Goal: Transaction & Acquisition: Purchase product/service

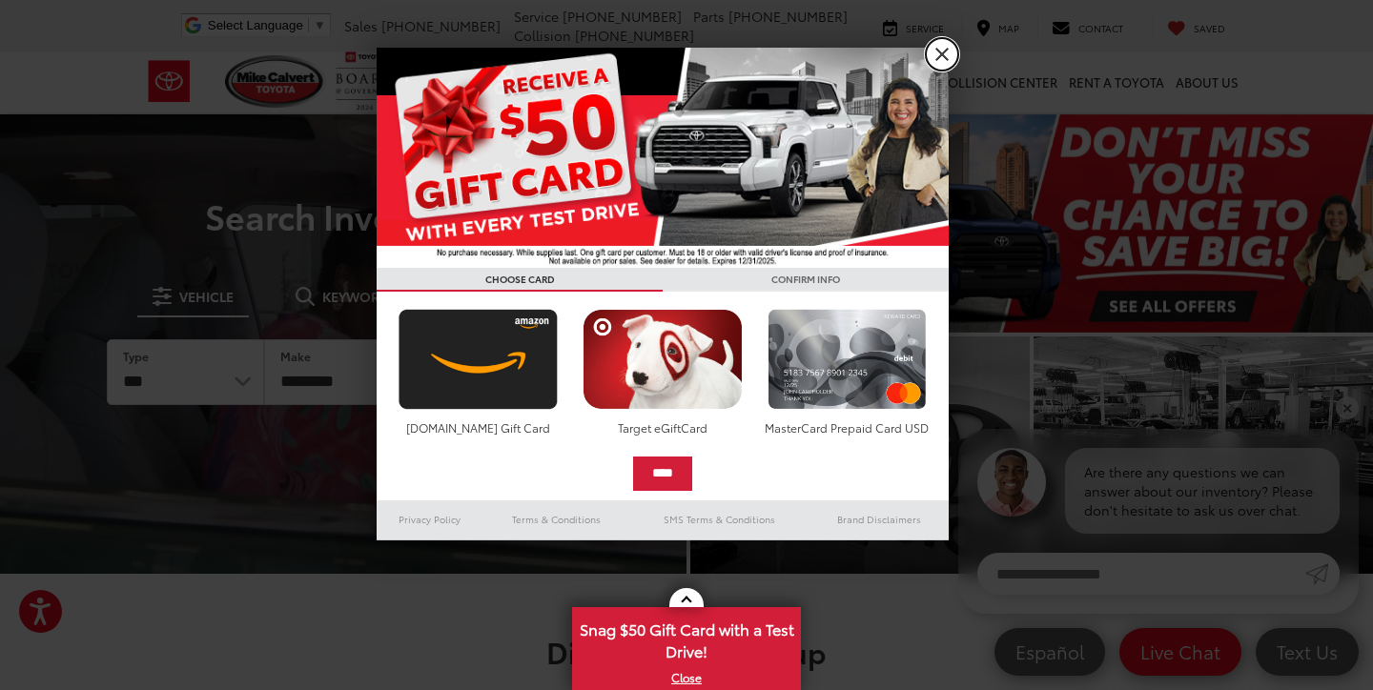
click at [952, 52] on link "X" at bounding box center [942, 54] width 32 height 32
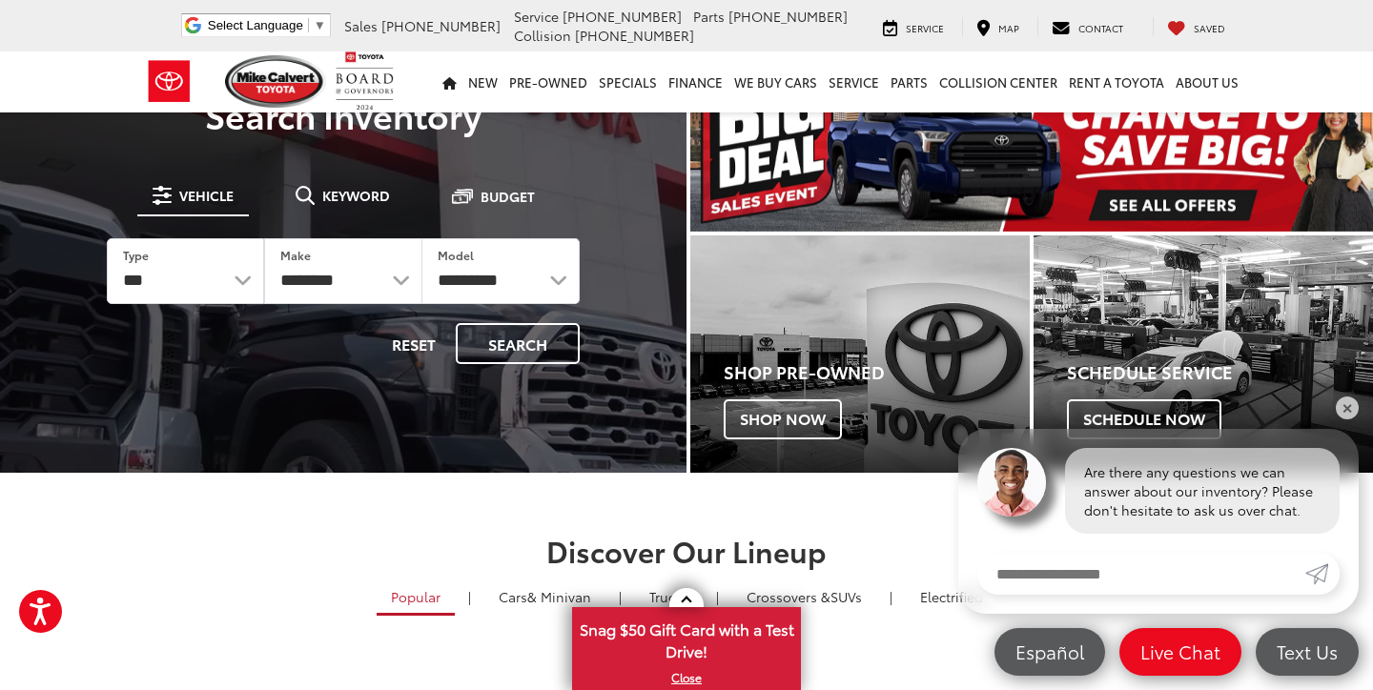
scroll to position [74, 0]
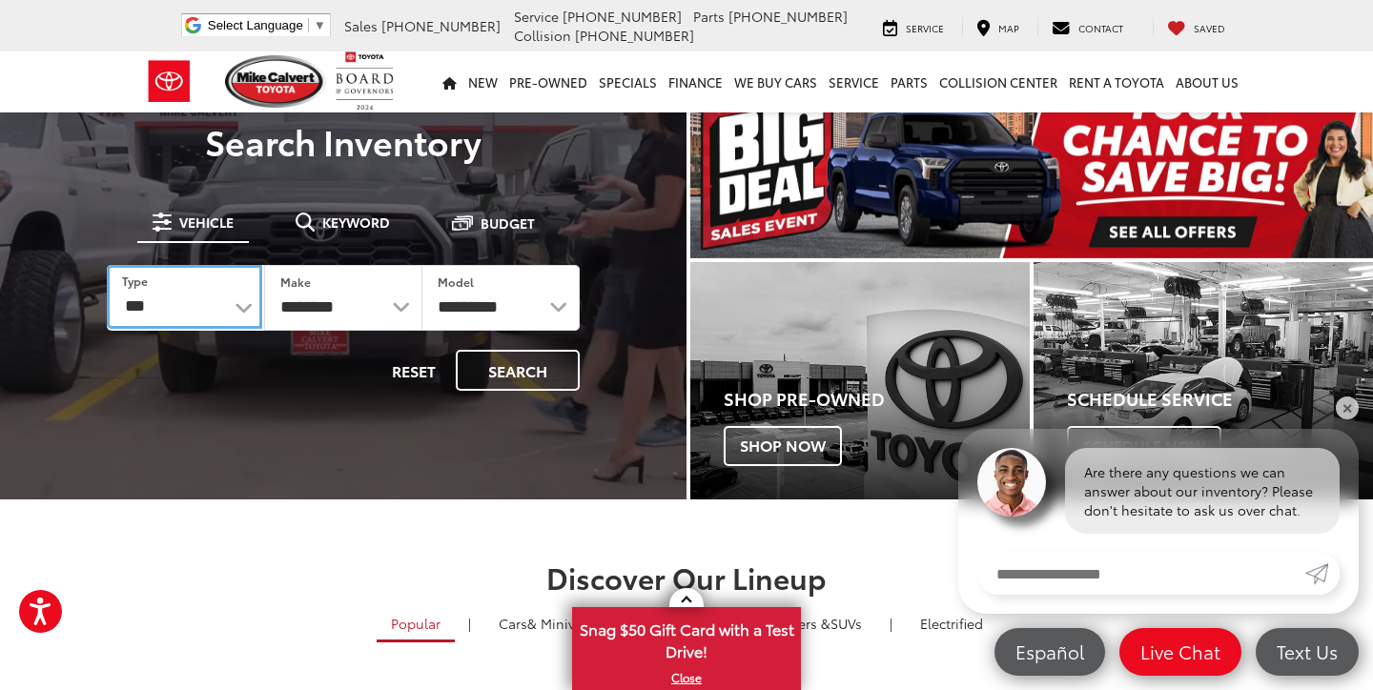
click at [190, 307] on select "*** *** **** *********" at bounding box center [184, 297] width 155 height 64
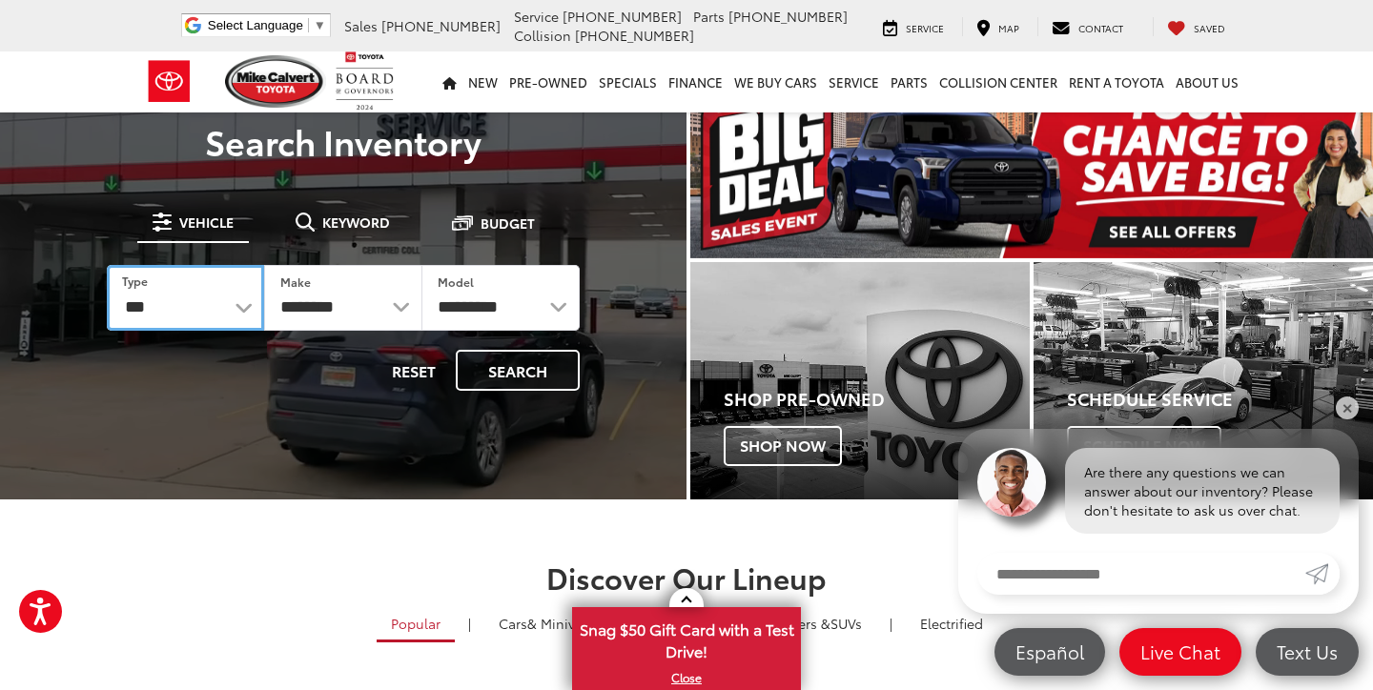
select select "******"
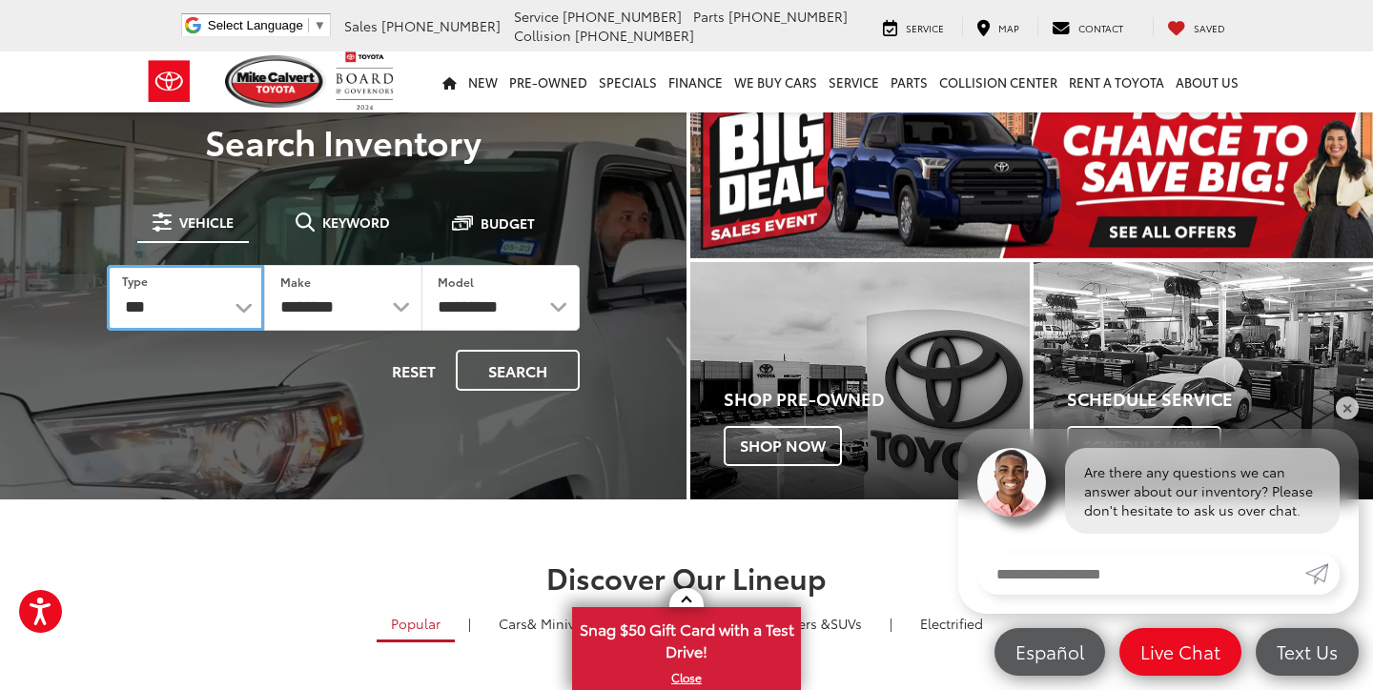
click at [107, 265] on select "*** *** **** *********" at bounding box center [185, 298] width 157 height 66
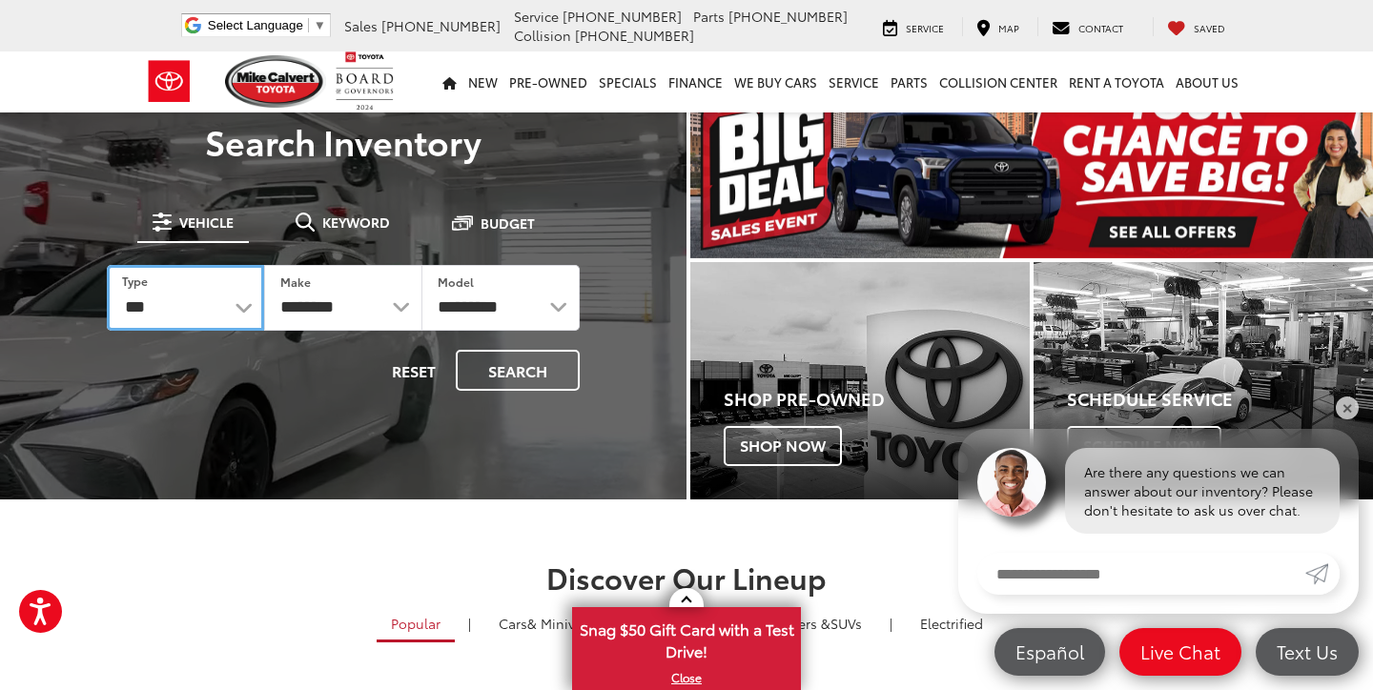
select select
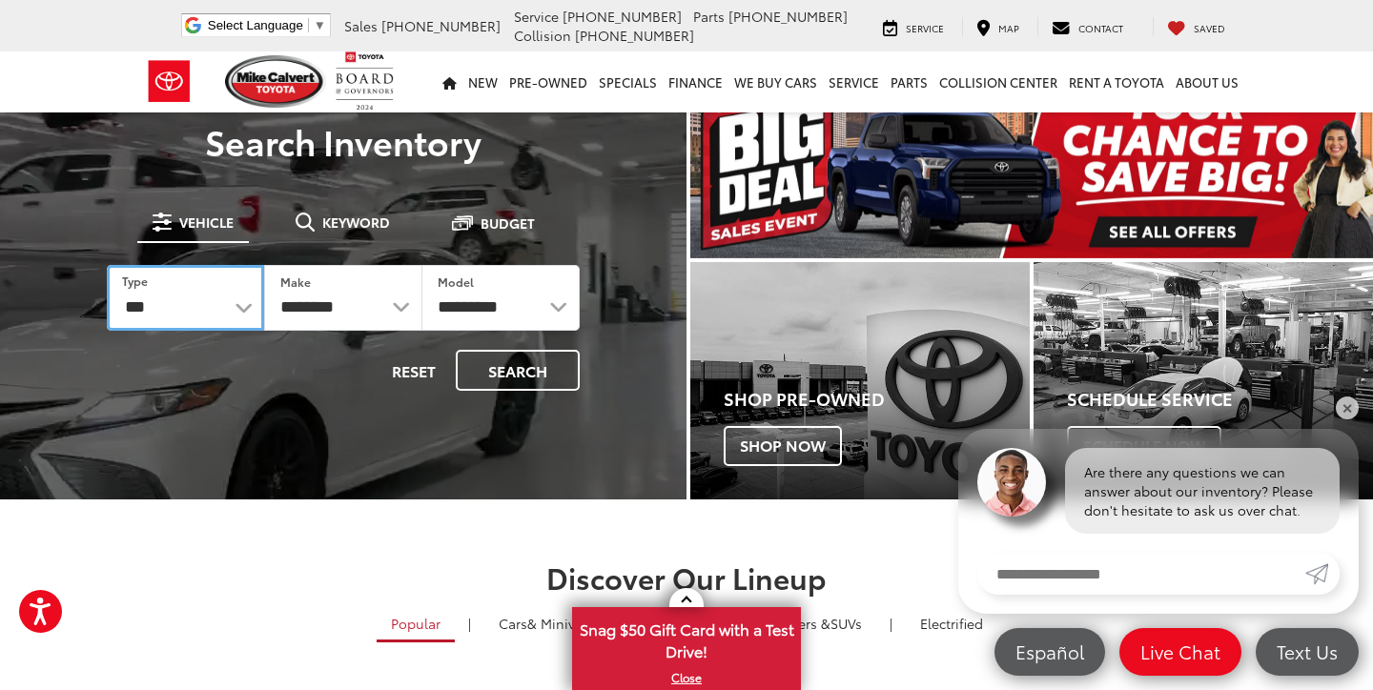
select select
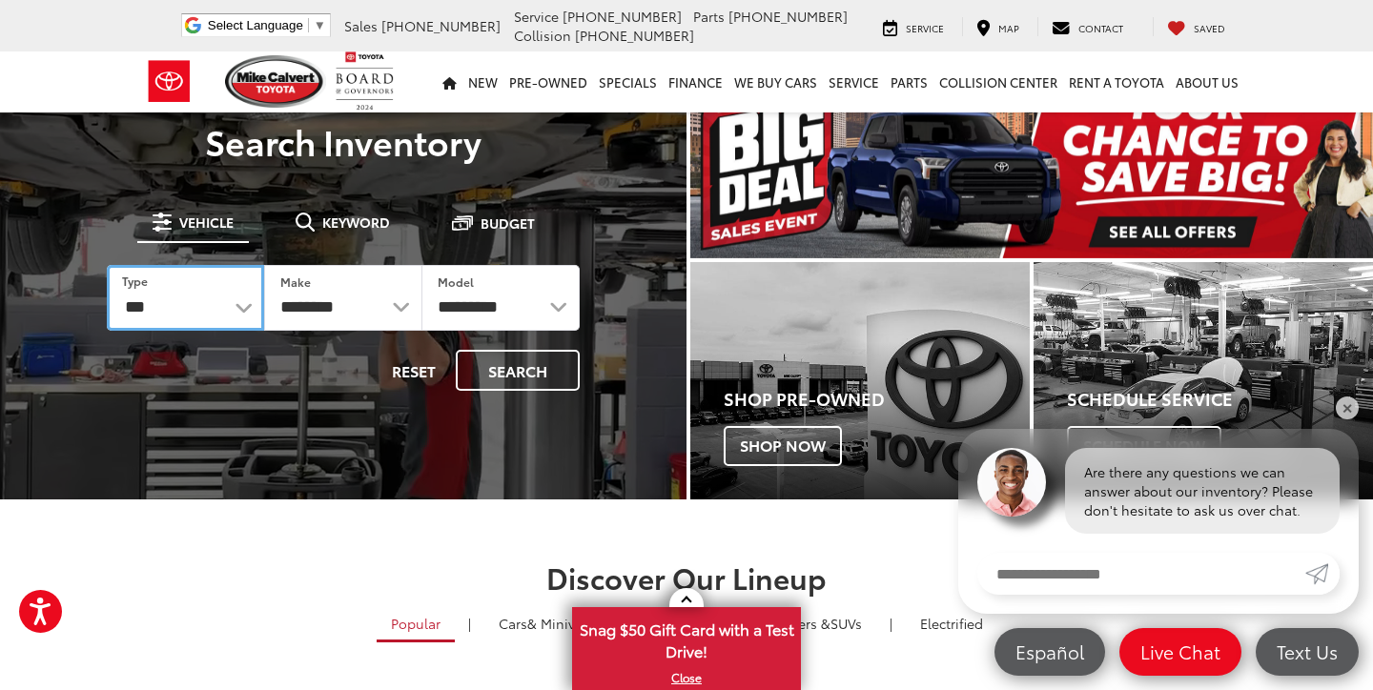
click at [194, 311] on select "*** *** **** *********" at bounding box center [185, 298] width 157 height 66
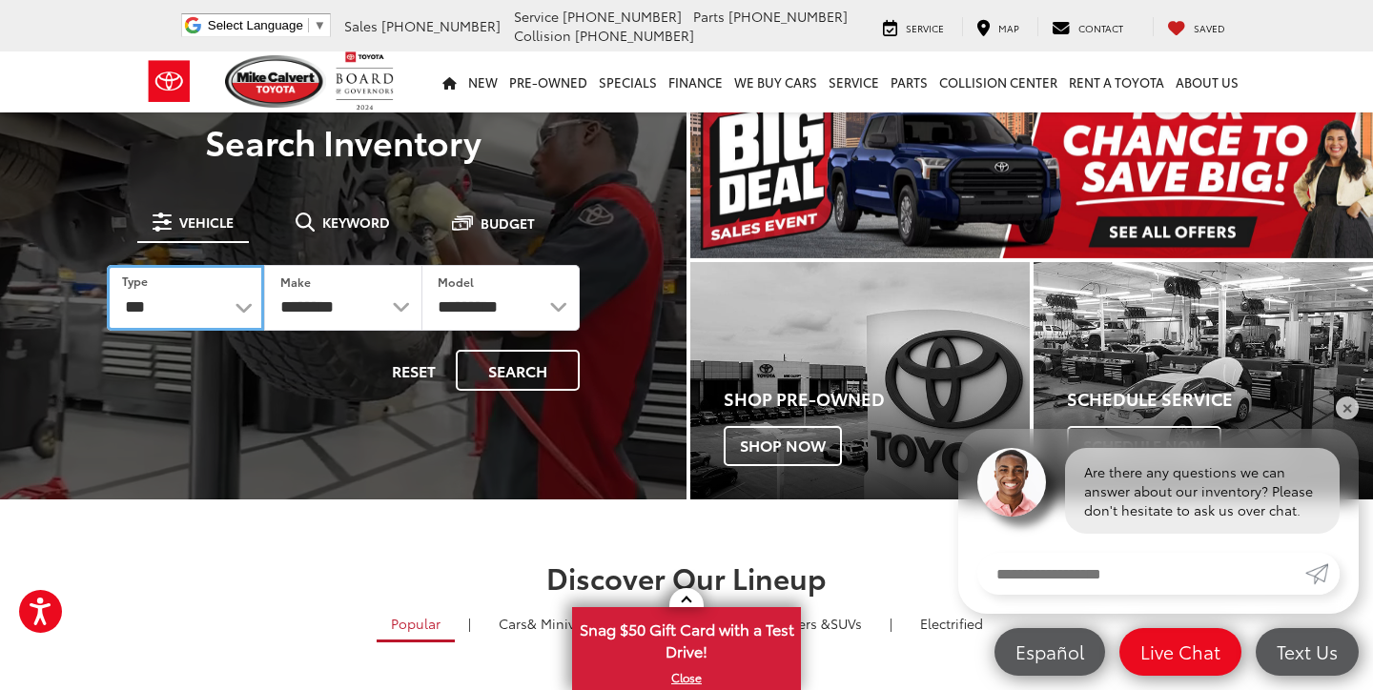
select select "******"
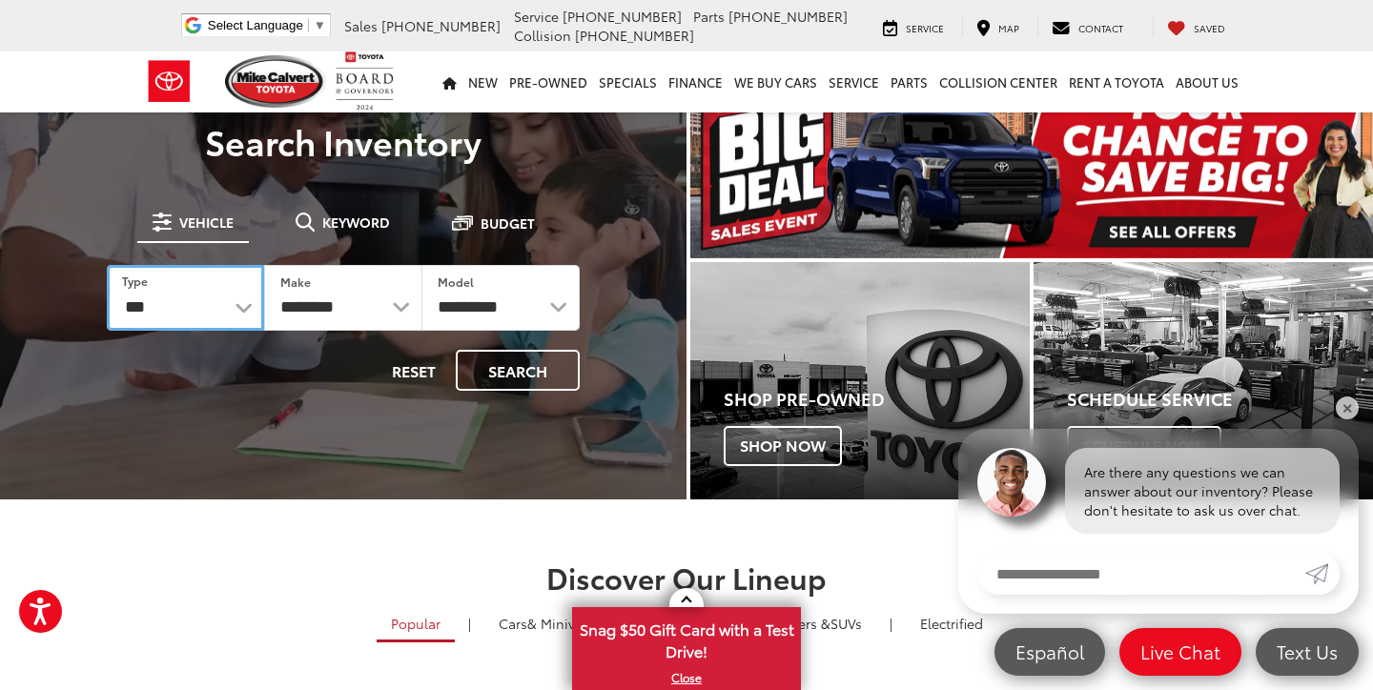
click at [107, 265] on select "*** *** **** *********" at bounding box center [185, 298] width 157 height 66
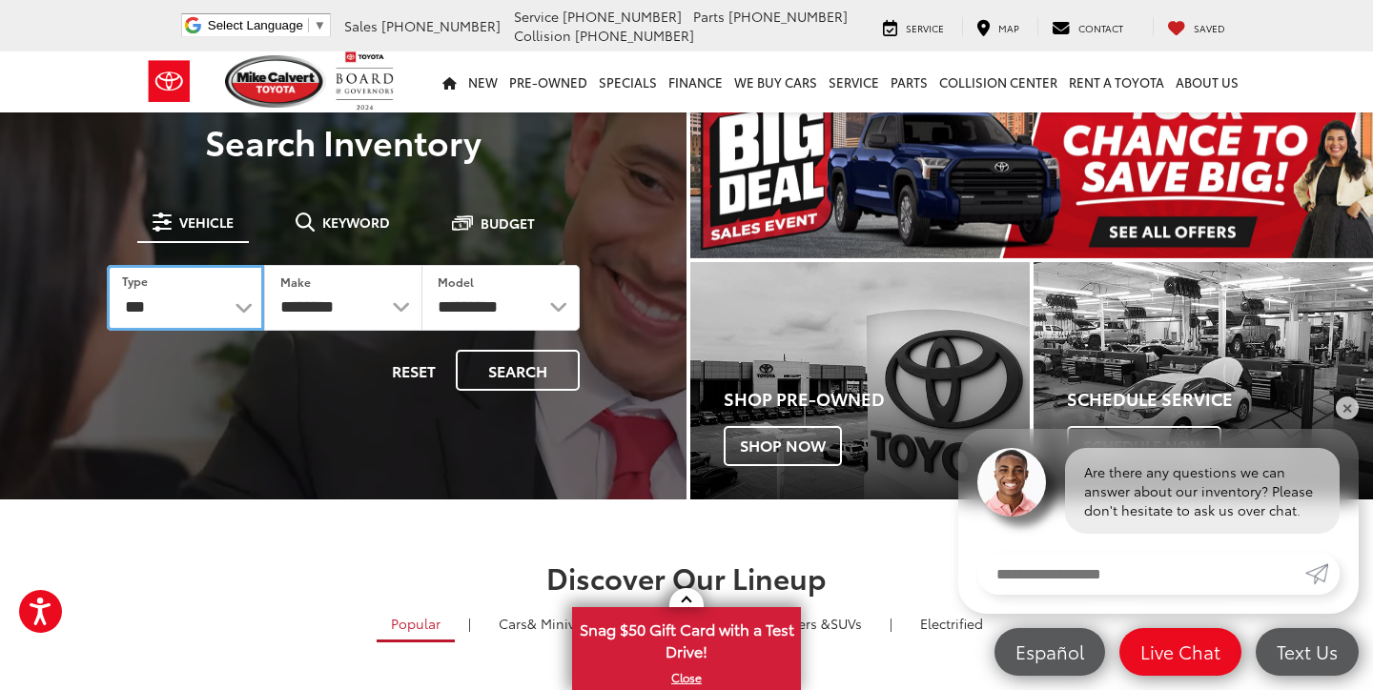
select select
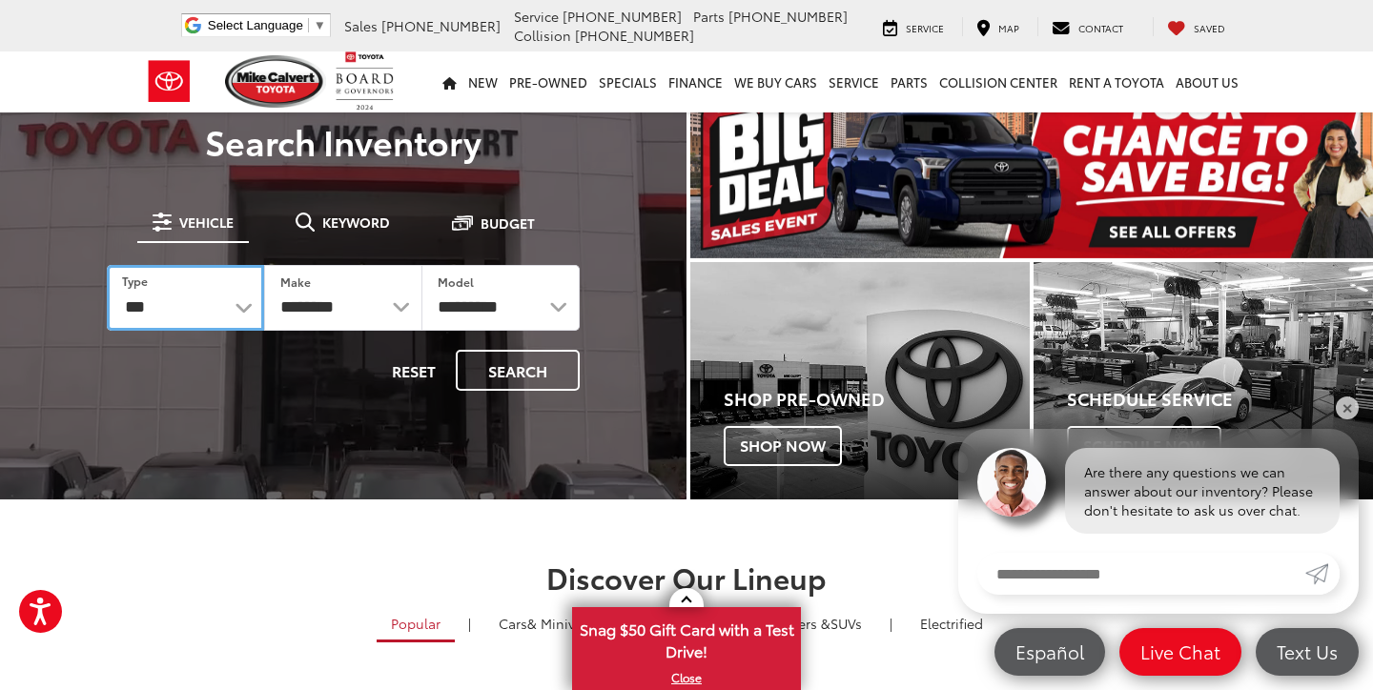
select select
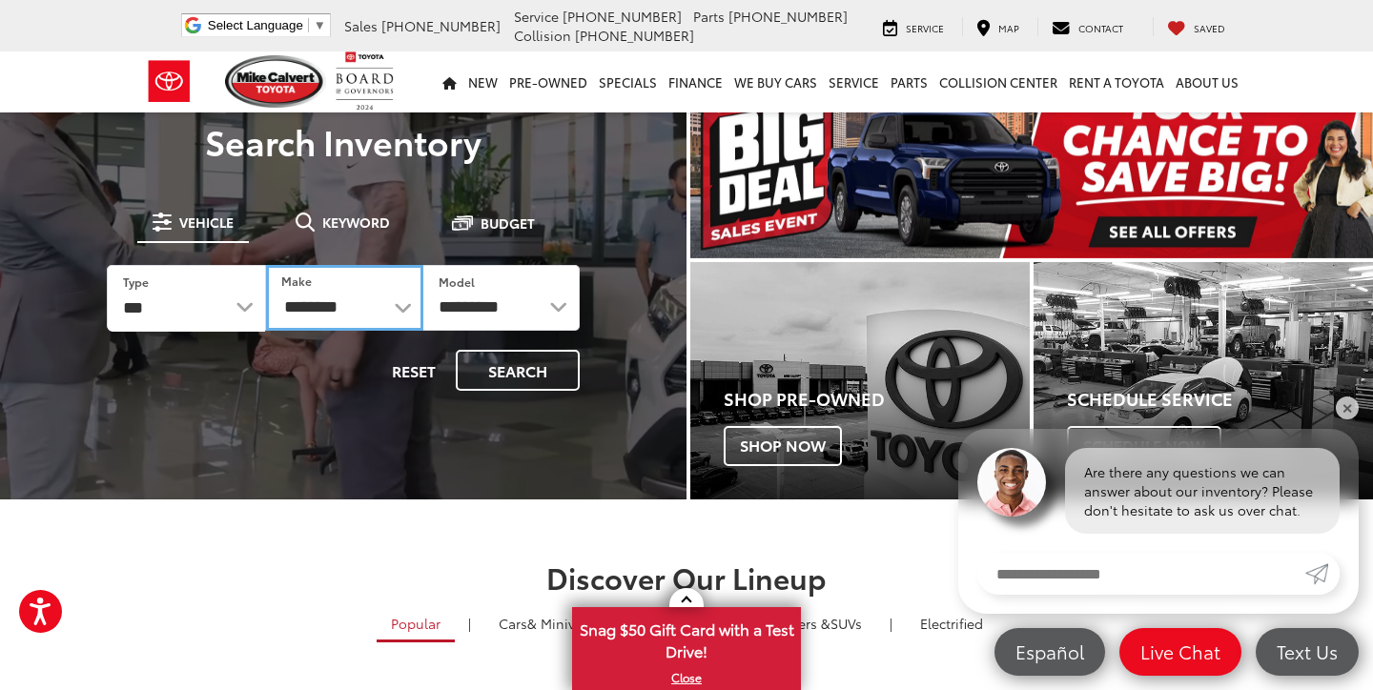
click at [327, 321] on select "**********" at bounding box center [344, 298] width 156 height 66
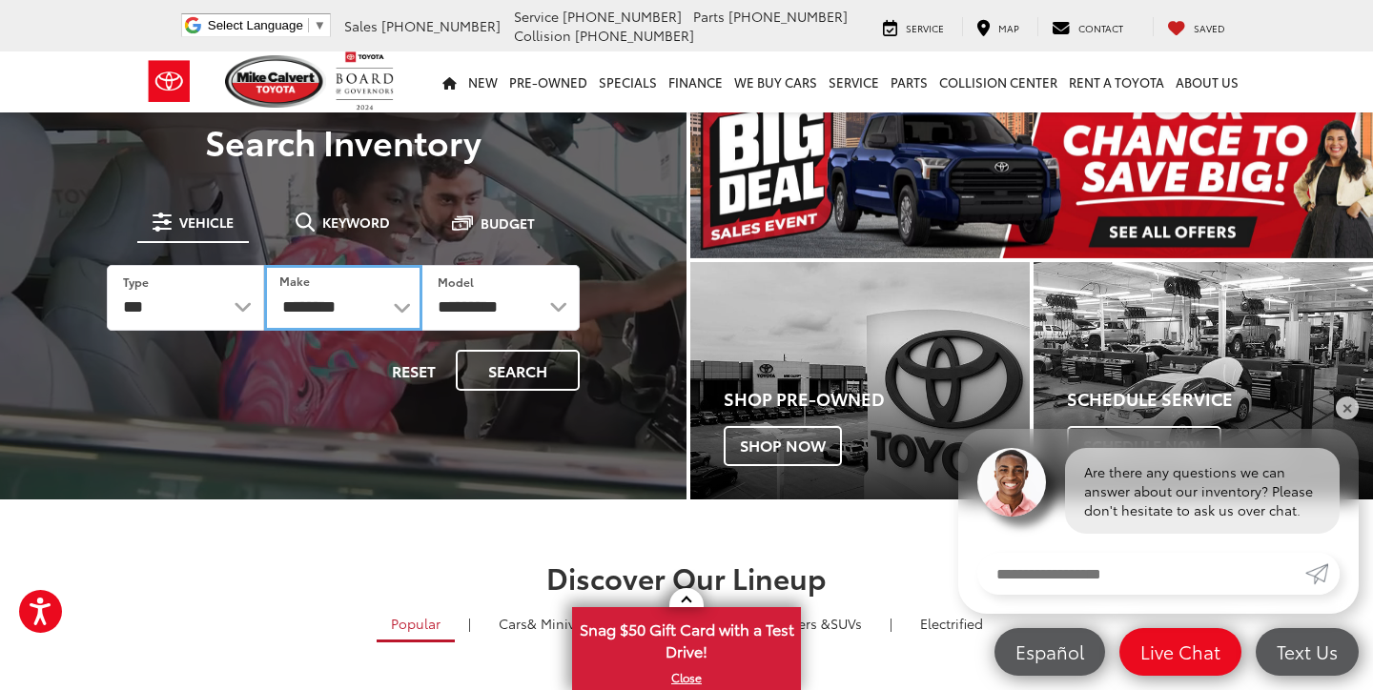
select select "******"
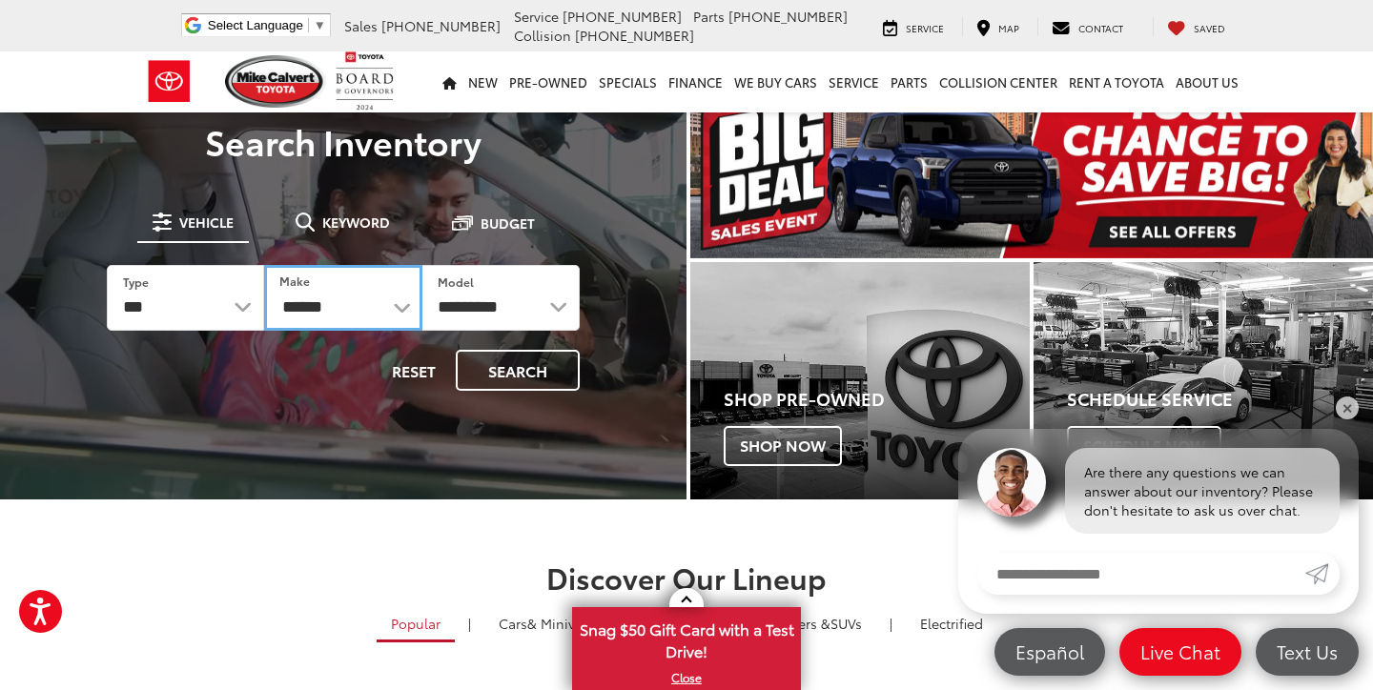
click at [264, 265] on select "**********" at bounding box center [342, 298] width 157 height 66
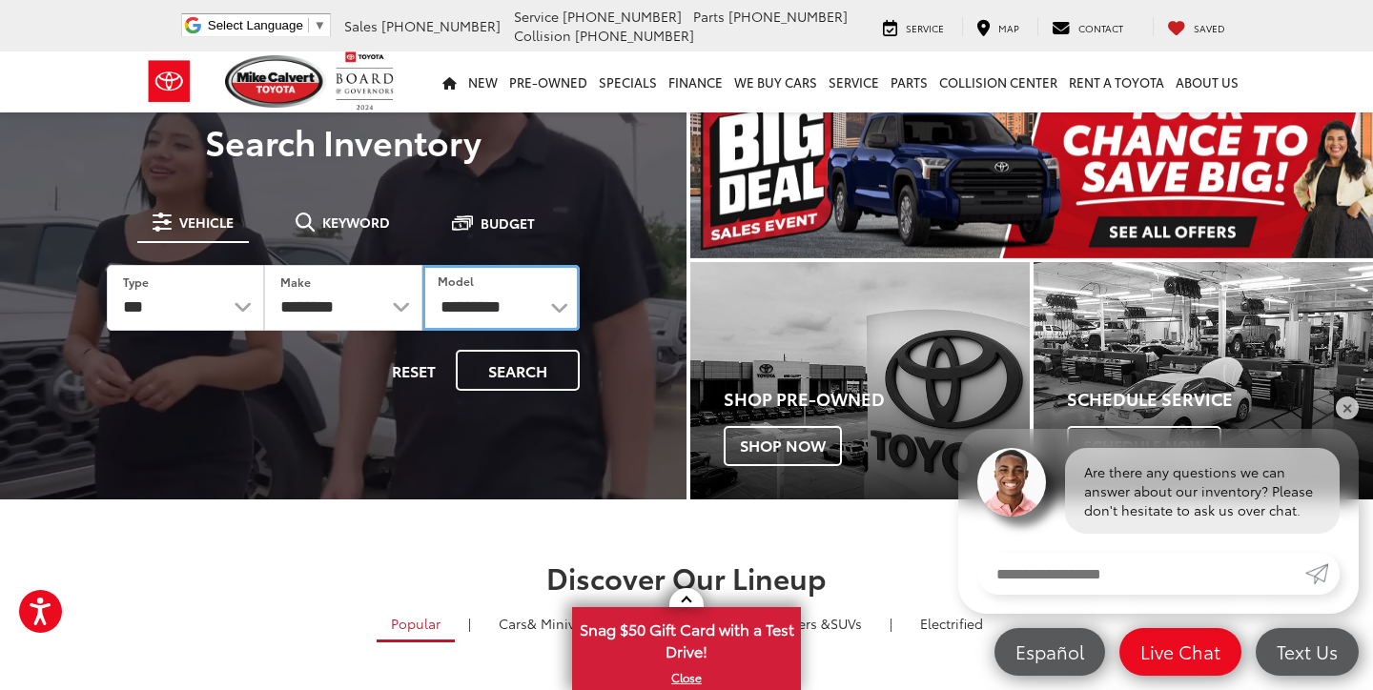
click at [479, 302] on select "**********" at bounding box center [500, 298] width 157 height 66
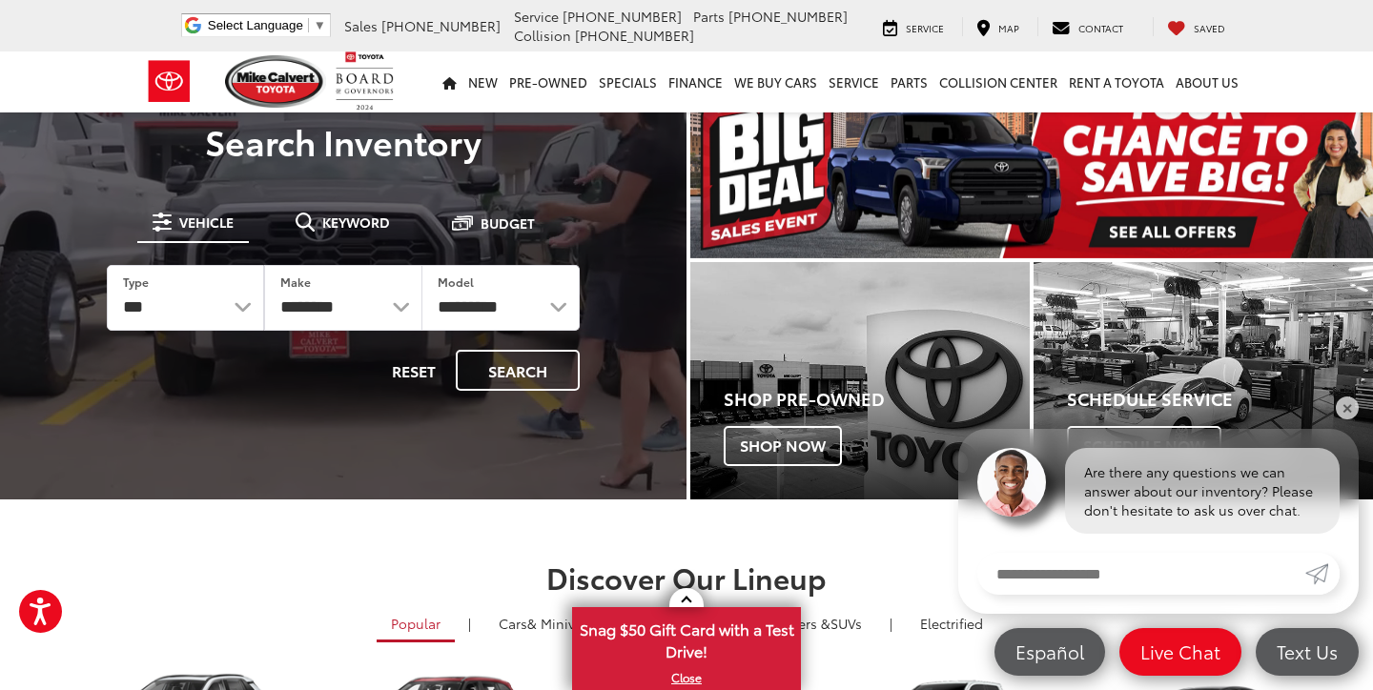
scroll to position [0, 0]
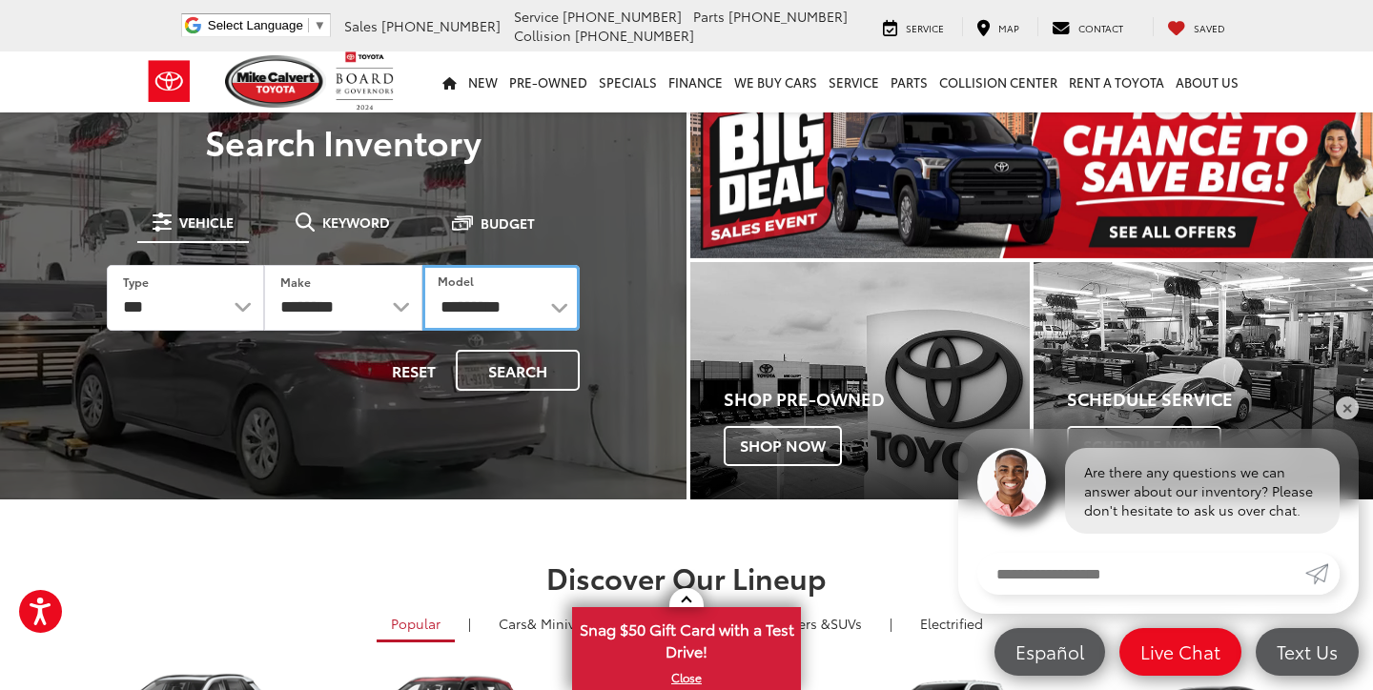
click at [491, 311] on select "**********" at bounding box center [500, 298] width 157 height 66
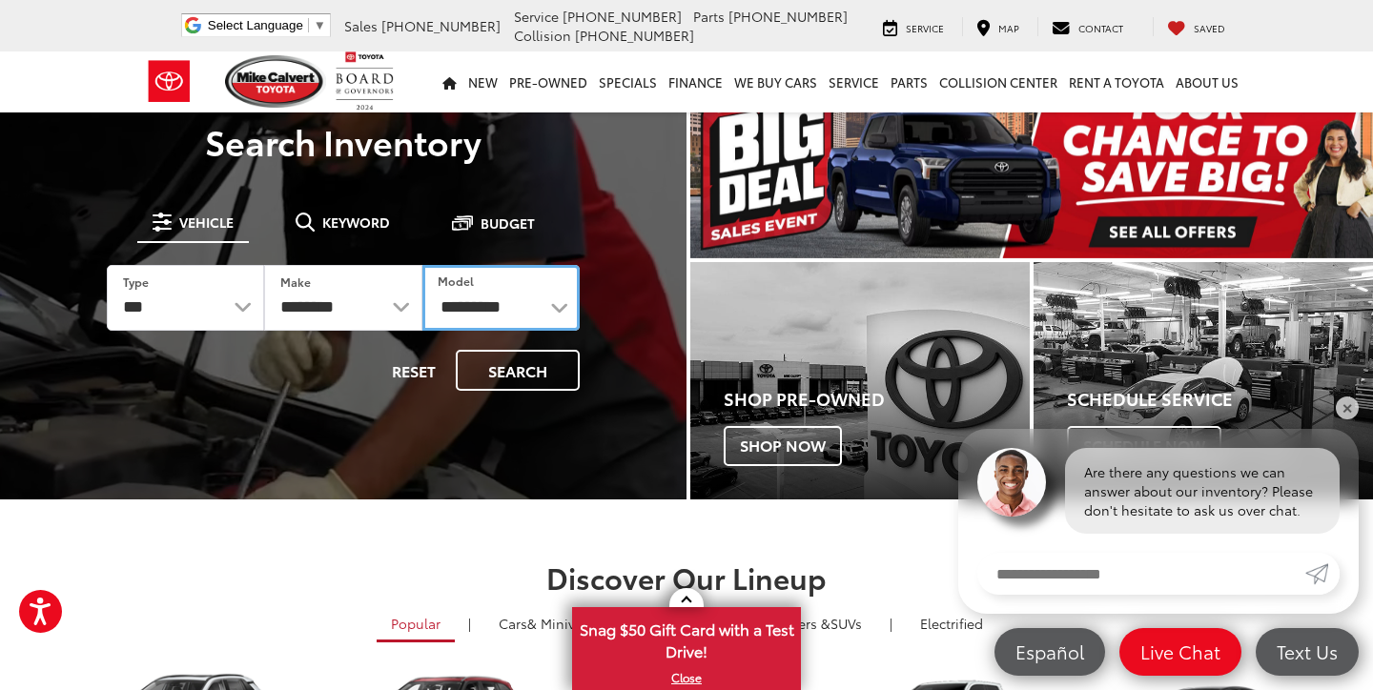
select select "****"
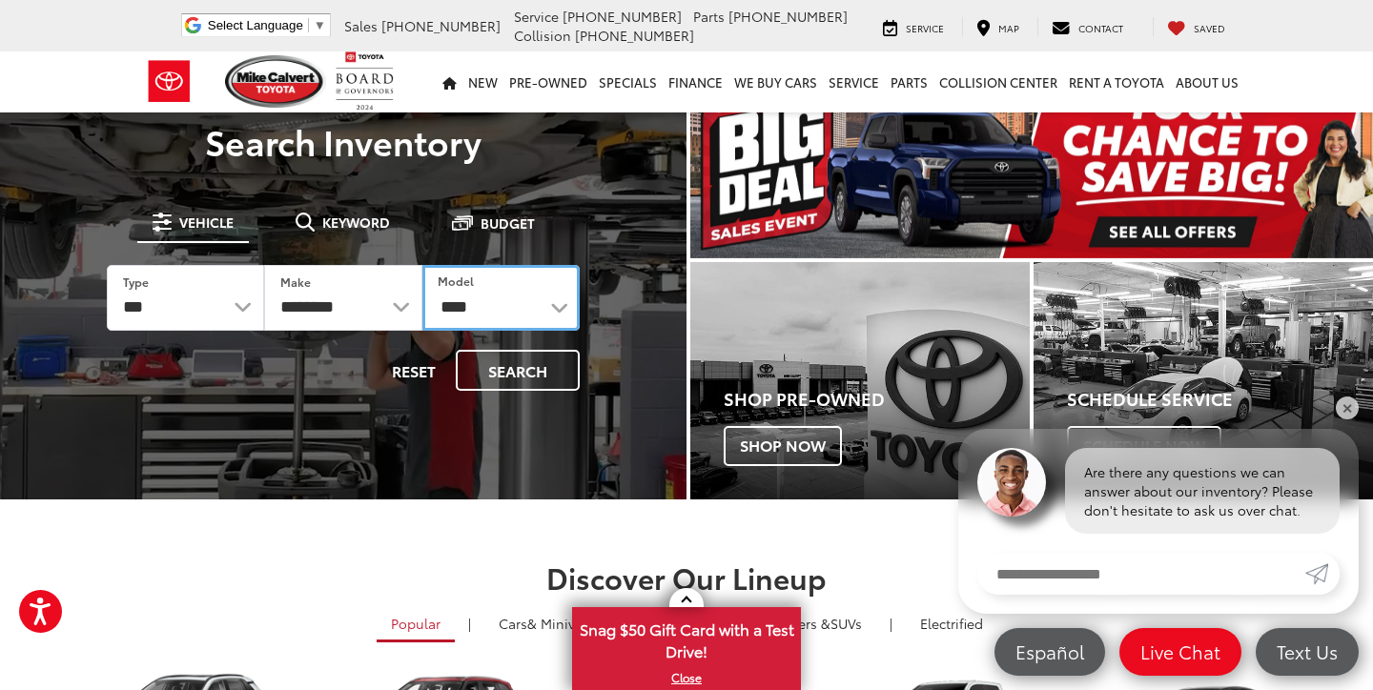
click at [422, 265] on select "**********" at bounding box center [500, 298] width 157 height 66
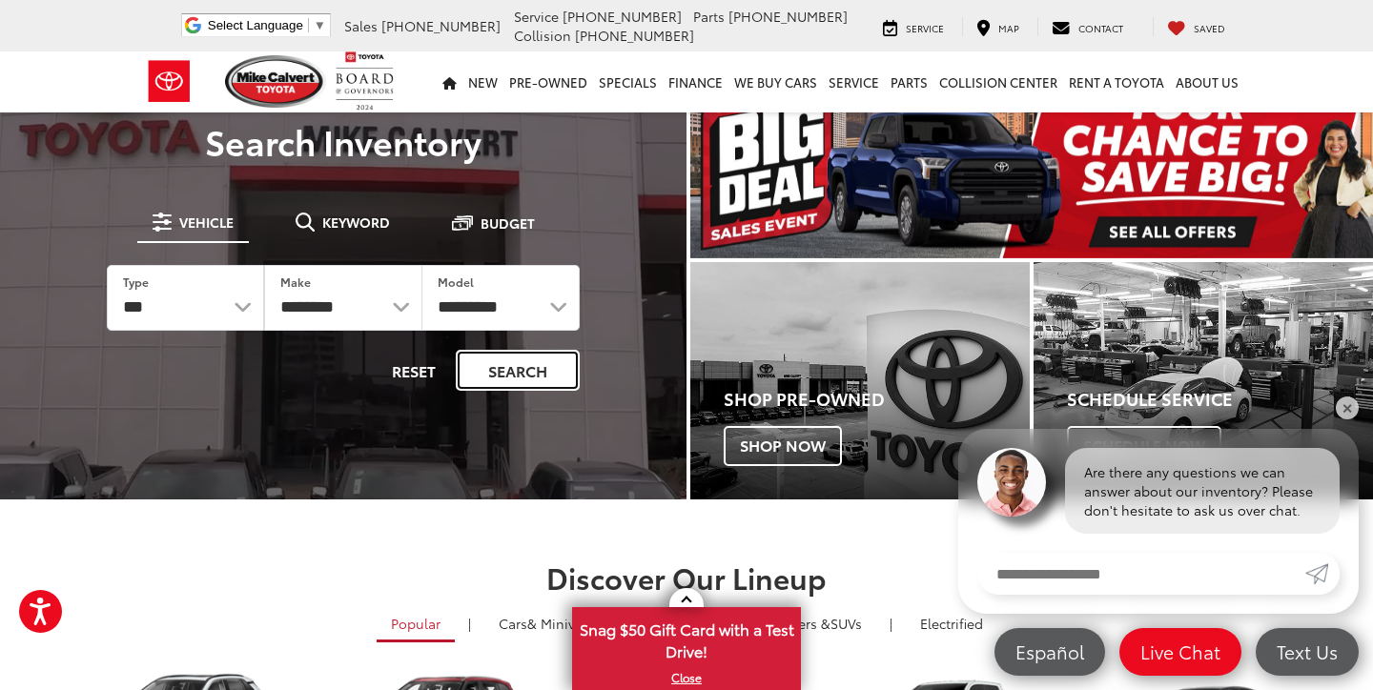
click at [526, 383] on button "Search" at bounding box center [518, 370] width 124 height 41
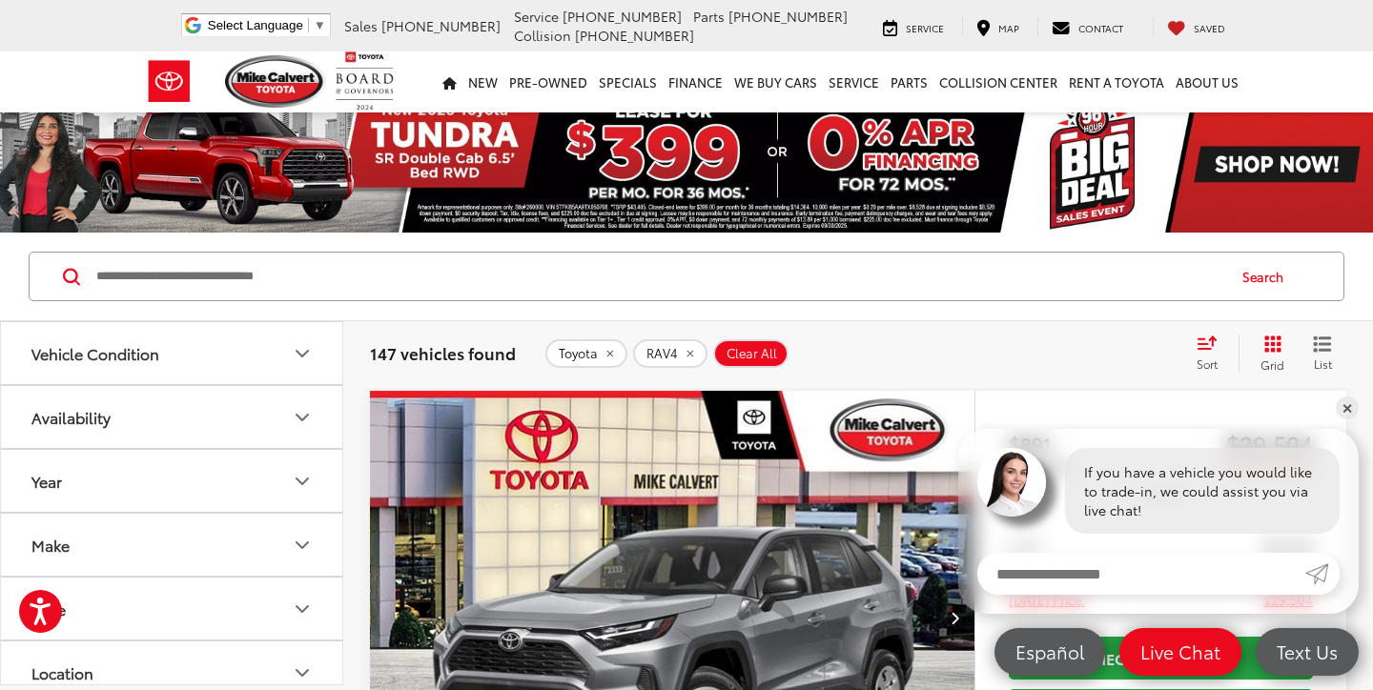
click at [222, 368] on button "Vehicle Condition" at bounding box center [172, 353] width 343 height 62
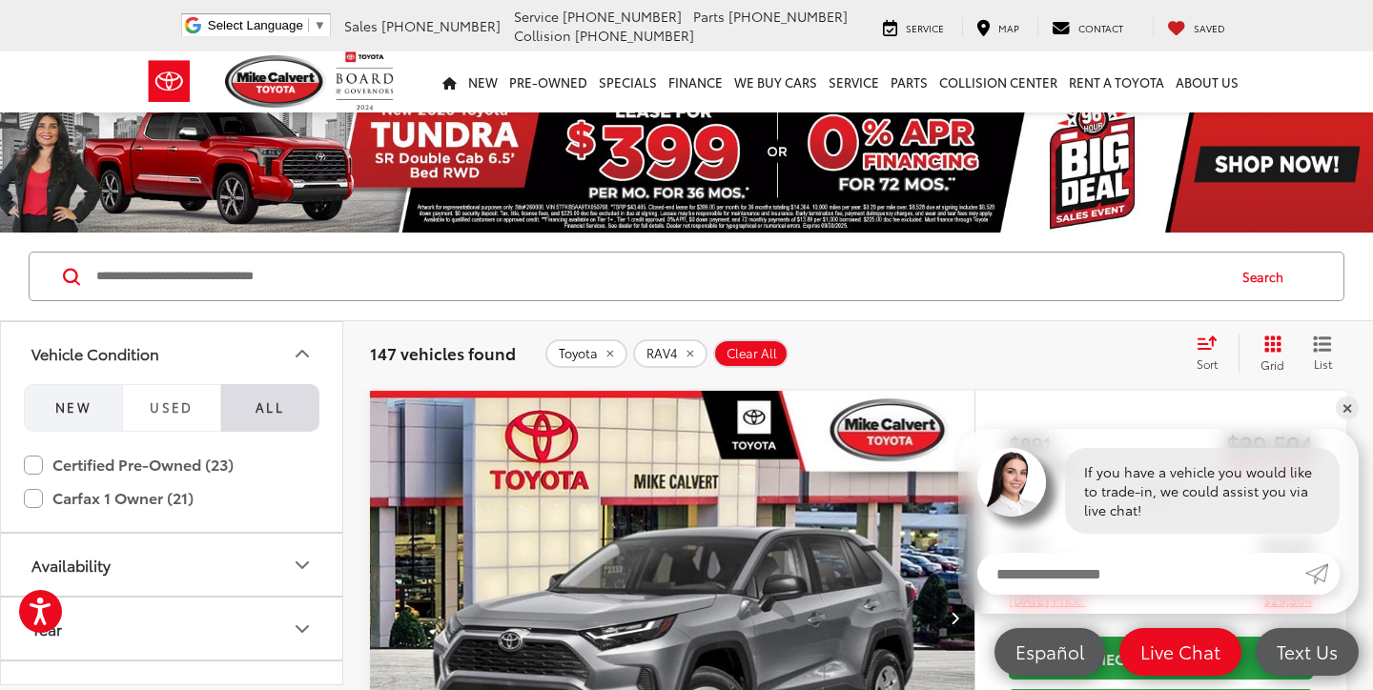
click at [99, 399] on button "NEW" at bounding box center [73, 408] width 98 height 48
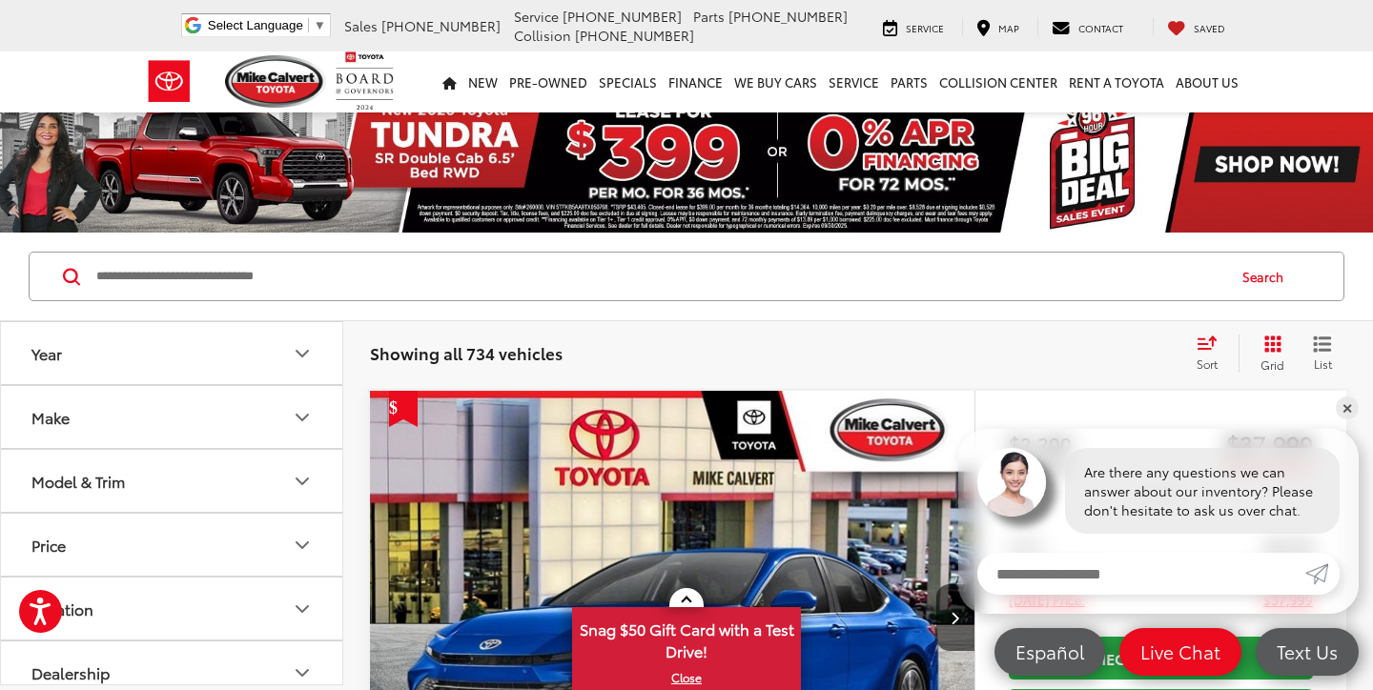
click at [215, 350] on button "Year" at bounding box center [172, 353] width 343 height 62
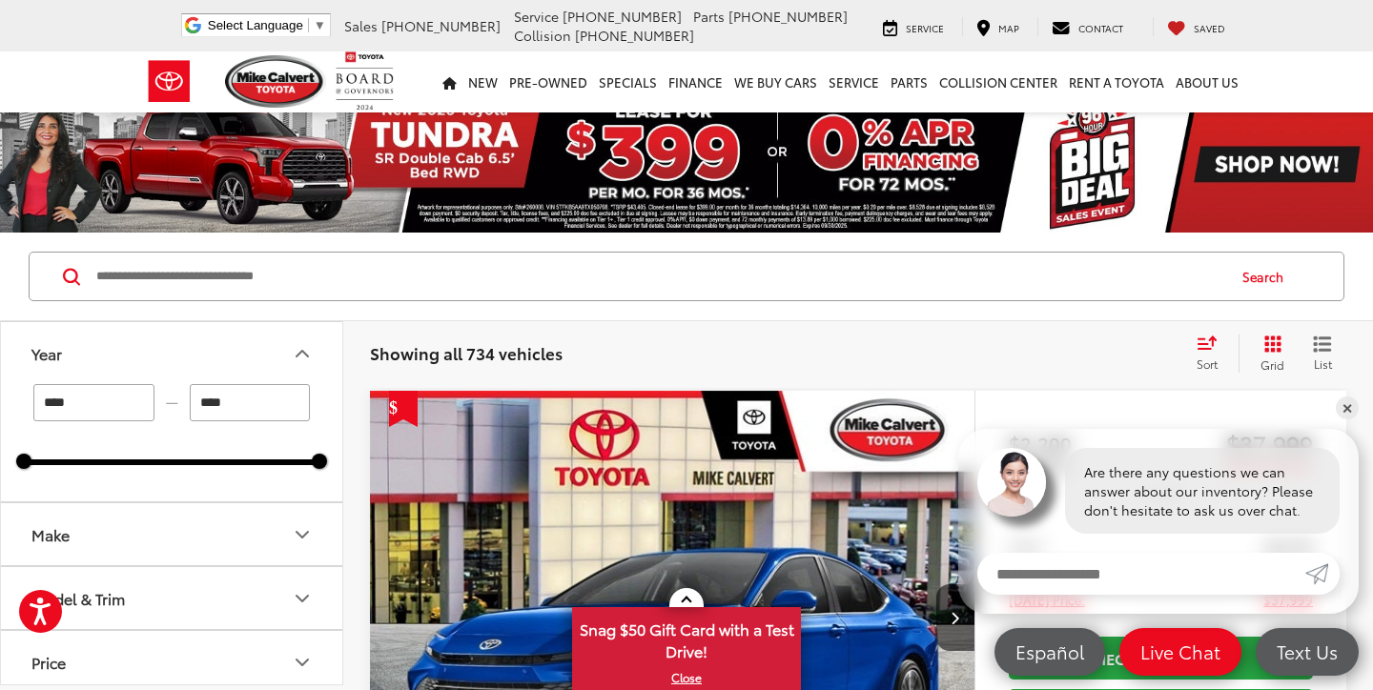
click at [215, 350] on button "Year" at bounding box center [172, 353] width 343 height 62
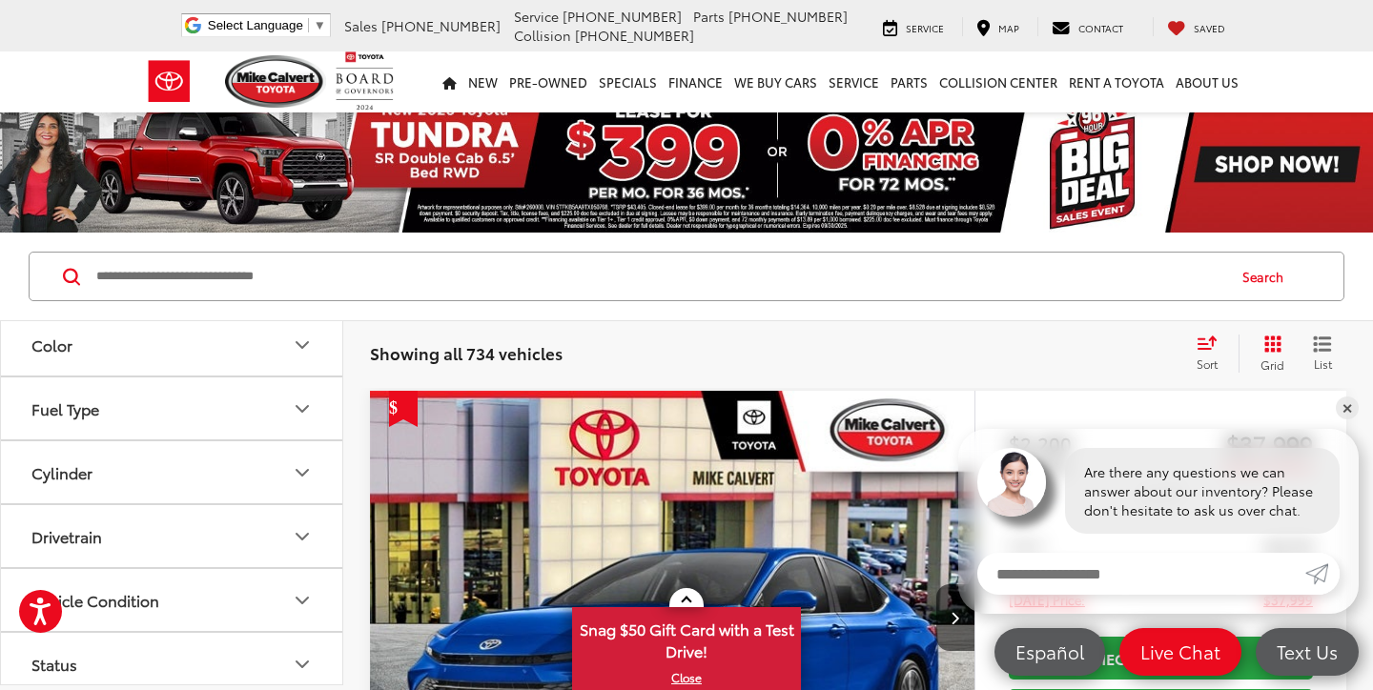
scroll to position [659, 0]
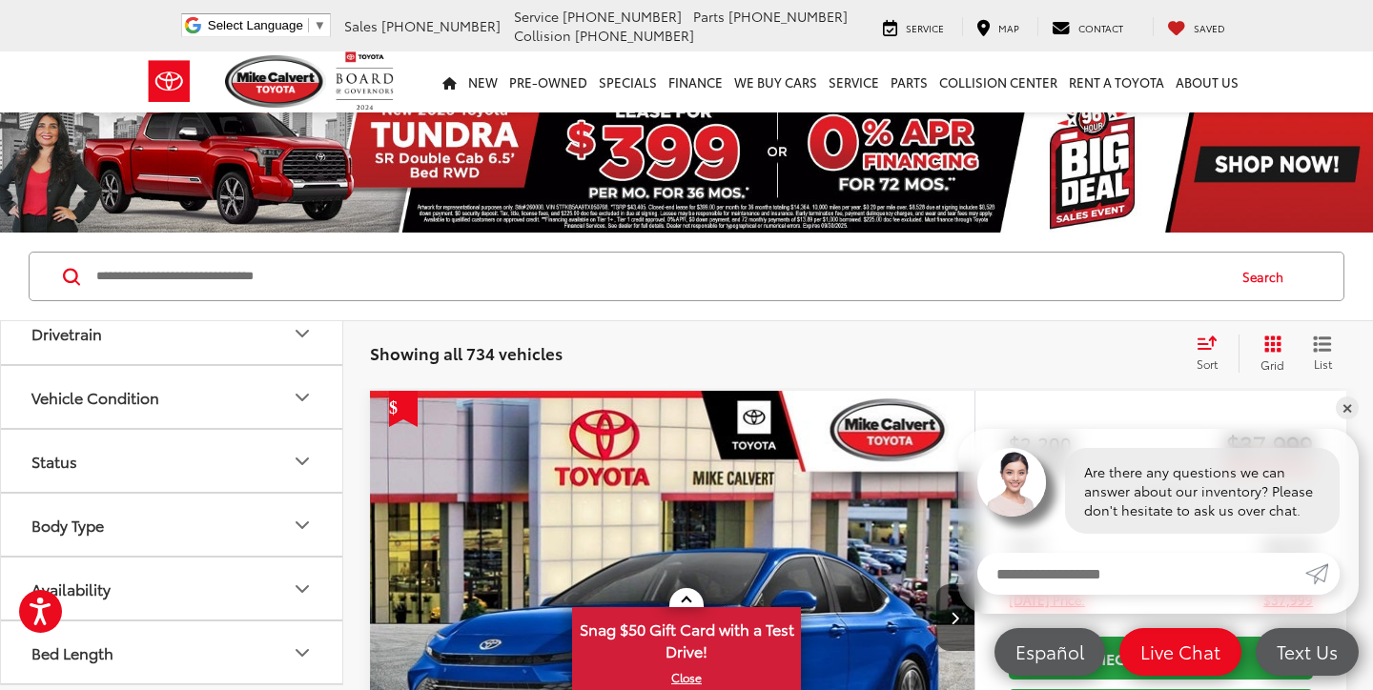
click at [210, 412] on button "Vehicle Condition" at bounding box center [172, 397] width 343 height 62
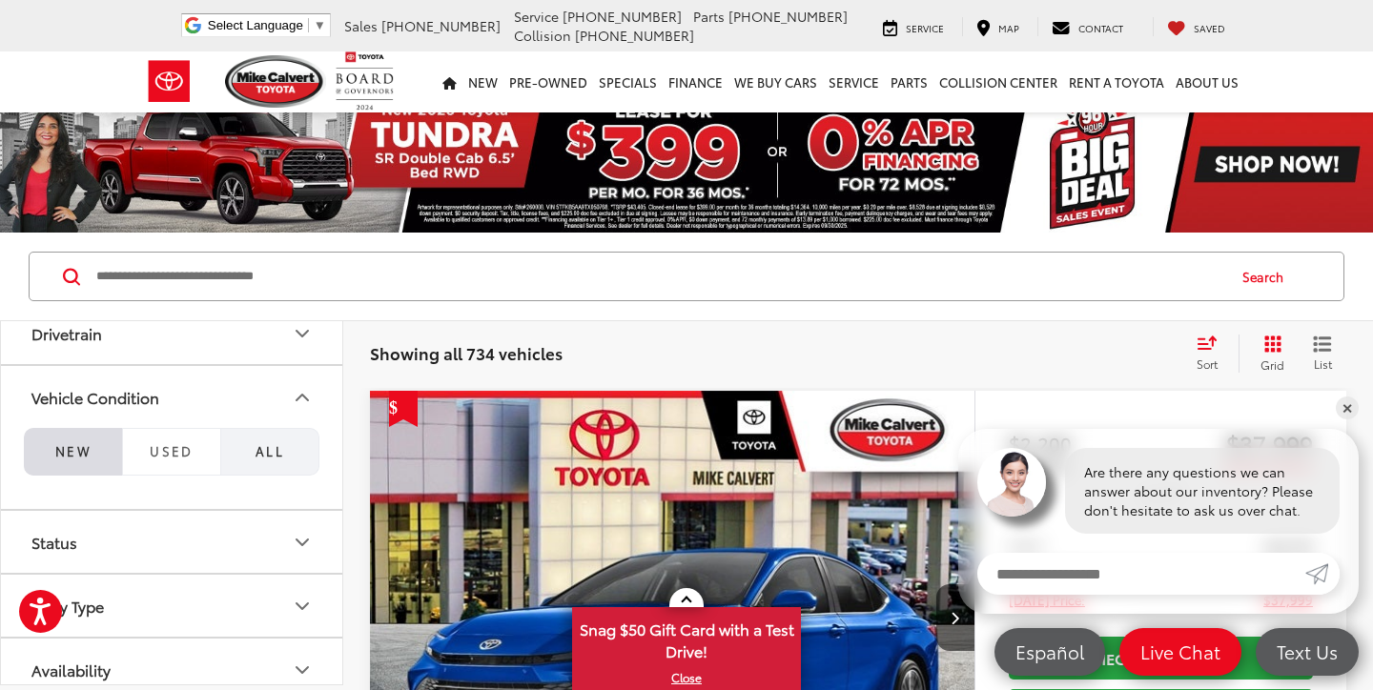
click at [256, 444] on span "All" at bounding box center [270, 450] width 29 height 17
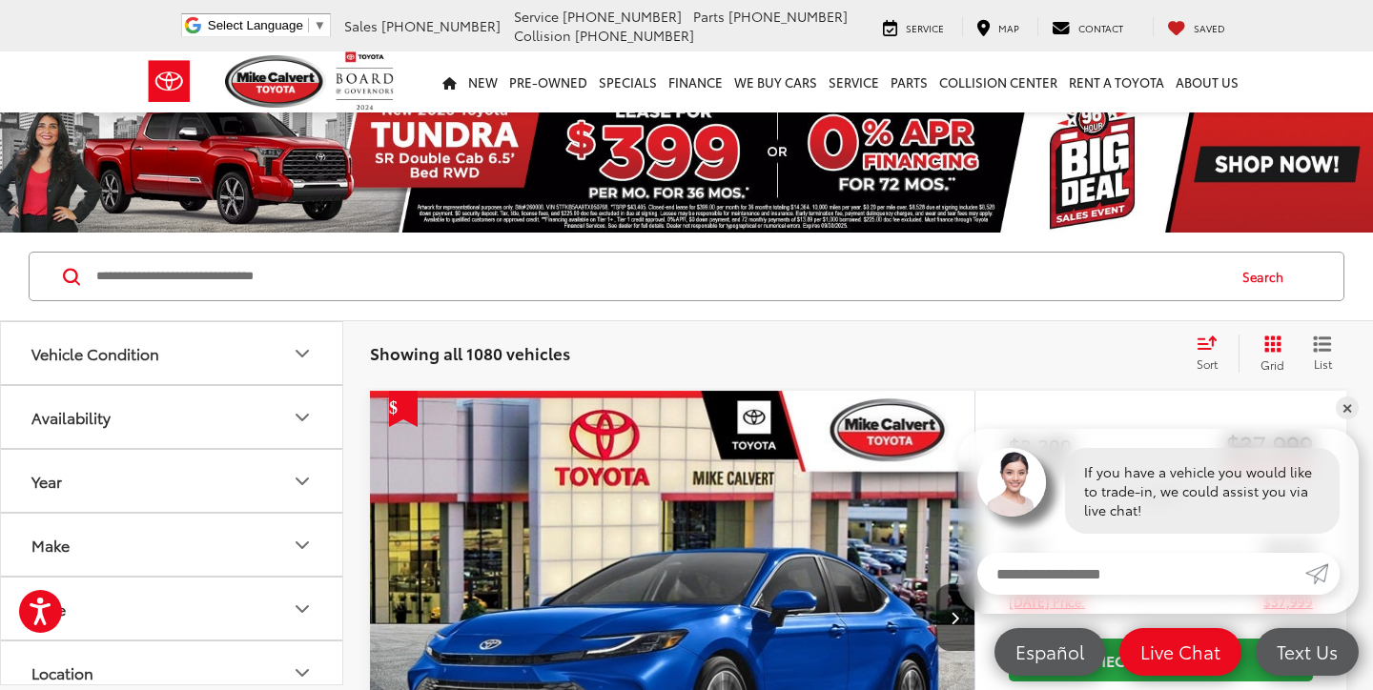
click at [270, 367] on button "Vehicle Condition" at bounding box center [172, 353] width 343 height 62
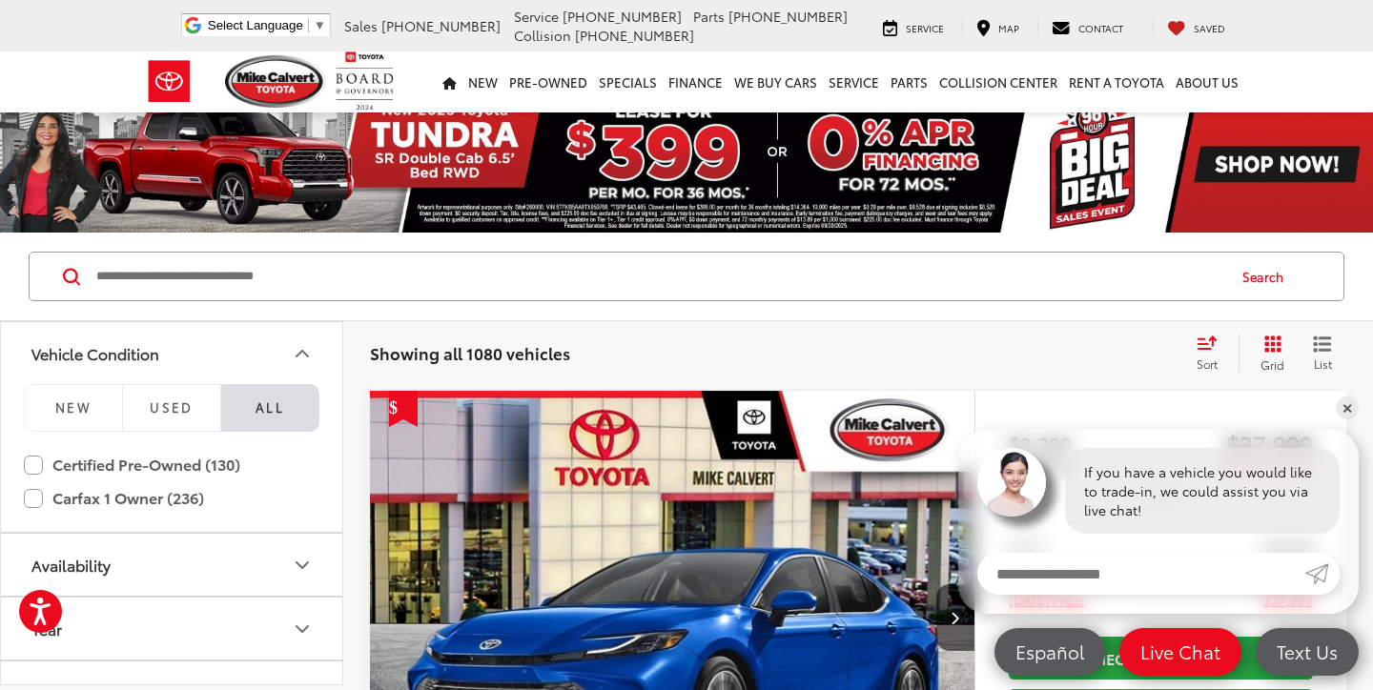
click at [301, 343] on icon "Vehicle Condition" at bounding box center [302, 353] width 23 height 23
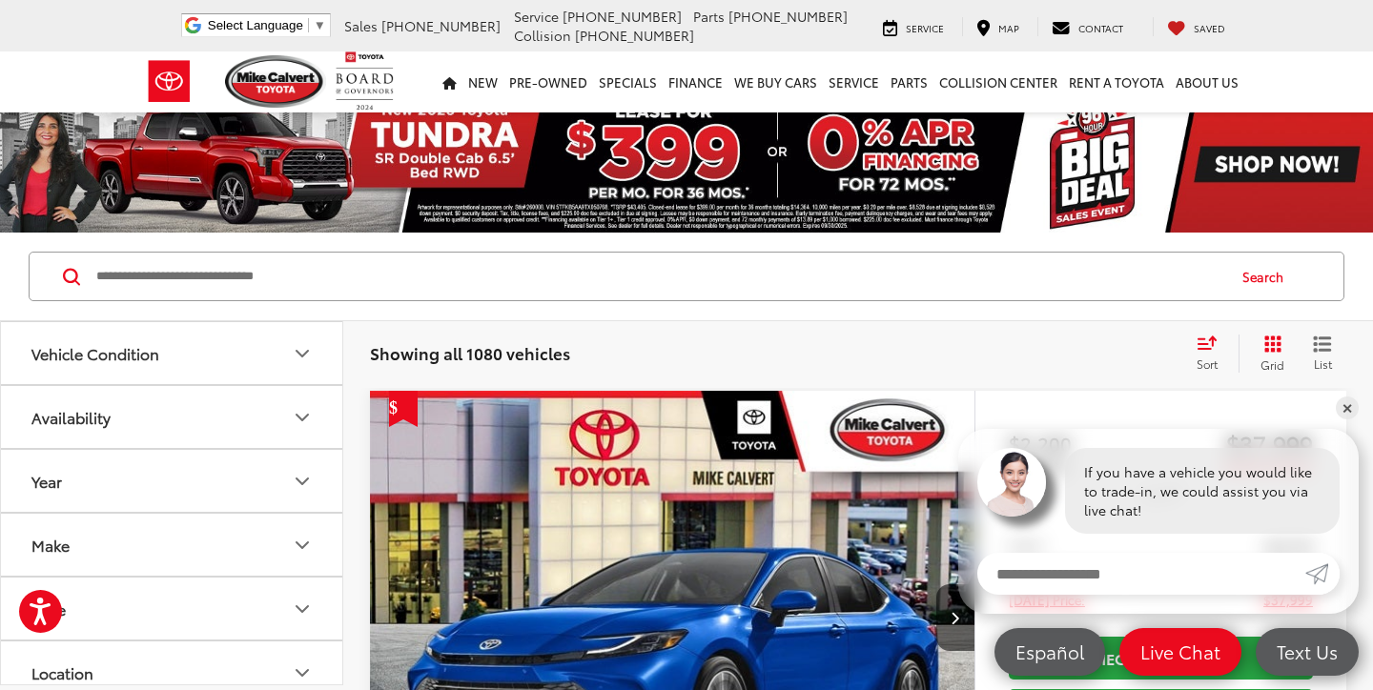
click at [301, 421] on icon "Availability" at bounding box center [302, 417] width 23 height 23
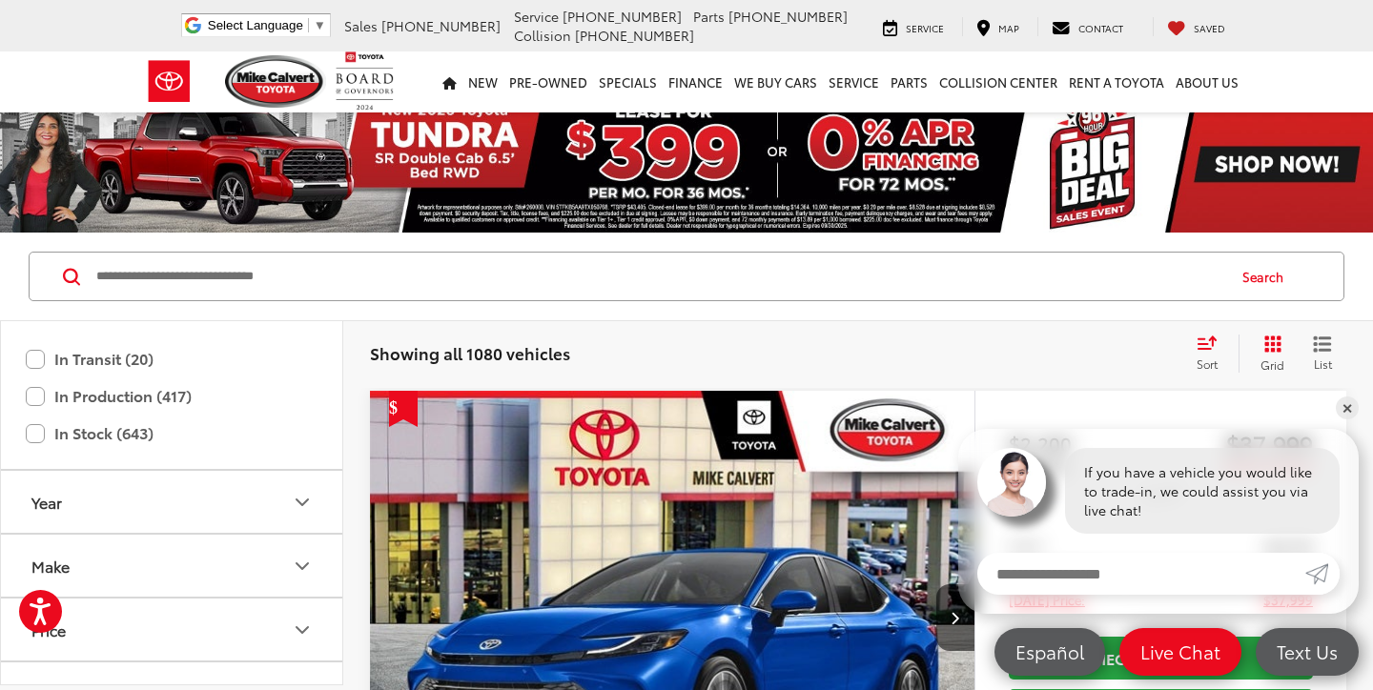
scroll to position [111, 0]
click at [201, 503] on button "Year" at bounding box center [172, 499] width 343 height 62
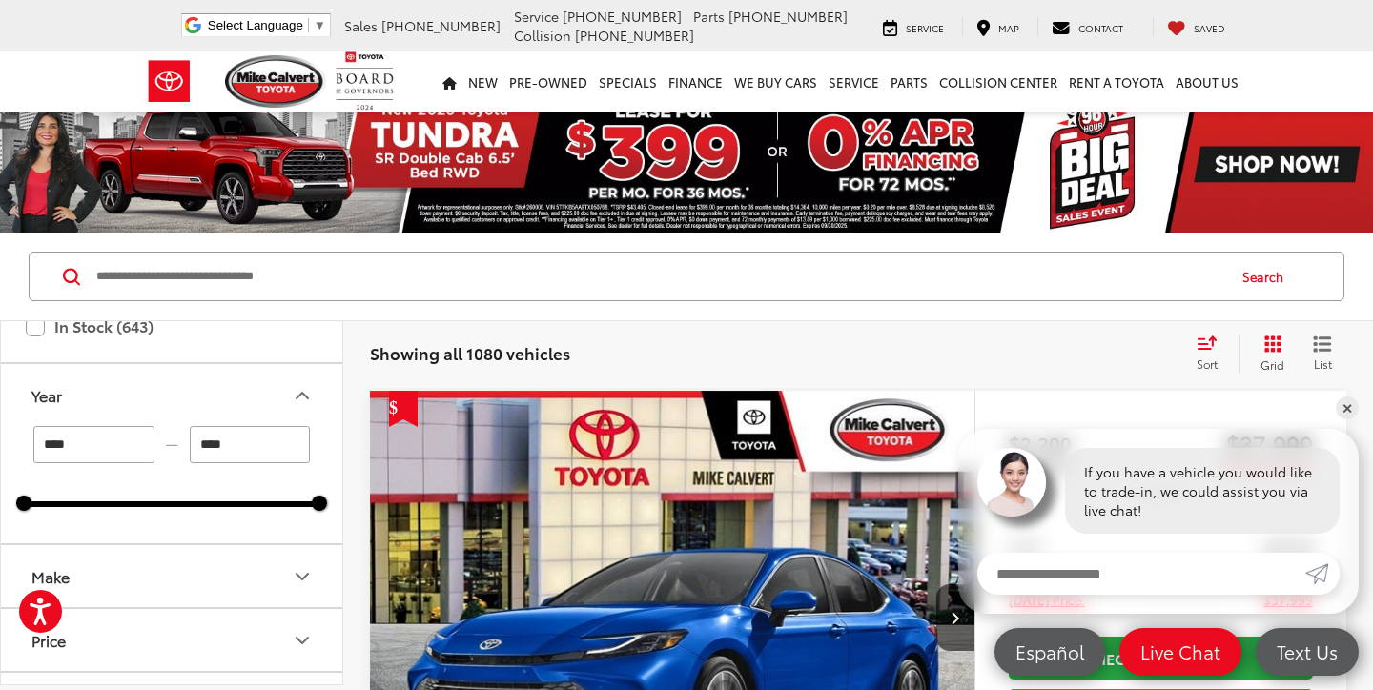
scroll to position [216, 0]
click at [103, 446] on input "****" at bounding box center [93, 442] width 121 height 37
type input "****"
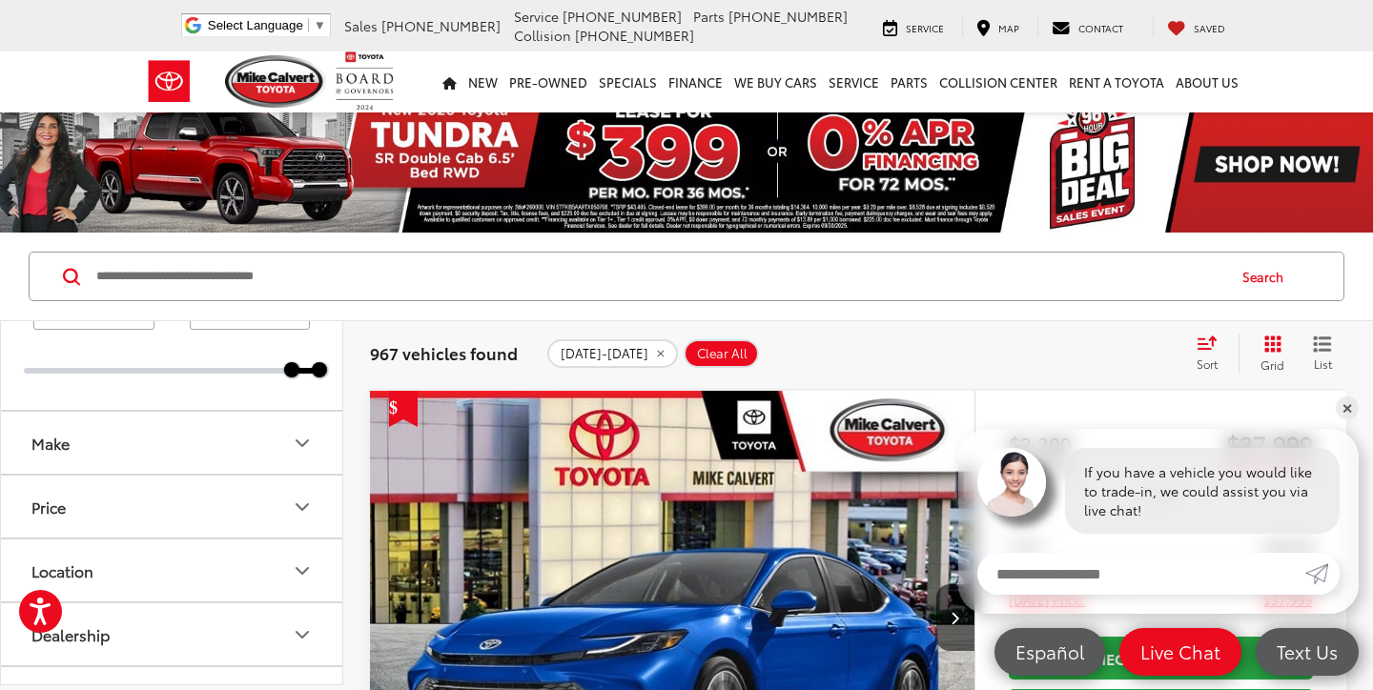
scroll to position [423, 0]
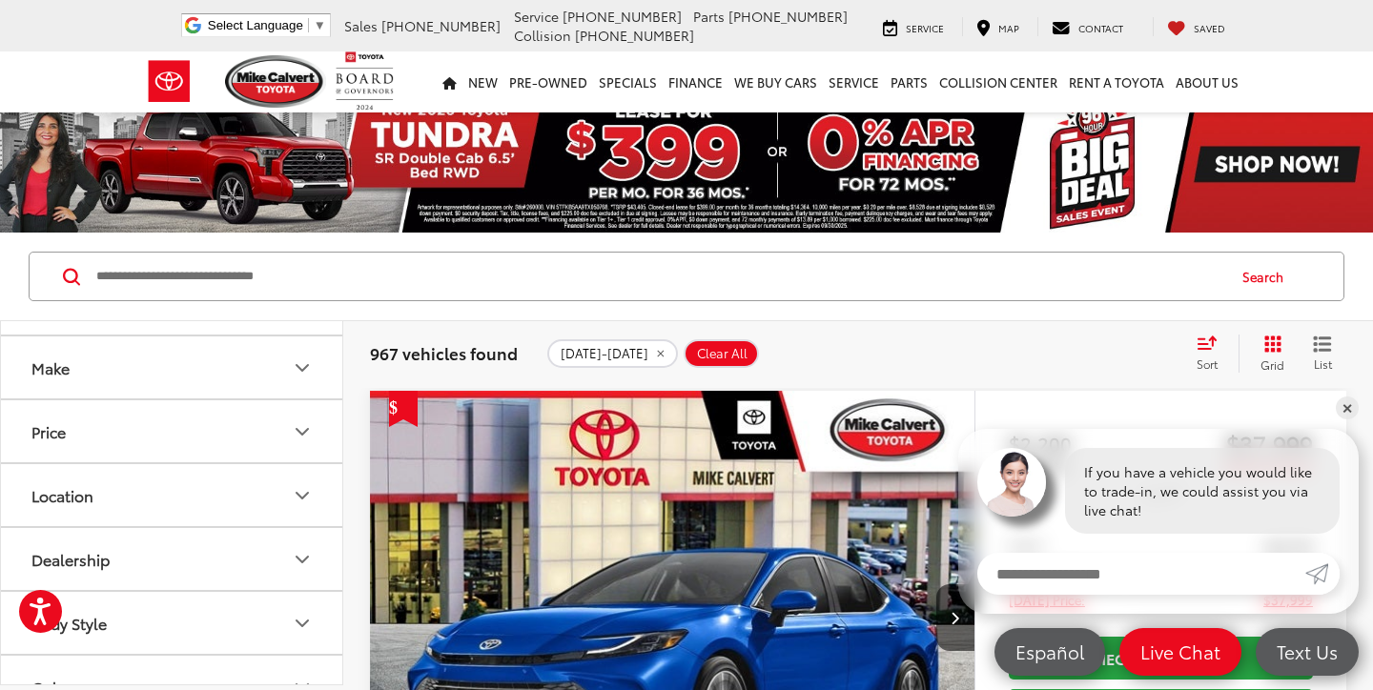
click at [178, 370] on button "Make" at bounding box center [172, 368] width 343 height 62
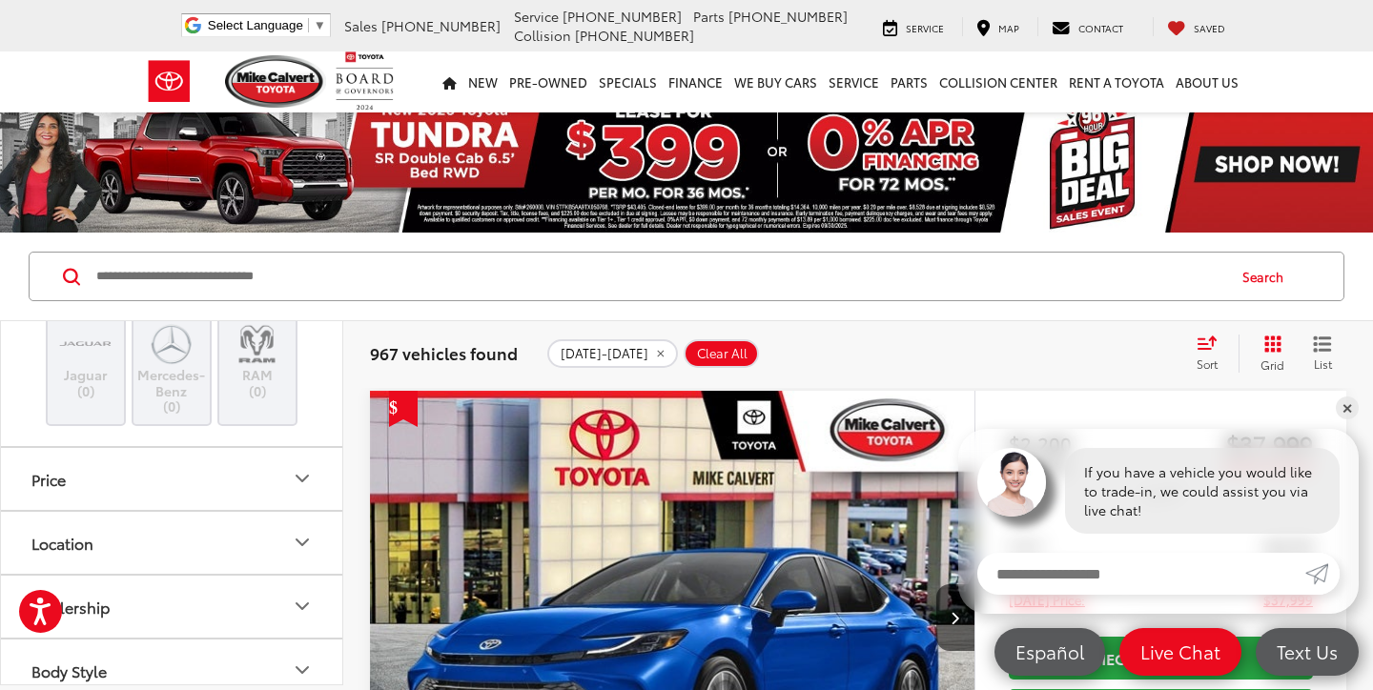
scroll to position [918, 0]
click at [175, 251] on label "Toyota (898)" at bounding box center [171, 234] width 77 height 32
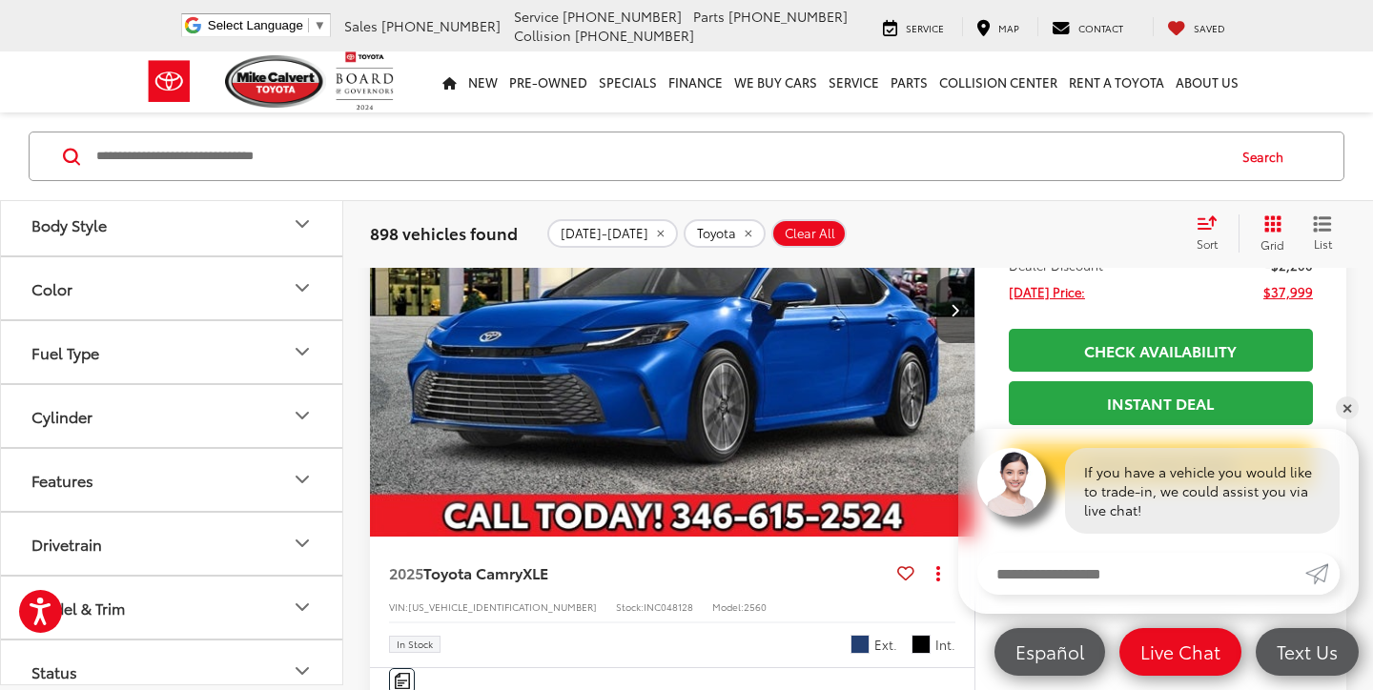
scroll to position [1262, 0]
click at [188, 62] on button "Price" at bounding box center [172, 31] width 343 height 62
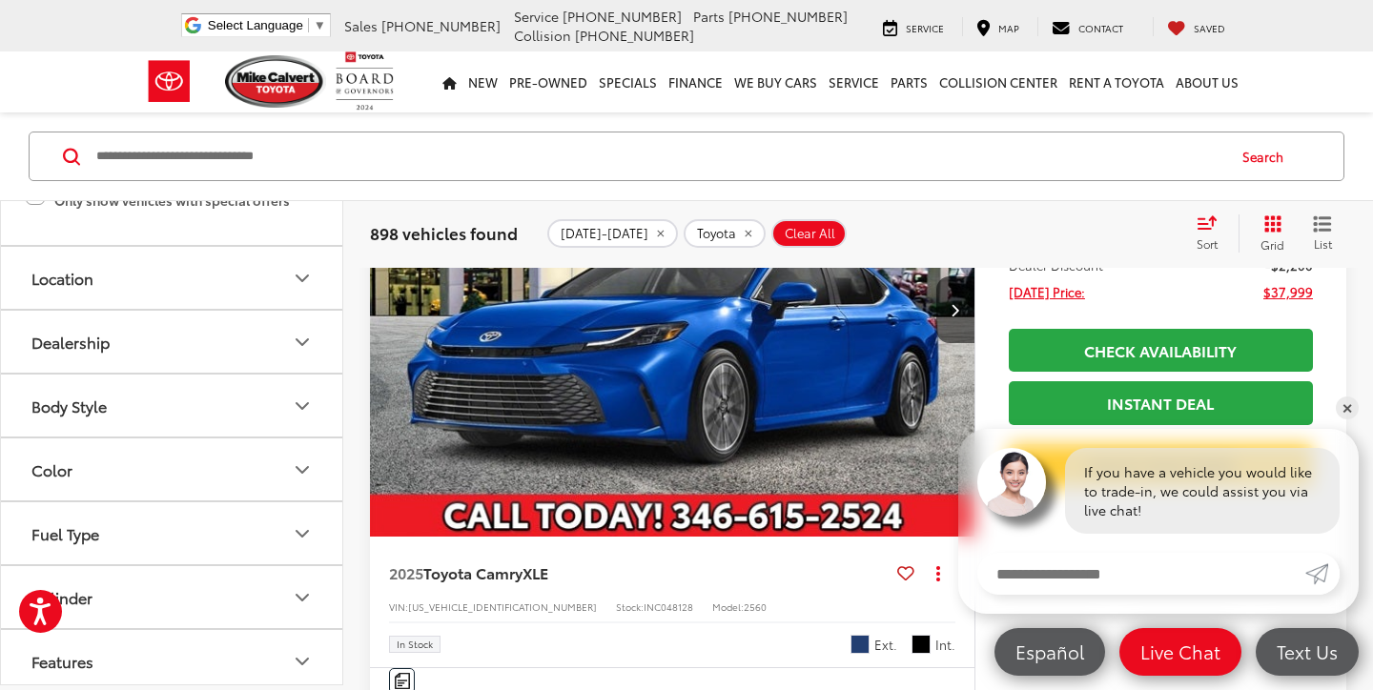
click at [226, 99] on input "******" at bounding box center [250, 80] width 121 height 37
type input "******"
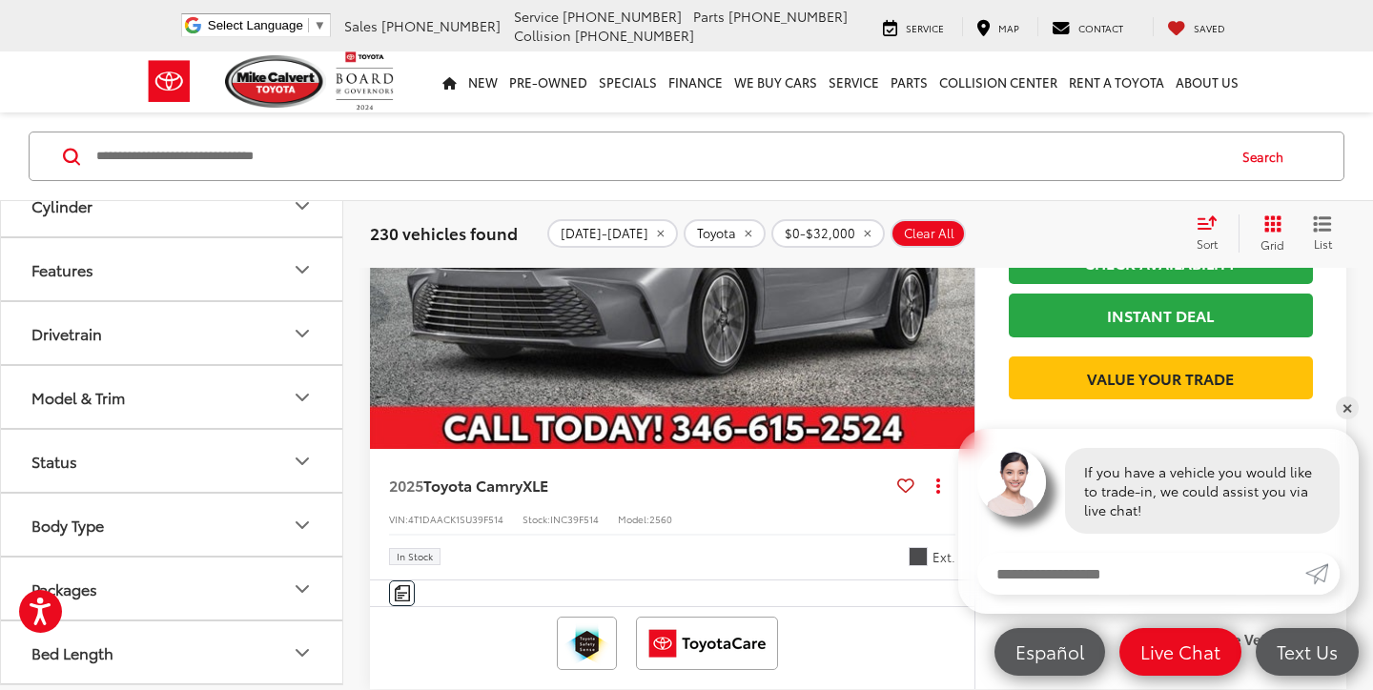
scroll to position [421, 0]
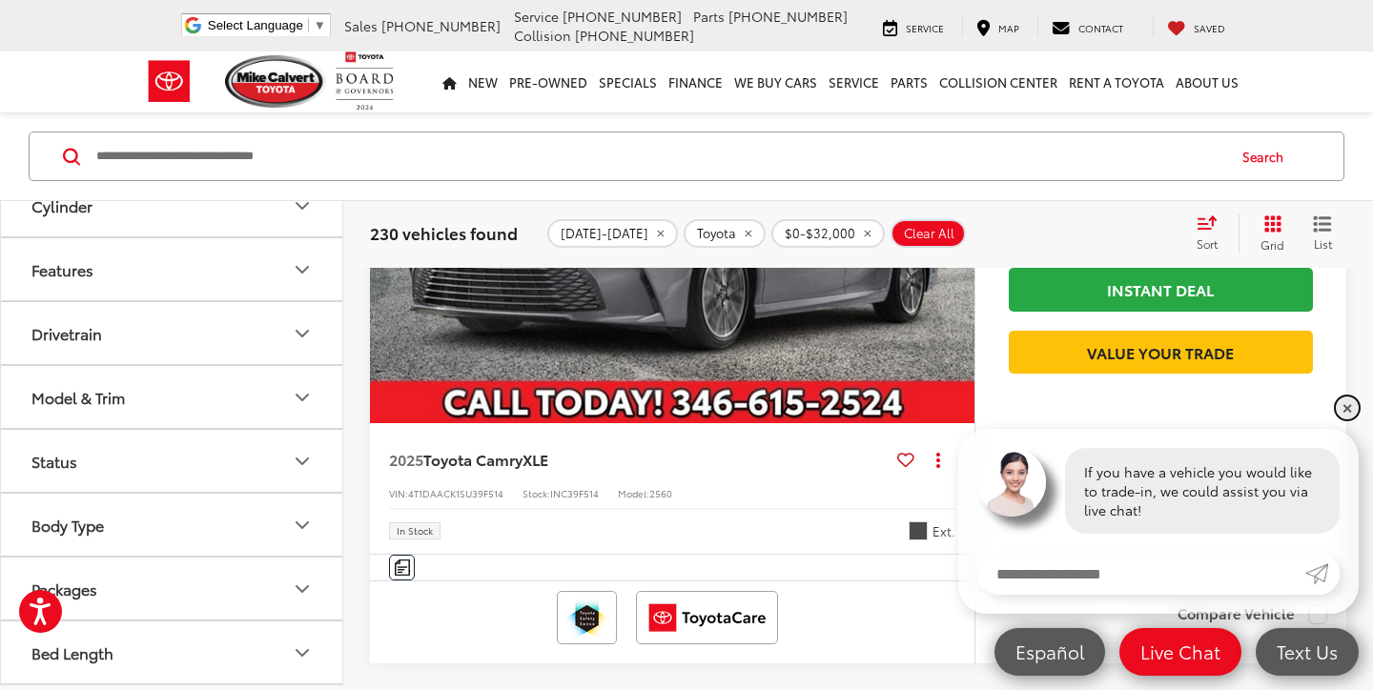
click at [1346, 410] on link "✕" at bounding box center [1347, 408] width 23 height 23
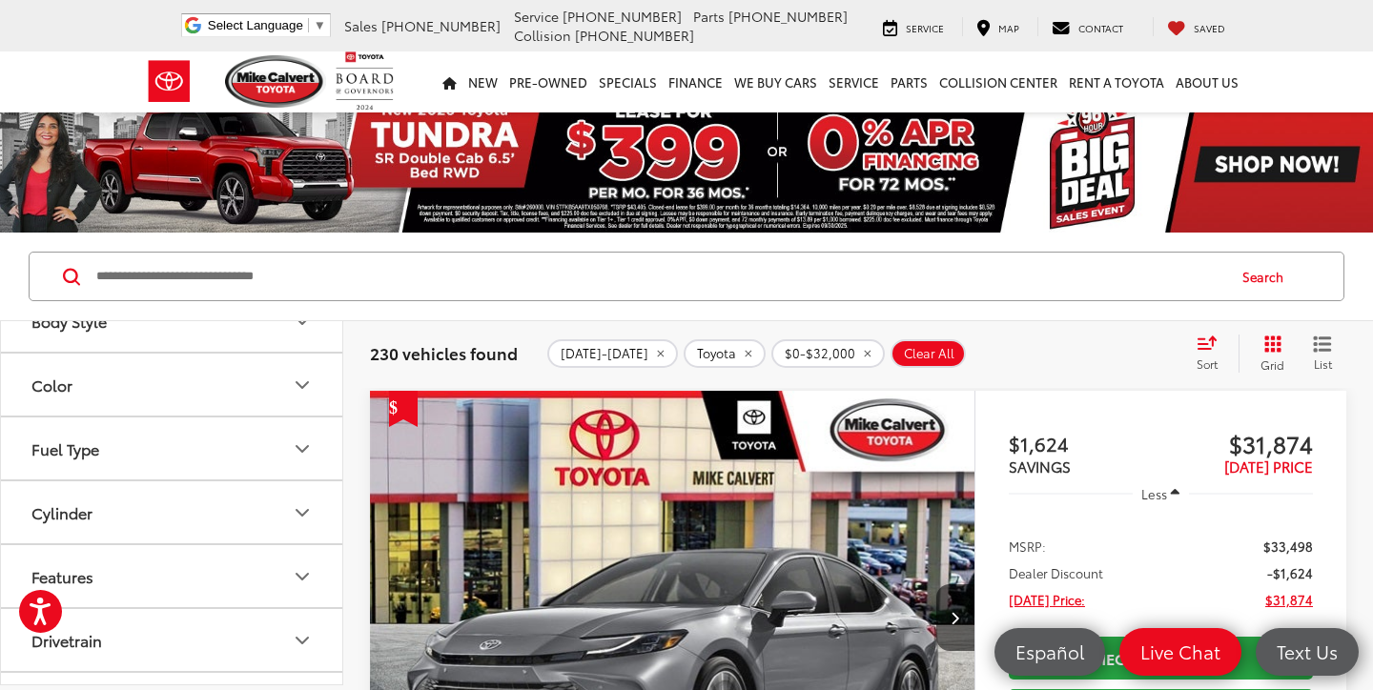
scroll to position [1565, 0]
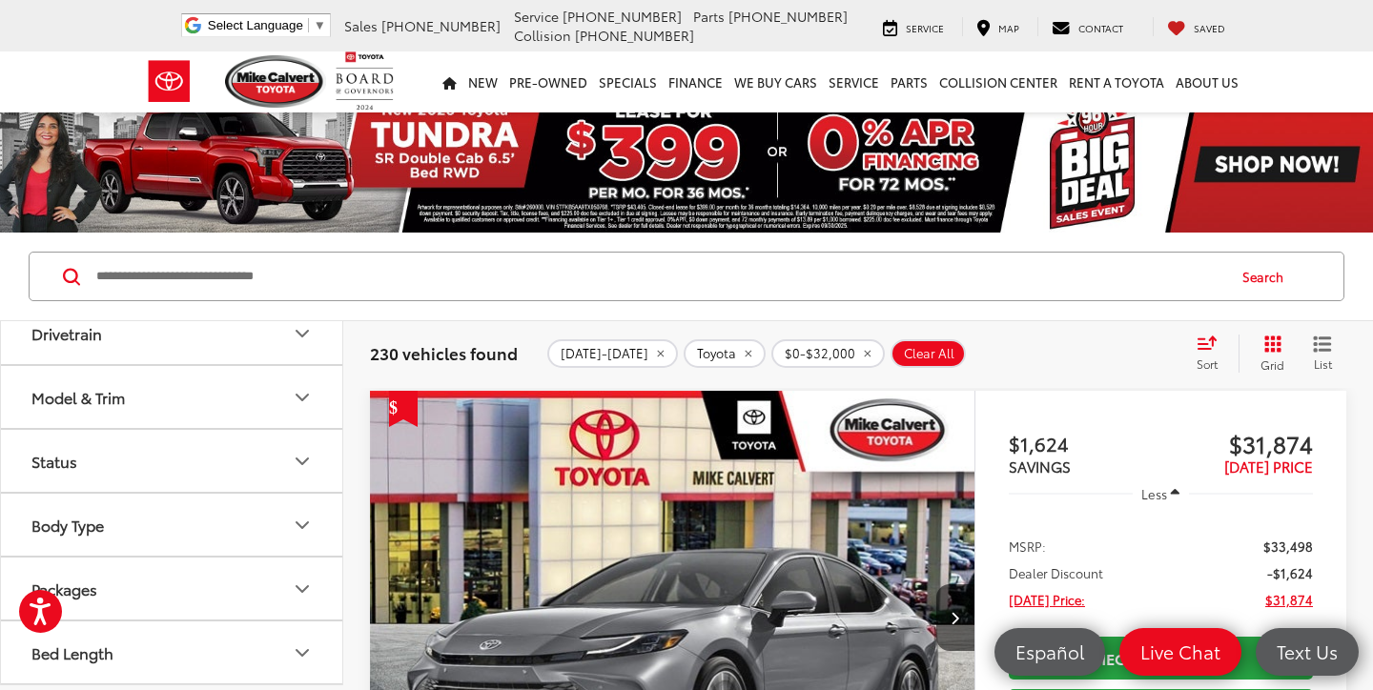
click at [205, 428] on button "Model & Trim" at bounding box center [172, 397] width 343 height 62
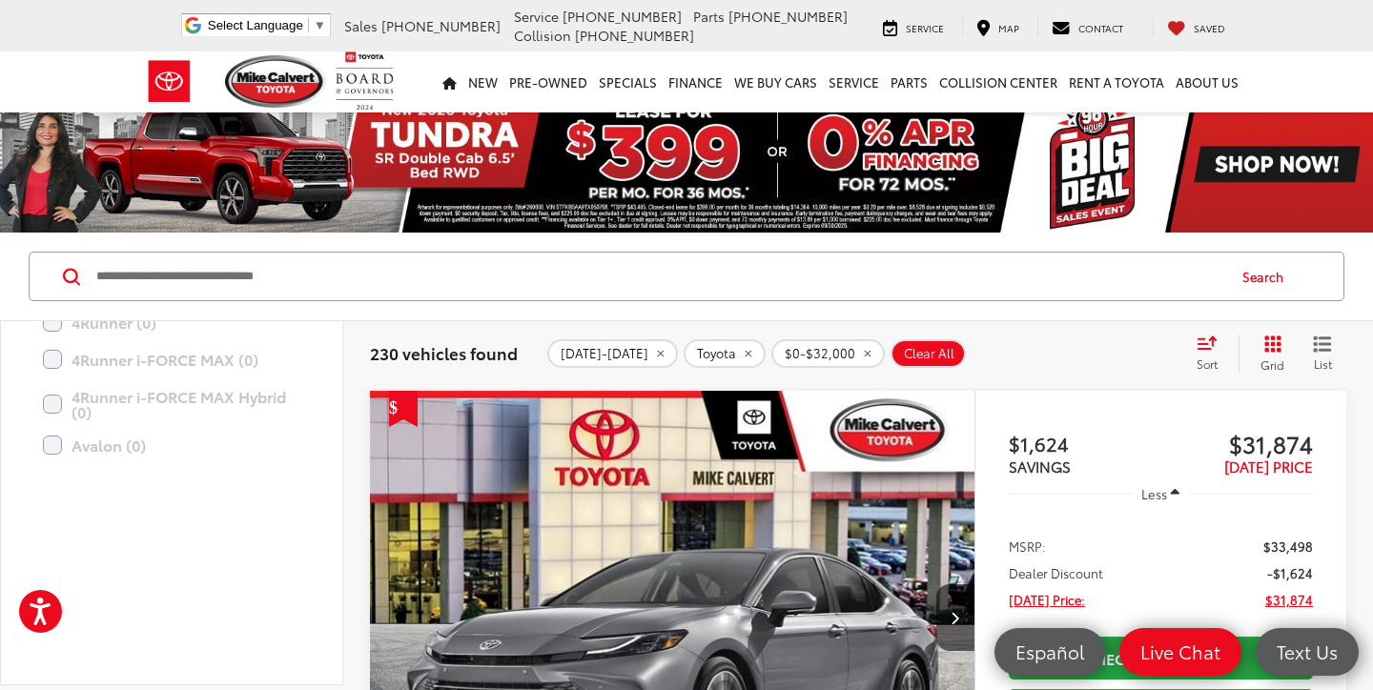
scroll to position [2465, 0]
click at [48, 212] on label "RAV4 (28)" at bounding box center [171, 194] width 257 height 33
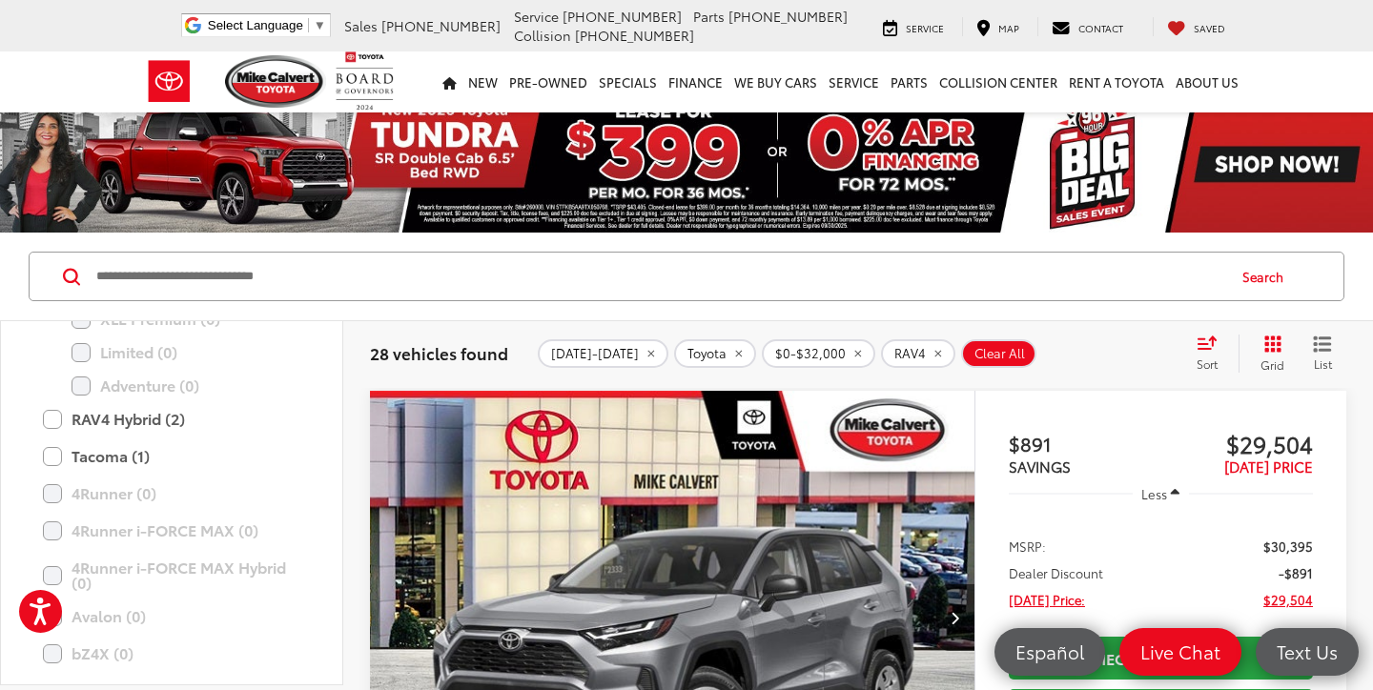
scroll to position [2677, 0]
click at [51, 430] on label "RAV4 Hybrid (2)" at bounding box center [171, 413] width 257 height 33
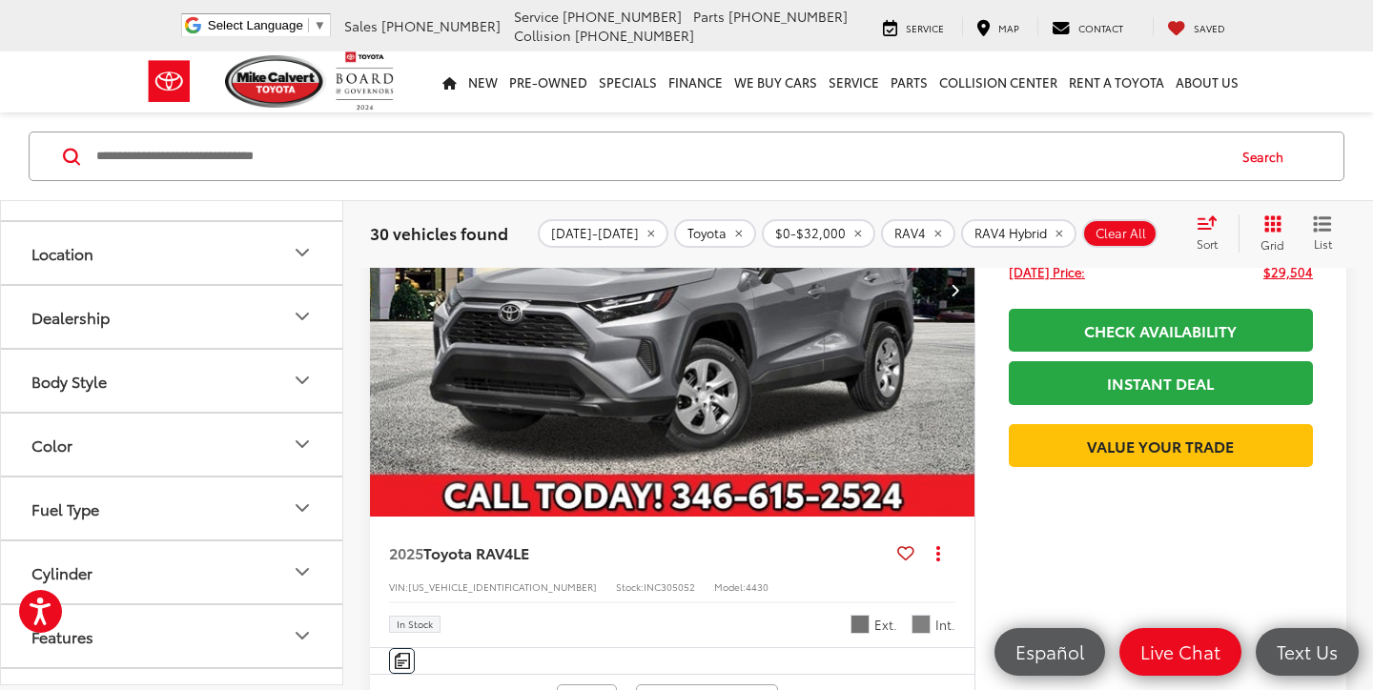
scroll to position [338, 0]
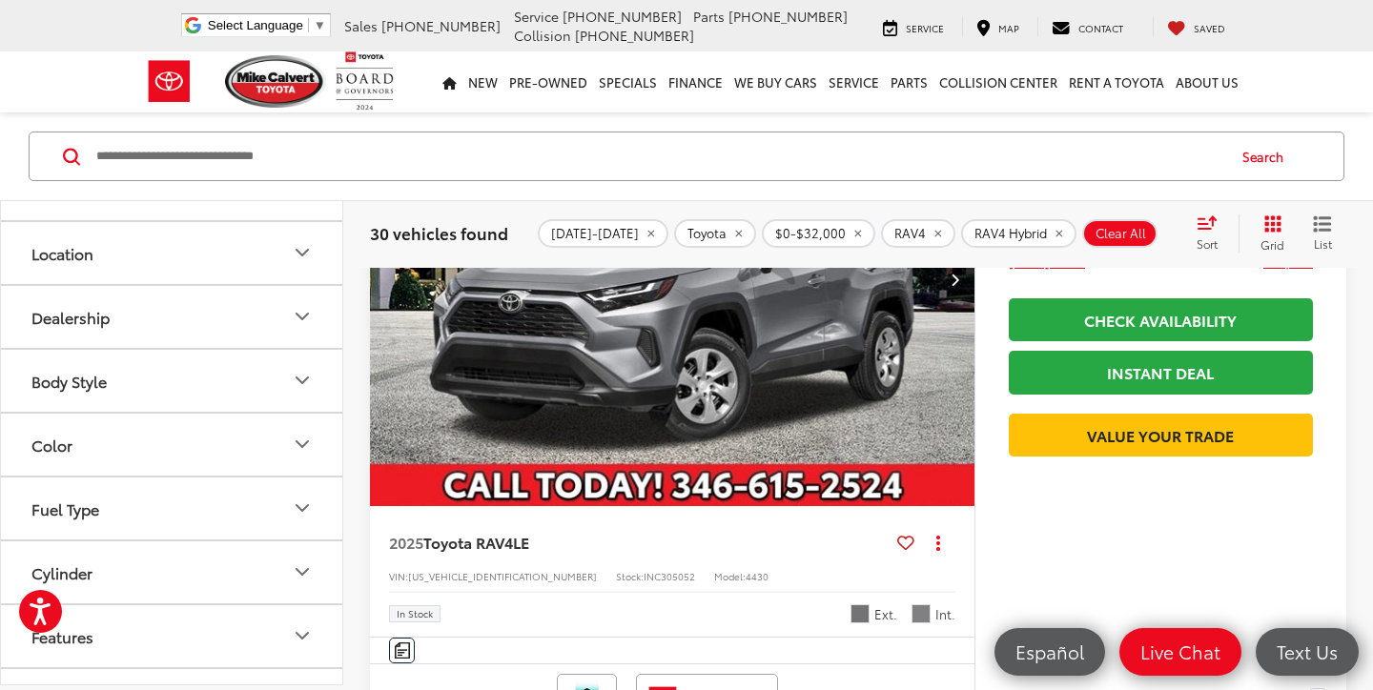
click at [726, 348] on img "2025 Toyota RAV4 LE 0" at bounding box center [672, 280] width 607 height 456
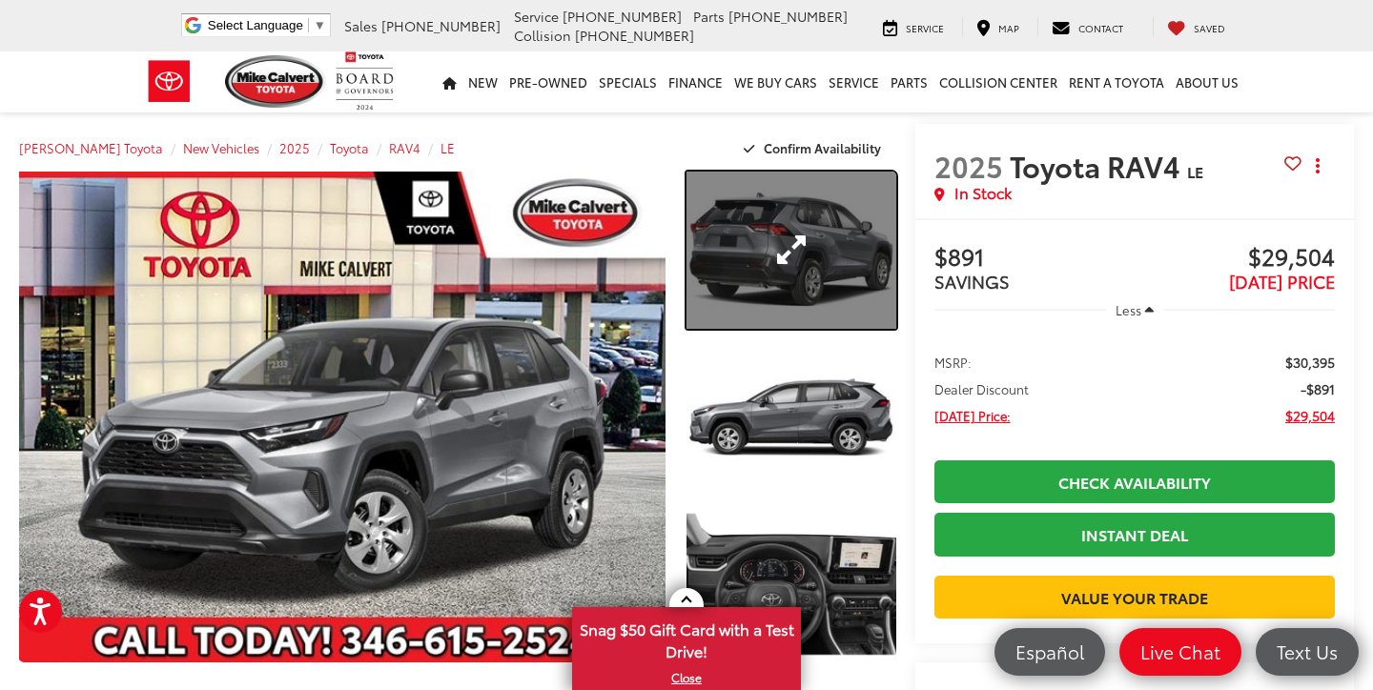
click at [731, 265] on link "Expand Photo 1" at bounding box center [790, 250] width 209 height 157
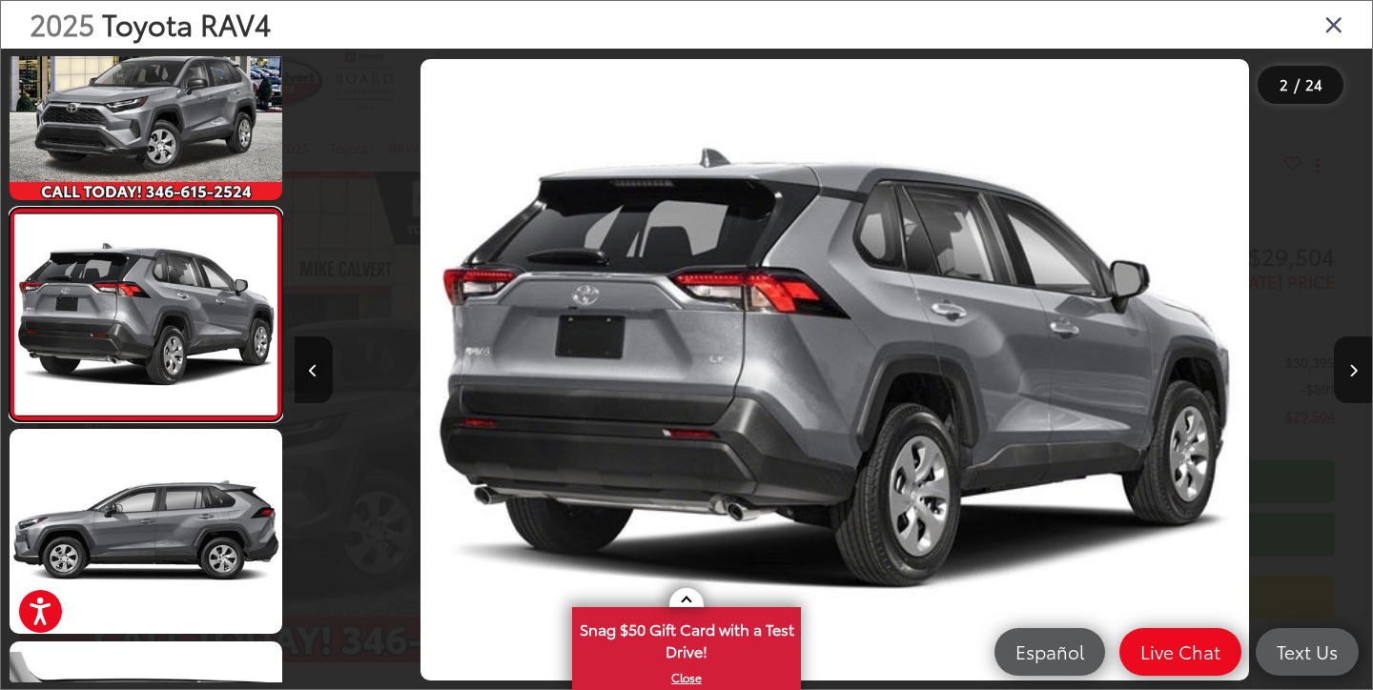
scroll to position [0, 1077]
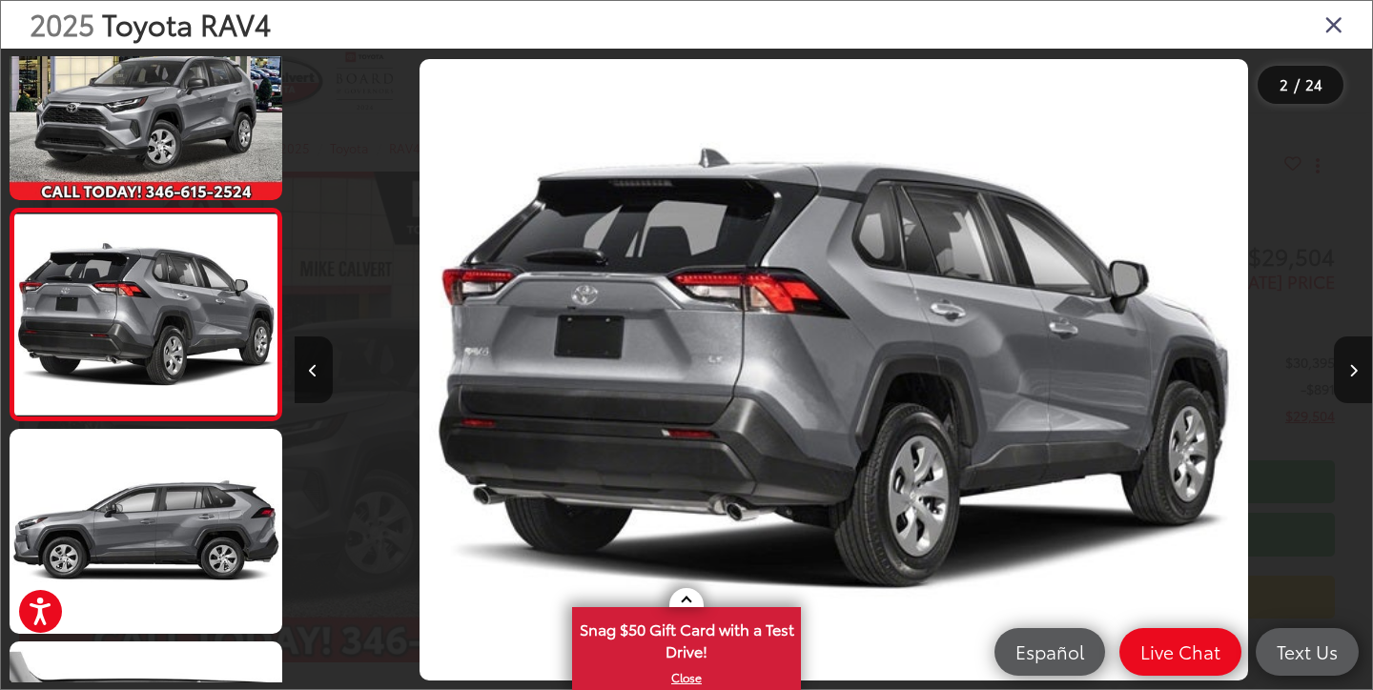
click at [1337, 21] on icon "Close gallery" at bounding box center [1333, 23] width 19 height 25
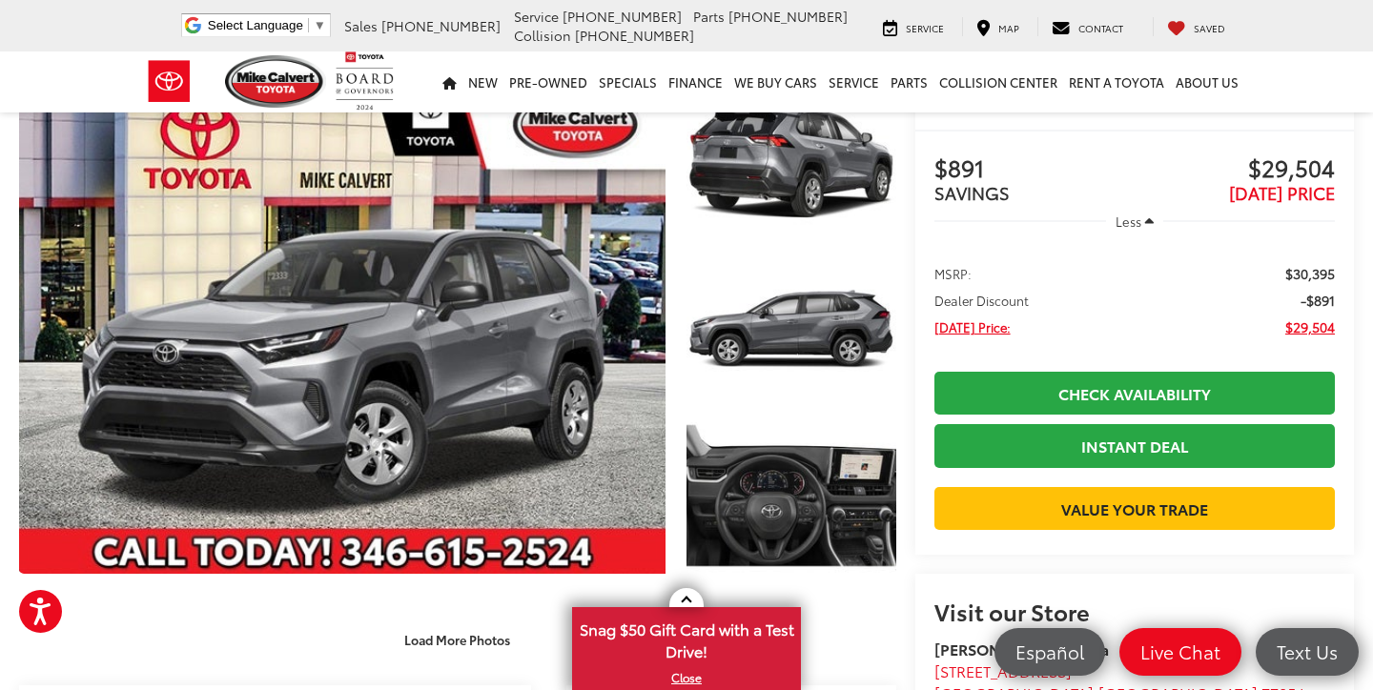
scroll to position [0, 0]
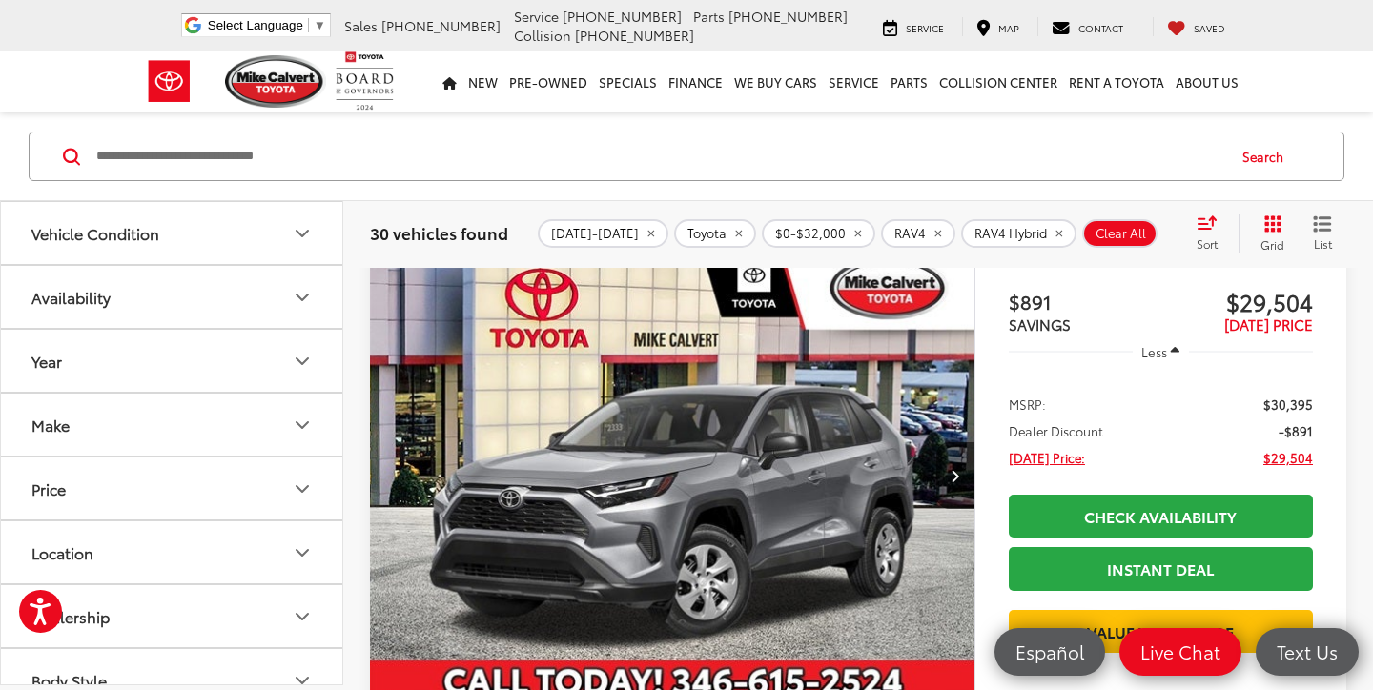
scroll to position [150, 0]
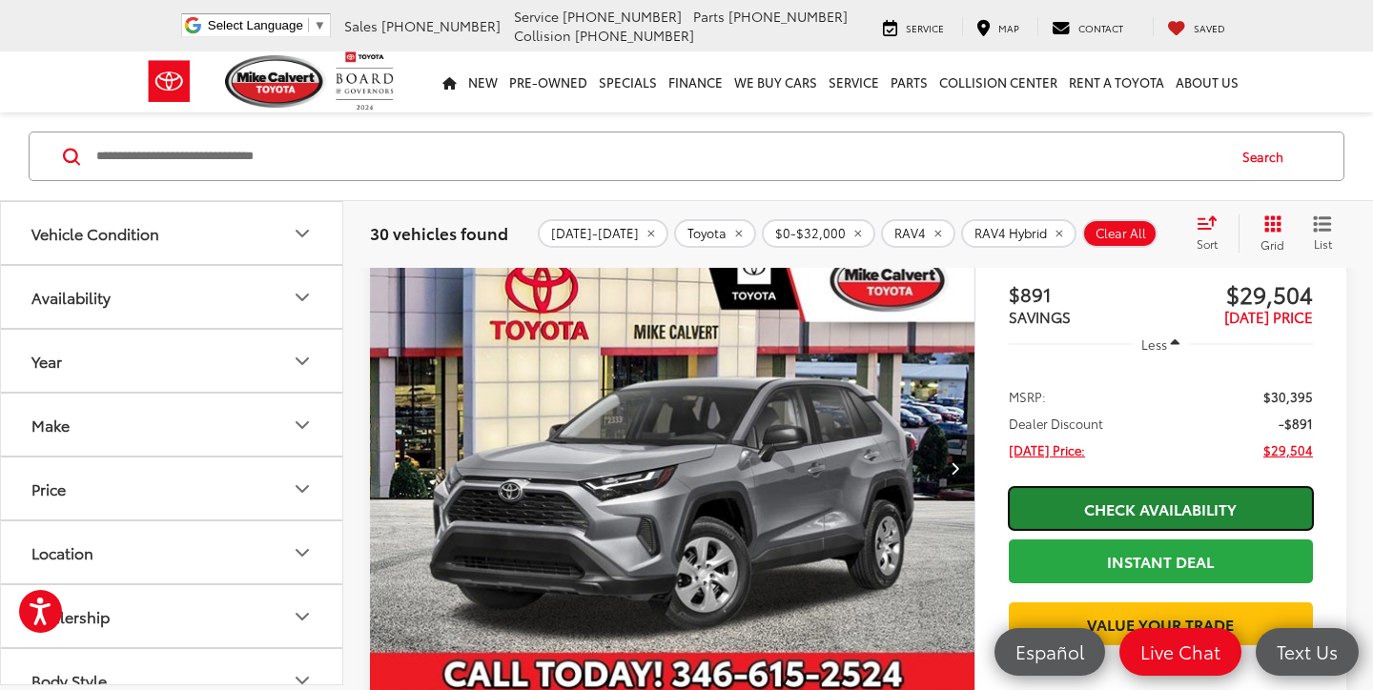
click at [1197, 505] on link "Check Availability" at bounding box center [1161, 508] width 304 height 43
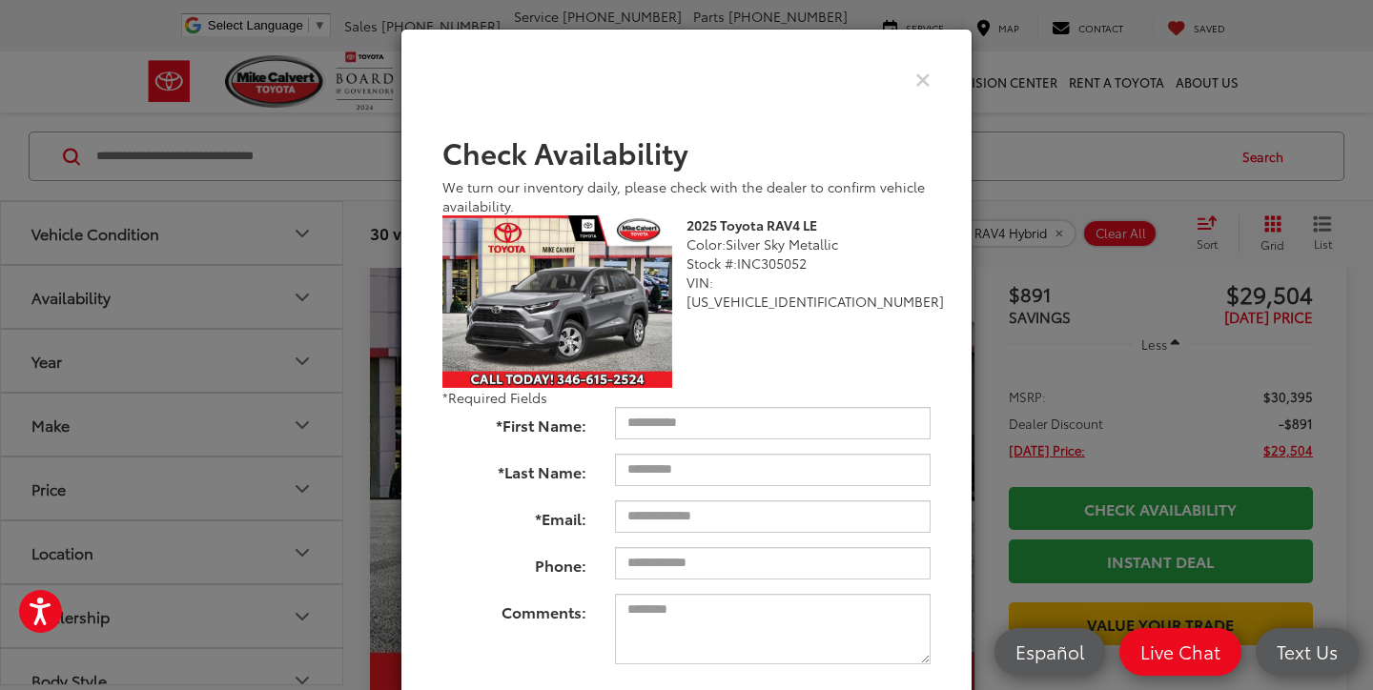
click at [933, 68] on div "Check Pricing and Availability" at bounding box center [686, 79] width 517 height 47
click at [918, 86] on icon "Close" at bounding box center [922, 79] width 15 height 20
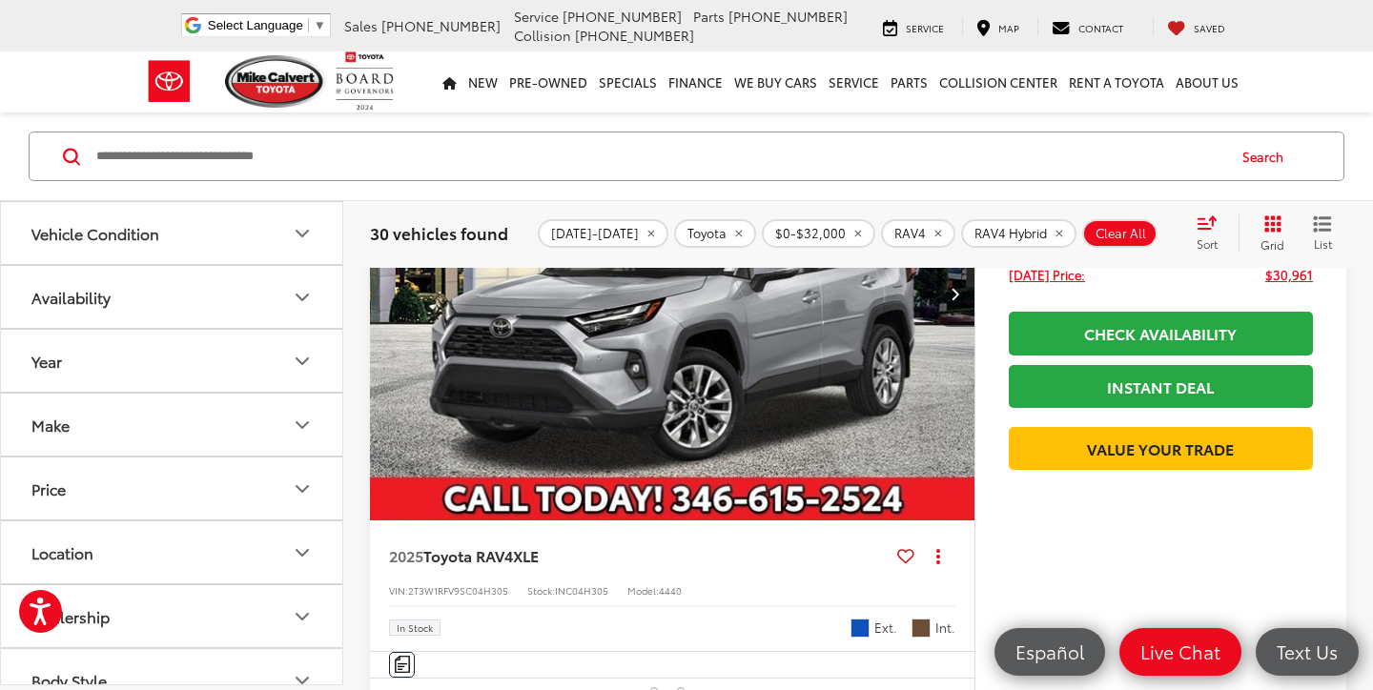
scroll to position [795, 0]
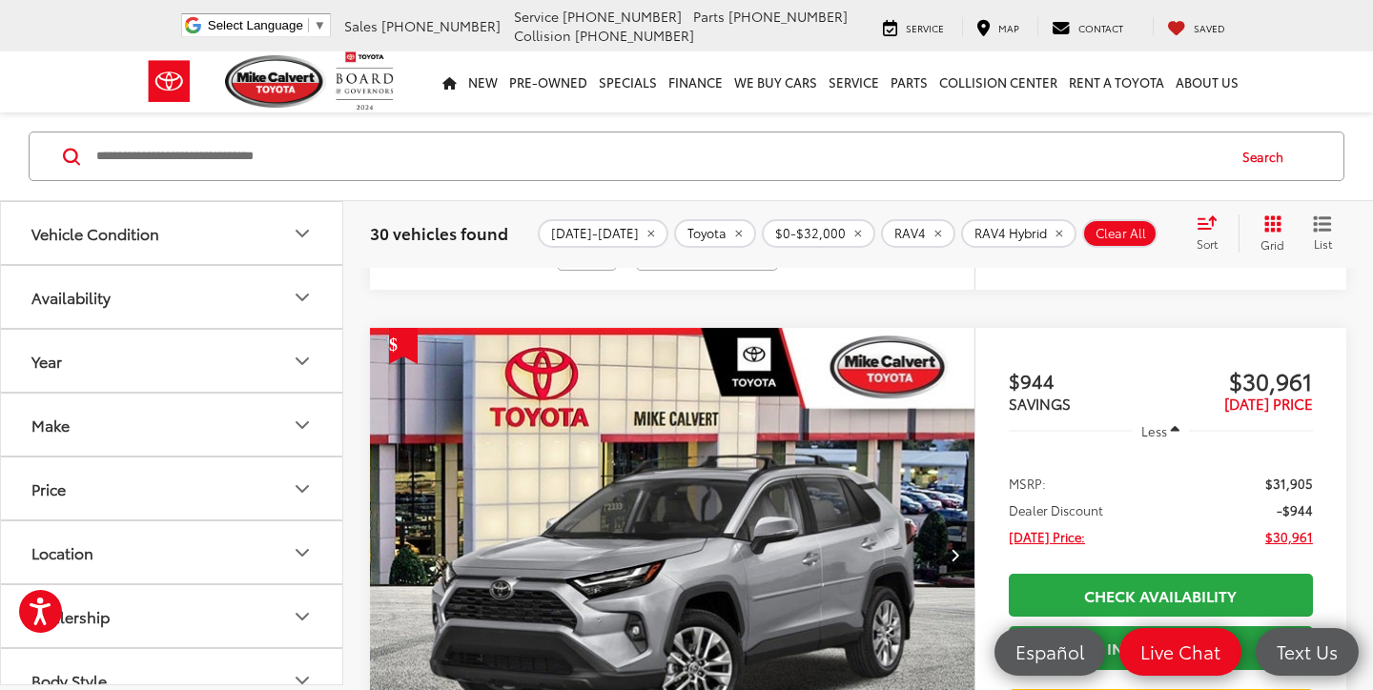
click at [263, 230] on button "Vehicle Condition" at bounding box center [172, 233] width 343 height 62
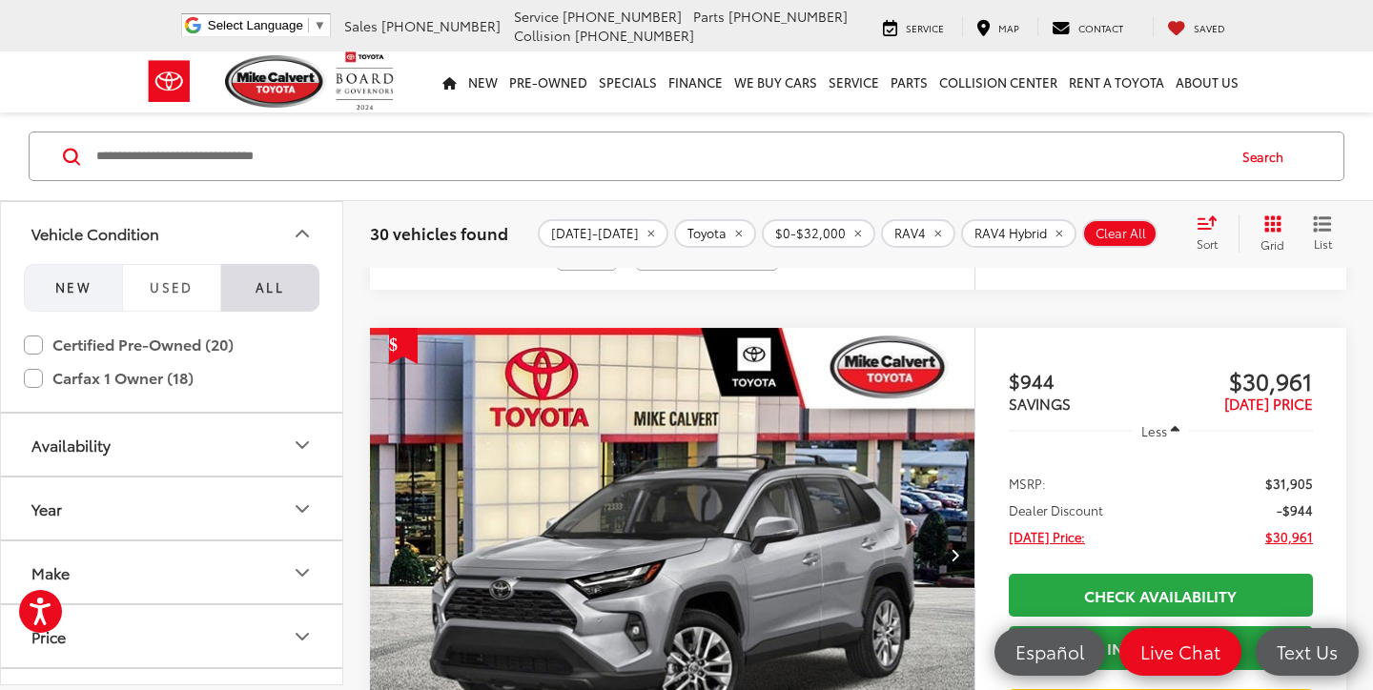
click at [105, 294] on button "NEW" at bounding box center [73, 288] width 98 height 48
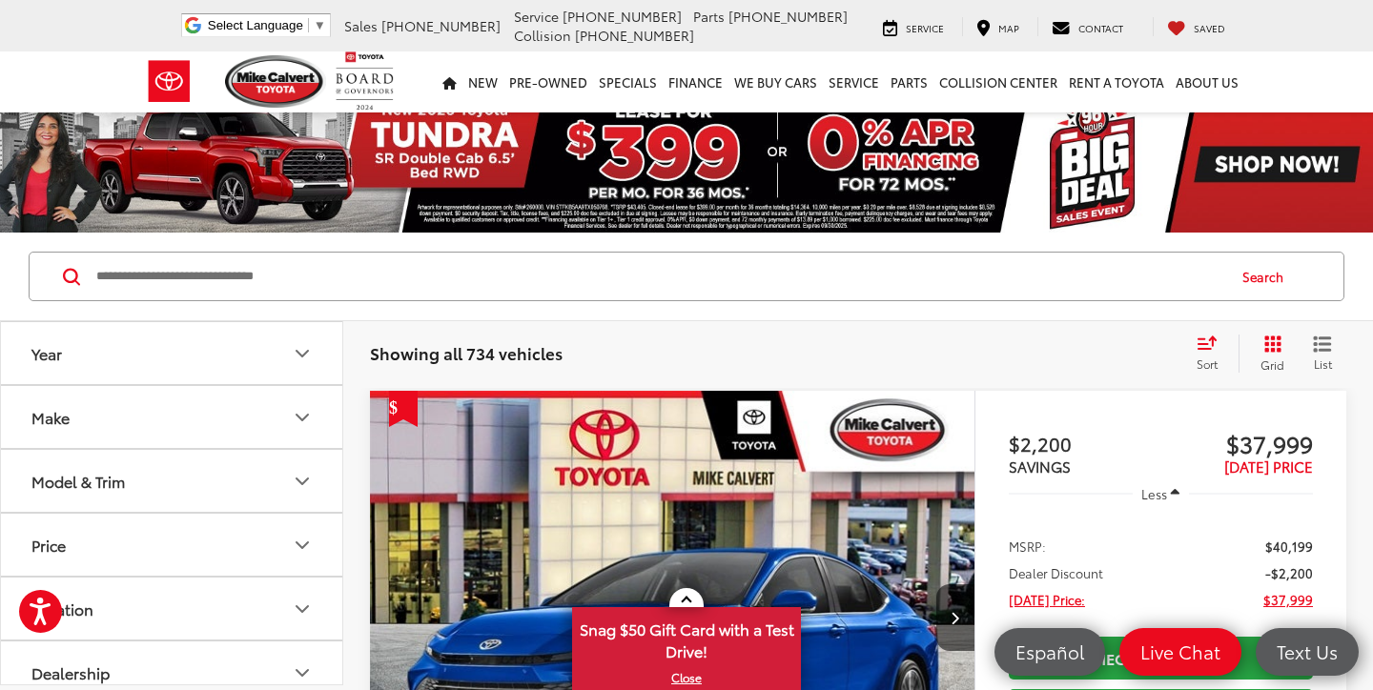
click at [276, 418] on button "Make" at bounding box center [172, 417] width 343 height 62
click at [105, 485] on img at bounding box center [85, 484] width 52 height 45
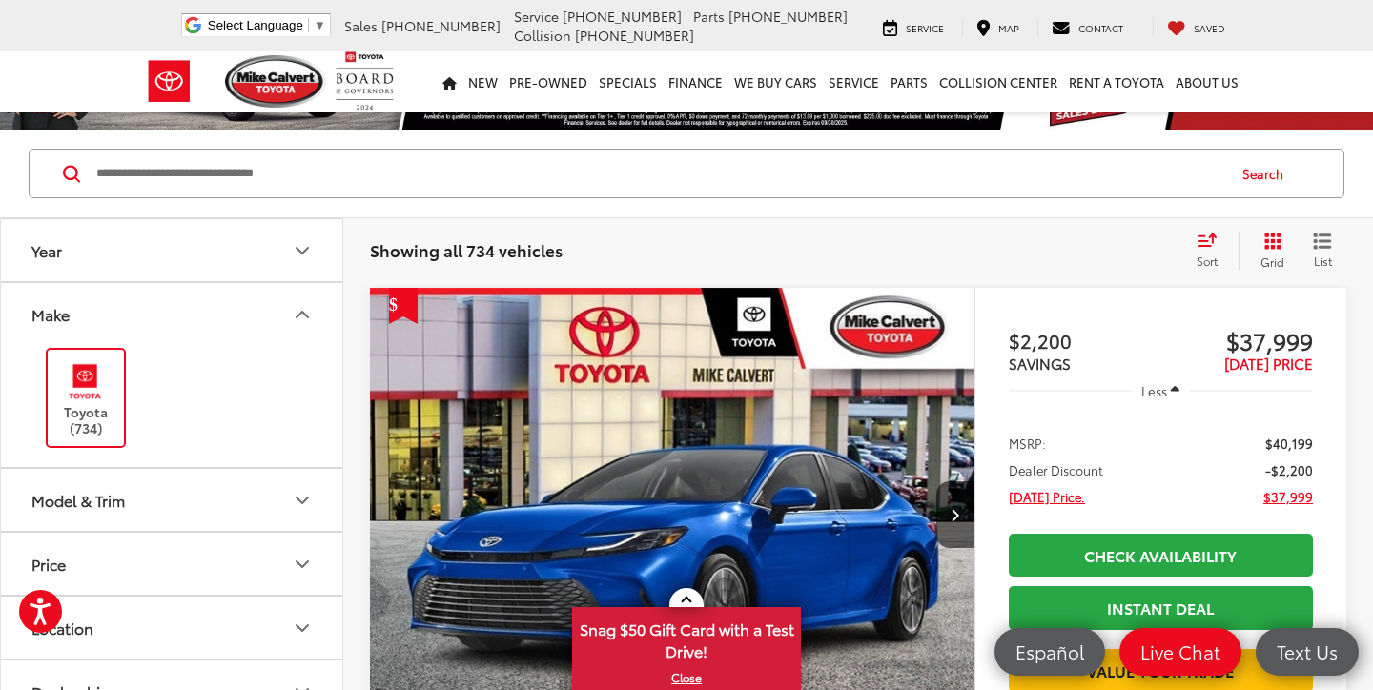
scroll to position [260, 0]
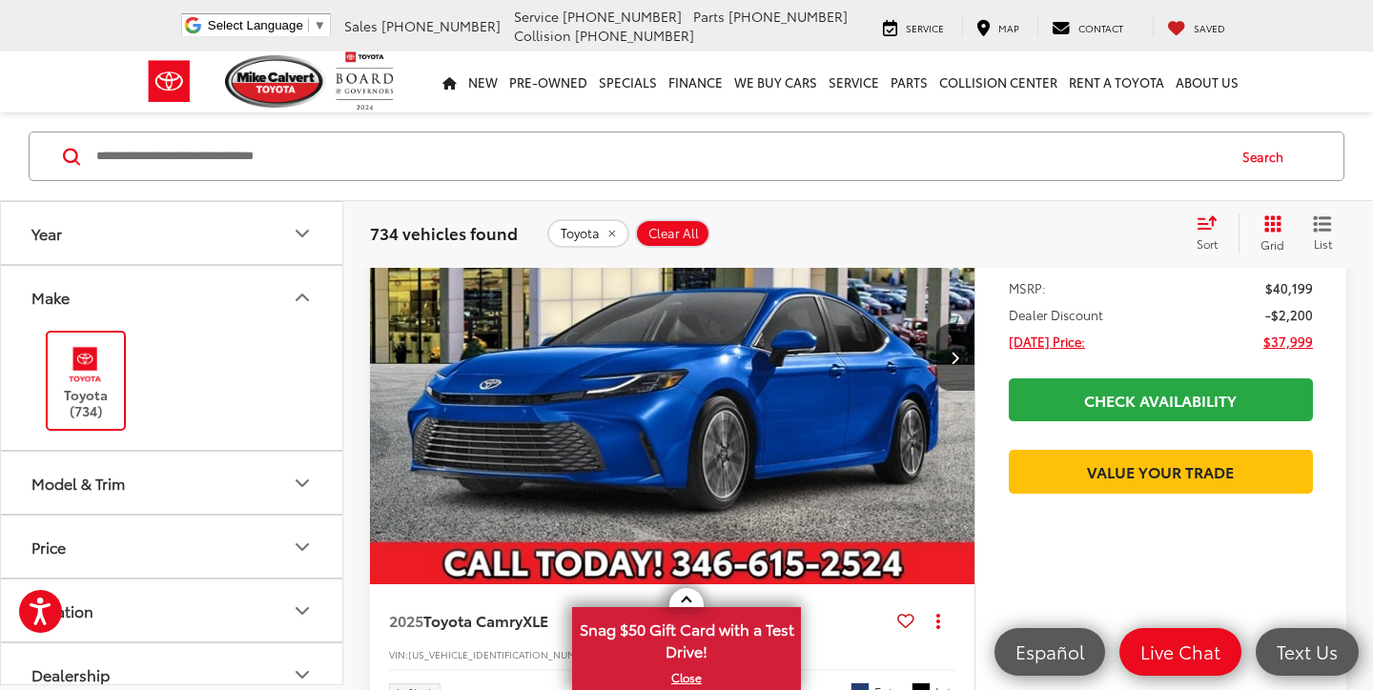
click at [140, 476] on button "Model & Trim" at bounding box center [172, 483] width 343 height 62
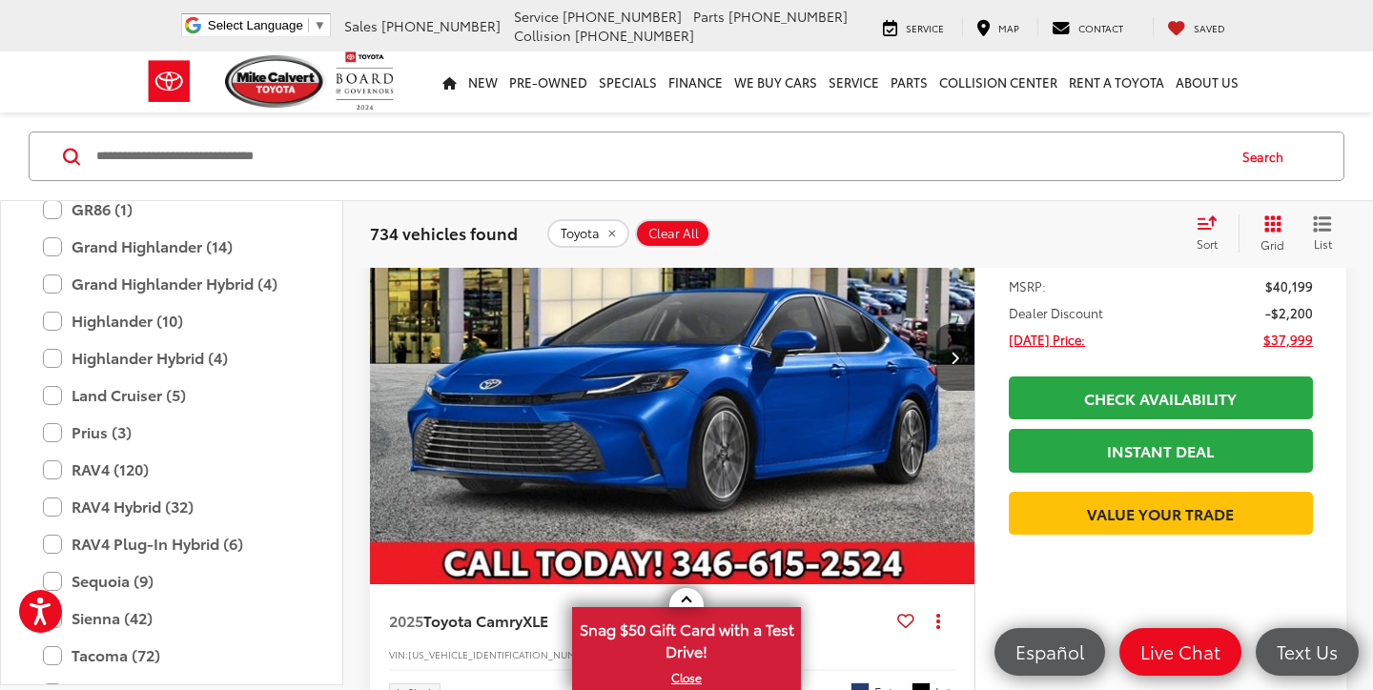
scroll to position [826, 0]
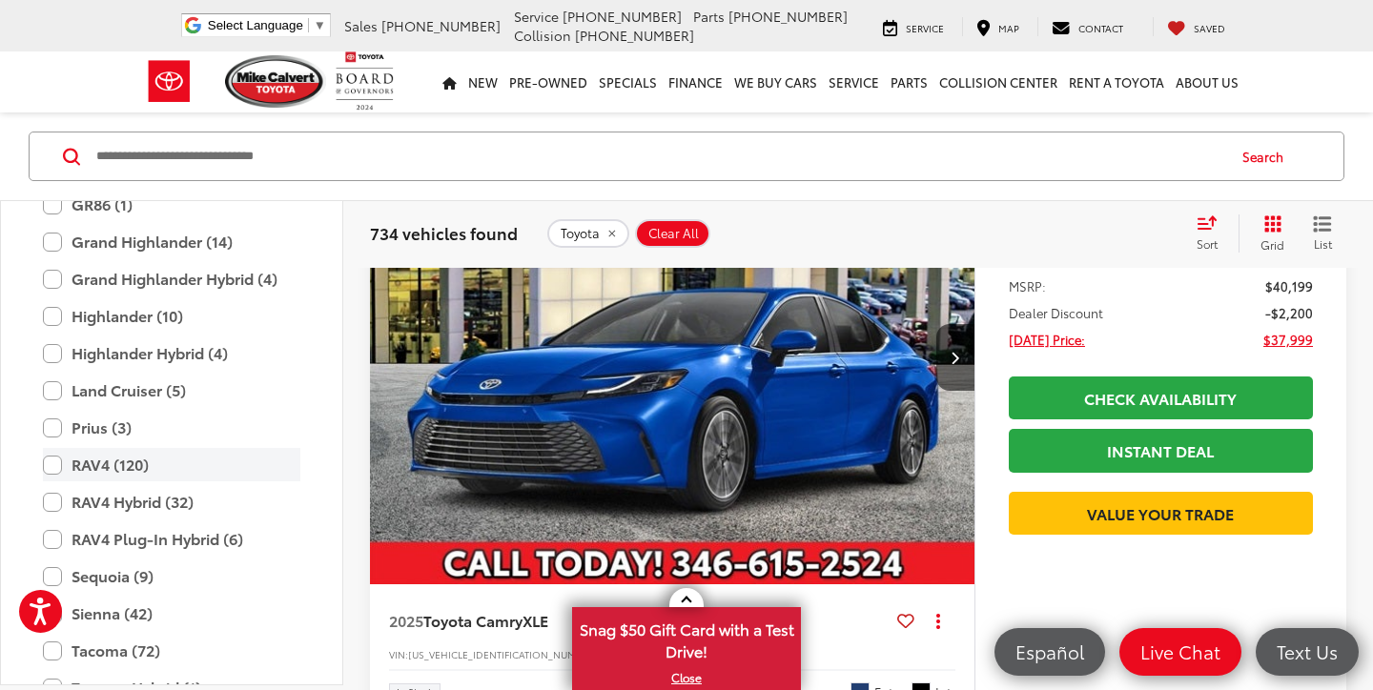
click at [56, 471] on label "RAV4 (120)" at bounding box center [171, 464] width 257 height 33
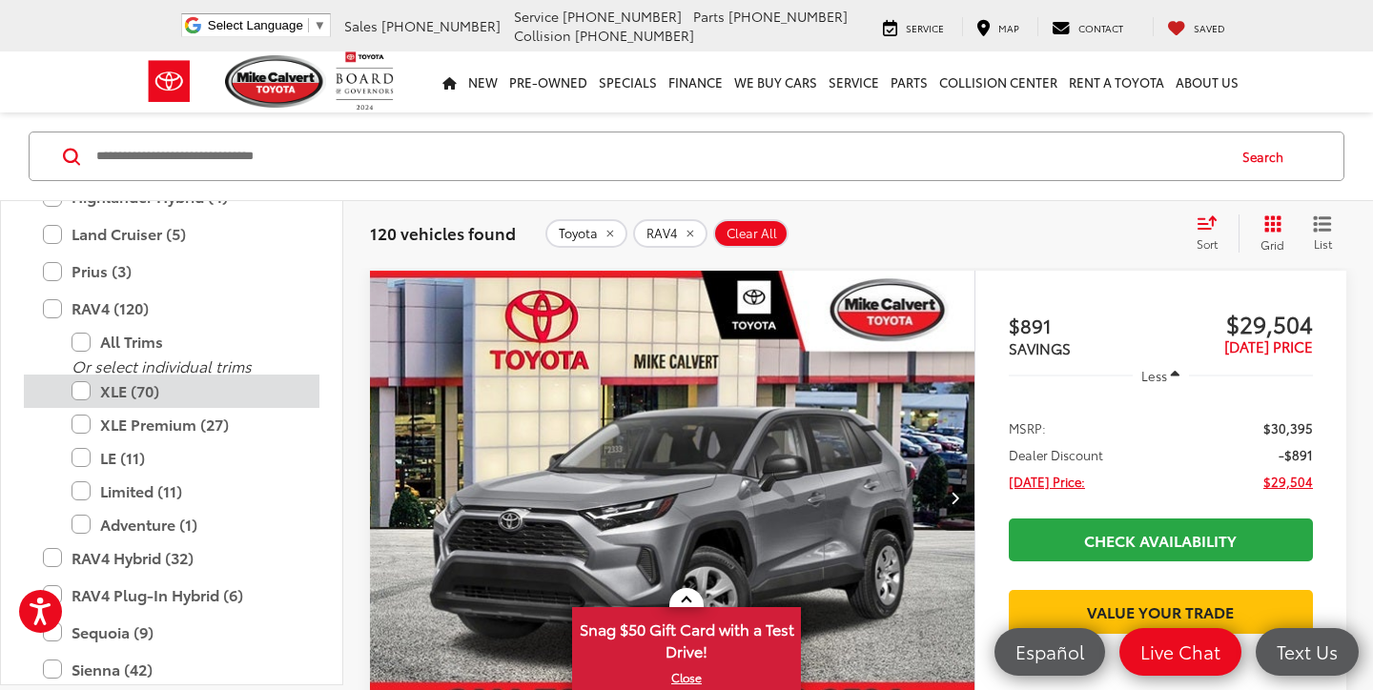
scroll to position [999, 0]
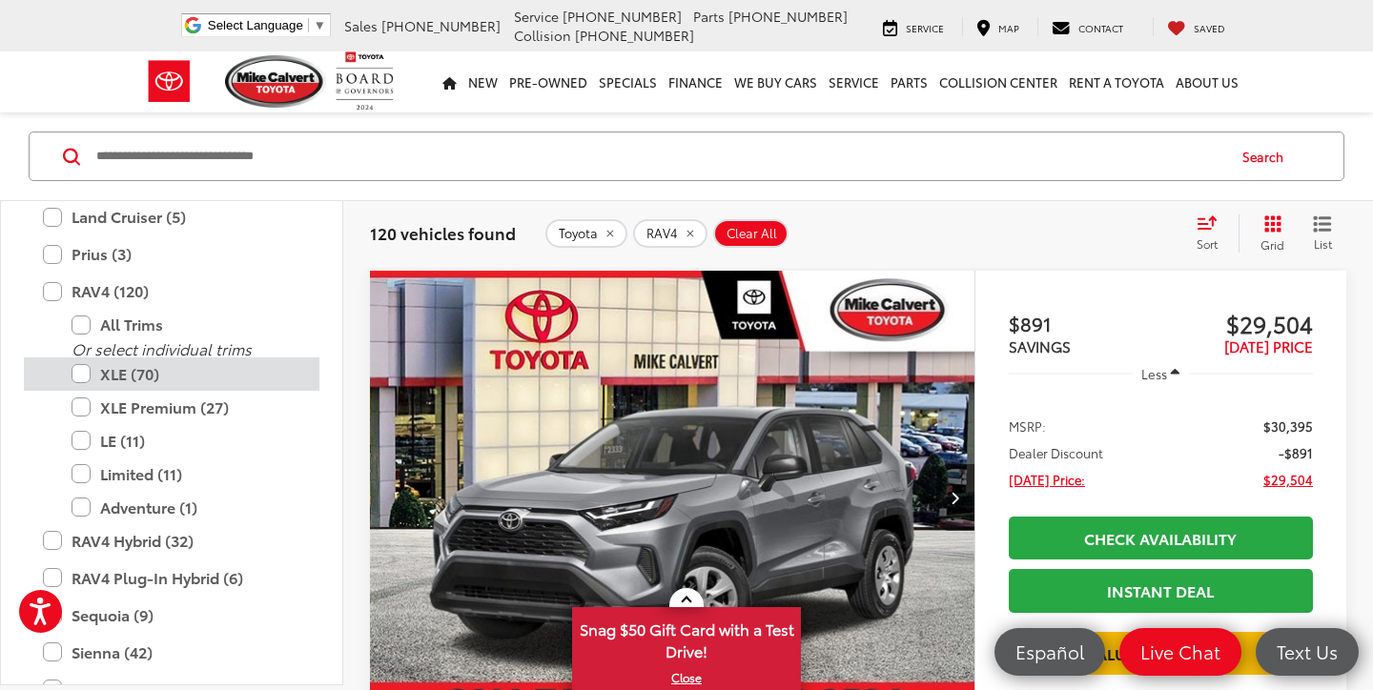
click at [85, 378] on label "XLE (70)" at bounding box center [186, 374] width 229 height 33
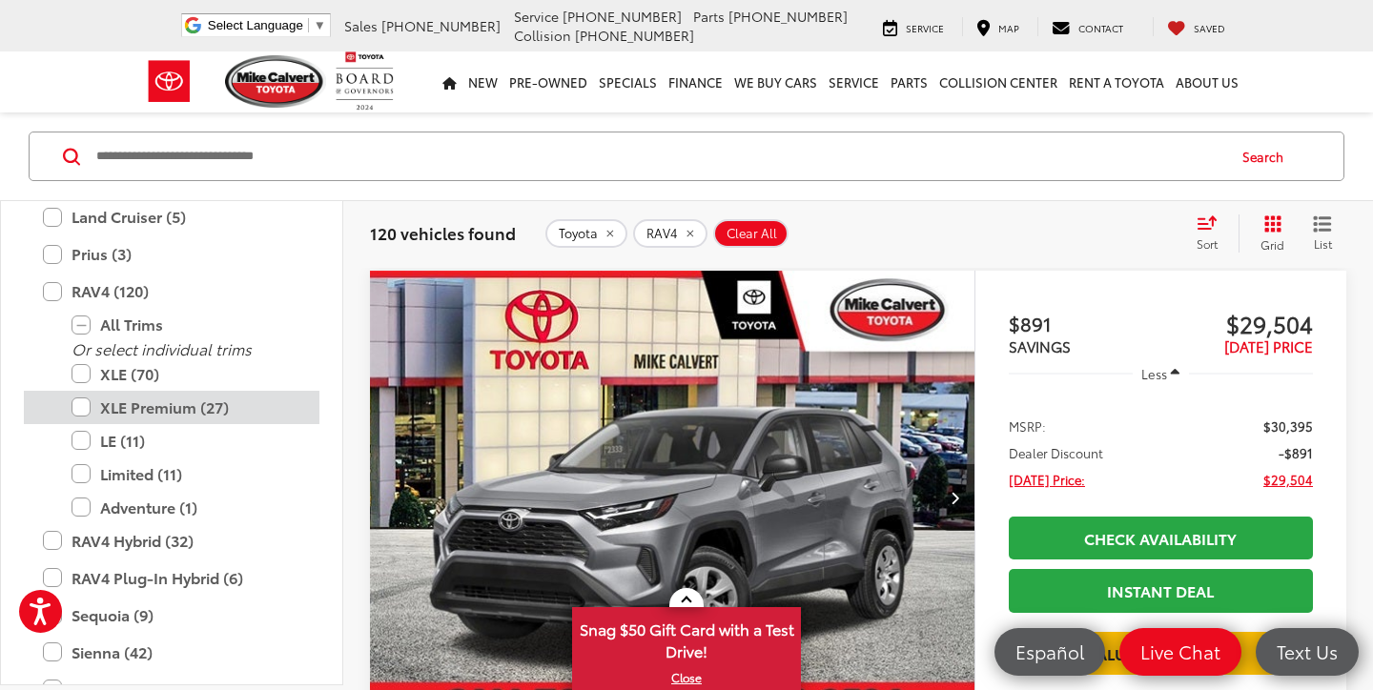
click at [83, 402] on label "XLE Premium (27)" at bounding box center [186, 407] width 229 height 33
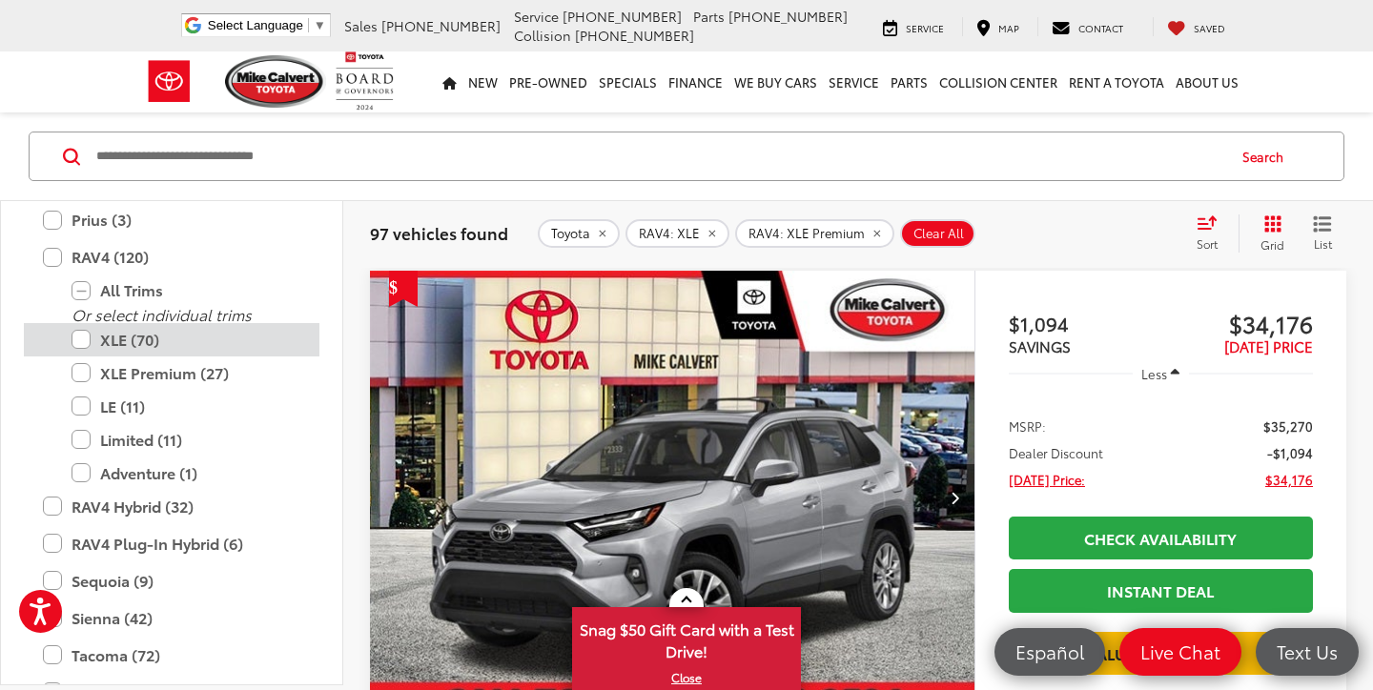
scroll to position [1037, 0]
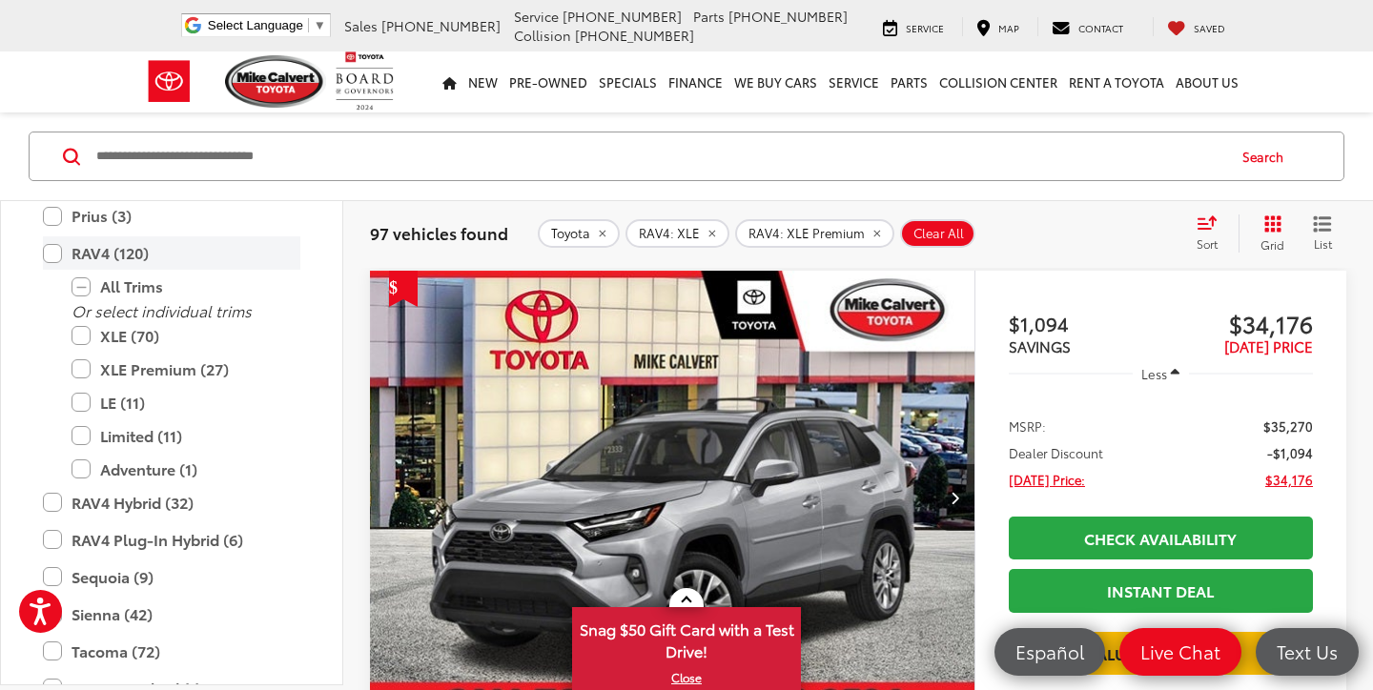
click at [53, 254] on label "RAV4 (120)" at bounding box center [171, 252] width 257 height 33
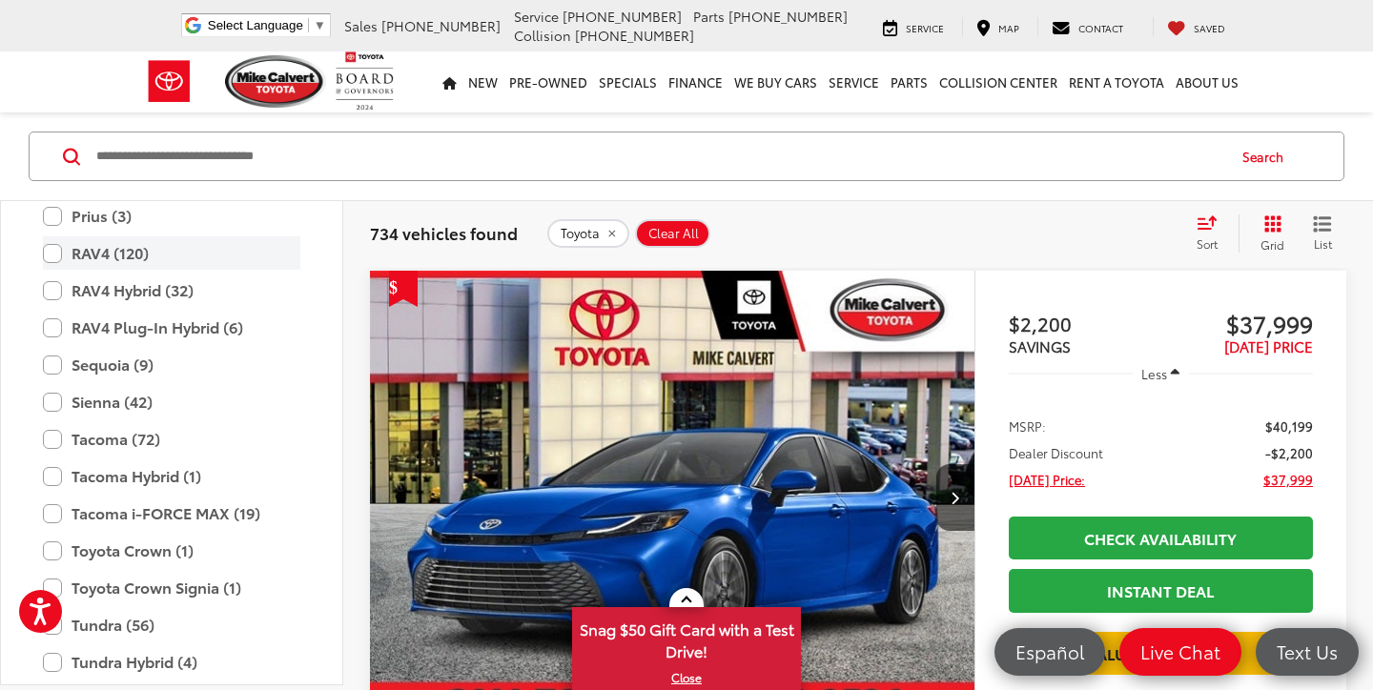
click at [51, 255] on label "RAV4 (120)" at bounding box center [171, 252] width 257 height 33
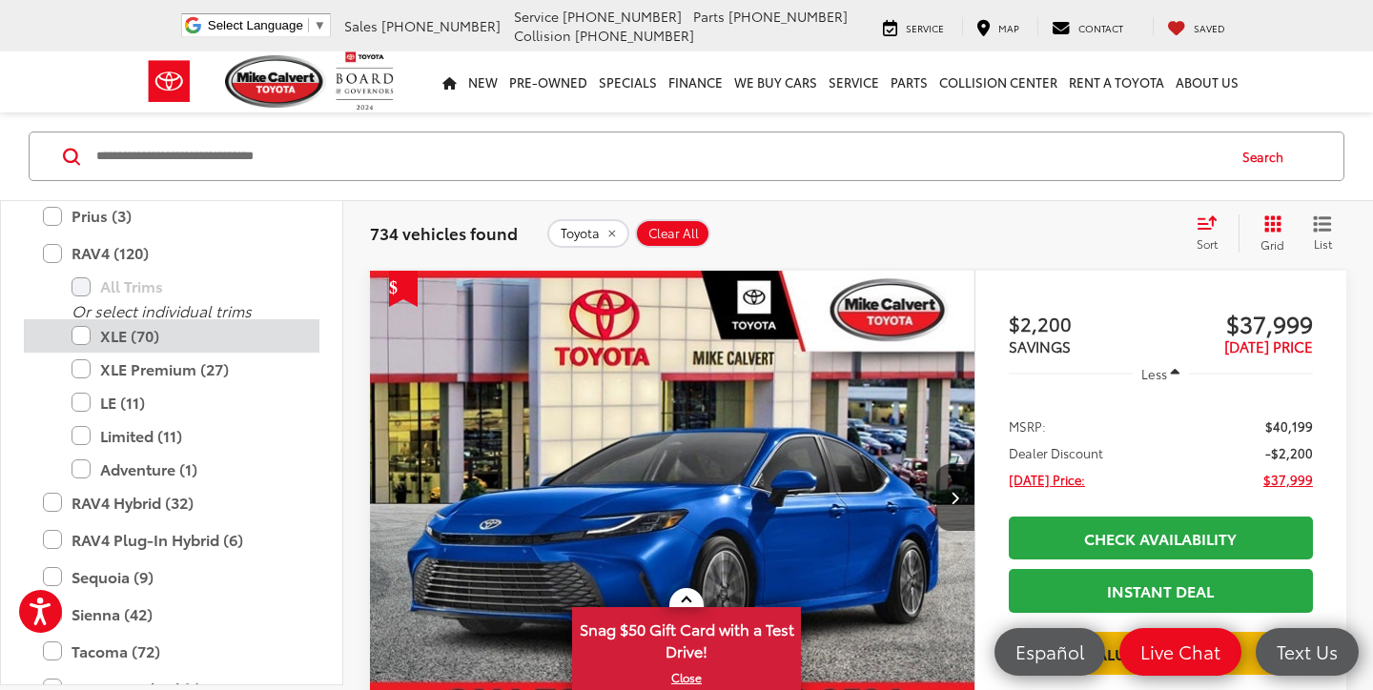
click at [86, 331] on label "XLE (70)" at bounding box center [186, 335] width 229 height 33
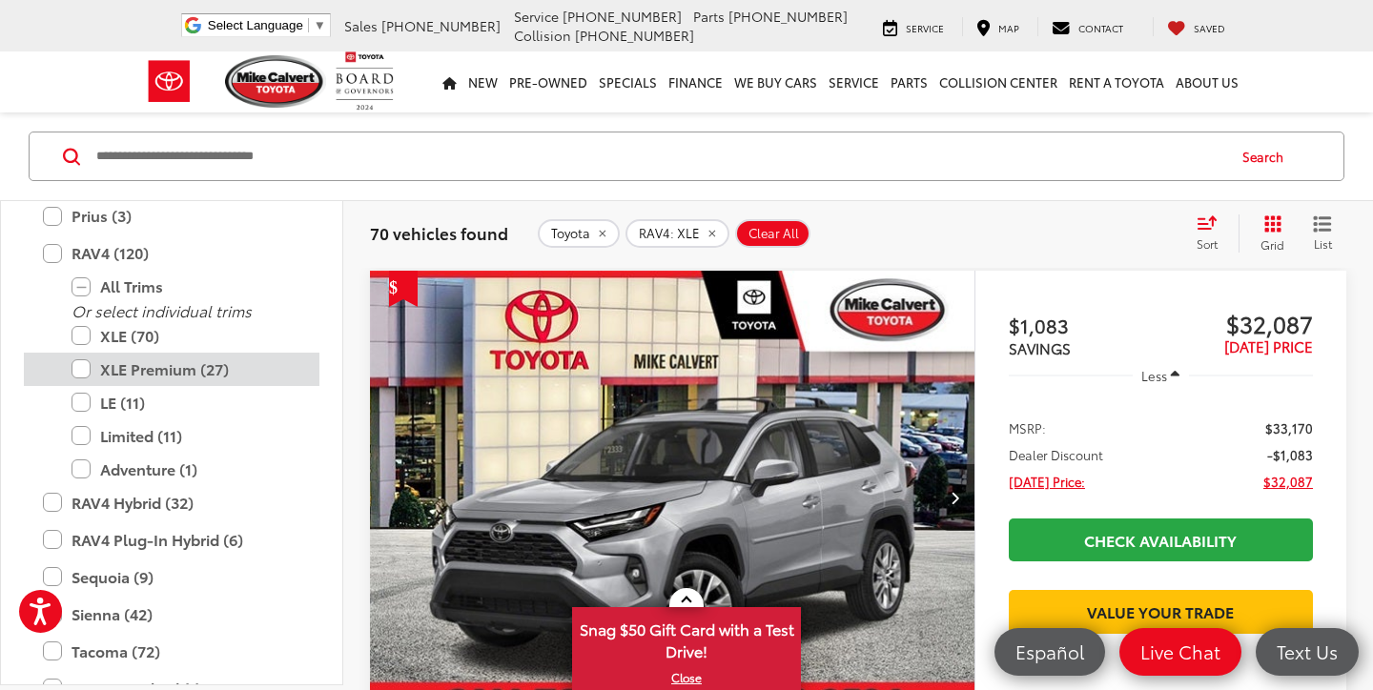
click at [78, 379] on label "XLE Premium (27)" at bounding box center [186, 369] width 229 height 33
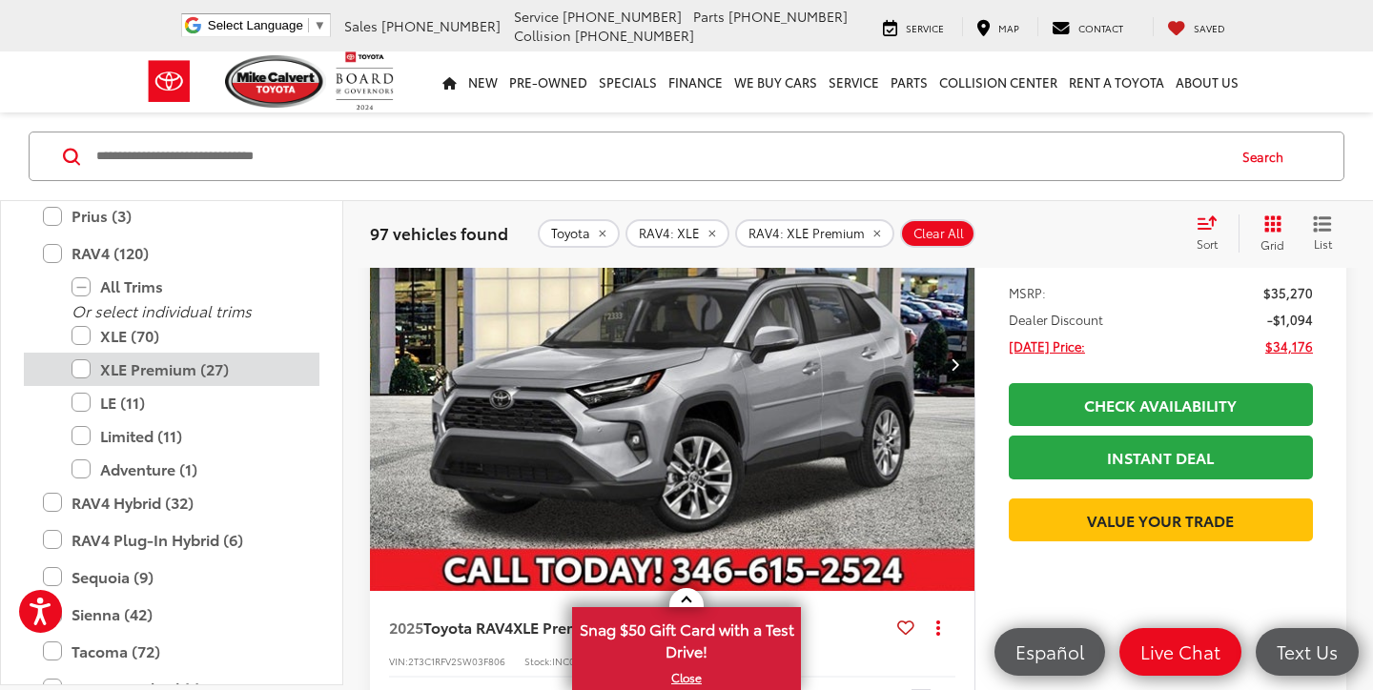
scroll to position [256, 0]
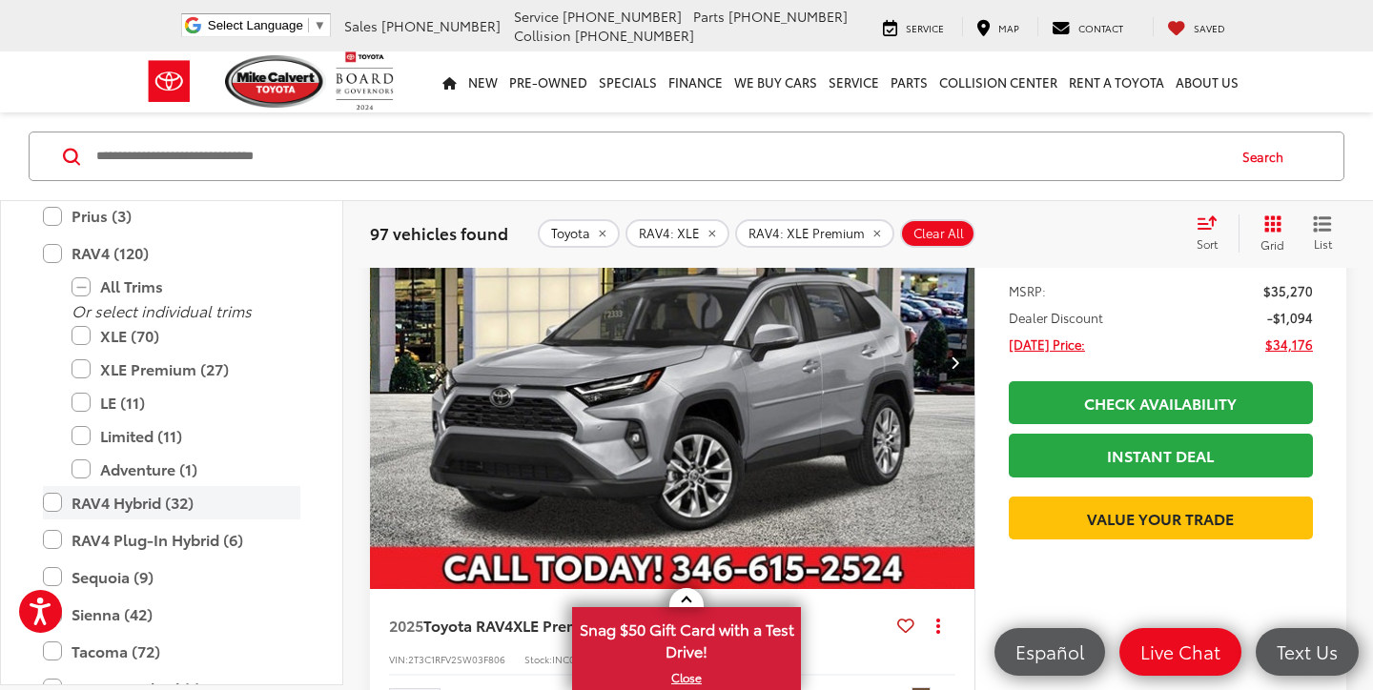
click at [52, 506] on label "RAV4 Hybrid (32)" at bounding box center [171, 502] width 257 height 33
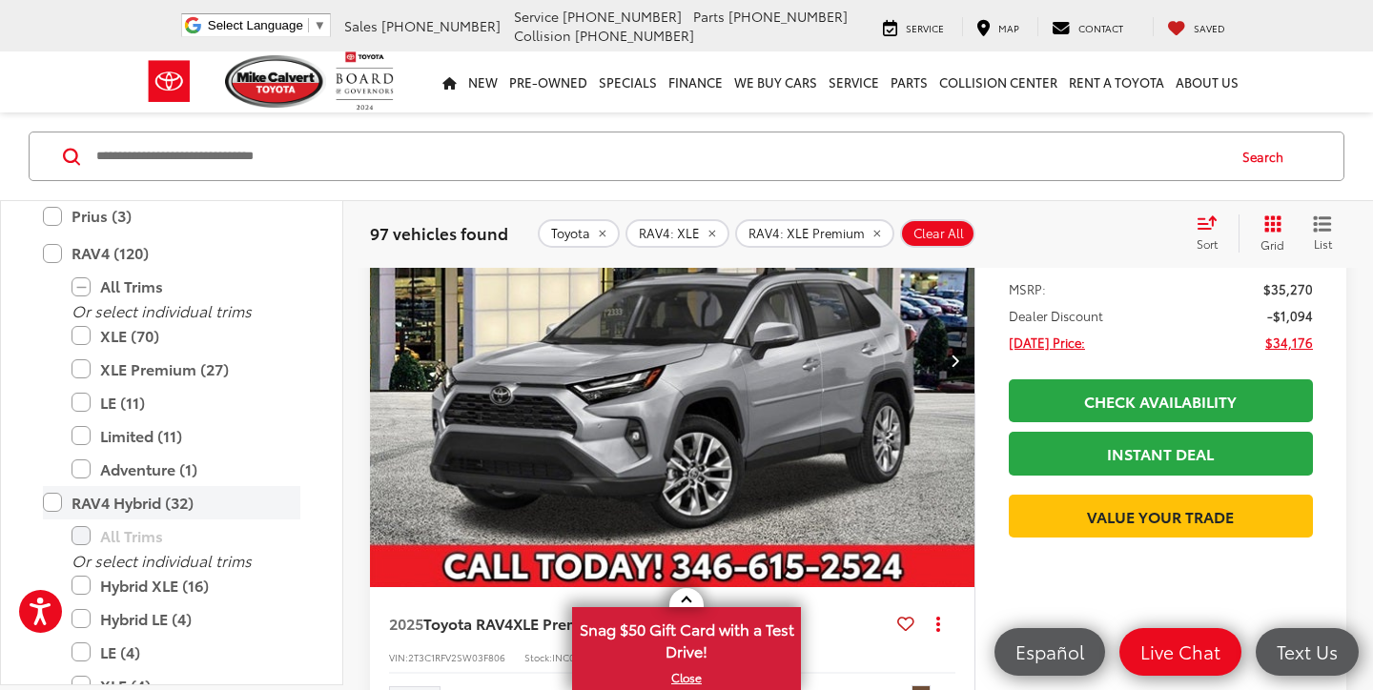
scroll to position [260, 0]
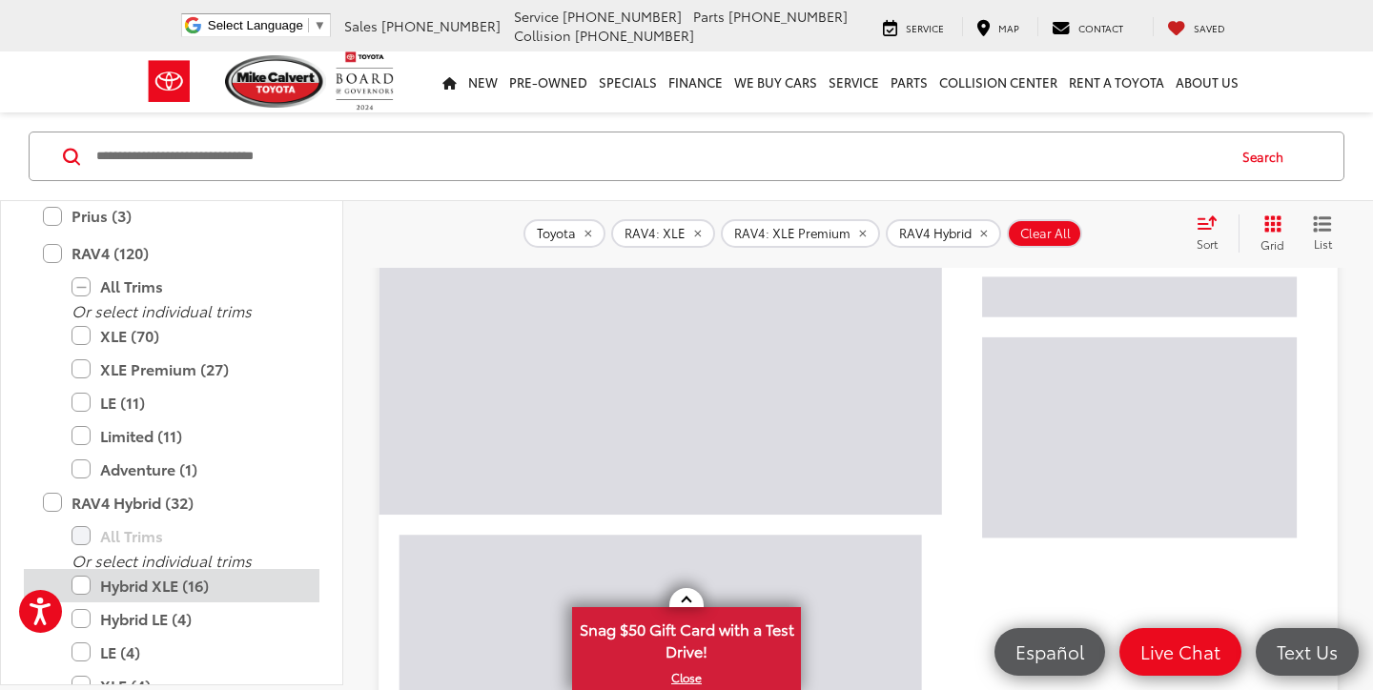
click at [83, 583] on label "Hybrid XLE (16)" at bounding box center [186, 585] width 229 height 33
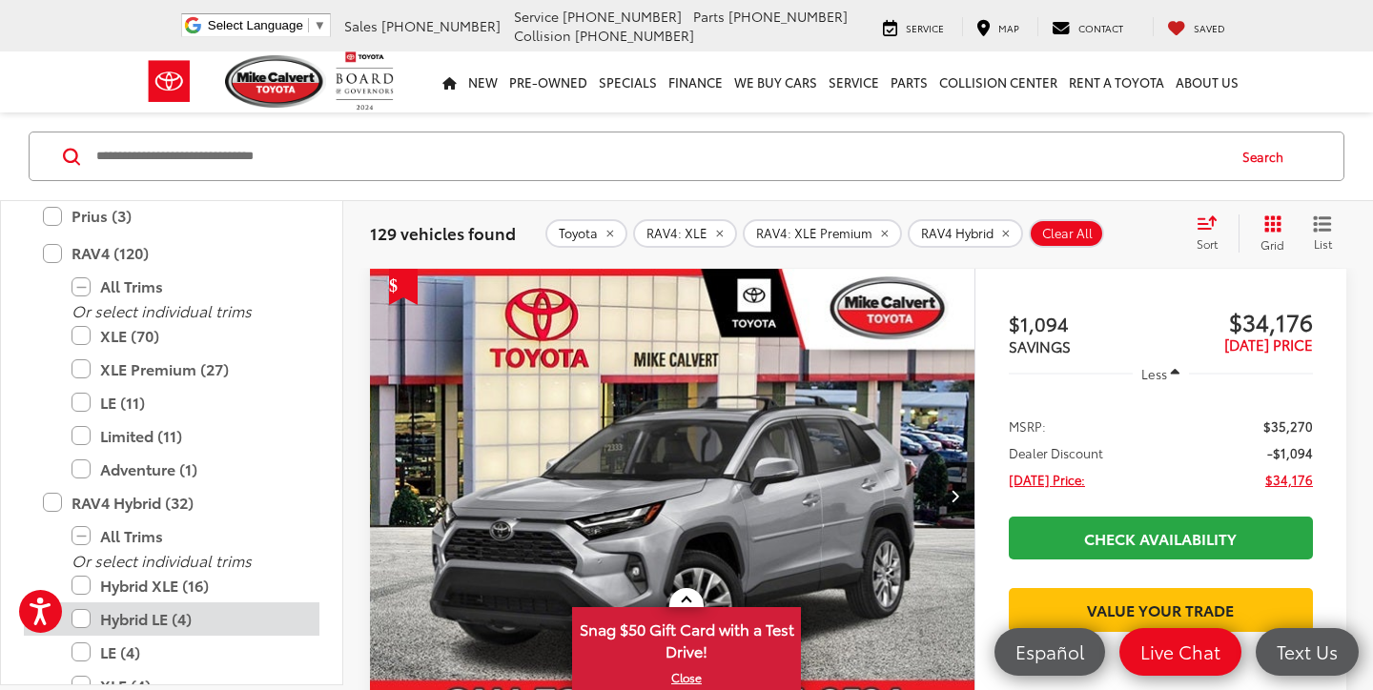
scroll to position [120, 0]
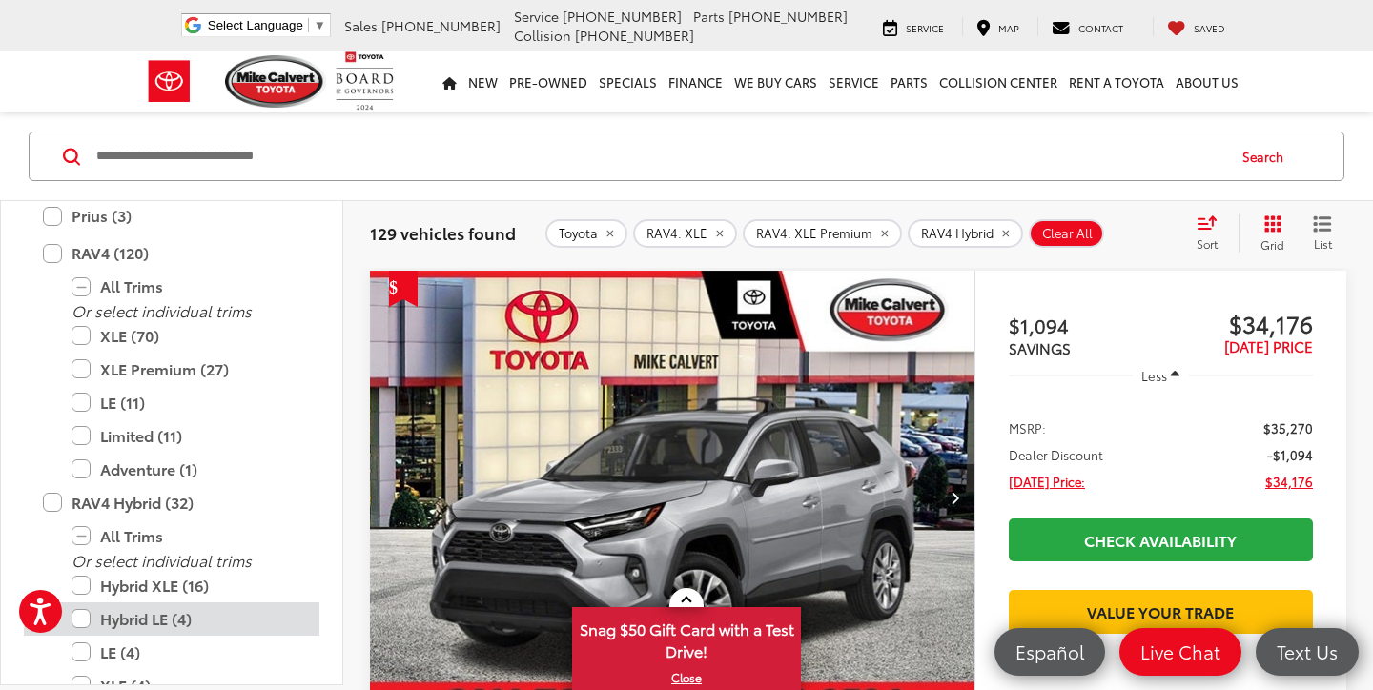
click at [93, 616] on label "Hybrid LE (4)" at bounding box center [186, 619] width 229 height 33
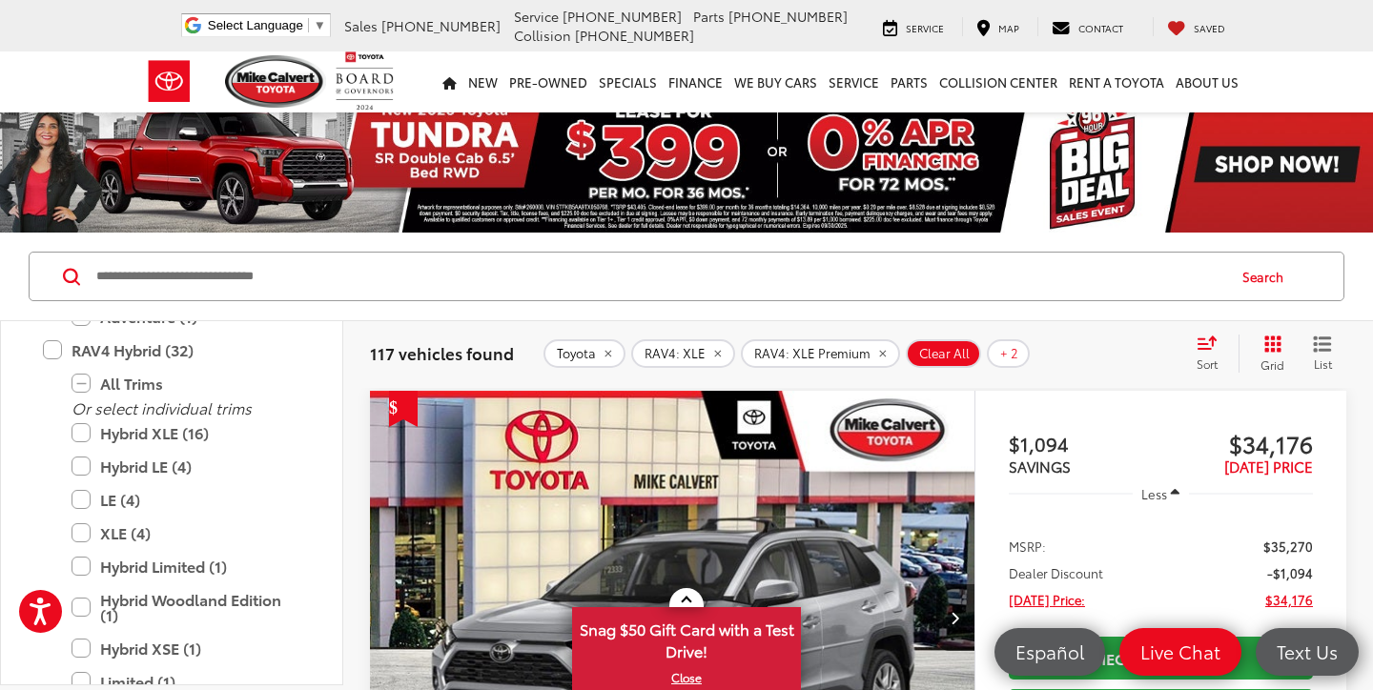
click at [1210, 350] on div "Sort" at bounding box center [1212, 354] width 51 height 38
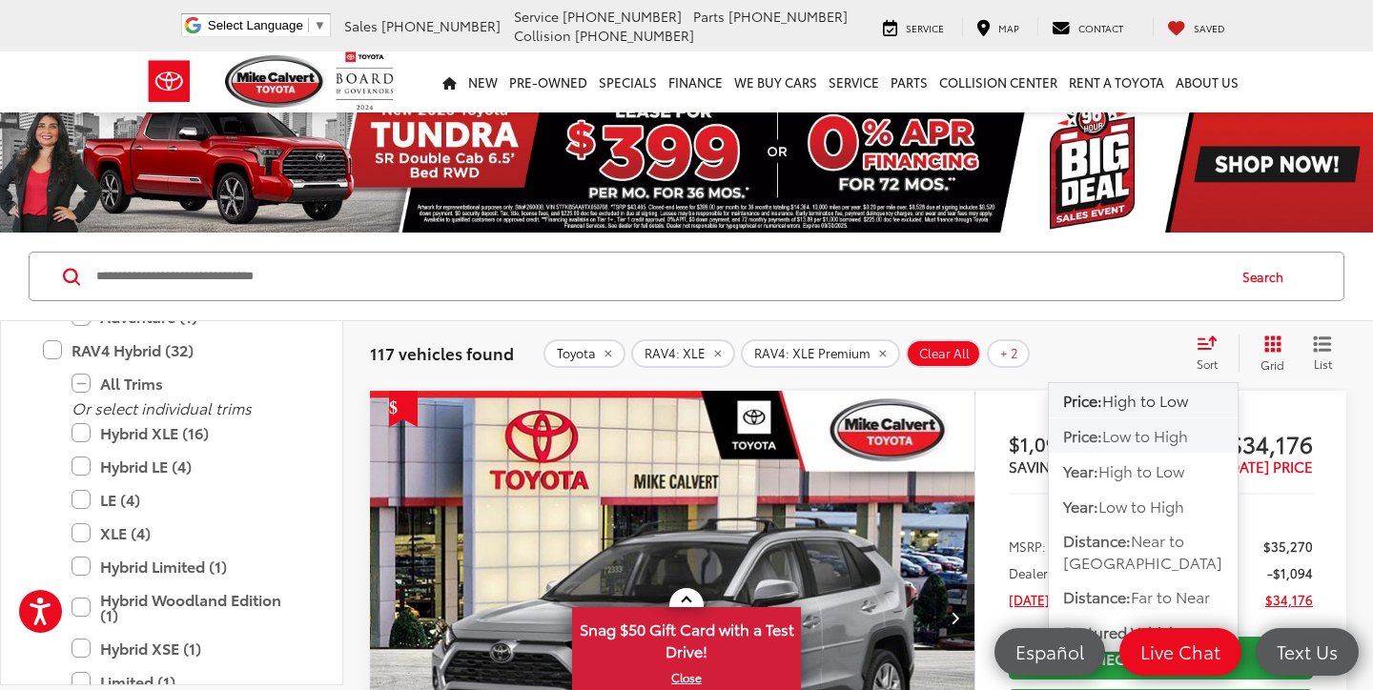
click at [1151, 434] on span "Low to High" at bounding box center [1145, 435] width 86 height 22
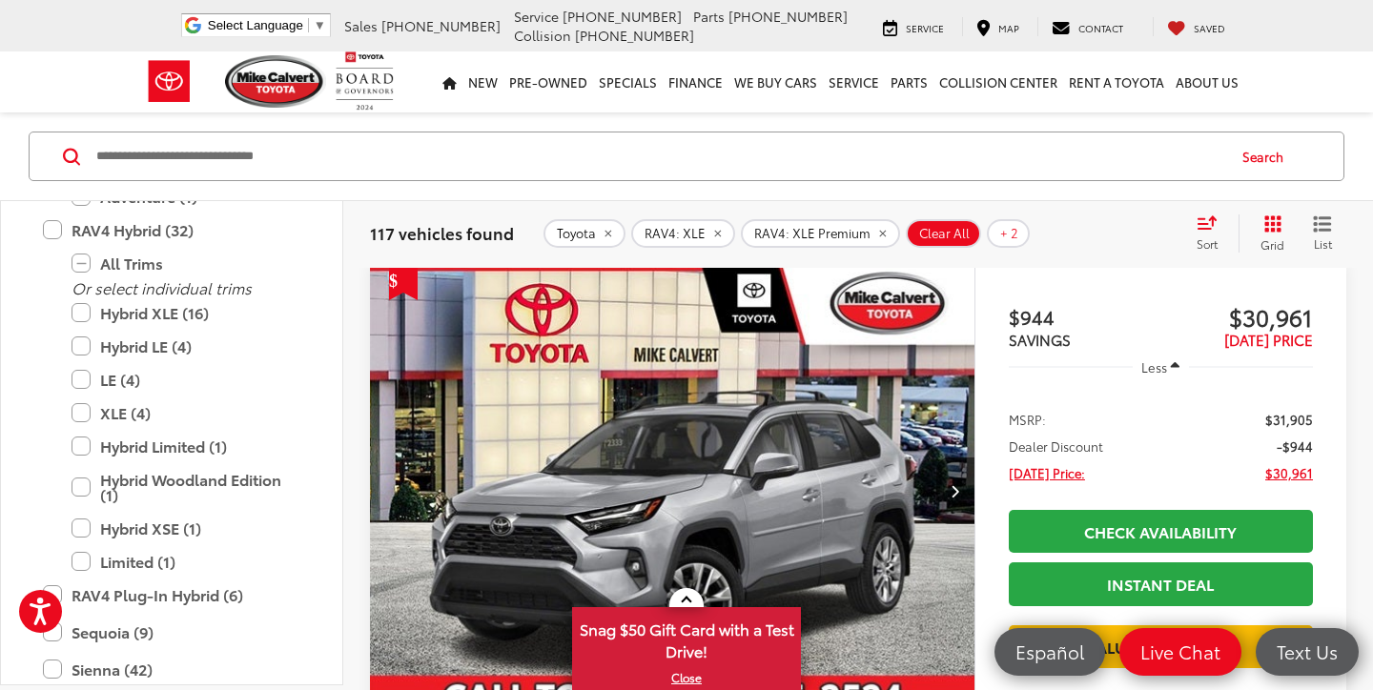
scroll to position [126, 0]
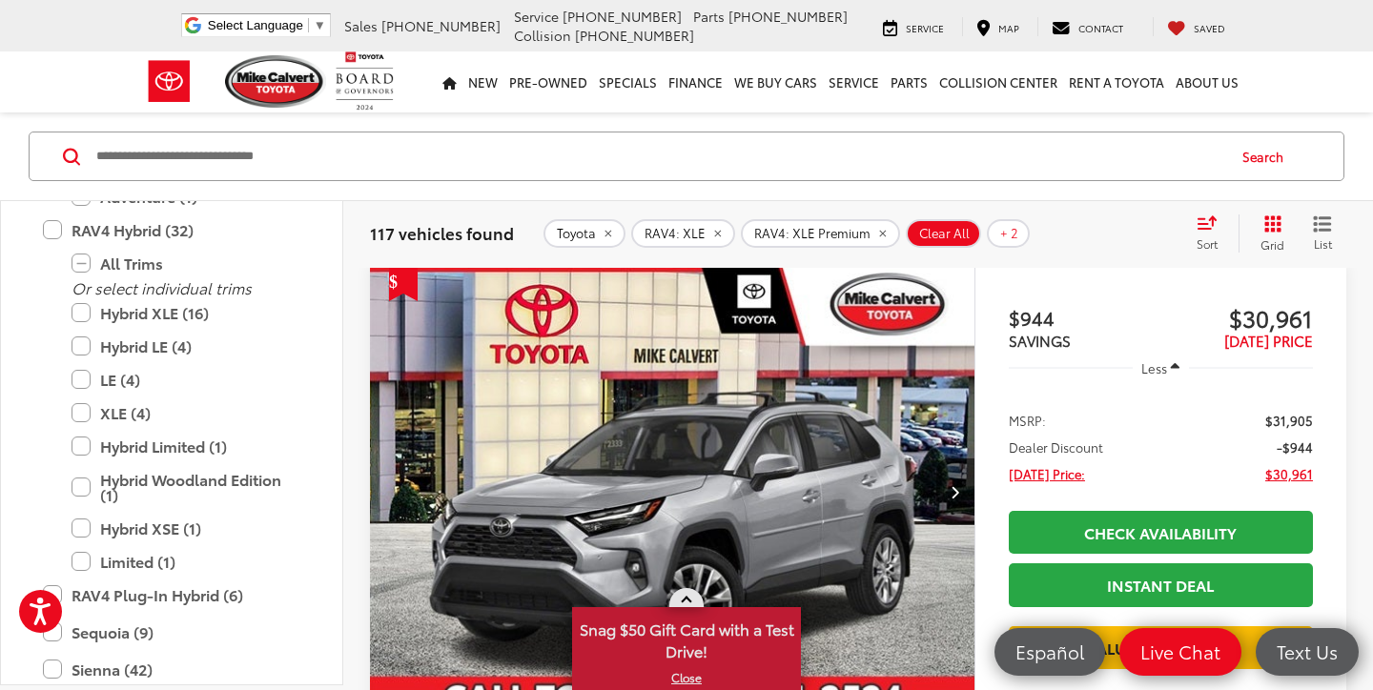
click at [677, 634] on span "Snag $50 Gift Card with a Test Drive!" at bounding box center [686, 638] width 225 height 58
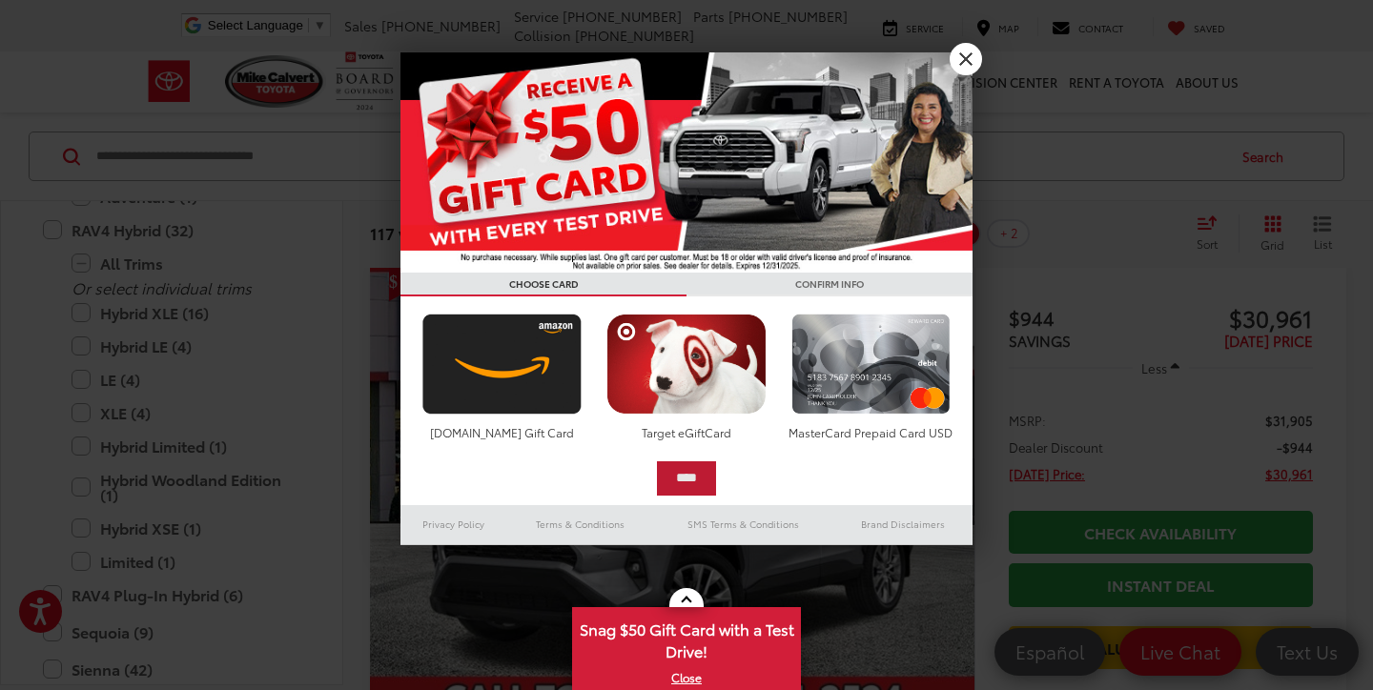
click at [690, 475] on input "****" at bounding box center [686, 478] width 59 height 34
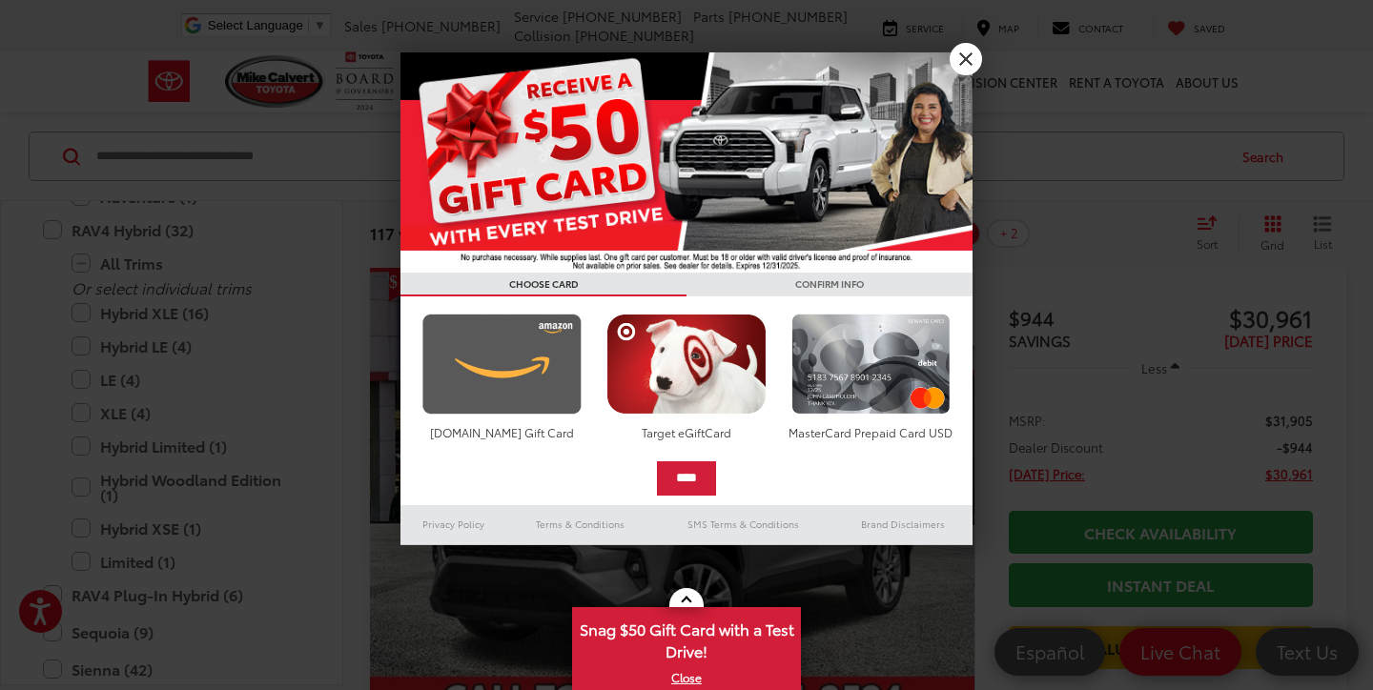
click at [542, 359] on img at bounding box center [502, 364] width 169 height 101
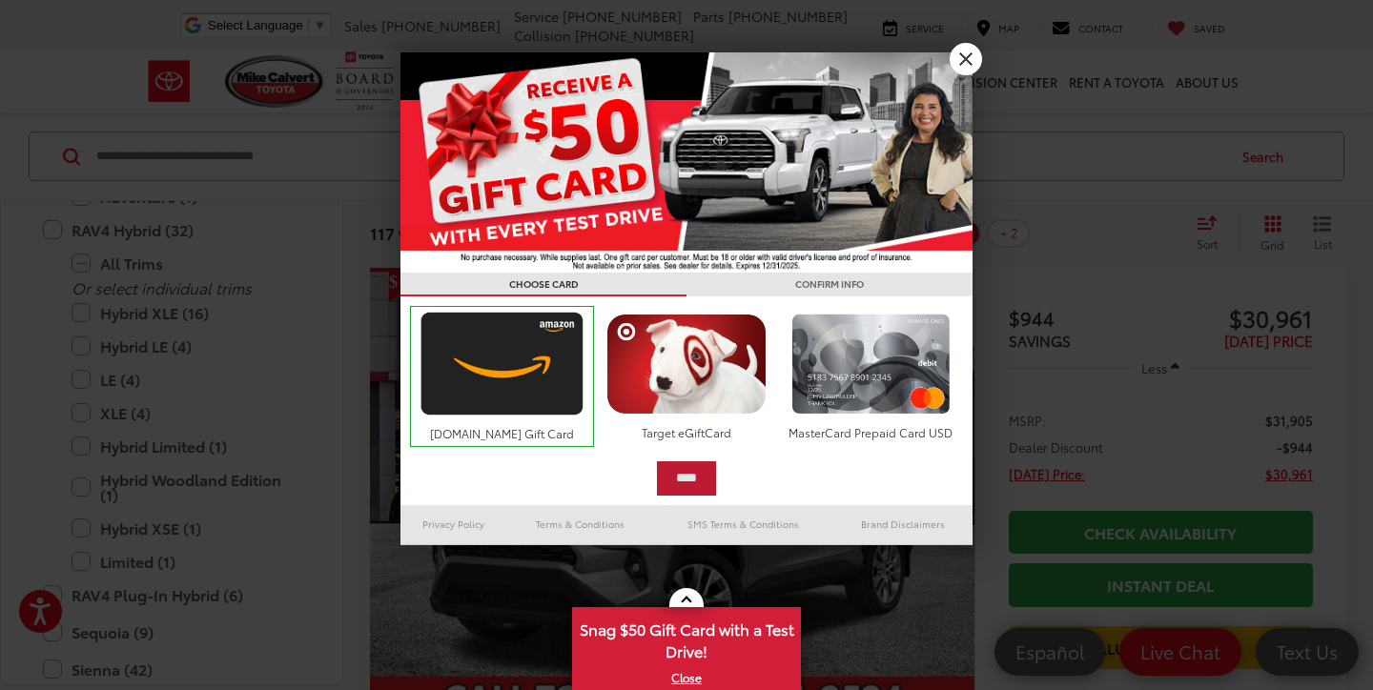
click at [698, 473] on input "****" at bounding box center [686, 478] width 59 height 34
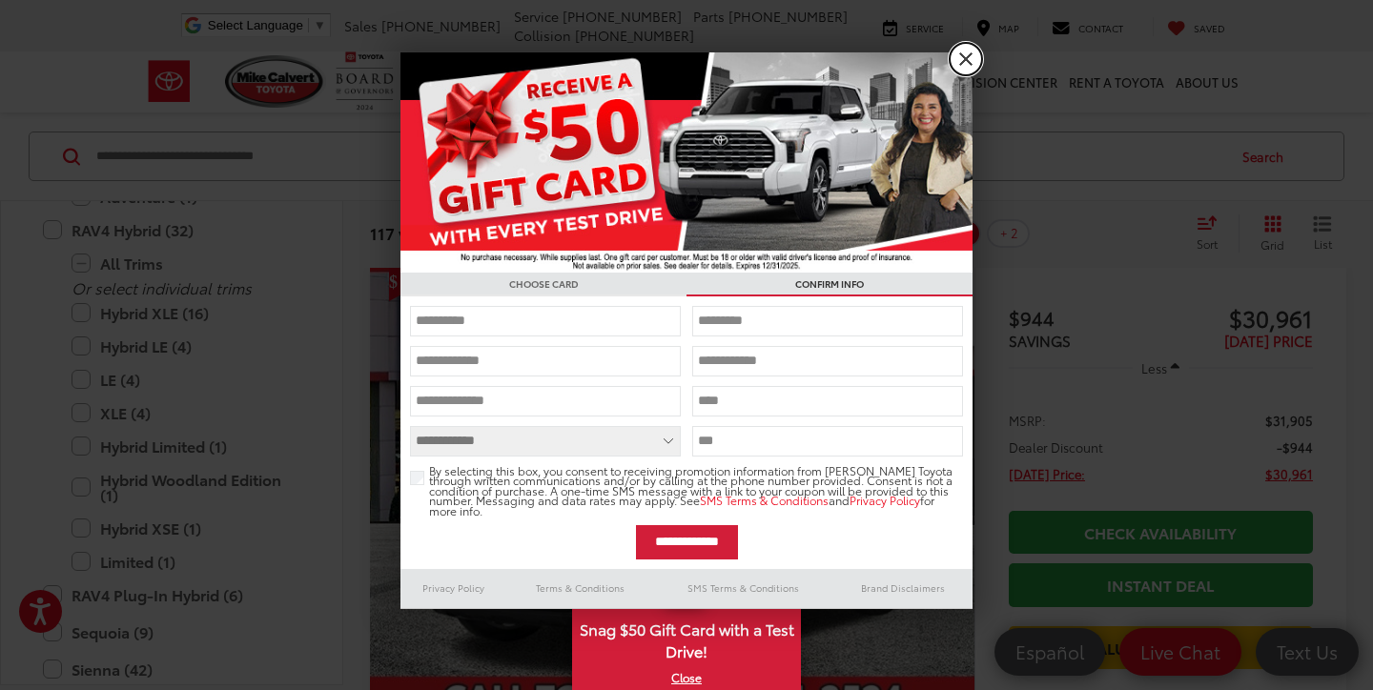
click at [961, 62] on link "X" at bounding box center [966, 59] width 32 height 32
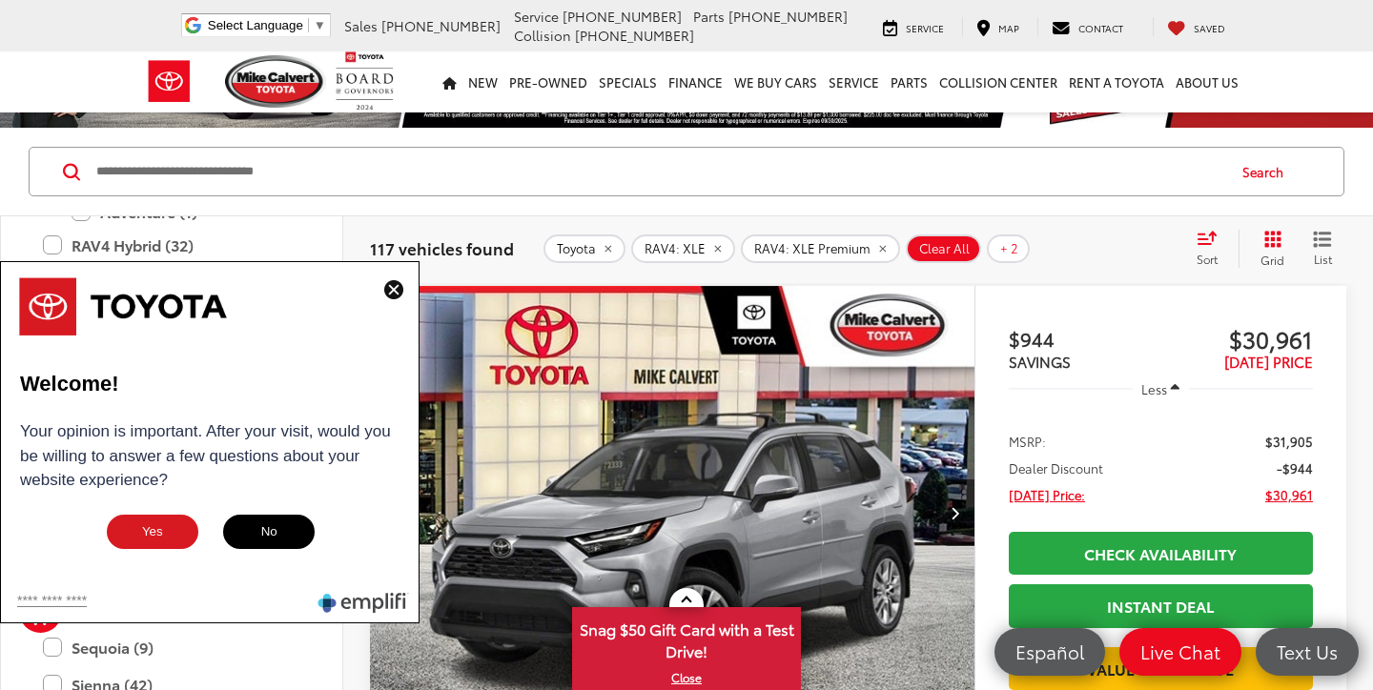
scroll to position [194, 0]
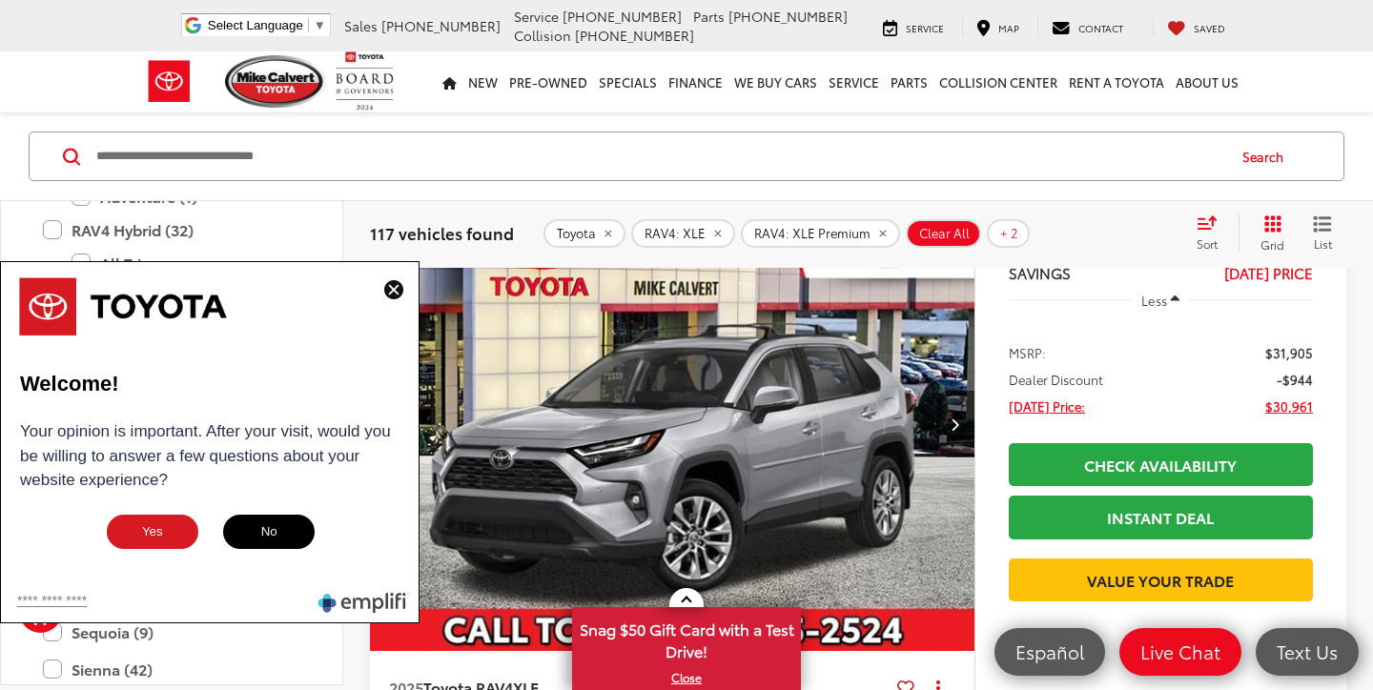
click at [396, 288] on img at bounding box center [393, 289] width 19 height 19
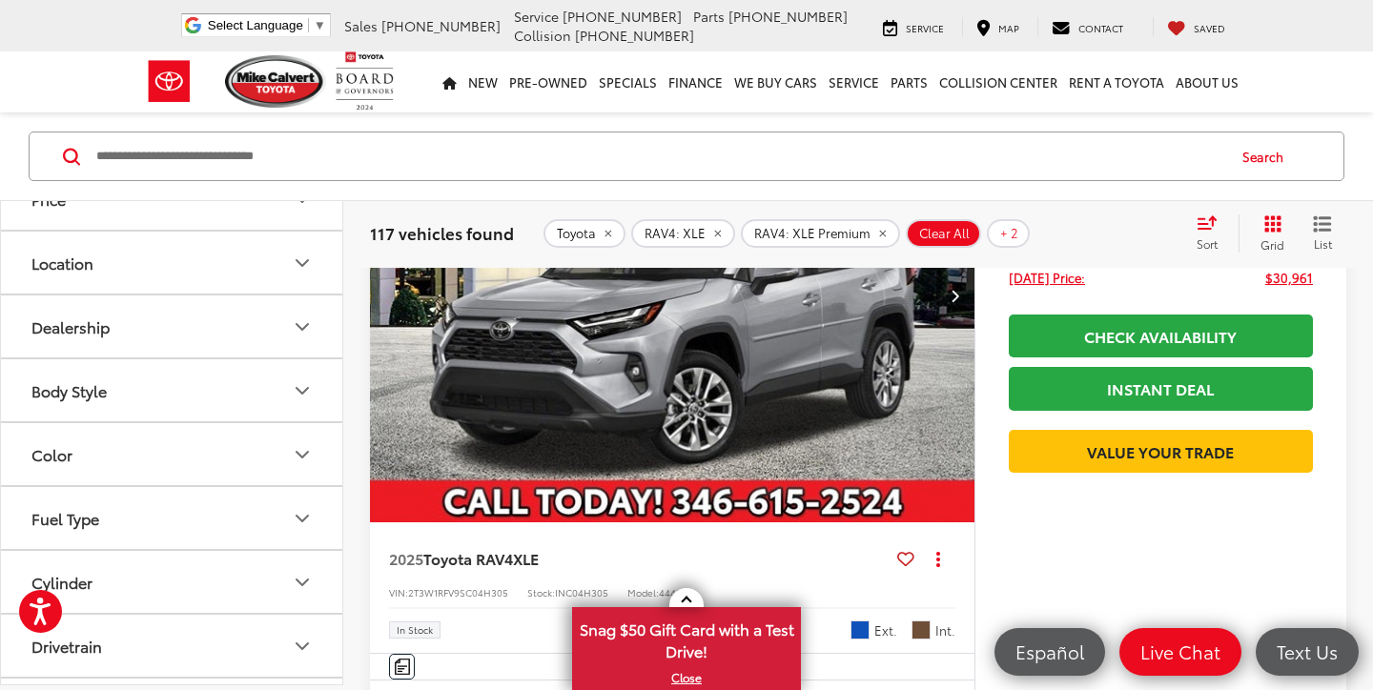
scroll to position [338, 0]
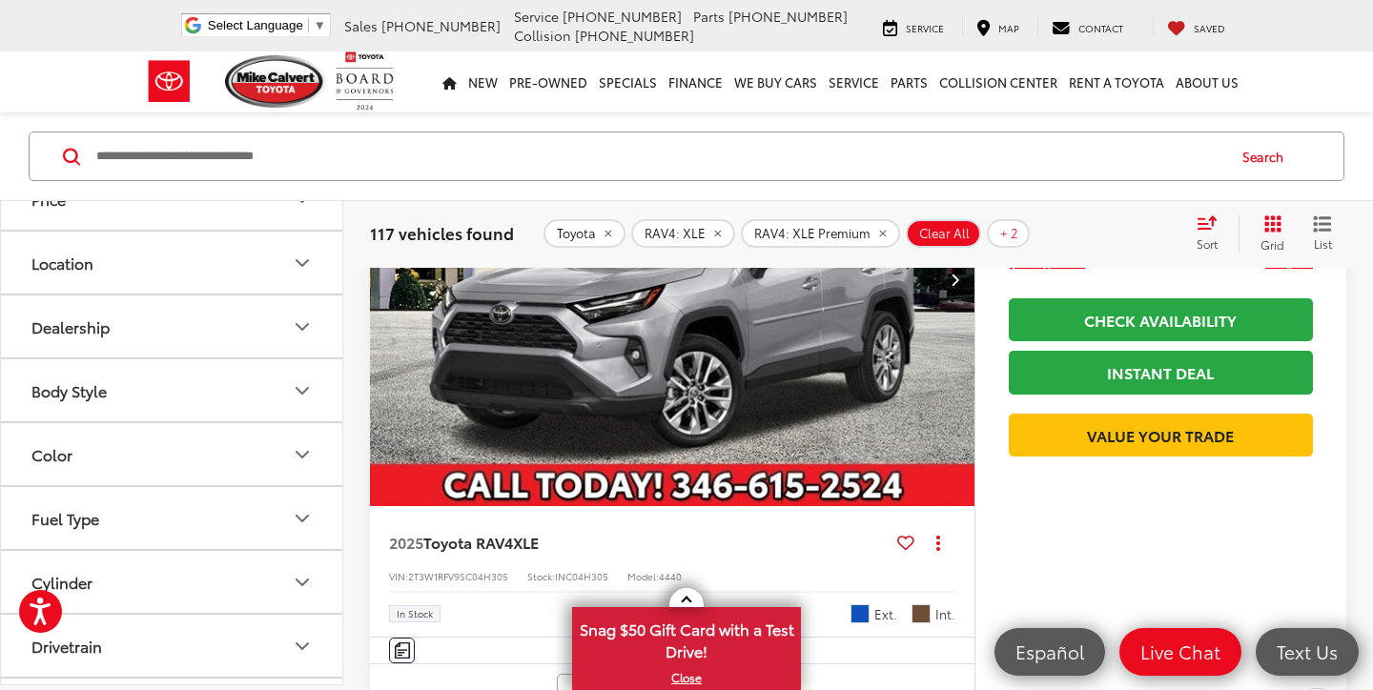
click at [656, 405] on img "2025 Toyota RAV4 XLE 0" at bounding box center [672, 280] width 607 height 456
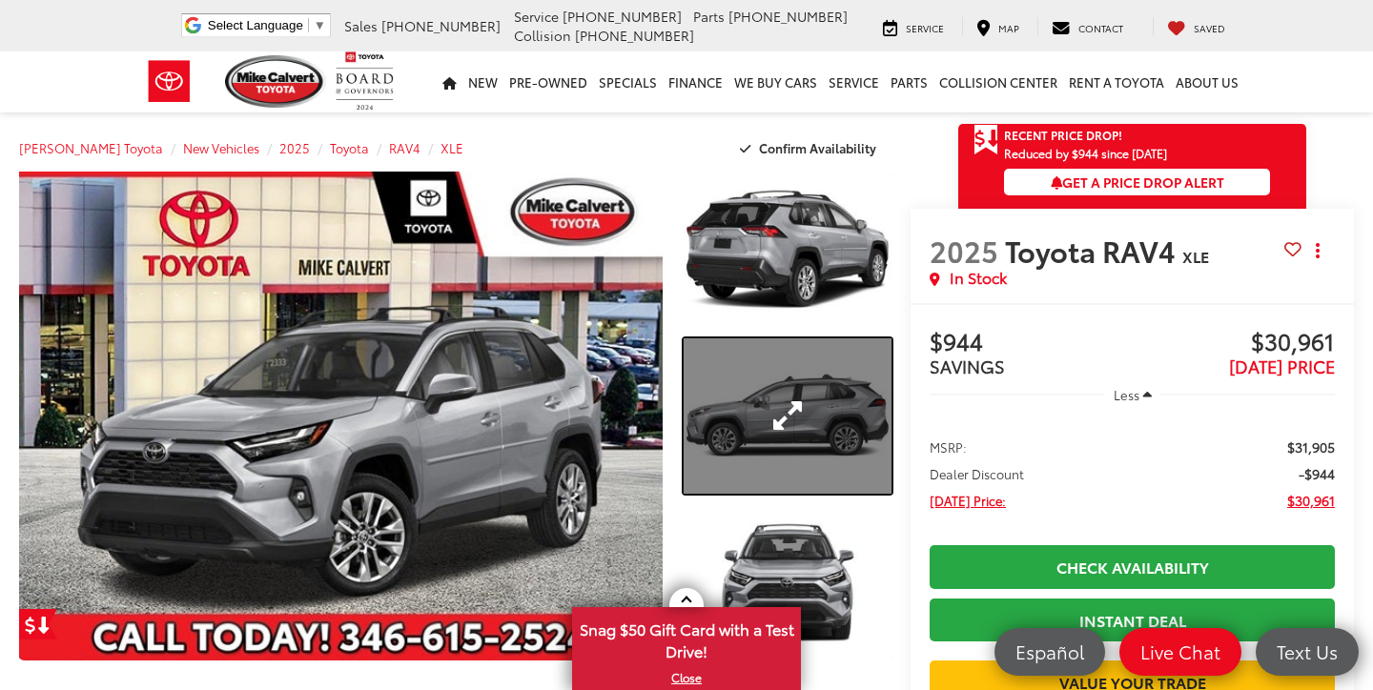
click at [774, 368] on link "Expand Photo 2" at bounding box center [788, 416] width 208 height 156
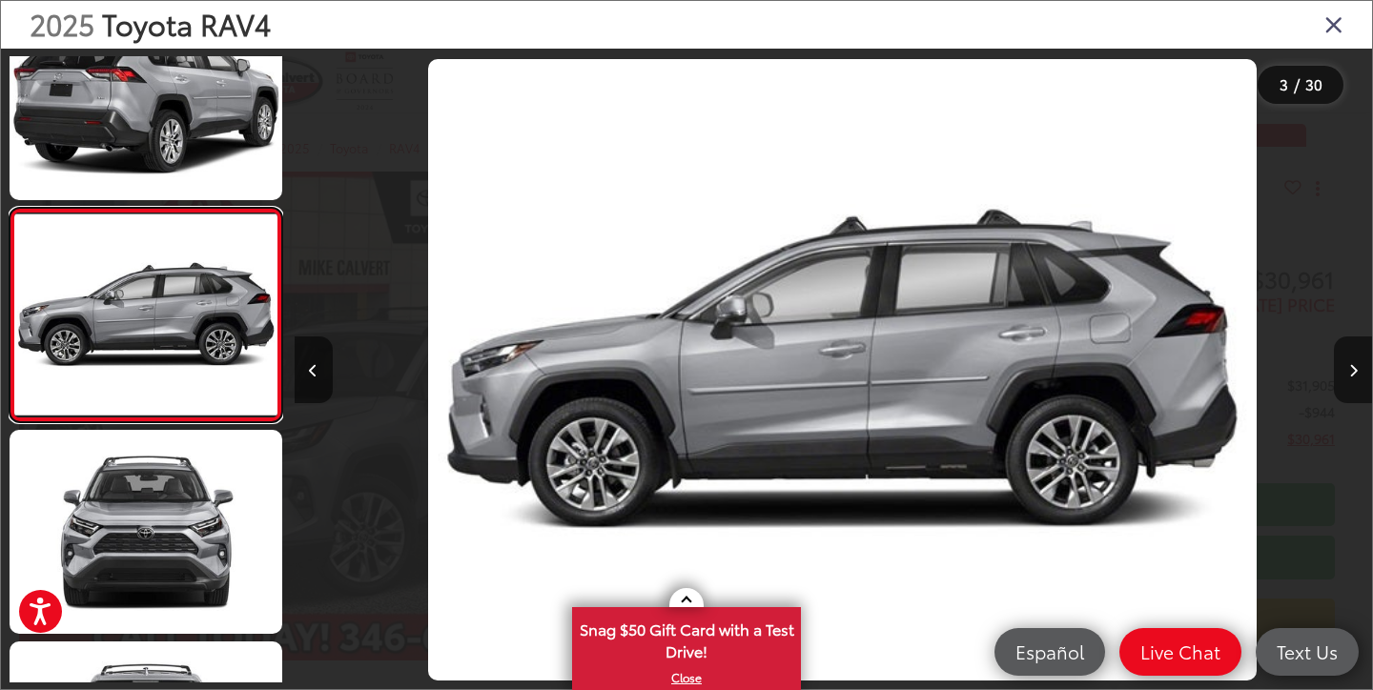
scroll to position [0, 2156]
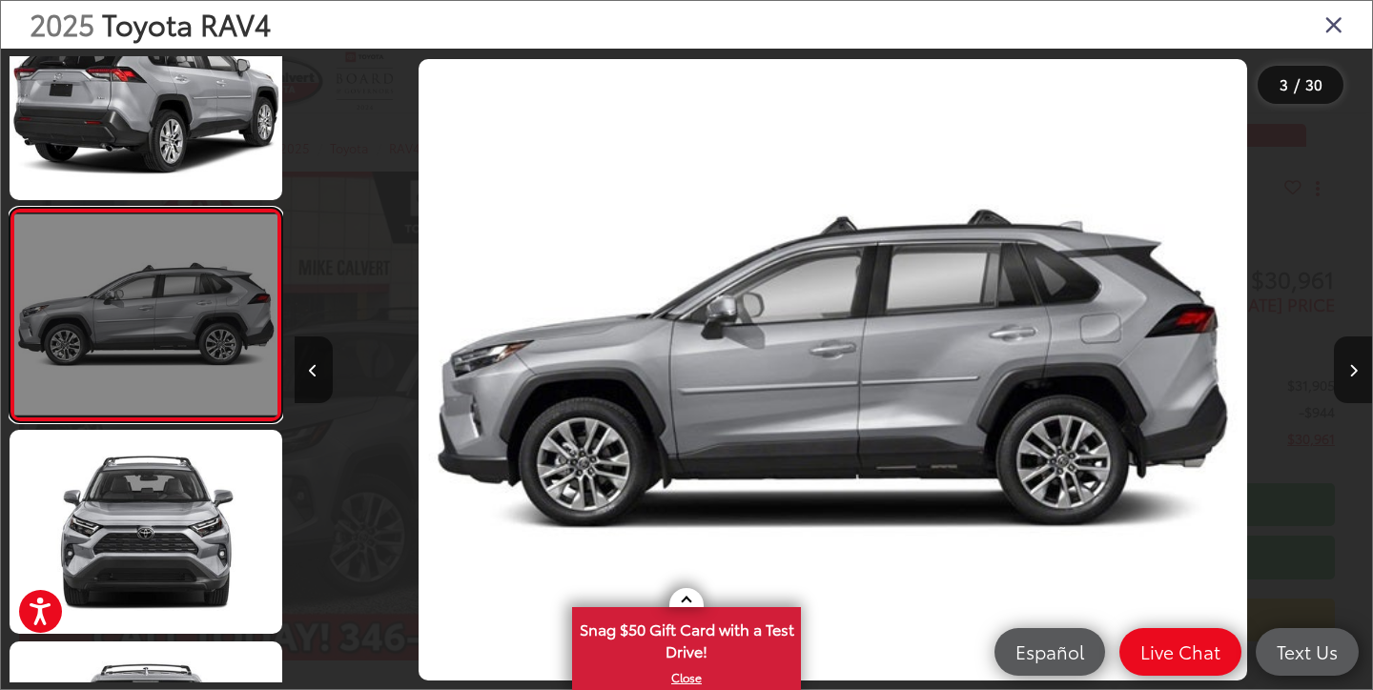
click at [143, 381] on link at bounding box center [146, 315] width 273 height 214
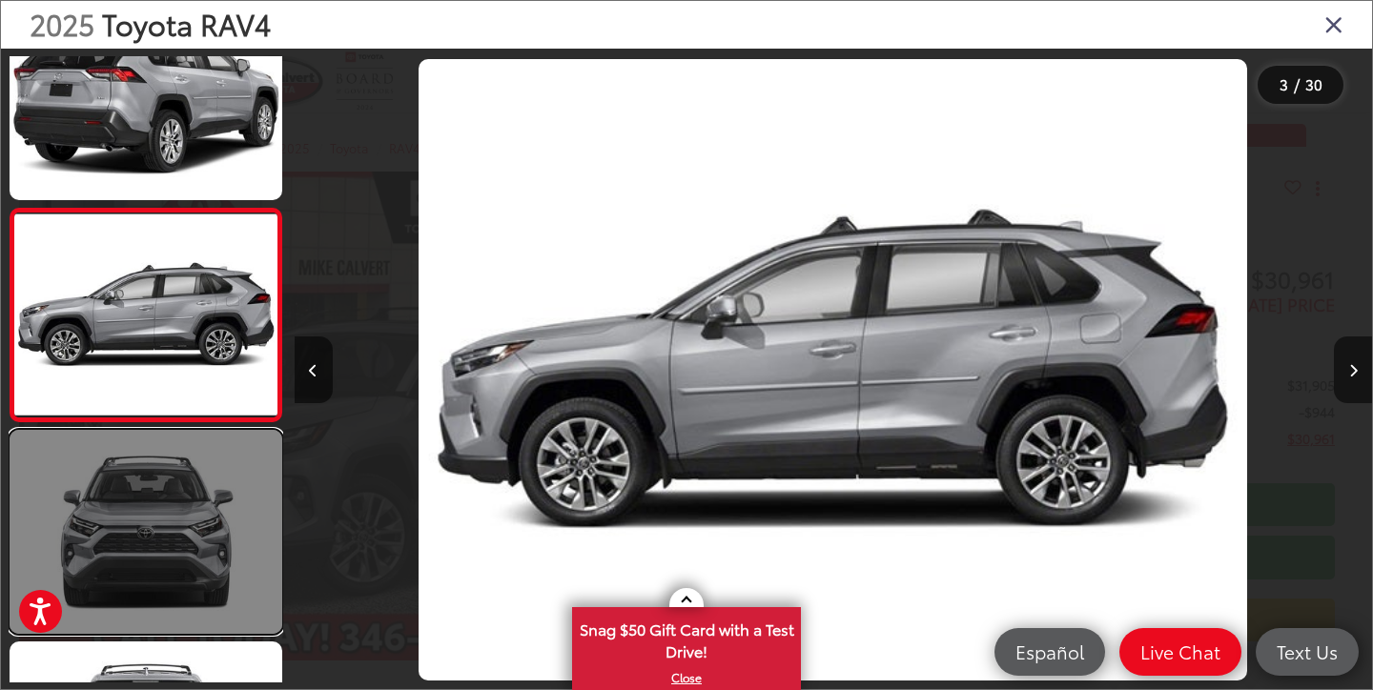
click at [124, 514] on link at bounding box center [146, 532] width 273 height 204
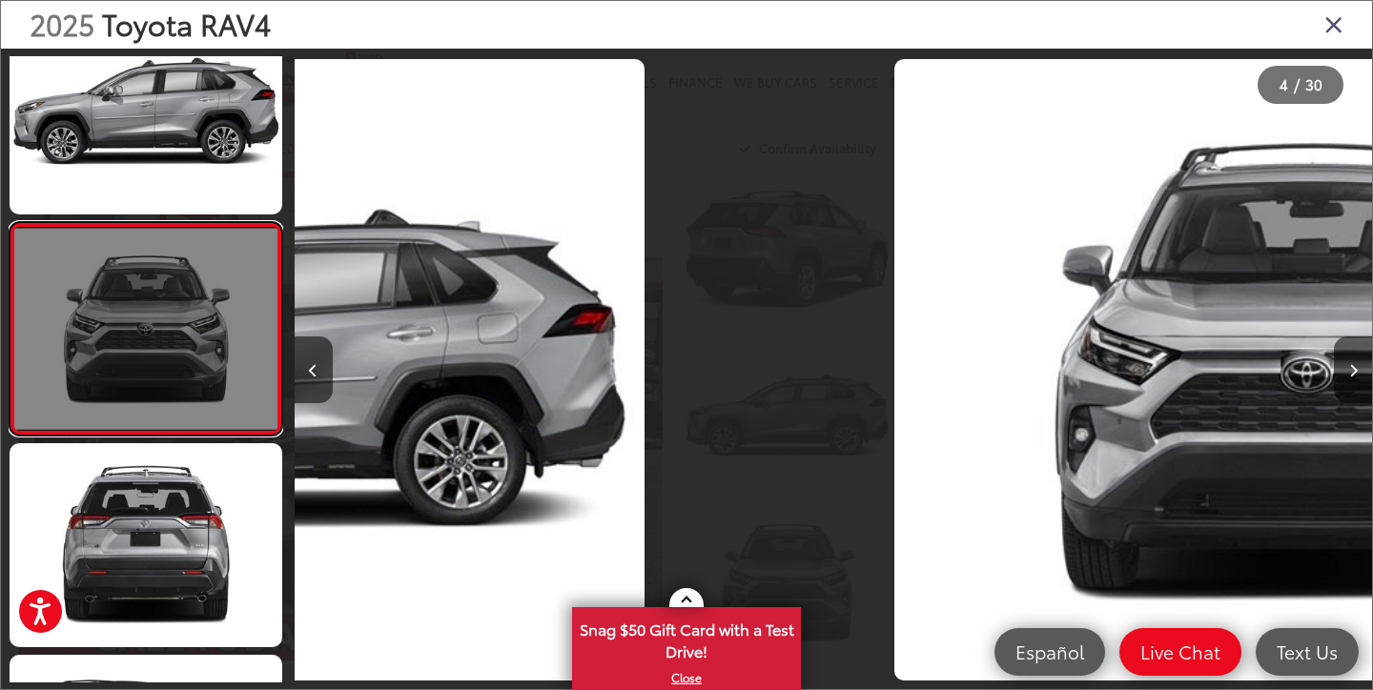
scroll to position [485, 0]
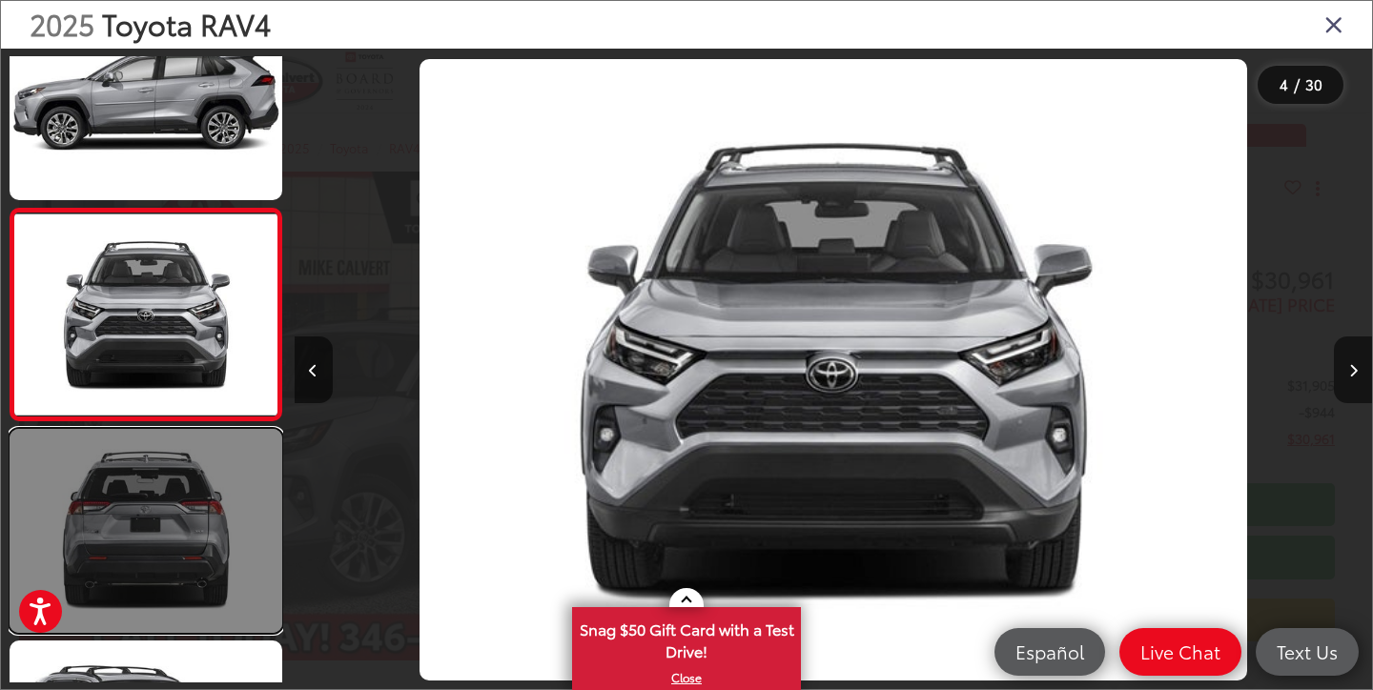
click at [138, 596] on link at bounding box center [146, 531] width 273 height 204
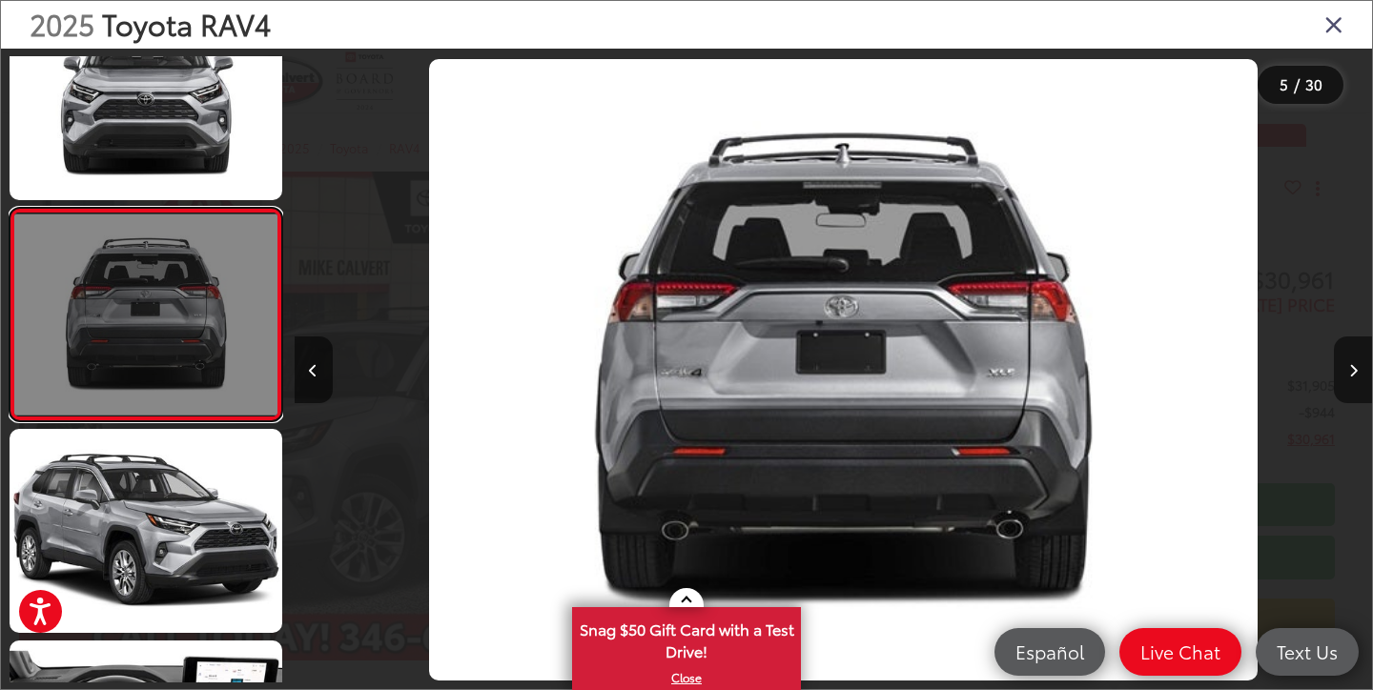
scroll to position [0, 4310]
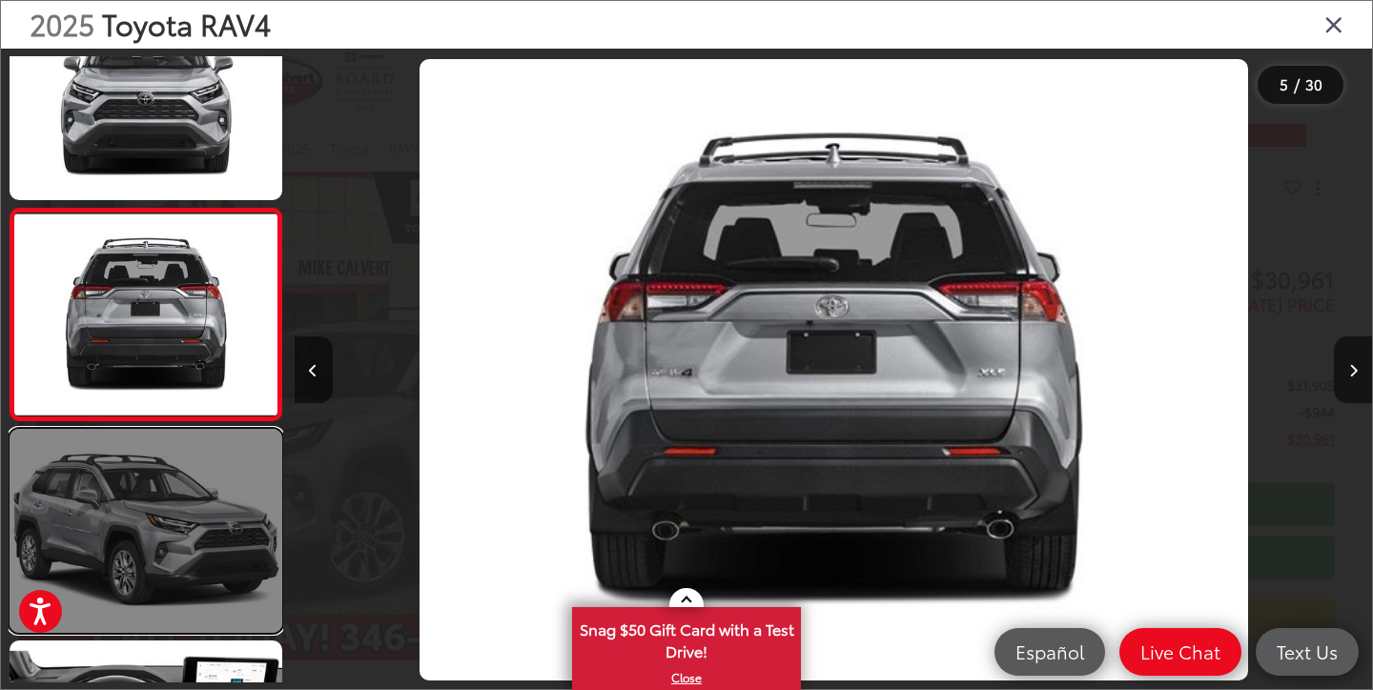
click at [152, 524] on link at bounding box center [146, 531] width 273 height 204
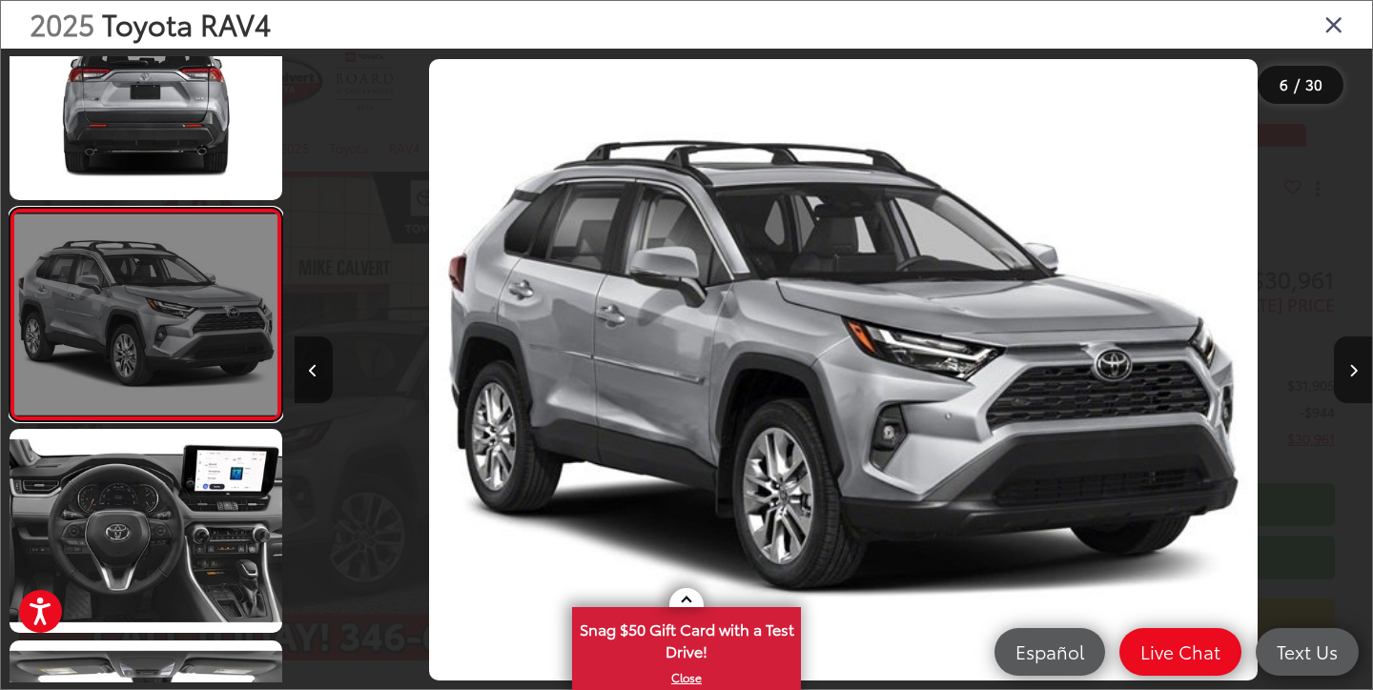
scroll to position [0, 5389]
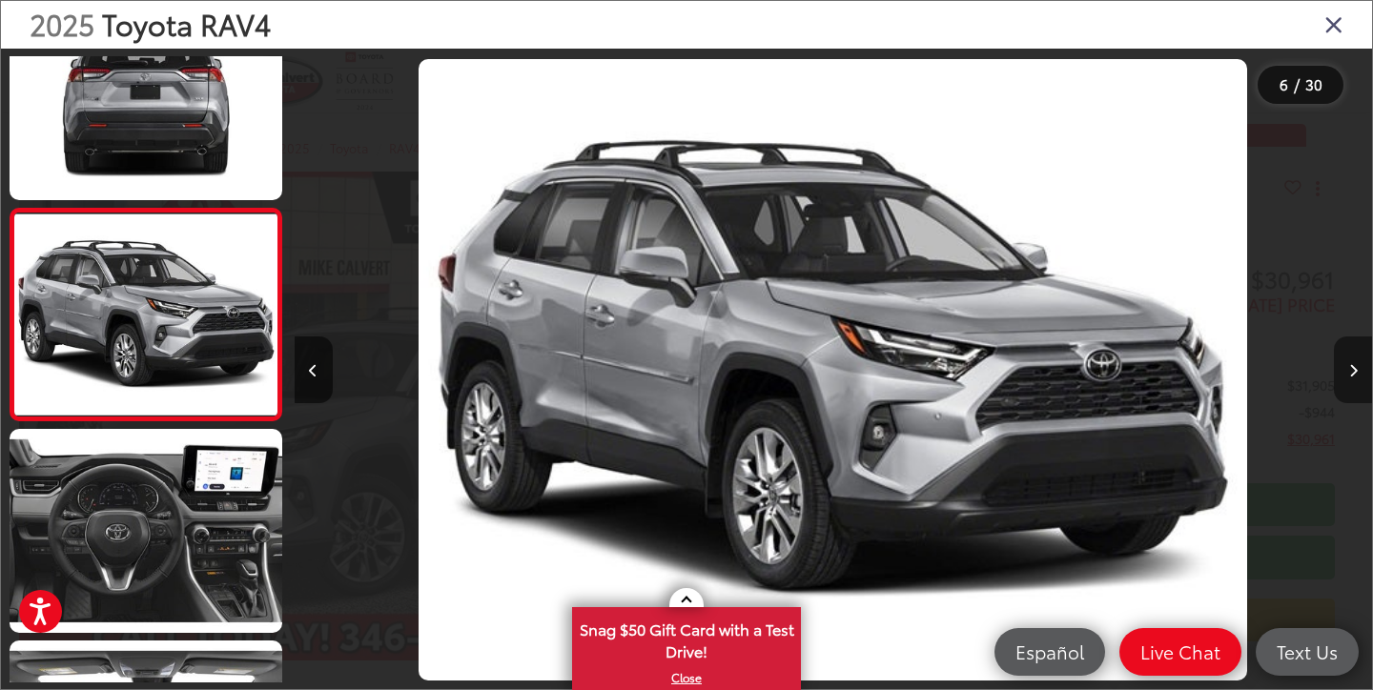
click at [1340, 382] on button "Next image" at bounding box center [1353, 370] width 38 height 67
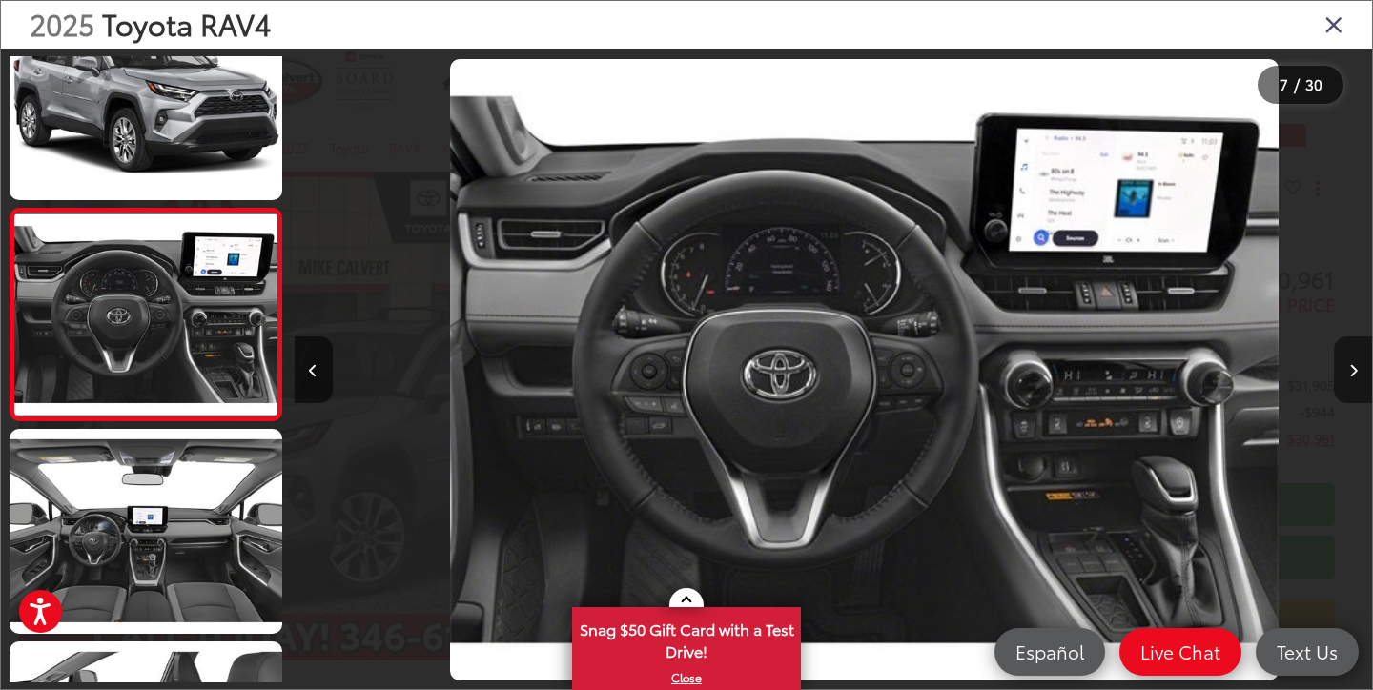
scroll to position [0, 6466]
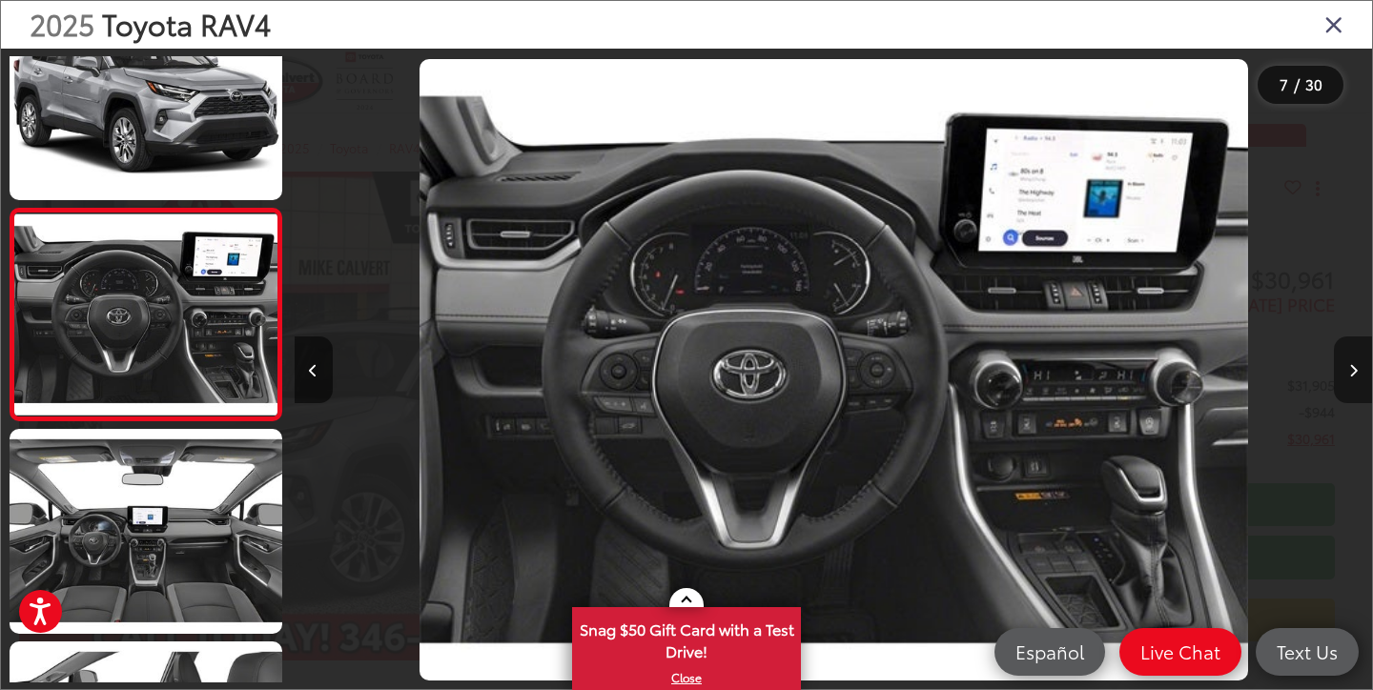
click at [1340, 382] on button "Next image" at bounding box center [1353, 370] width 38 height 67
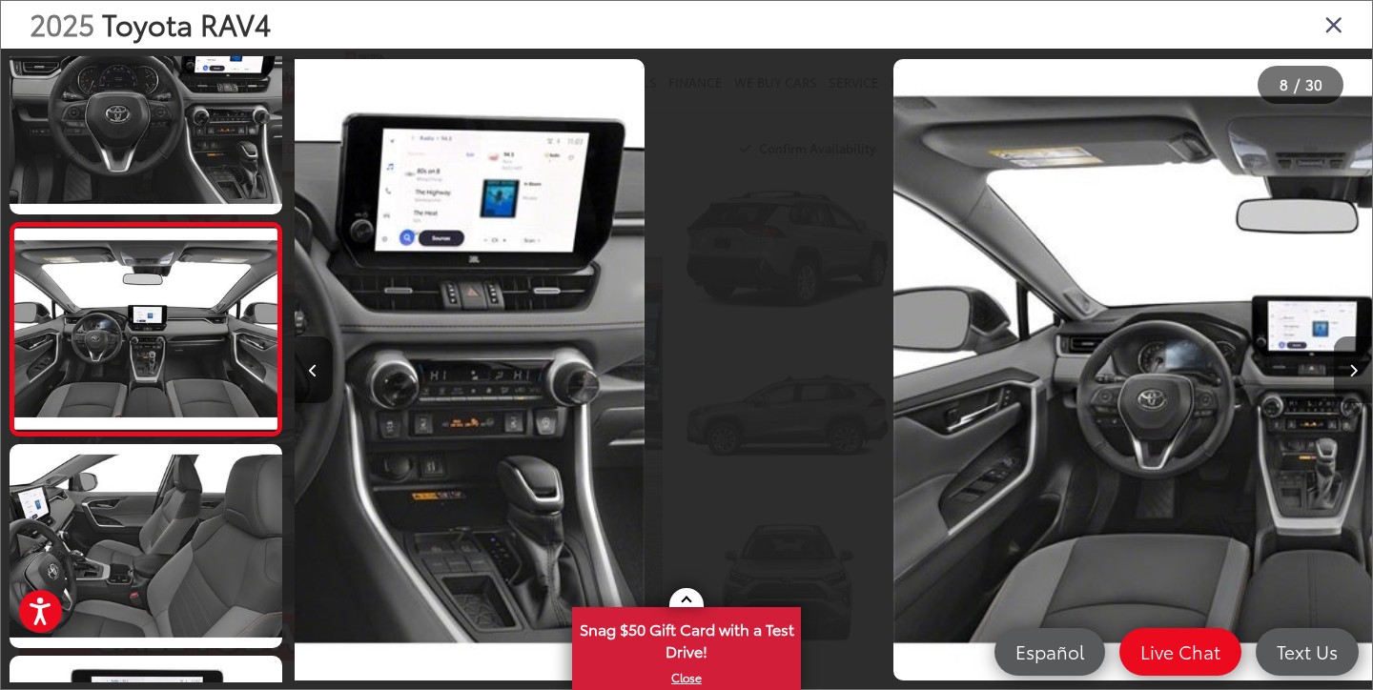
scroll to position [1332, 0]
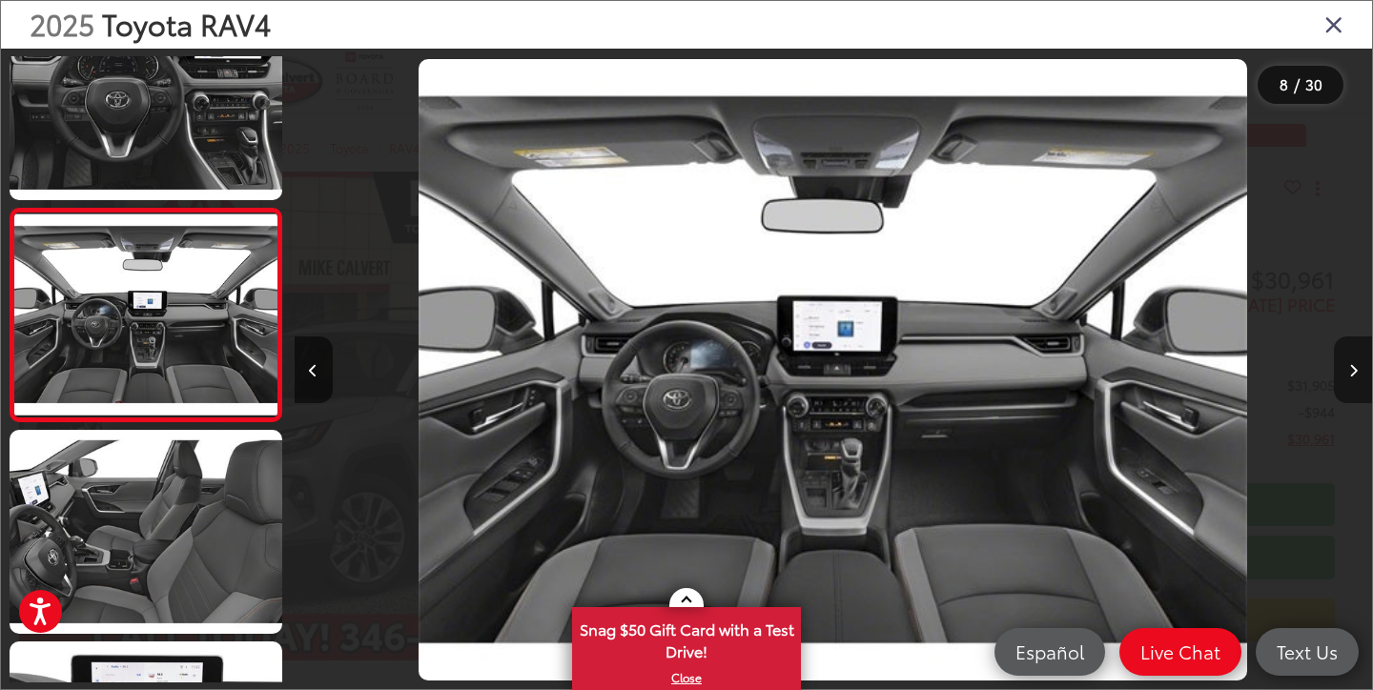
click at [1340, 382] on button "Next image" at bounding box center [1353, 370] width 38 height 67
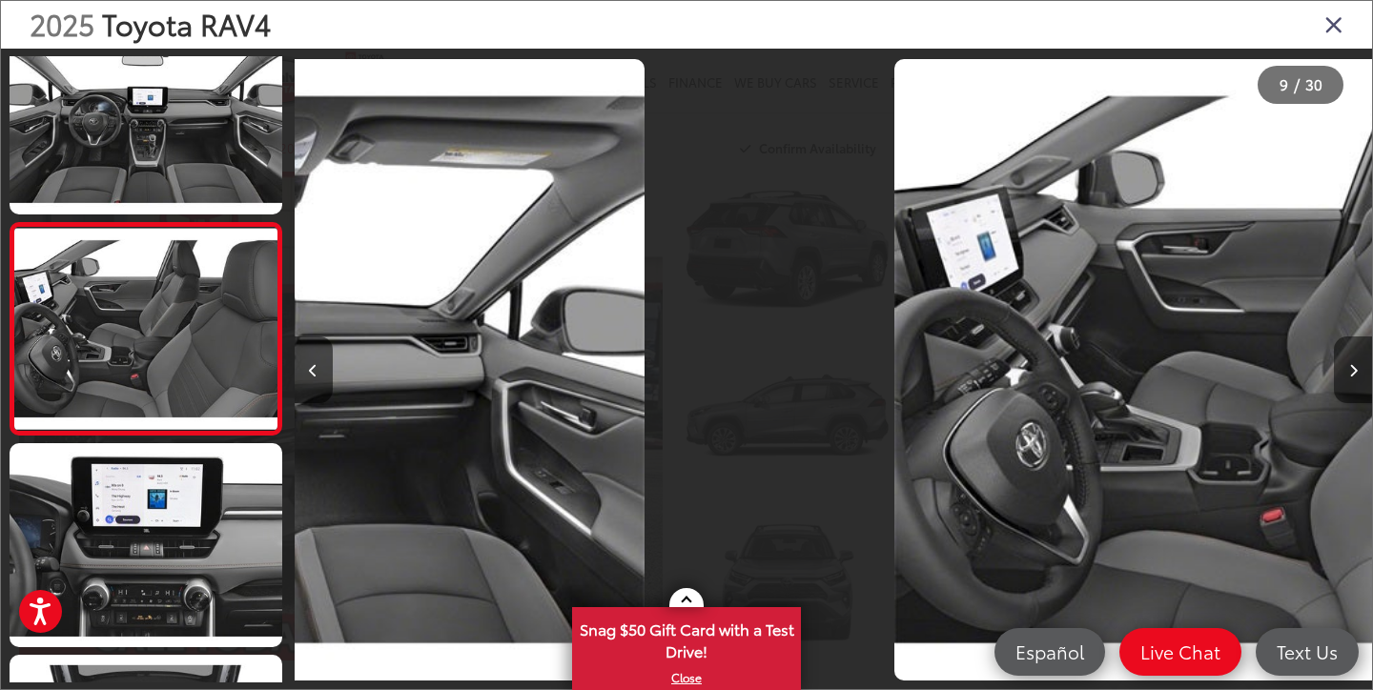
scroll to position [1545, 0]
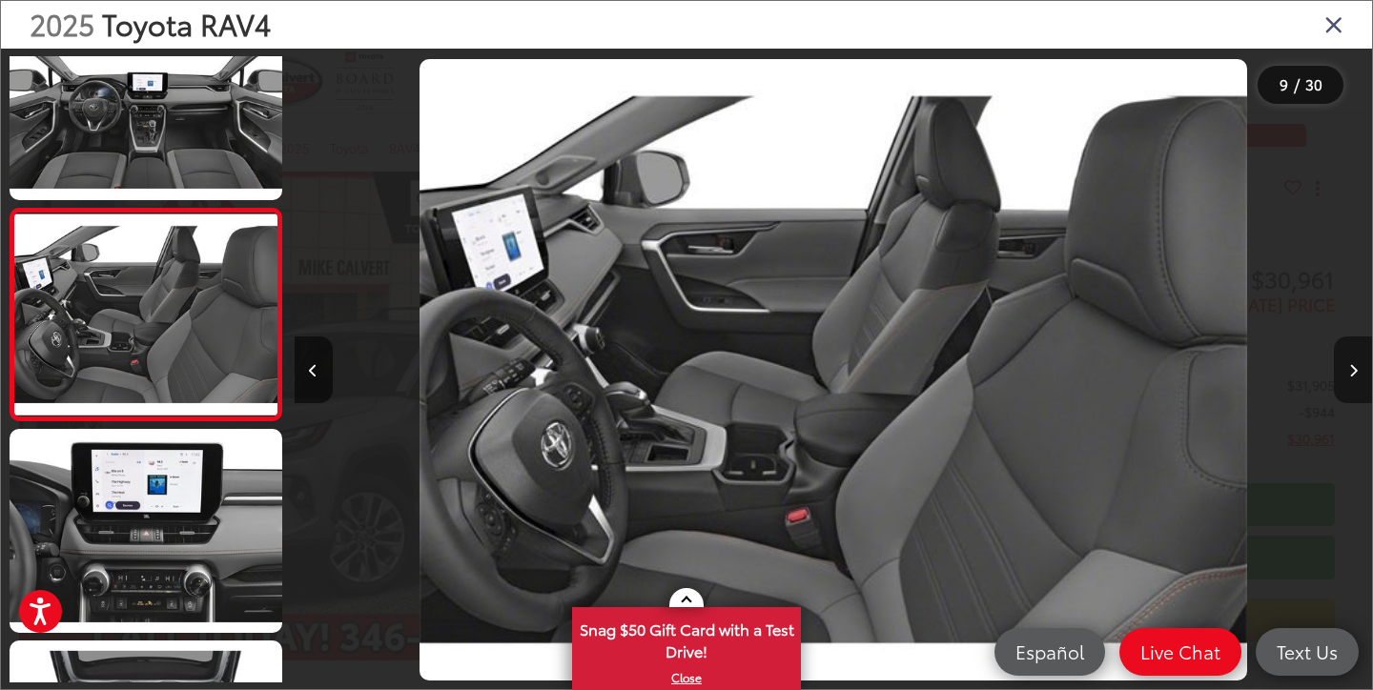
click at [1340, 382] on button "Next image" at bounding box center [1353, 370] width 38 height 67
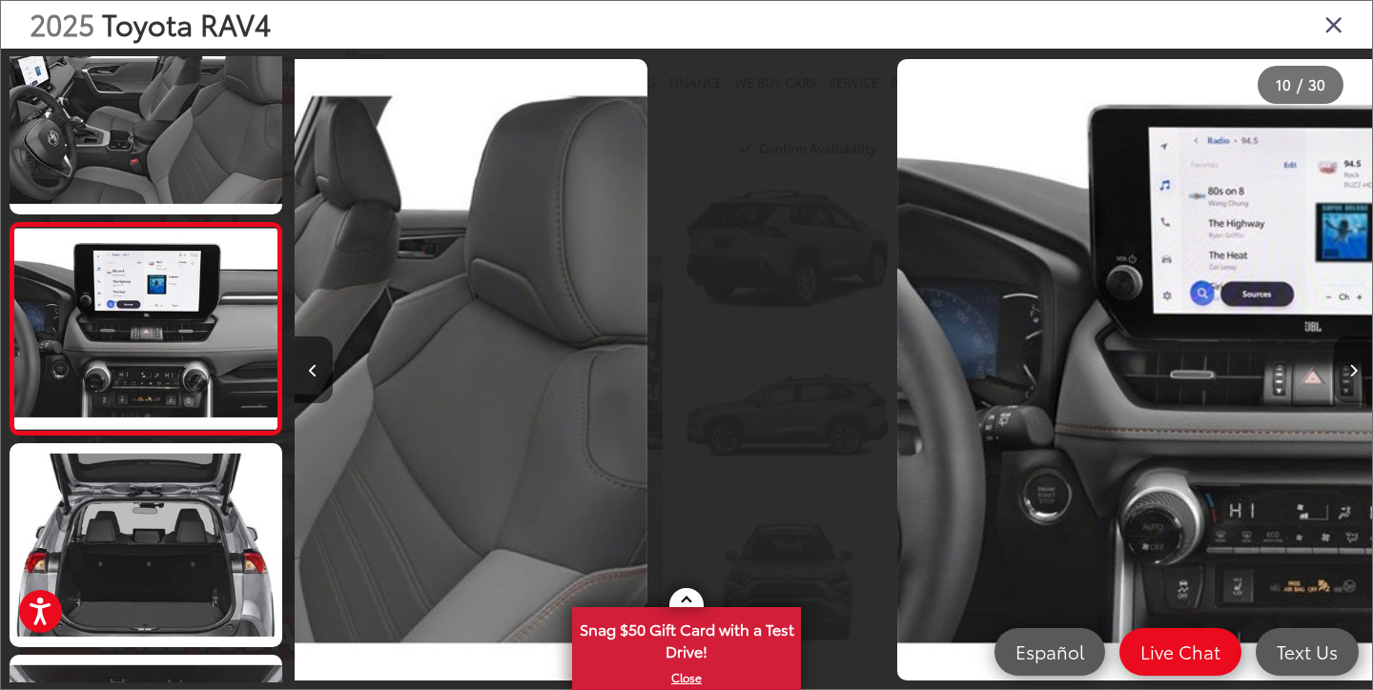
scroll to position [1756, 0]
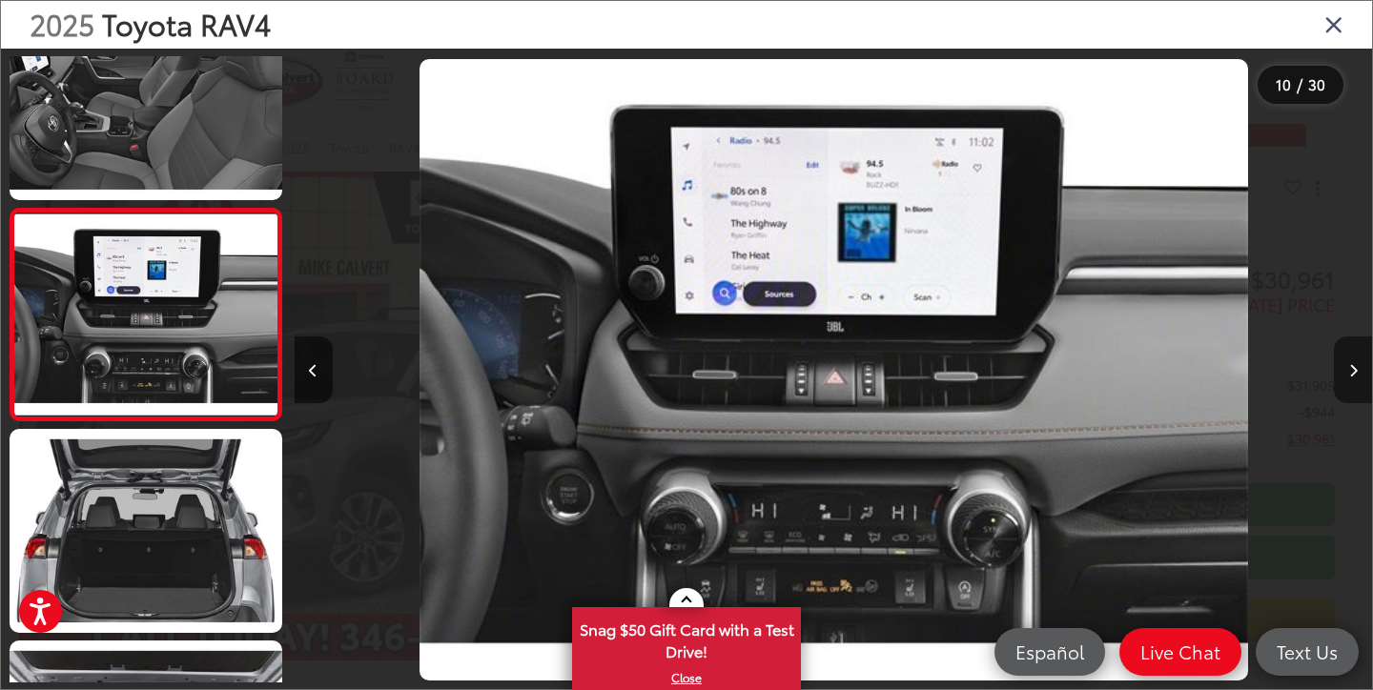
click at [1340, 382] on button "Next image" at bounding box center [1353, 370] width 38 height 67
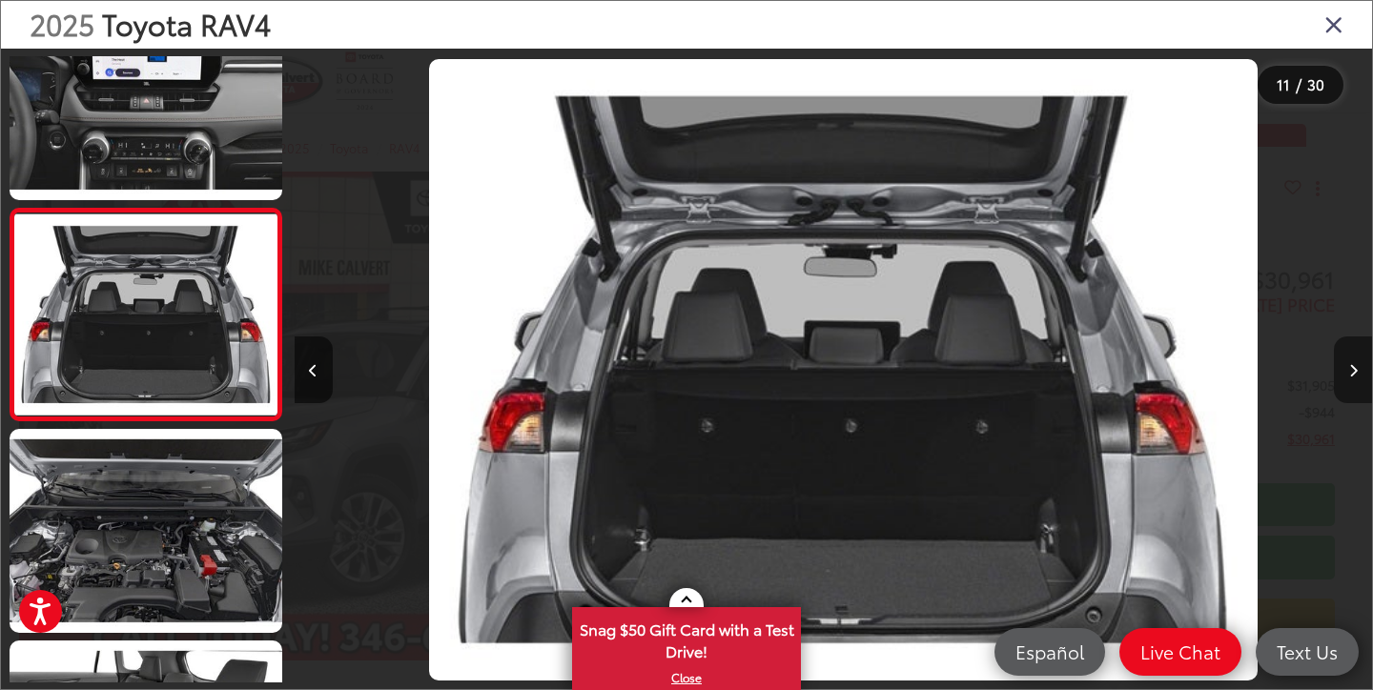
scroll to position [0, 10777]
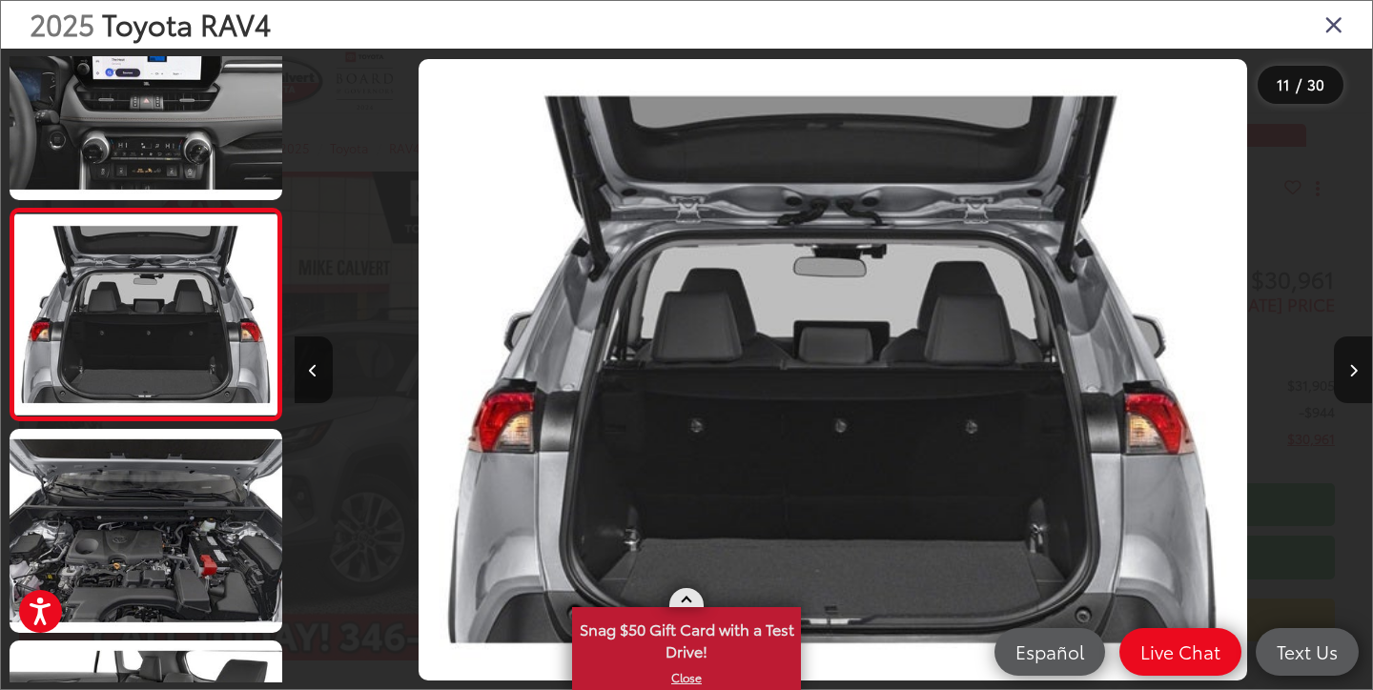
click at [707, 665] on span "Snag $50 Gift Card with a Test Drive!" at bounding box center [686, 638] width 225 height 58
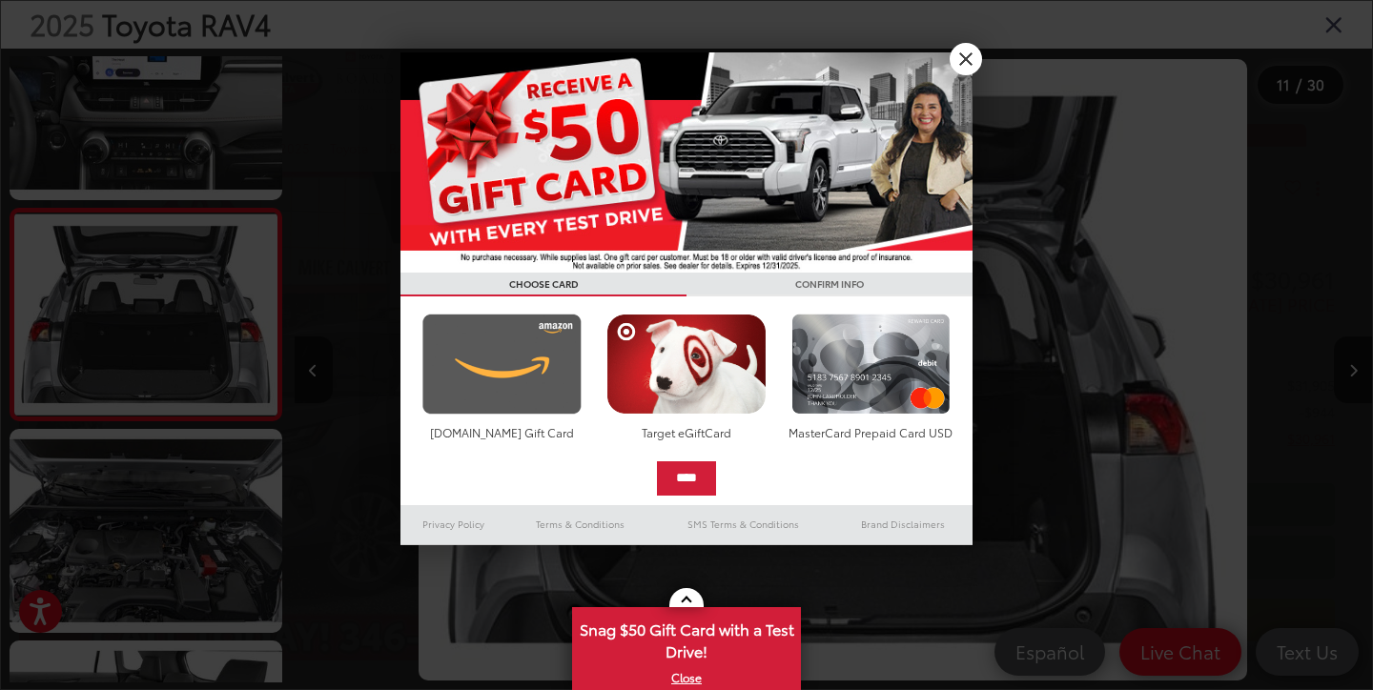
click at [520, 359] on img at bounding box center [502, 364] width 169 height 101
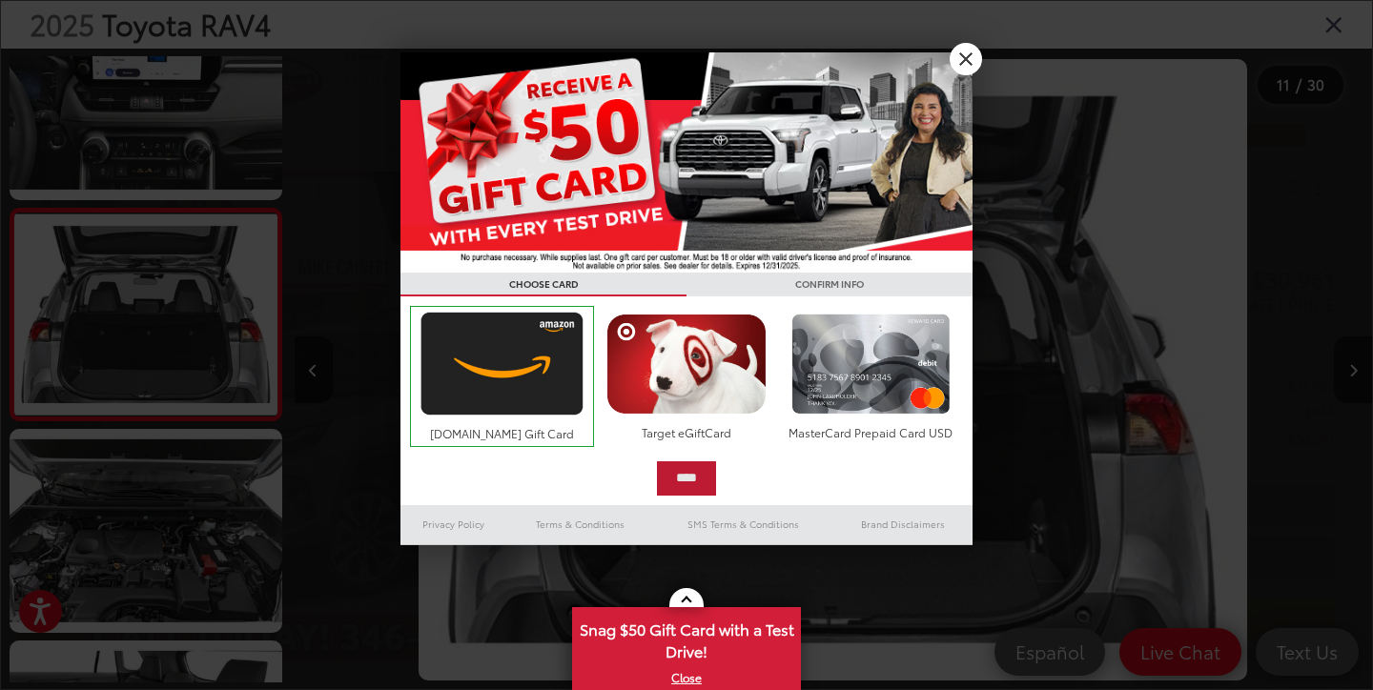
click at [697, 477] on input "****" at bounding box center [686, 478] width 59 height 34
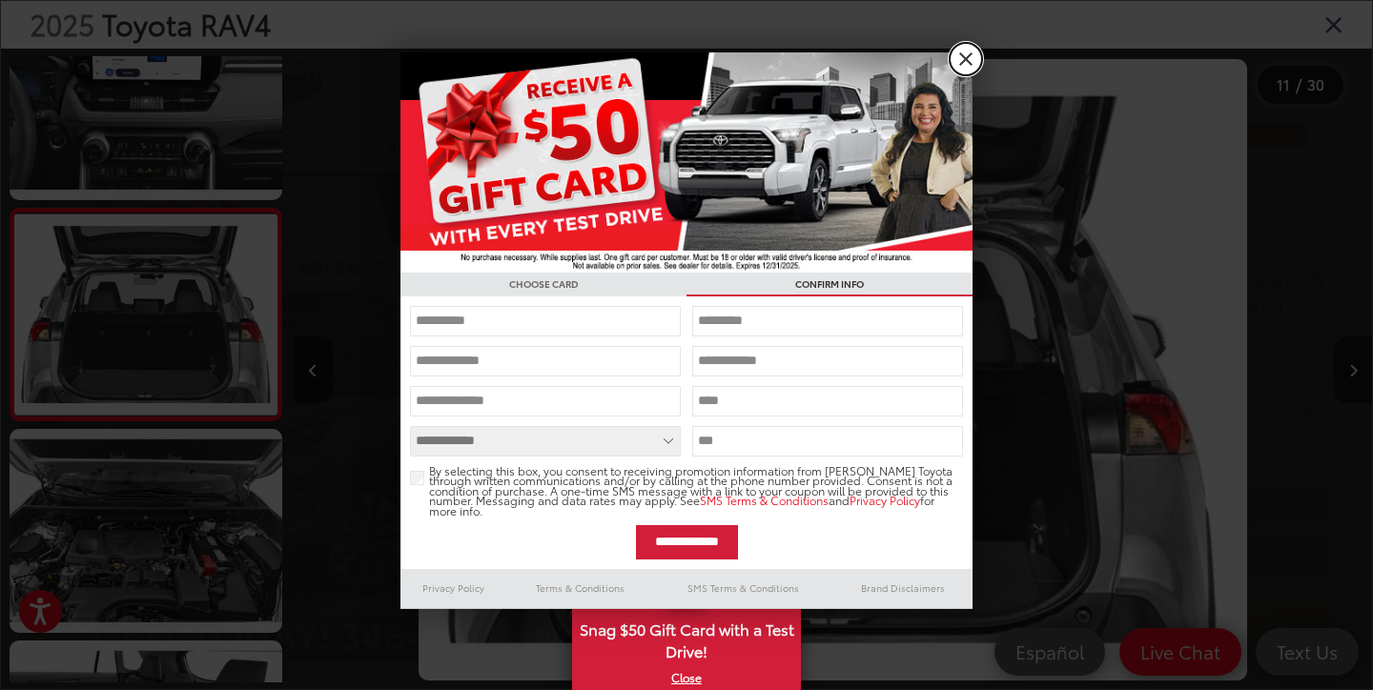
click at [967, 57] on link "X" at bounding box center [966, 59] width 32 height 32
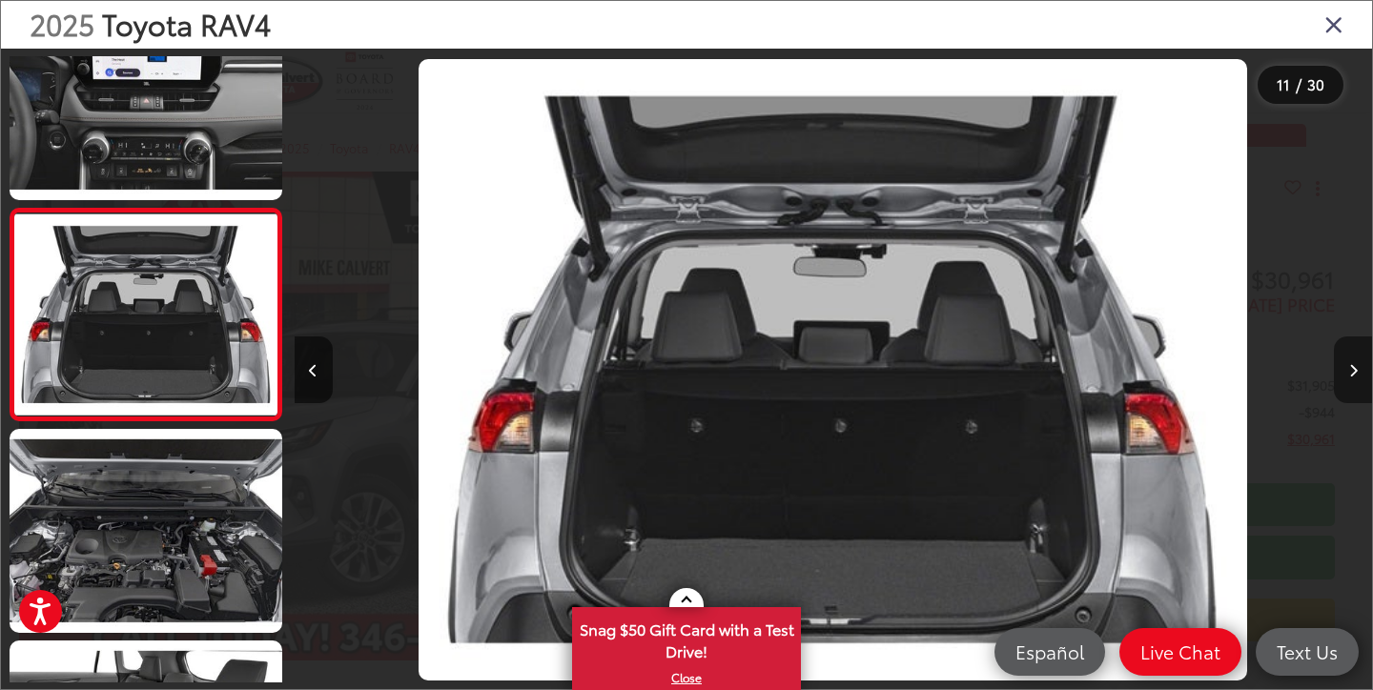
click at [1335, 378] on button "Next image" at bounding box center [1353, 370] width 38 height 67
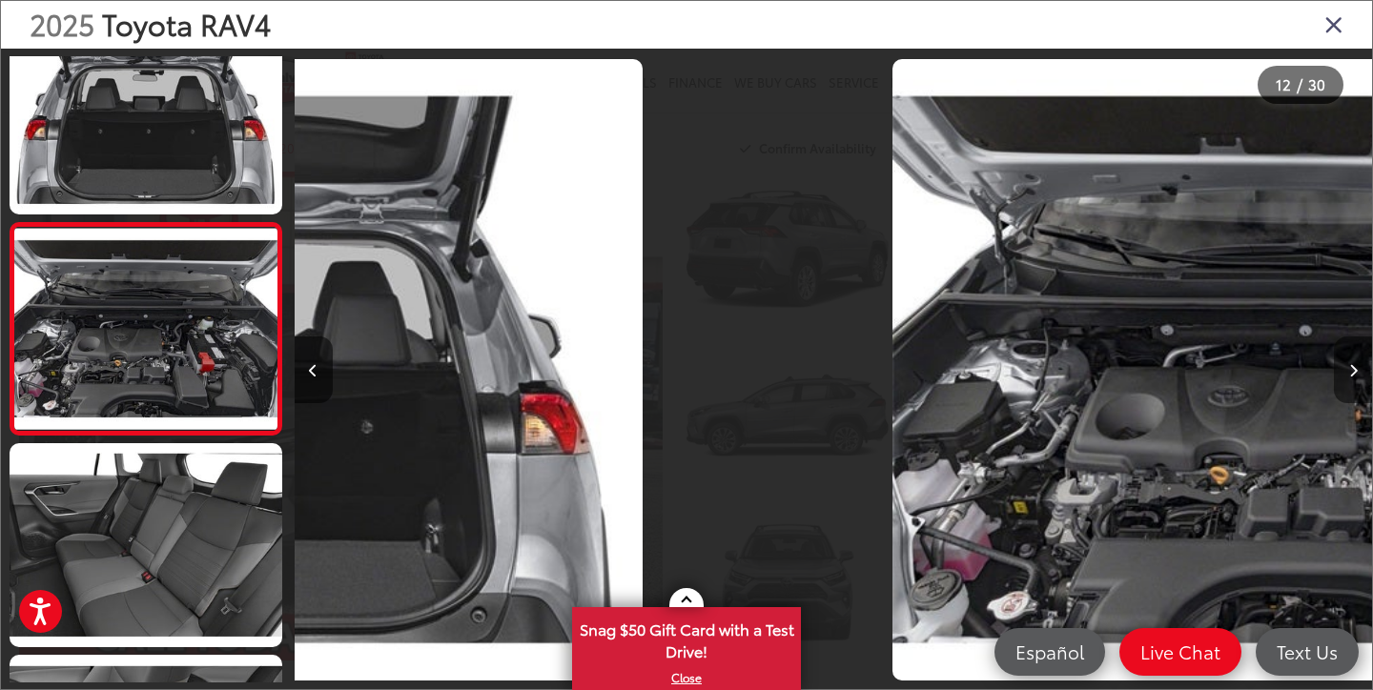
scroll to position [2179, 0]
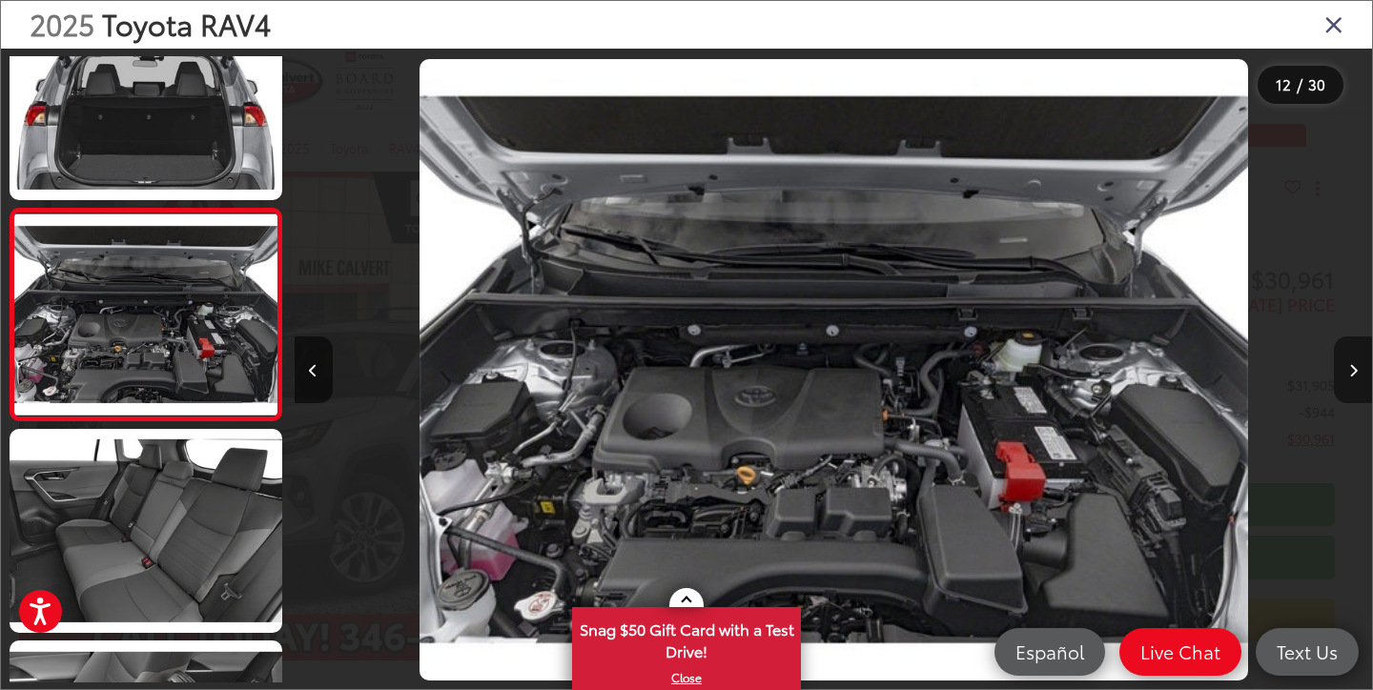
click at [1335, 378] on button "Next image" at bounding box center [1353, 370] width 38 height 67
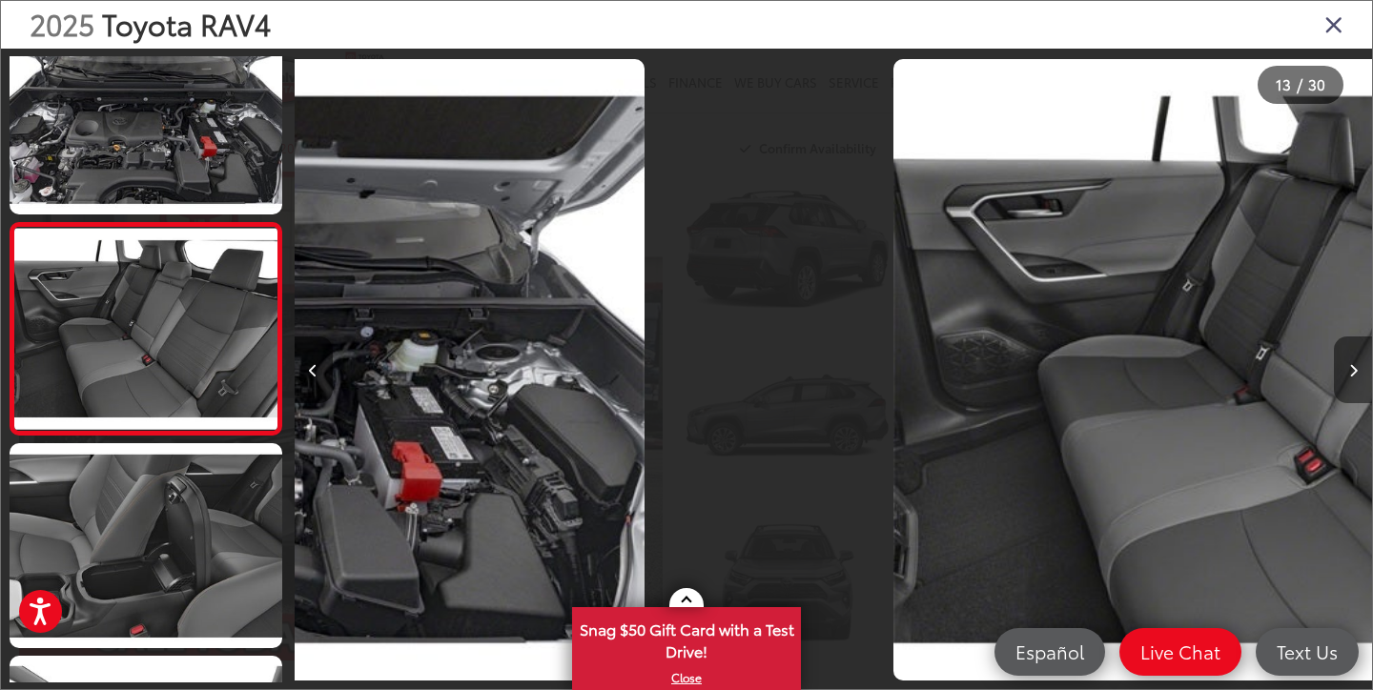
scroll to position [2391, 0]
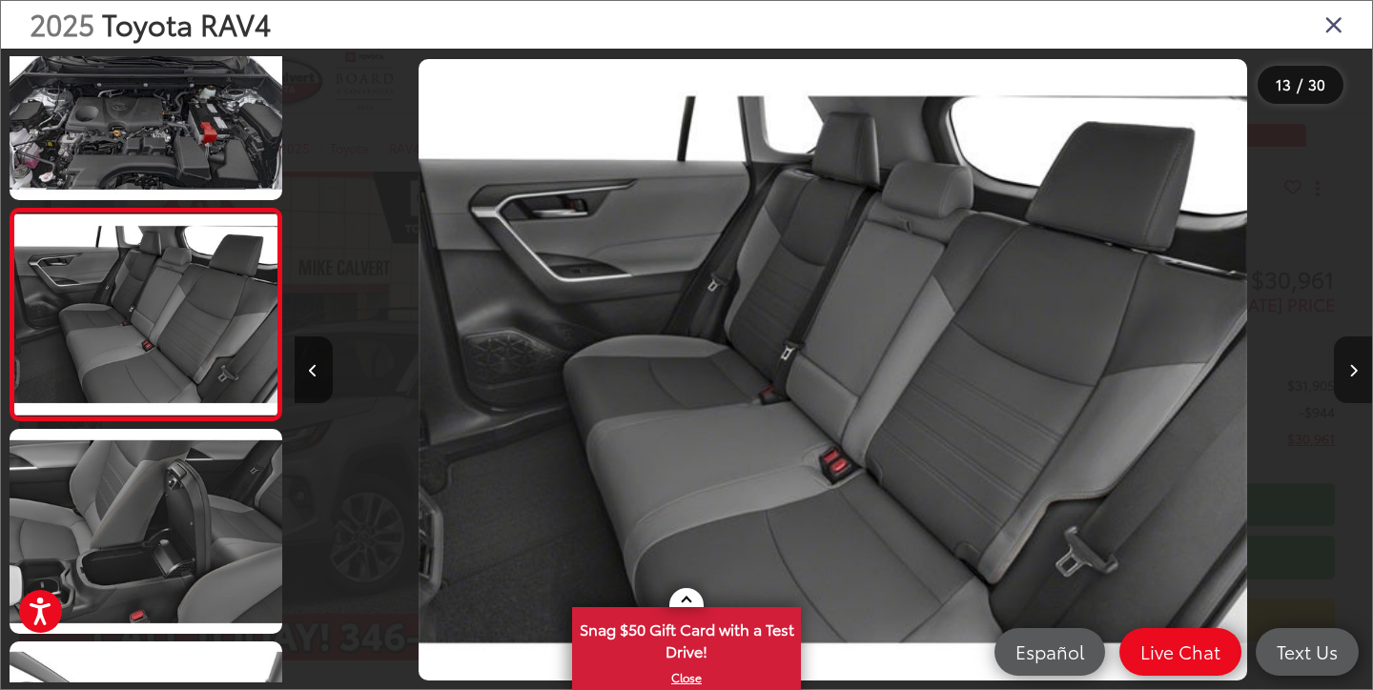
click at [1335, 378] on button "Next image" at bounding box center [1353, 370] width 38 height 67
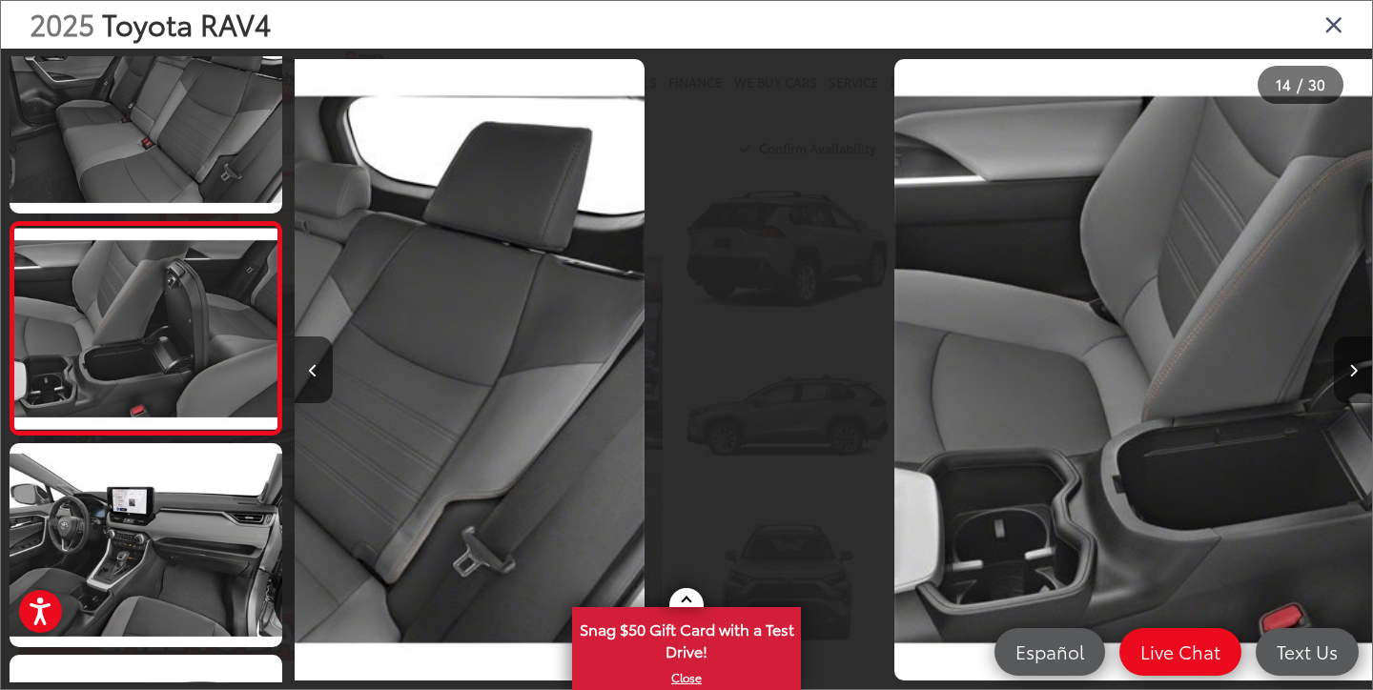
scroll to position [2604, 0]
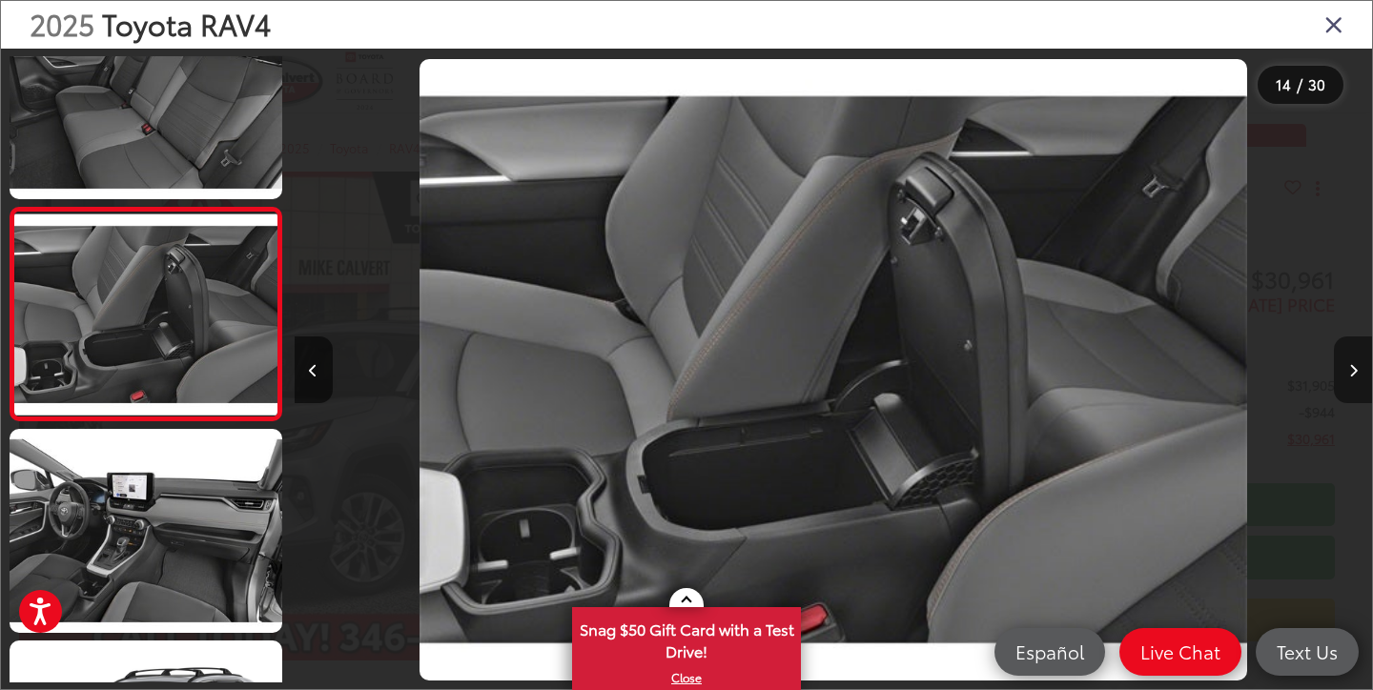
click at [1335, 378] on button "Next image" at bounding box center [1353, 370] width 38 height 67
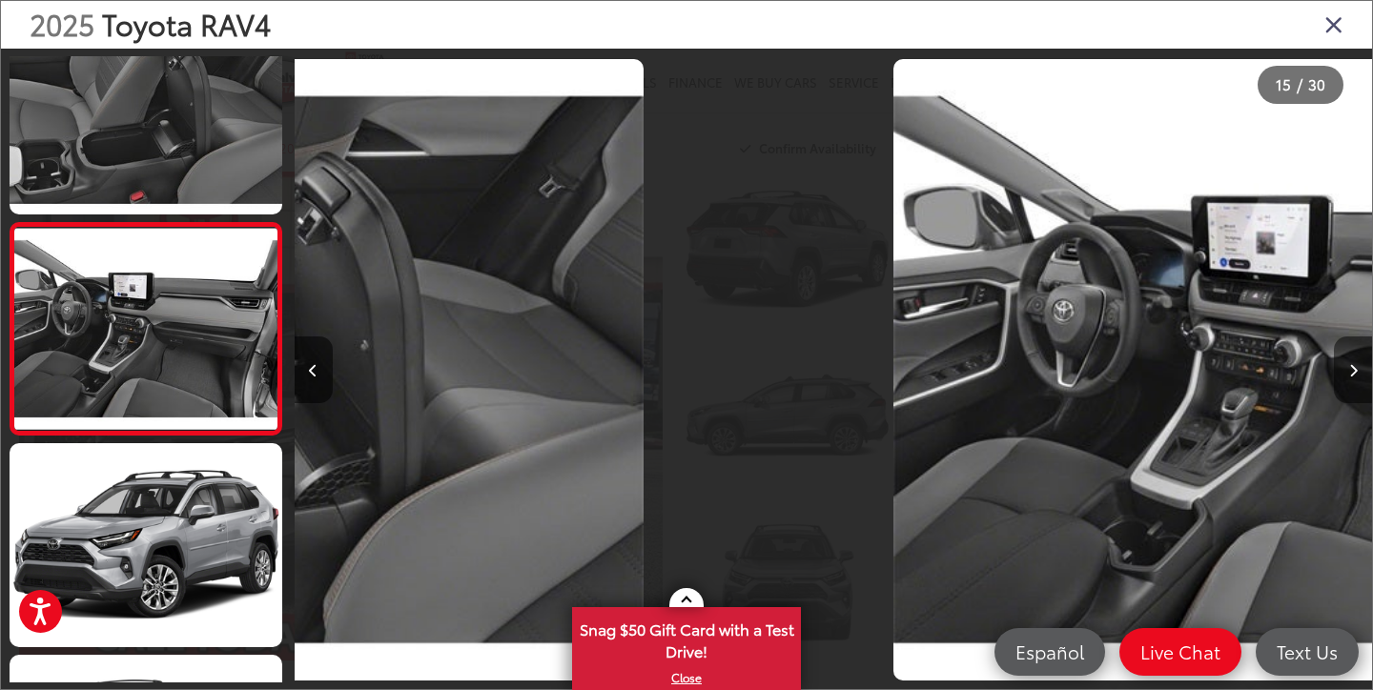
scroll to position [2815, 0]
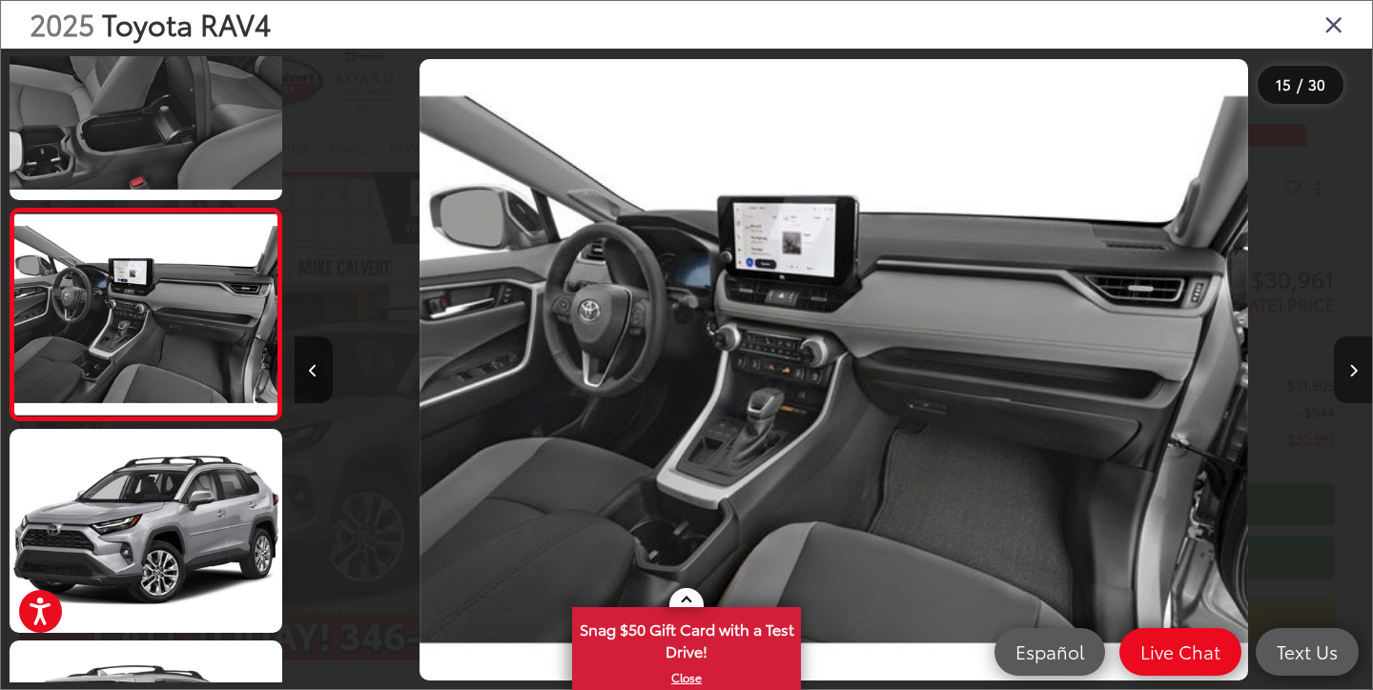
click at [1335, 378] on button "Next image" at bounding box center [1353, 370] width 38 height 67
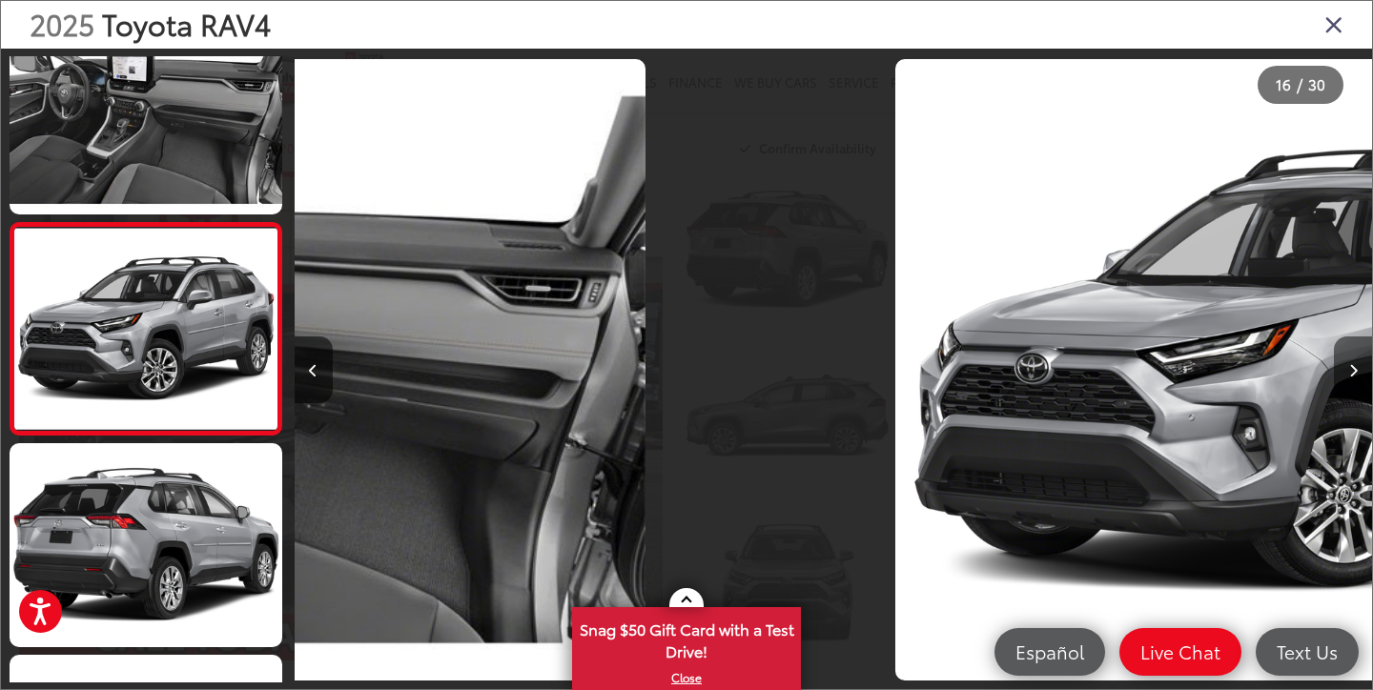
scroll to position [3027, 0]
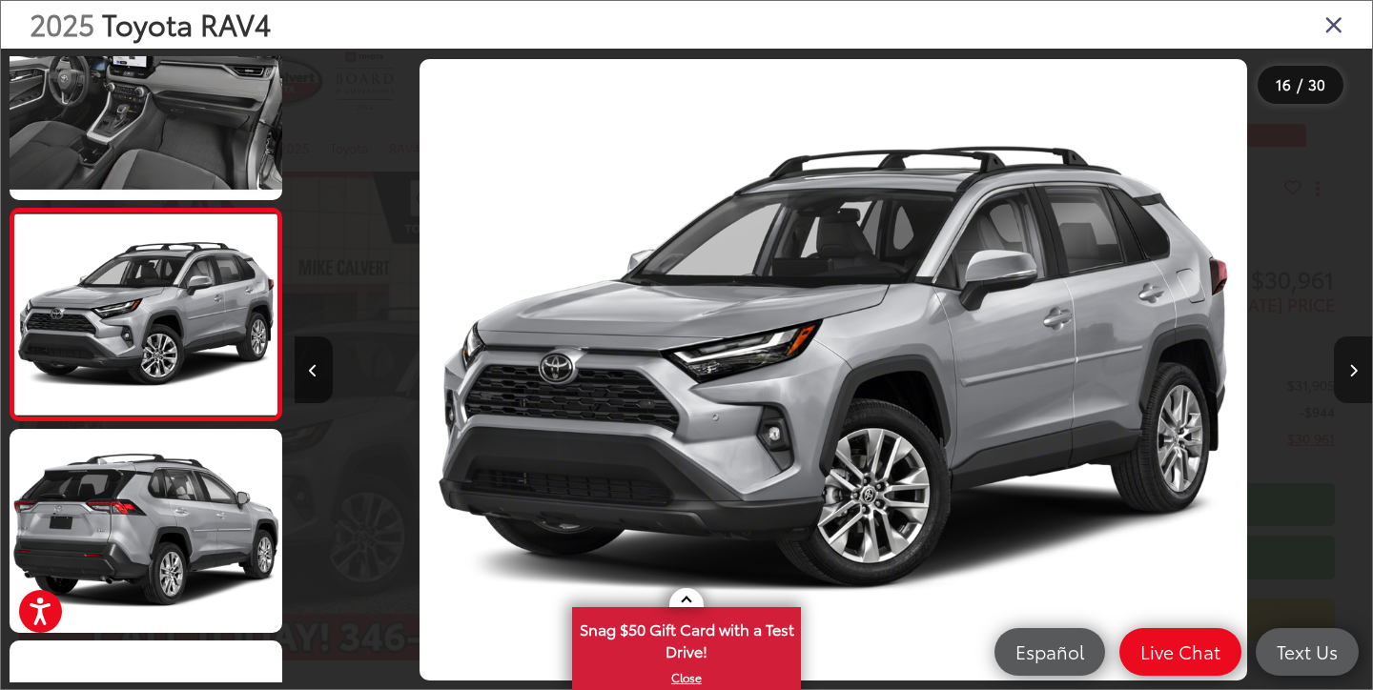
click at [1335, 378] on button "Next image" at bounding box center [1353, 370] width 38 height 67
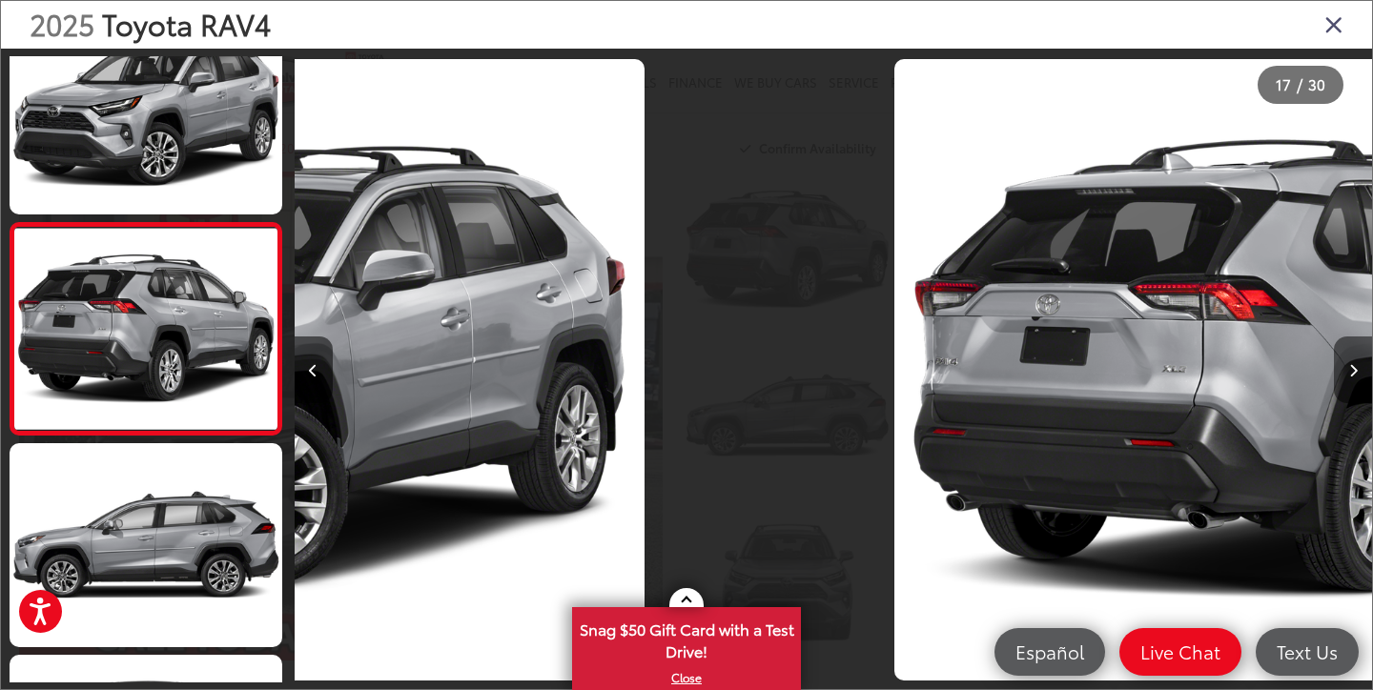
scroll to position [3239, 0]
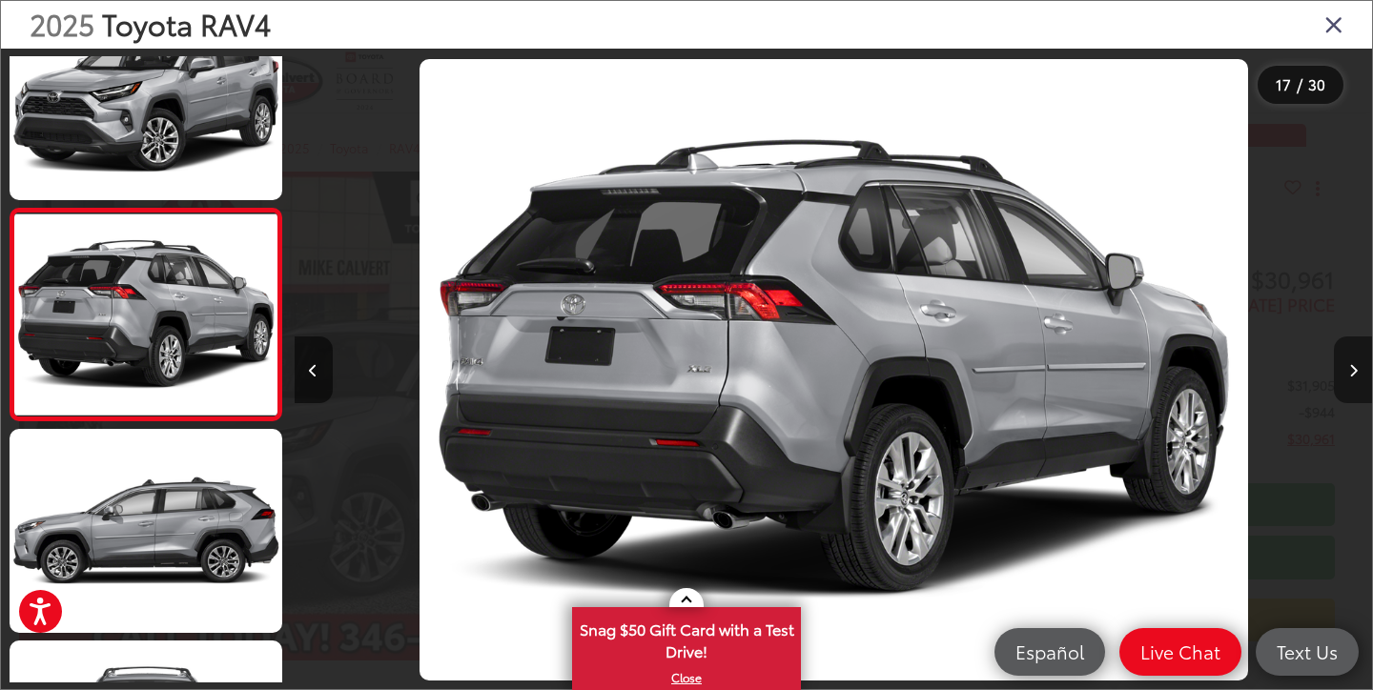
click at [1335, 378] on button "Next image" at bounding box center [1353, 370] width 38 height 67
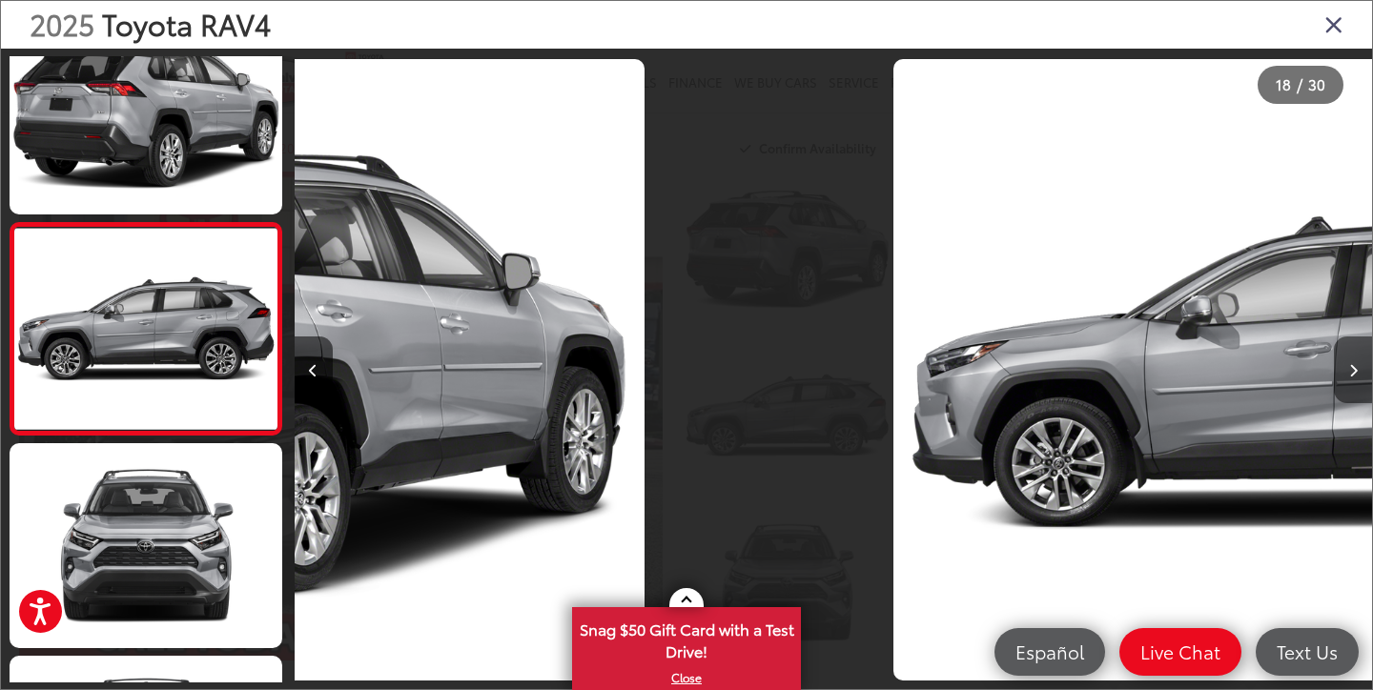
scroll to position [3450, 0]
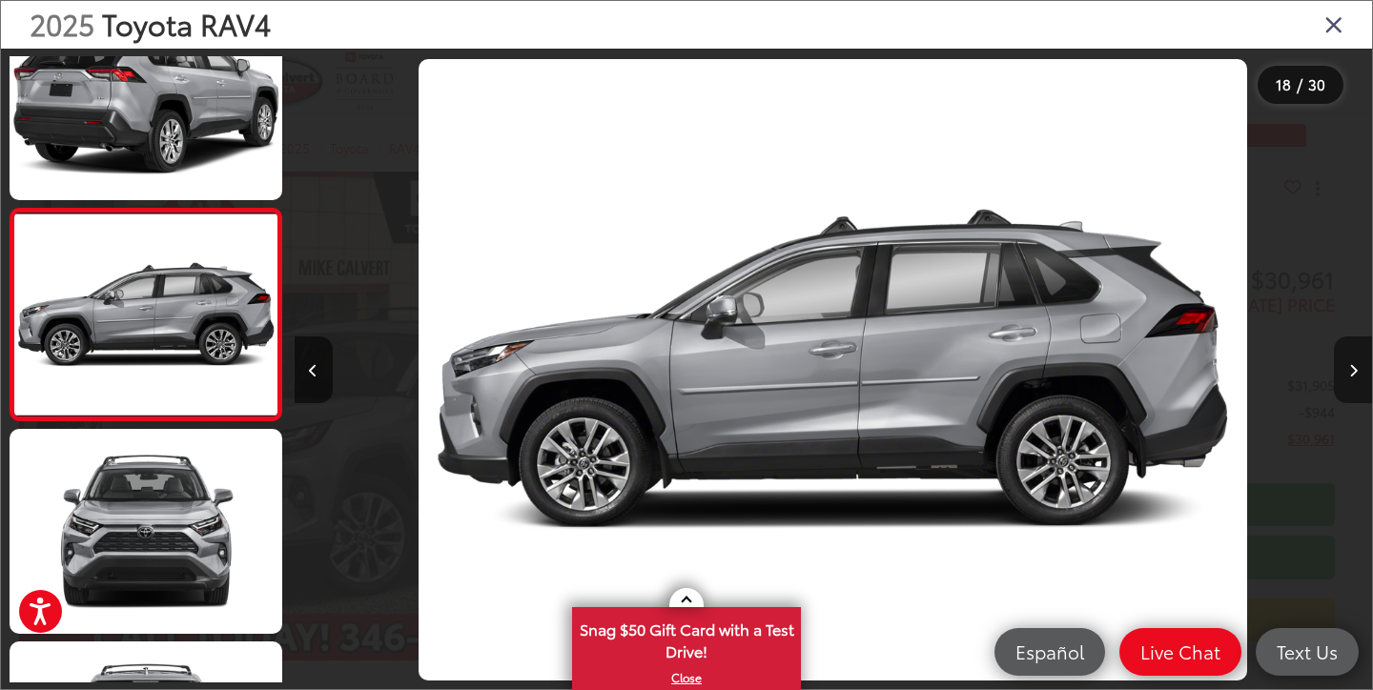
click at [1335, 378] on button "Next image" at bounding box center [1353, 370] width 38 height 67
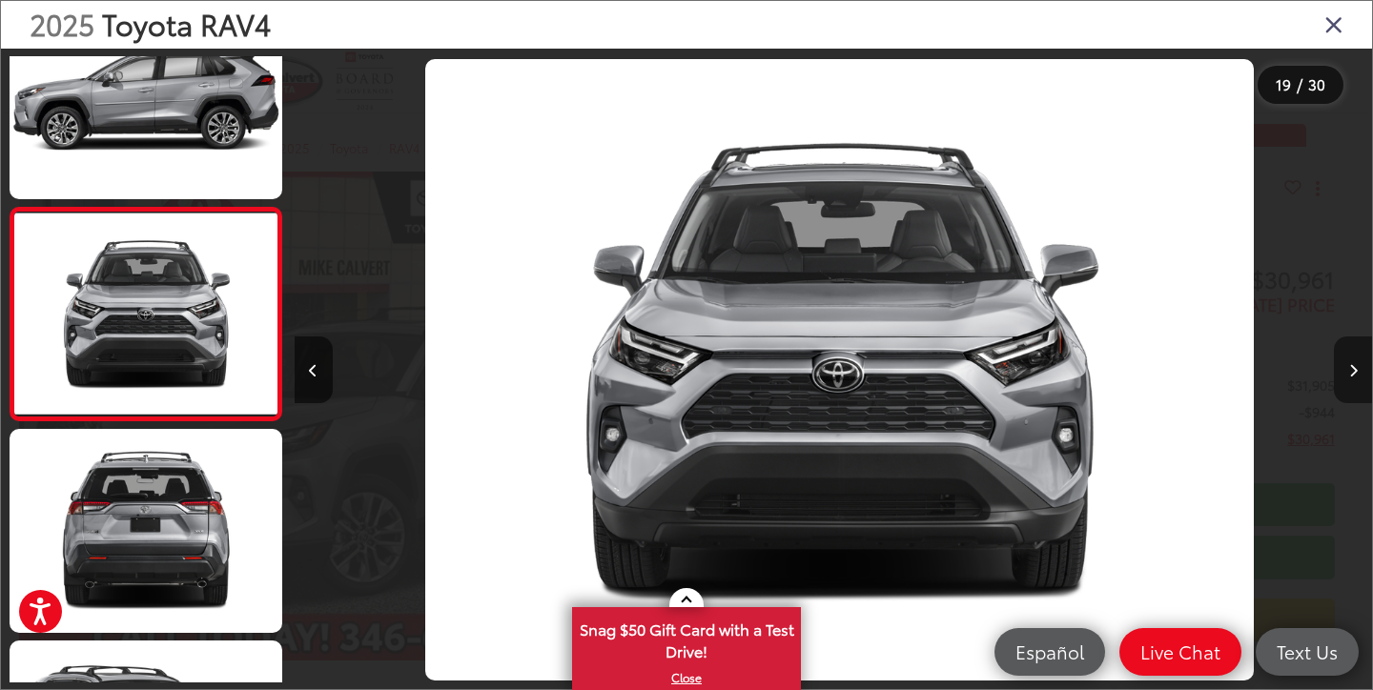
scroll to position [0, 19399]
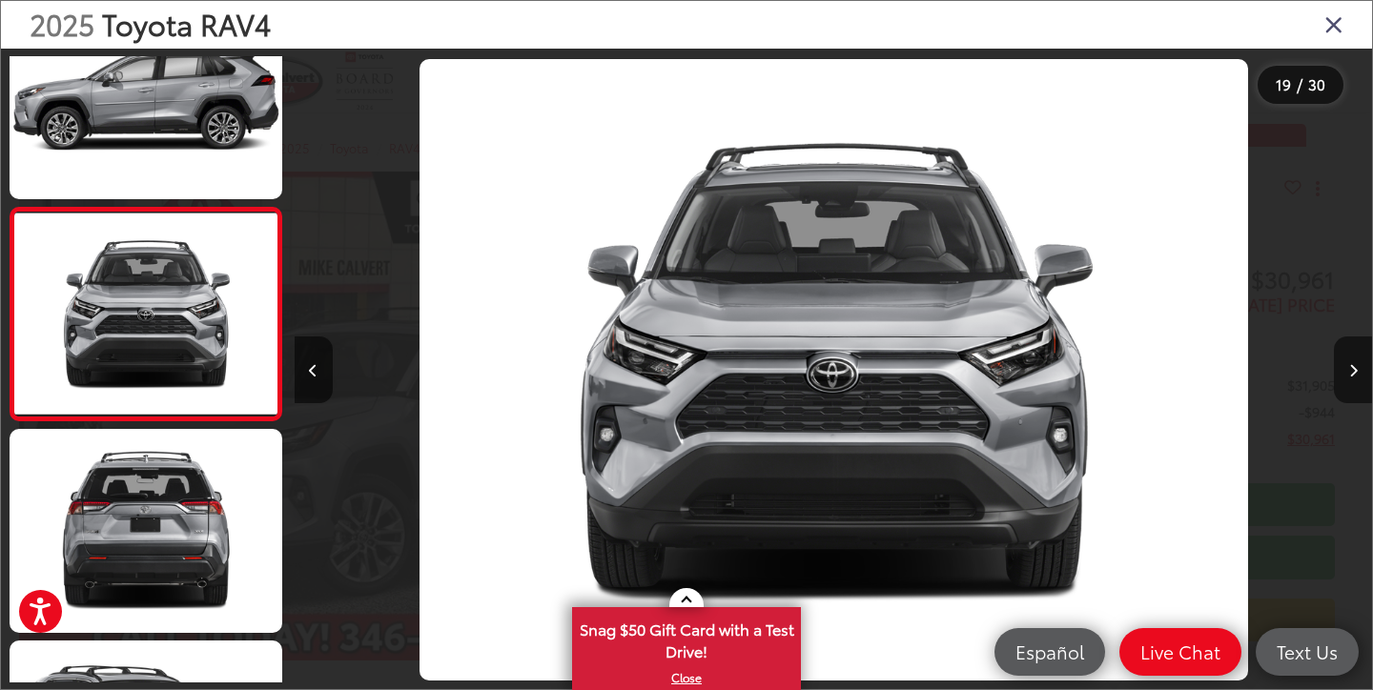
click at [1336, 26] on icon "Close gallery" at bounding box center [1333, 23] width 19 height 25
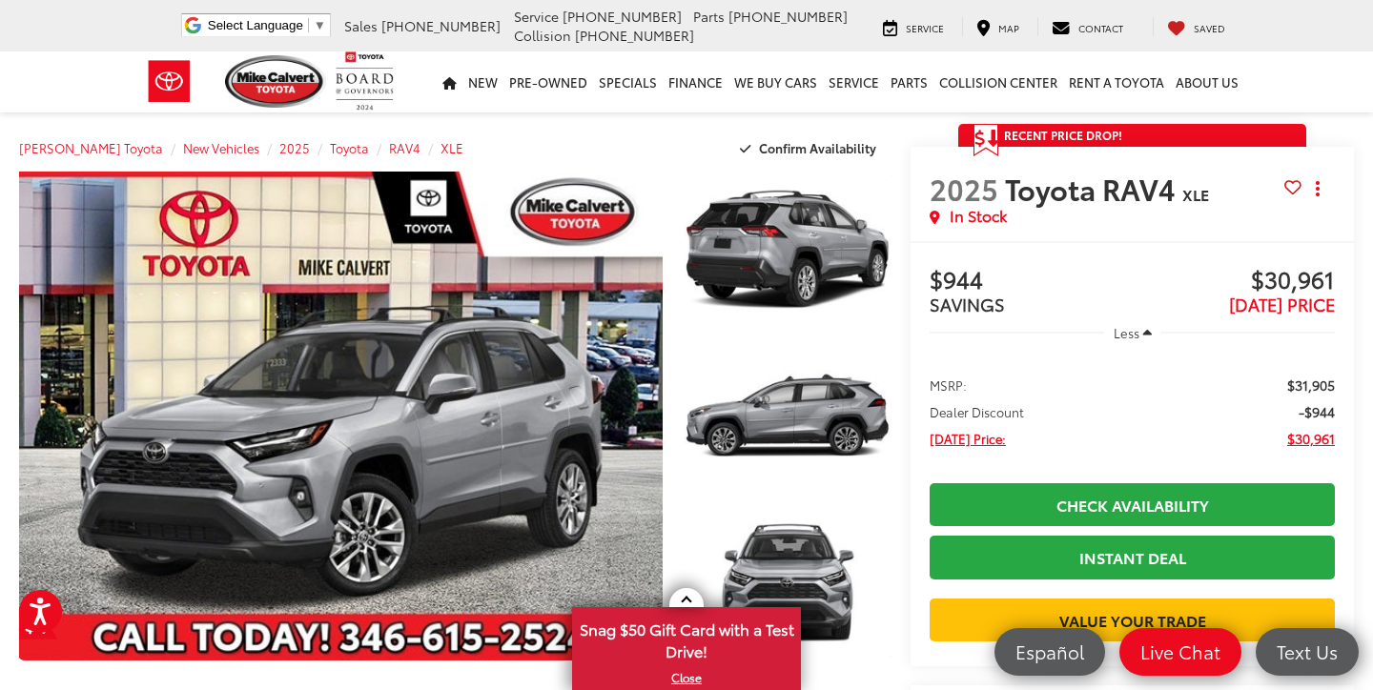
click at [1067, 189] on span "Toyota RAV4" at bounding box center [1093, 188] width 177 height 41
drag, startPoint x: 1067, startPoint y: 189, endPoint x: 1183, endPoint y: 194, distance: 116.4
click at [1183, 194] on h2 "2025 Toyota RAV4 XLE" at bounding box center [1107, 188] width 355 height 33
click at [964, 180] on span "2025" at bounding box center [964, 188] width 69 height 41
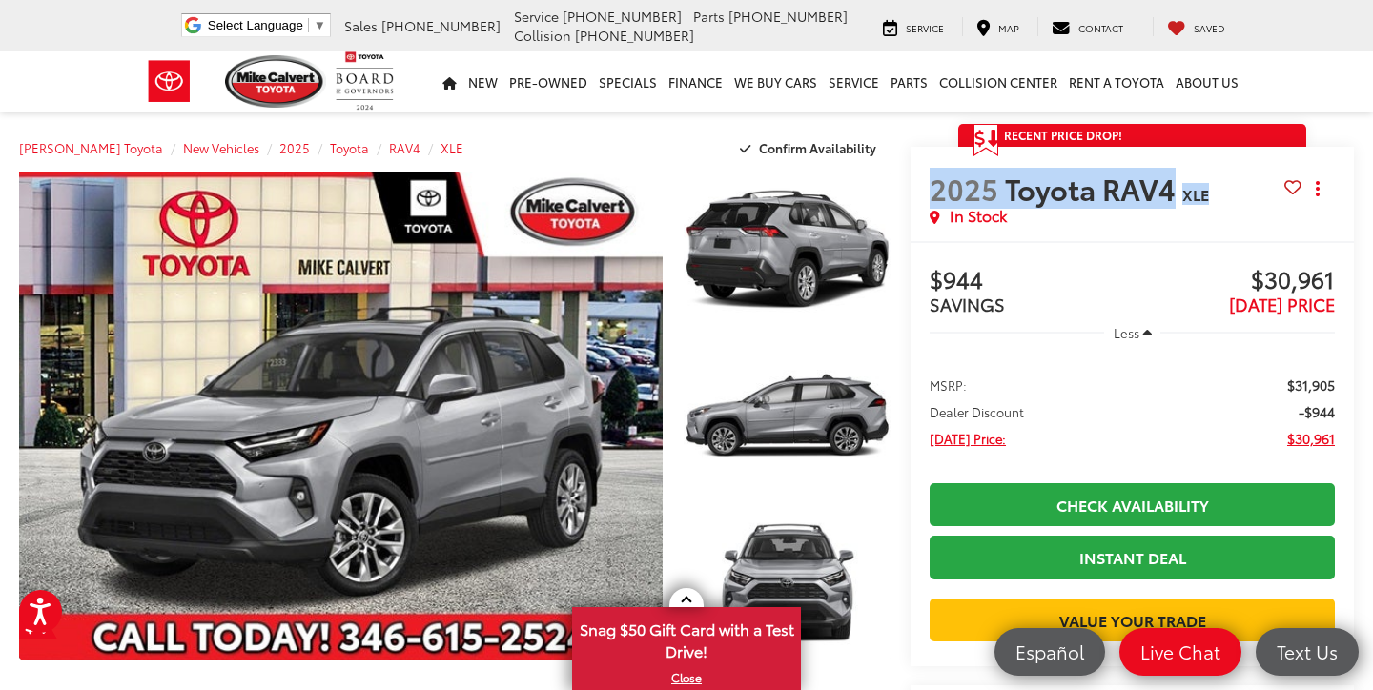
drag, startPoint x: 964, startPoint y: 180, endPoint x: 1187, endPoint y: 185, distance: 223.1
click at [1188, 185] on h2 "2025 Toyota RAV4 XLE" at bounding box center [1107, 188] width 355 height 33
copy h2 "2025 Toyota RAV4 XLE"
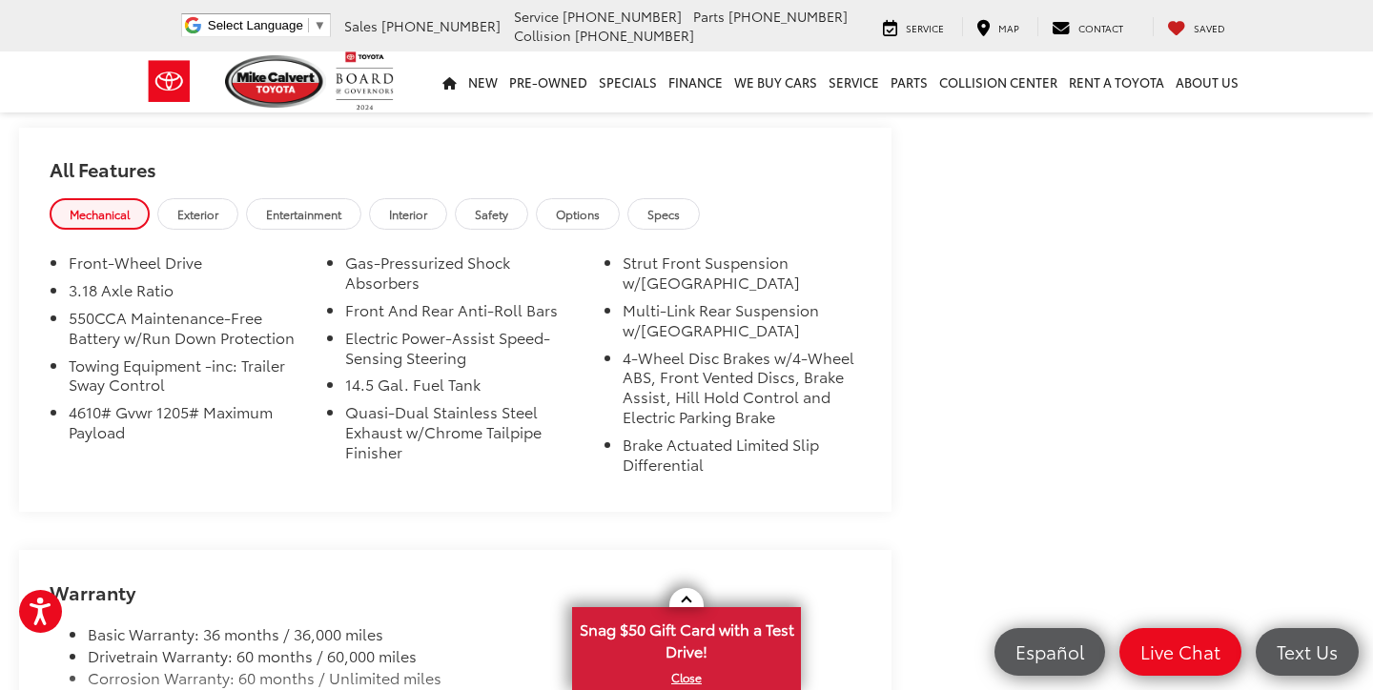
scroll to position [1498, 0]
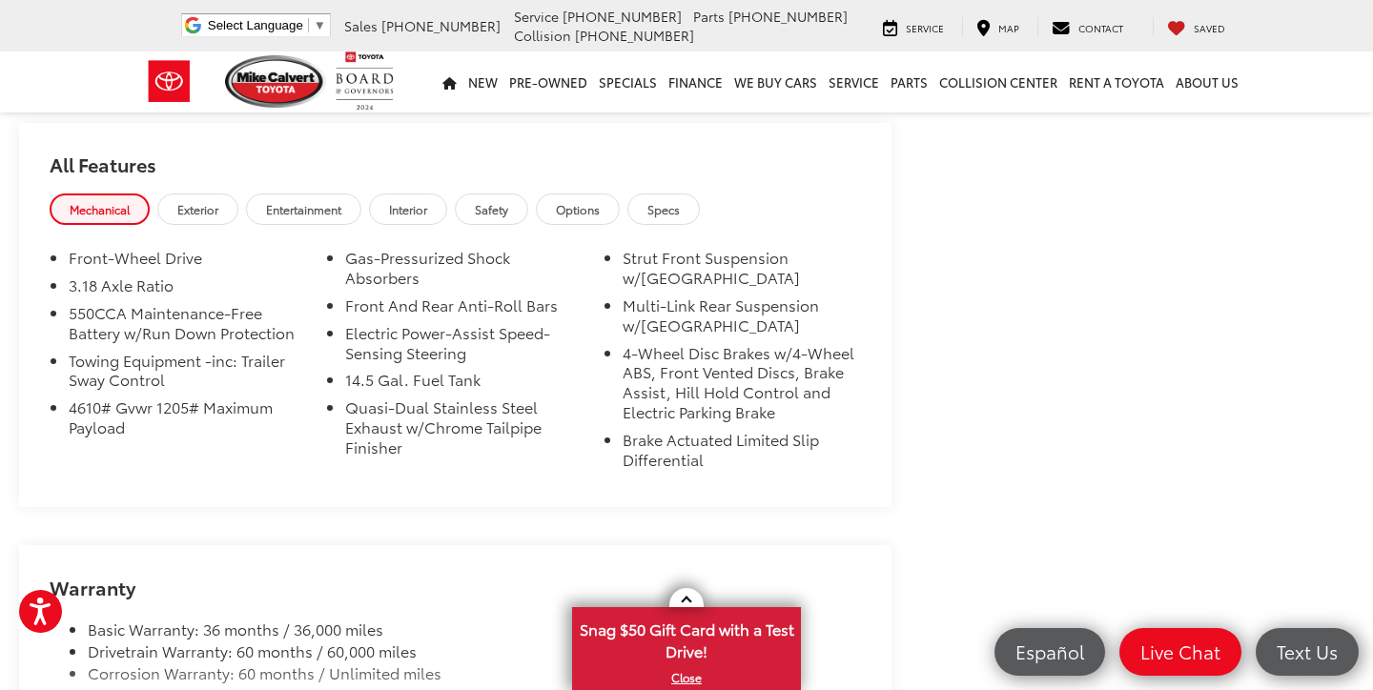
click at [103, 258] on li "Front-Wheel Drive" at bounding box center [188, 262] width 238 height 28
drag, startPoint x: 103, startPoint y: 258, endPoint x: 187, endPoint y: 258, distance: 83.9
click at [187, 258] on li "Front-Wheel Drive" at bounding box center [188, 262] width 238 height 28
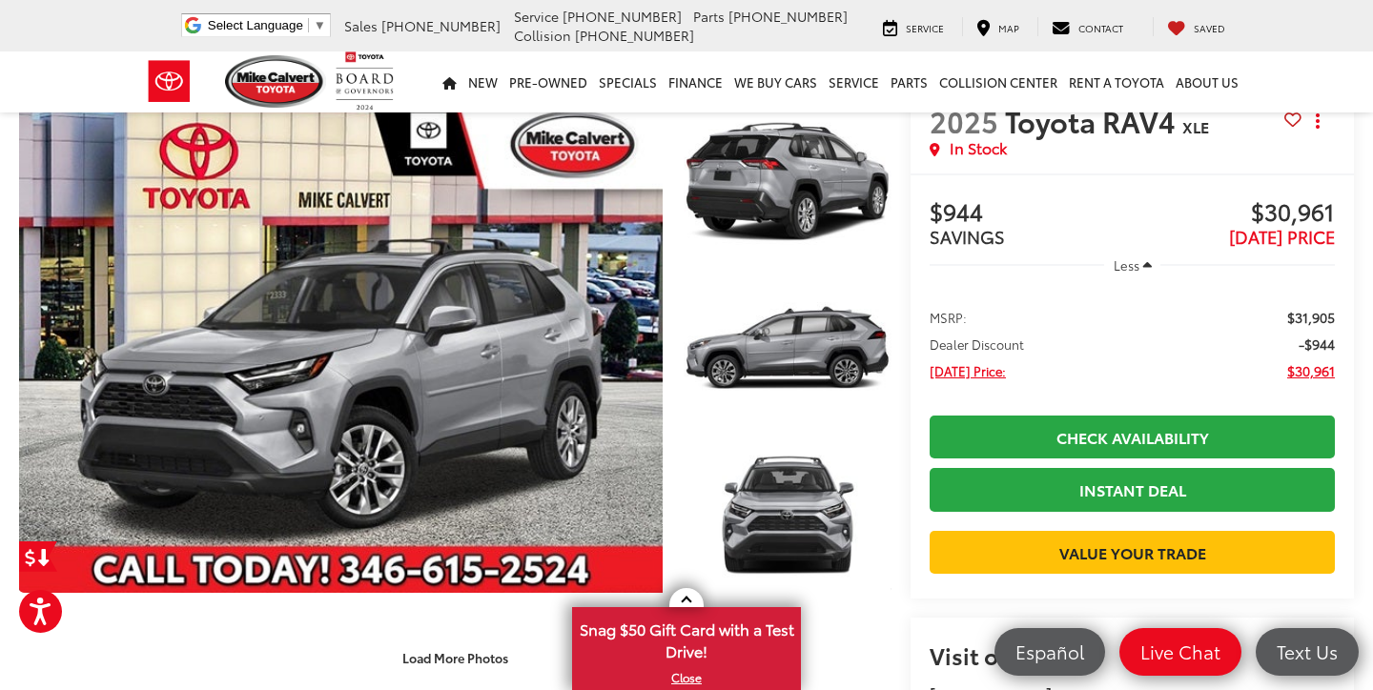
scroll to position [0, 0]
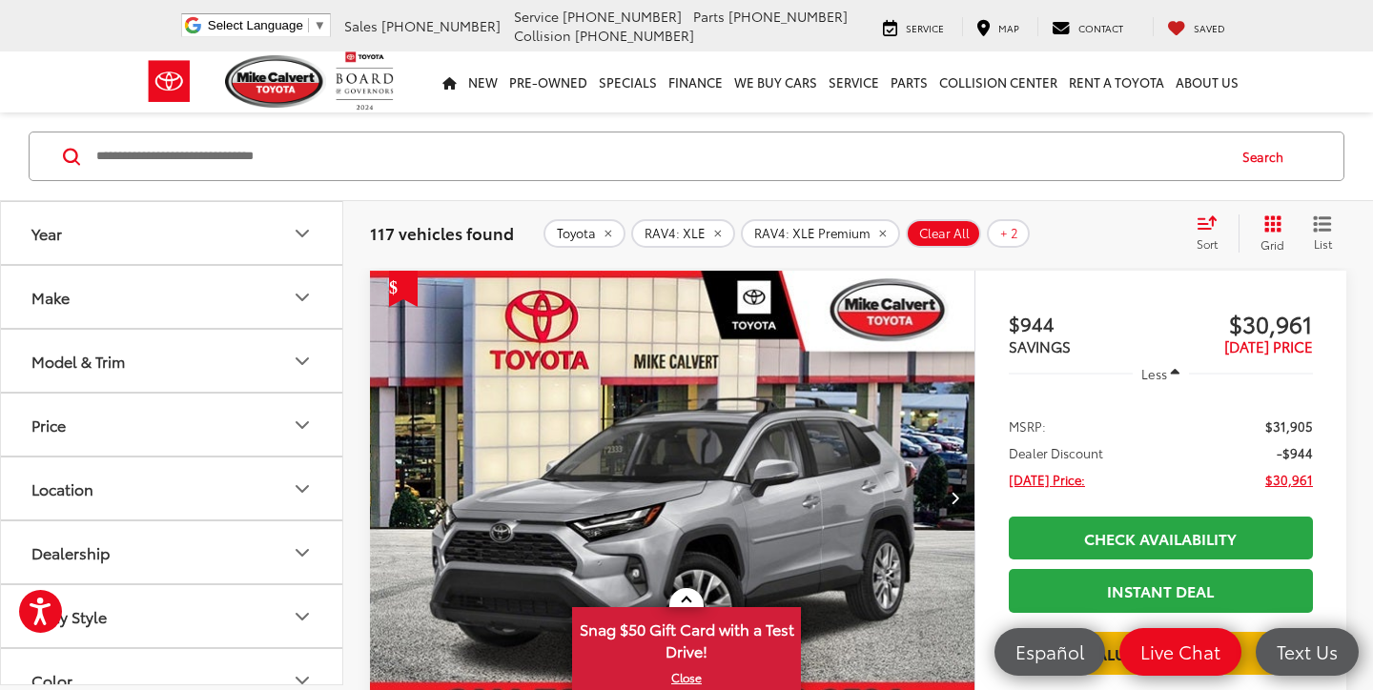
click at [879, 233] on icon "remove RAV4: XLE%20Premium" at bounding box center [882, 234] width 7 height 7
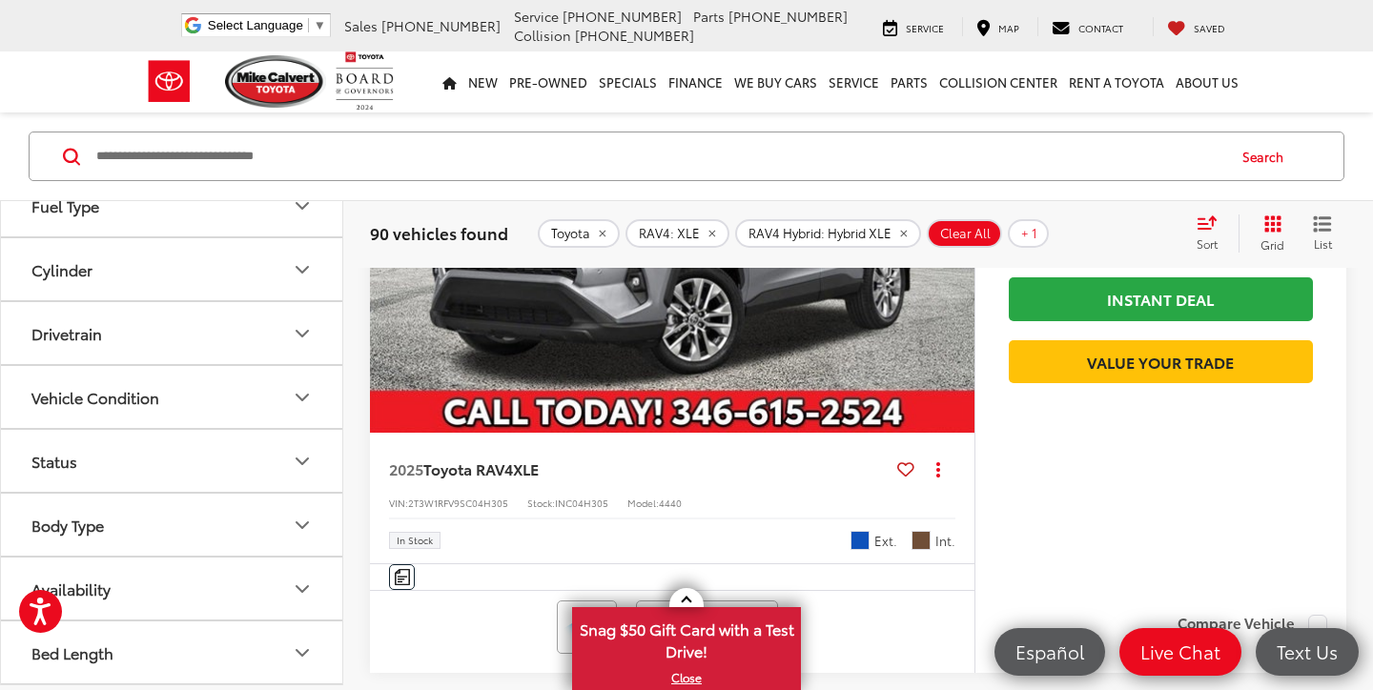
scroll to position [410, 0]
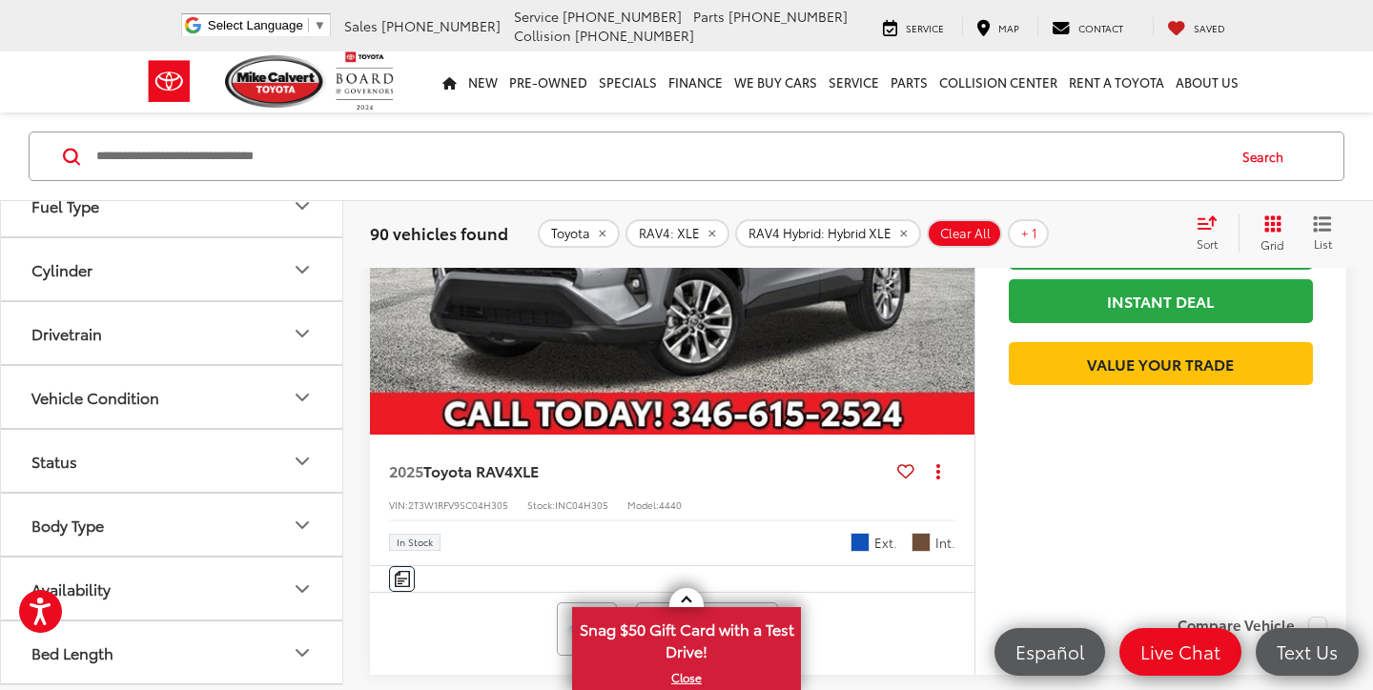
click at [142, 531] on button "Body Type" at bounding box center [172, 525] width 343 height 62
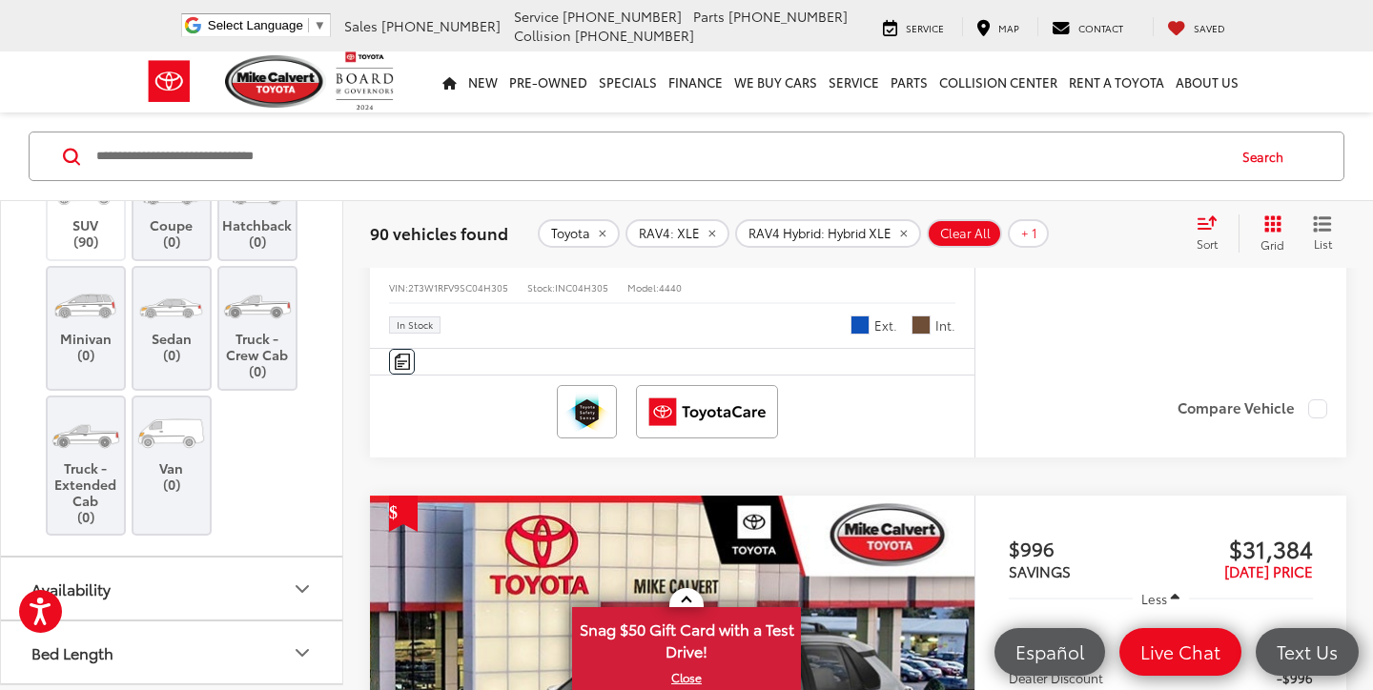
scroll to position [653, 0]
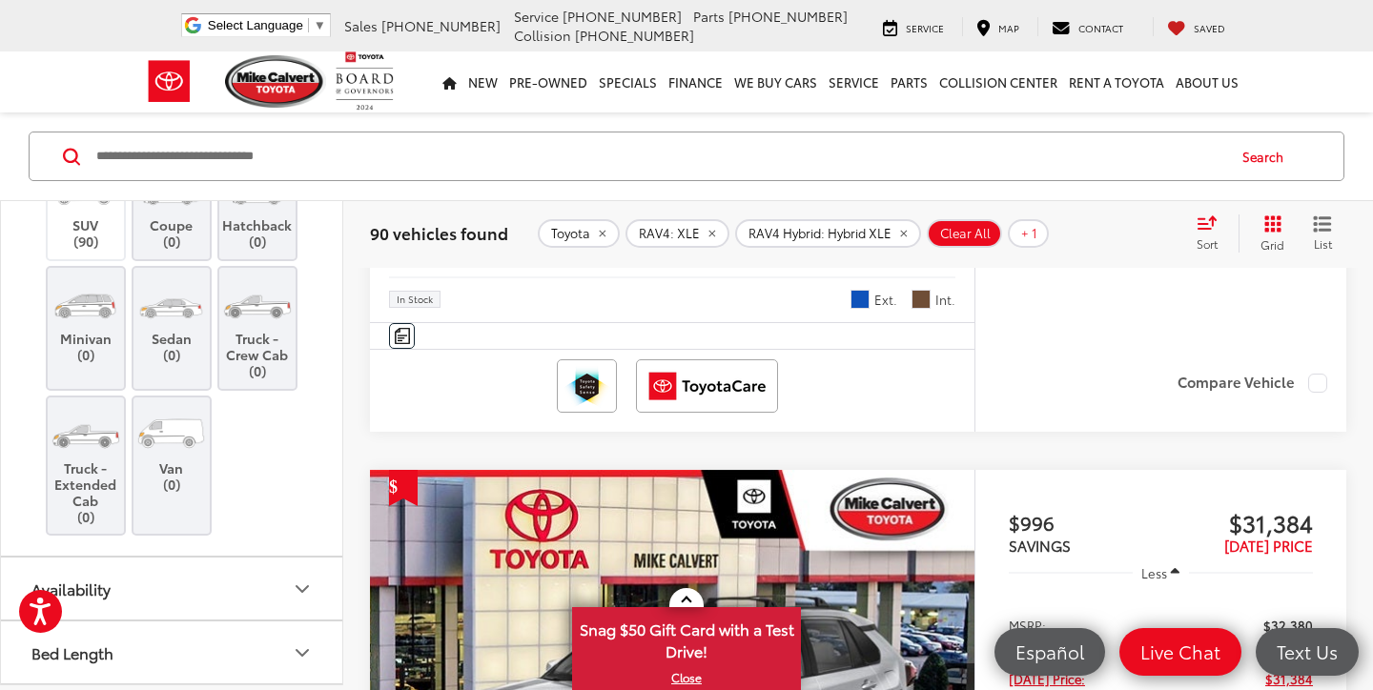
click at [155, 593] on button "Availability" at bounding box center [172, 589] width 343 height 62
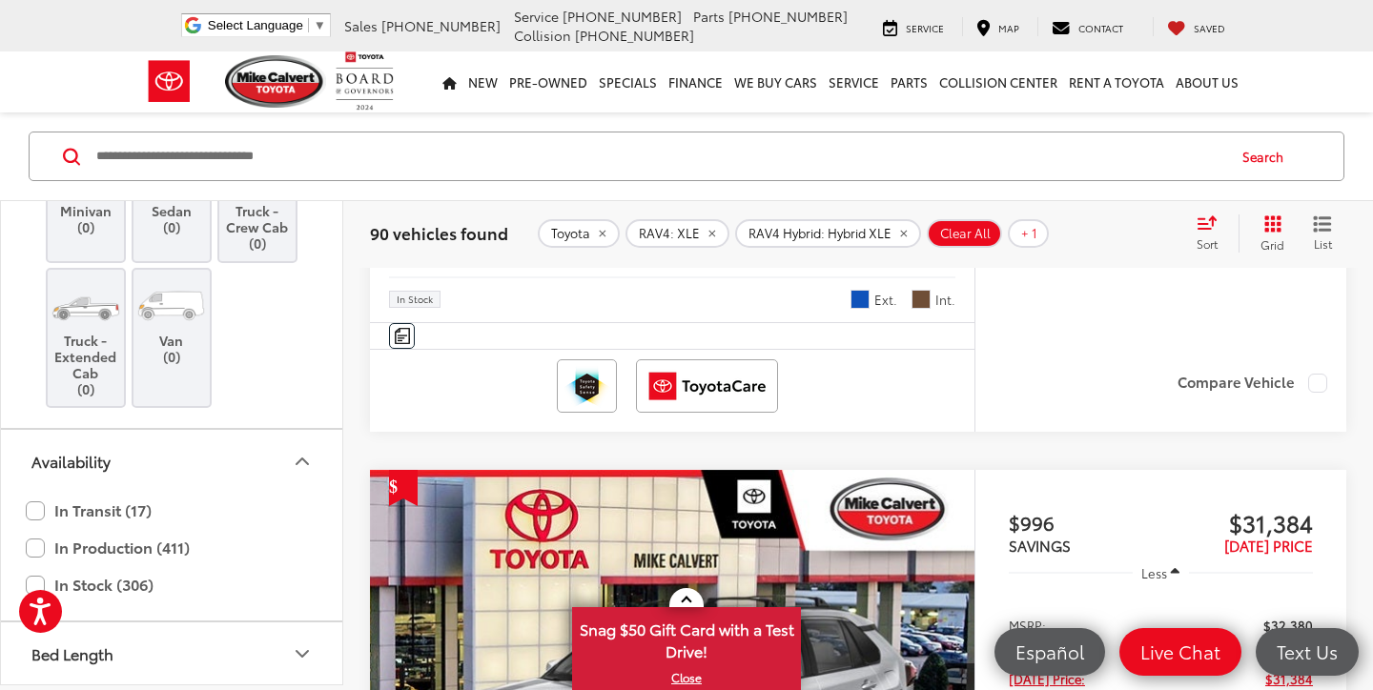
scroll to position [1074, 0]
click at [187, 648] on button "Bed Length" at bounding box center [172, 653] width 343 height 62
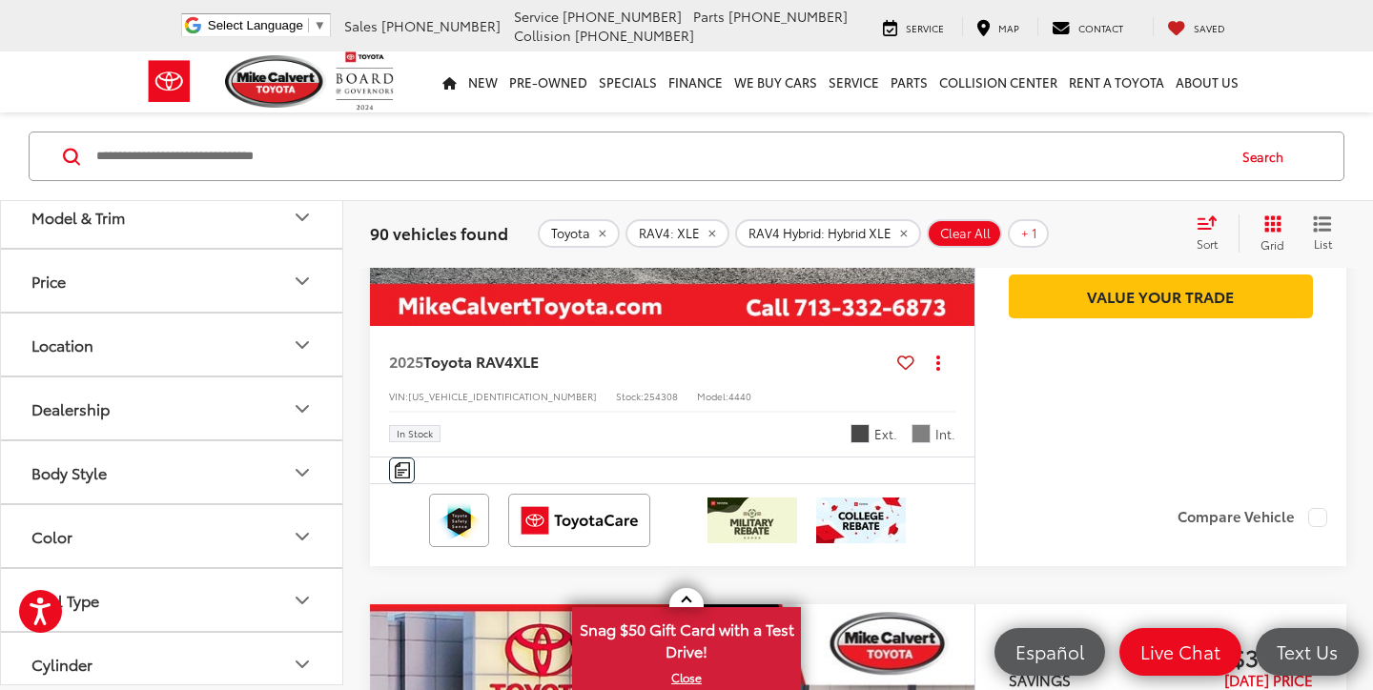
scroll to position [146, 0]
click at [209, 474] on button "Body Style" at bounding box center [172, 471] width 343 height 62
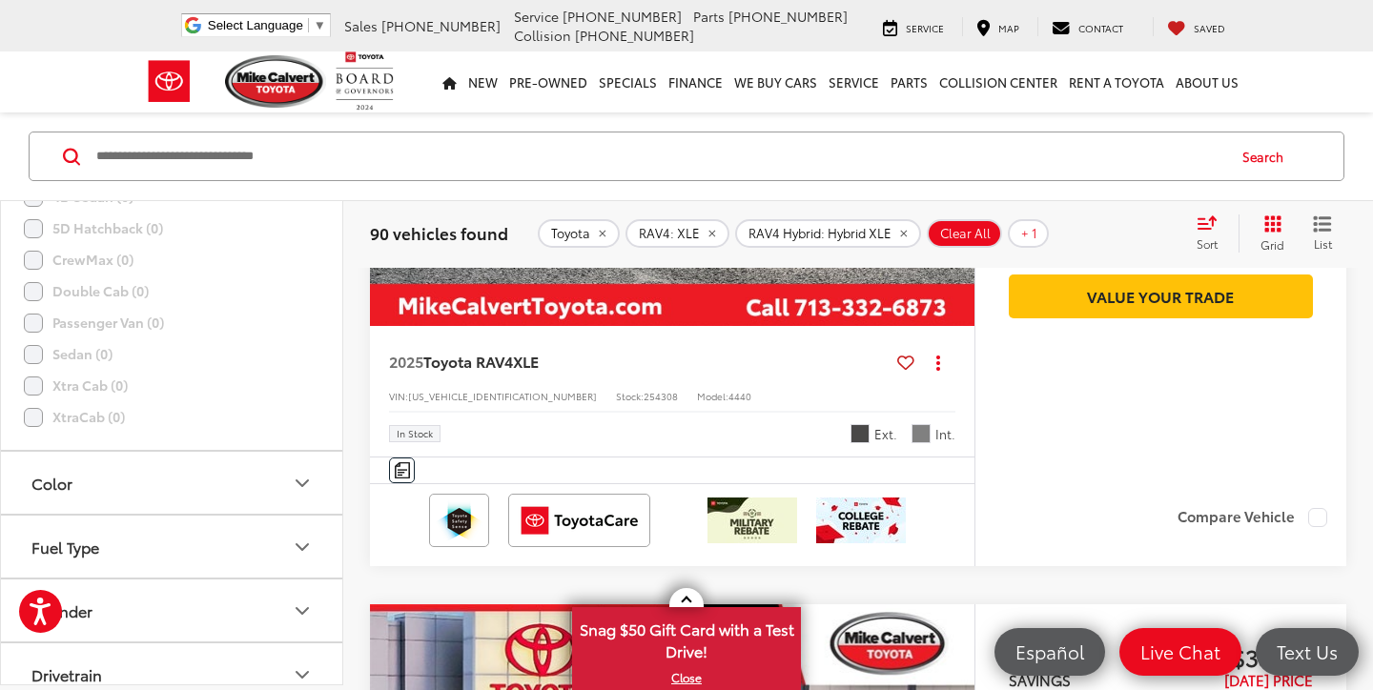
scroll to position [687, 0]
click at [215, 540] on button "Fuel Type" at bounding box center [172, 546] width 343 height 62
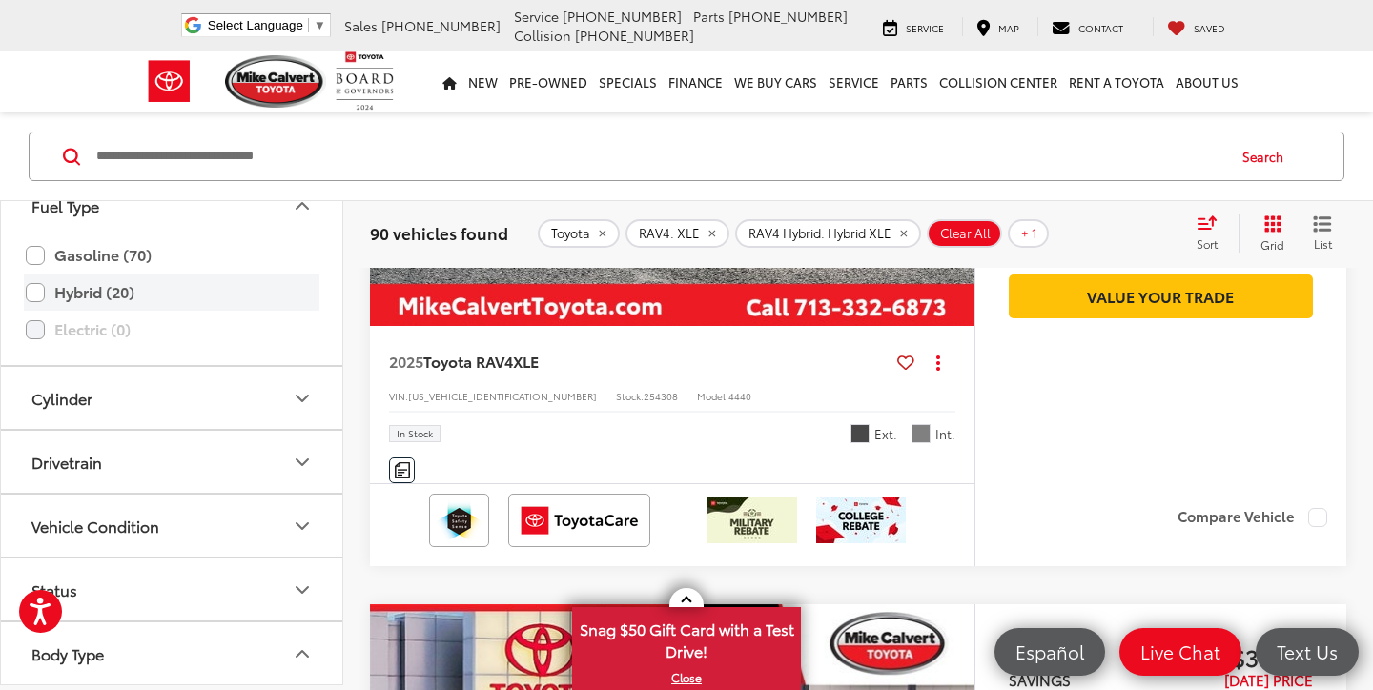
scroll to position [1029, 0]
click at [262, 413] on button "Cylinder" at bounding box center [172, 397] width 343 height 62
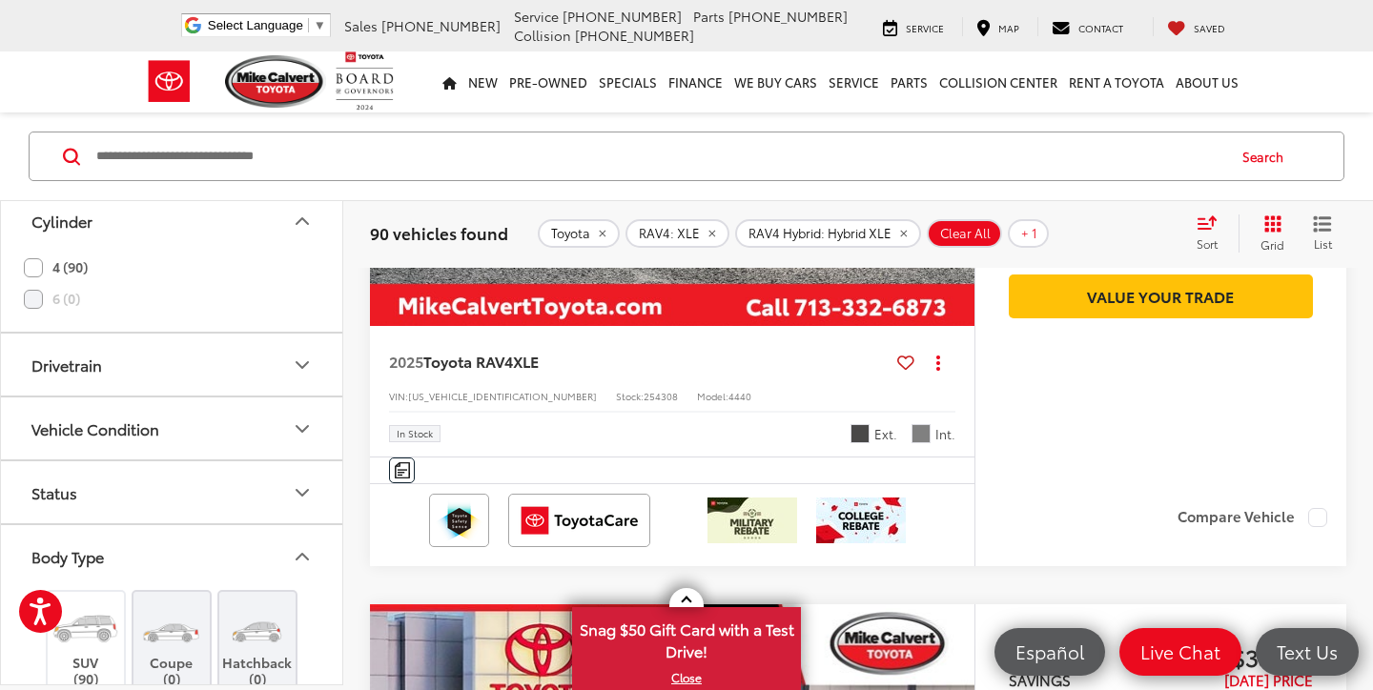
scroll to position [1206, 0]
click at [262, 362] on button "Drivetrain" at bounding box center [172, 364] width 343 height 62
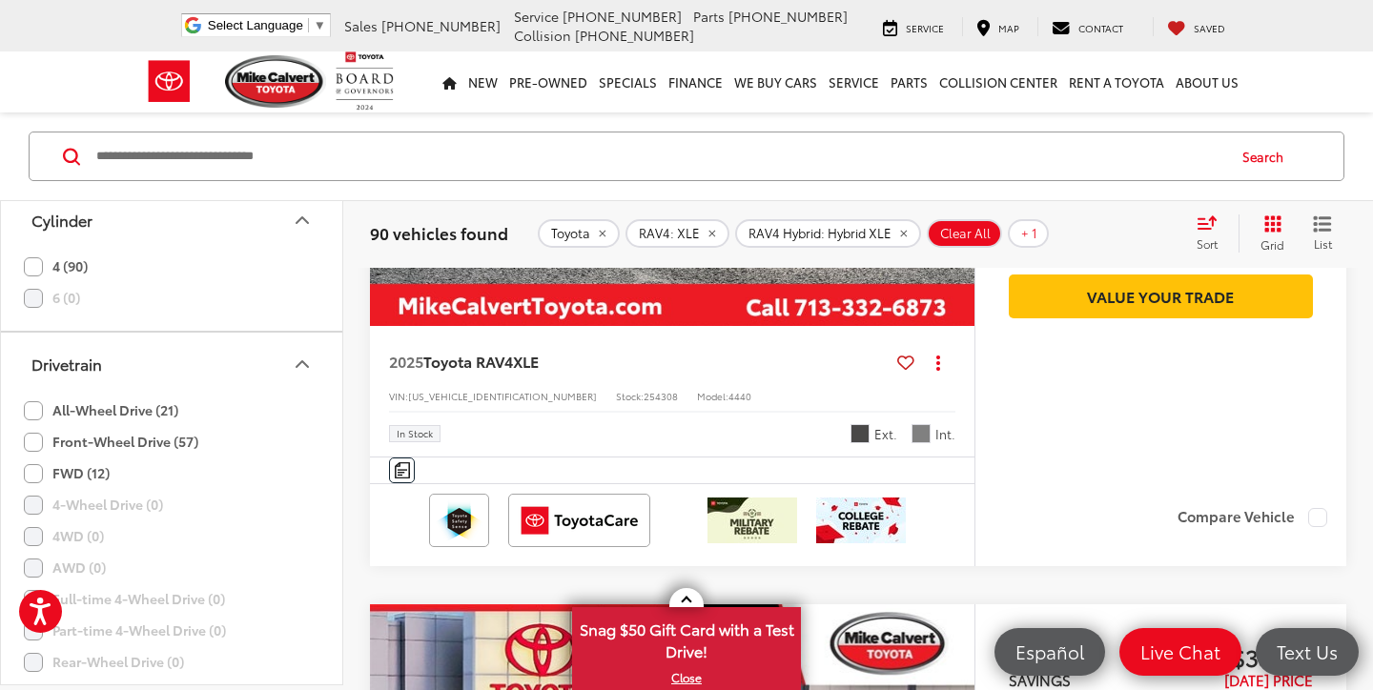
click at [32, 406] on label "All-Wheel Drive (21)" at bounding box center [101, 410] width 154 height 31
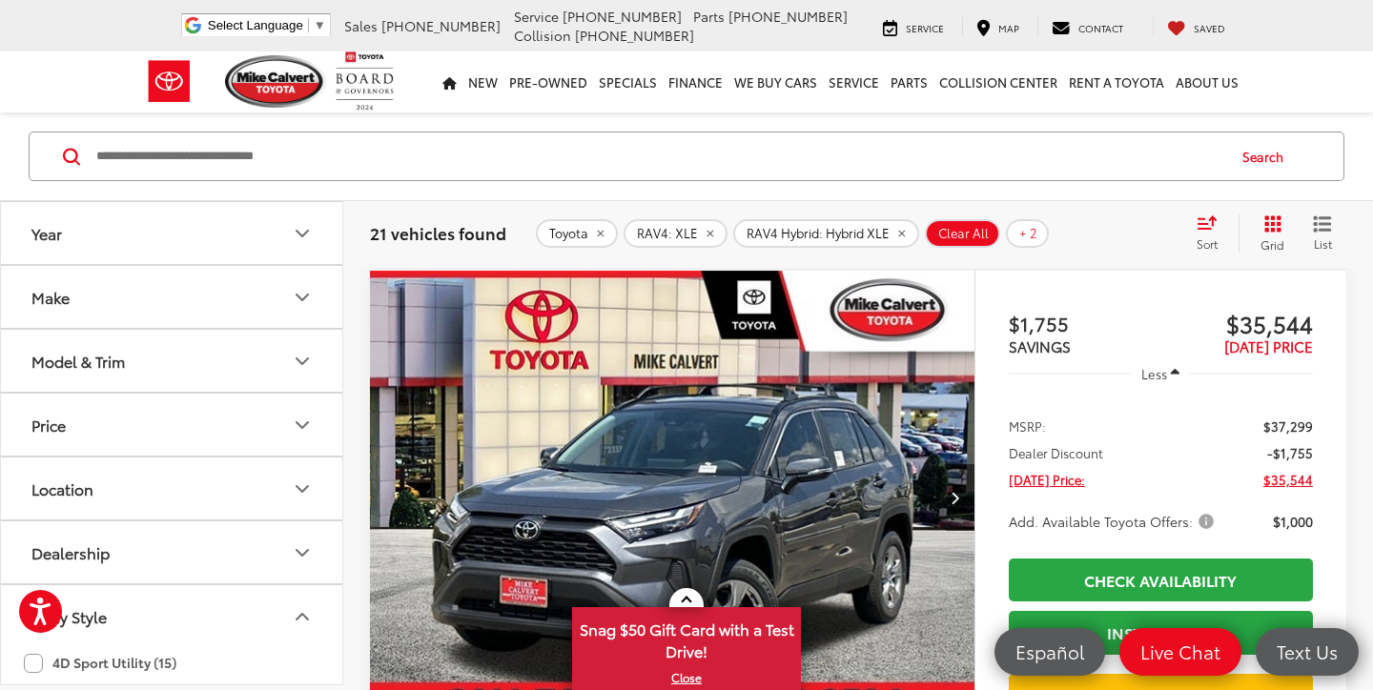
click at [215, 355] on button "Model & Trim" at bounding box center [172, 361] width 343 height 62
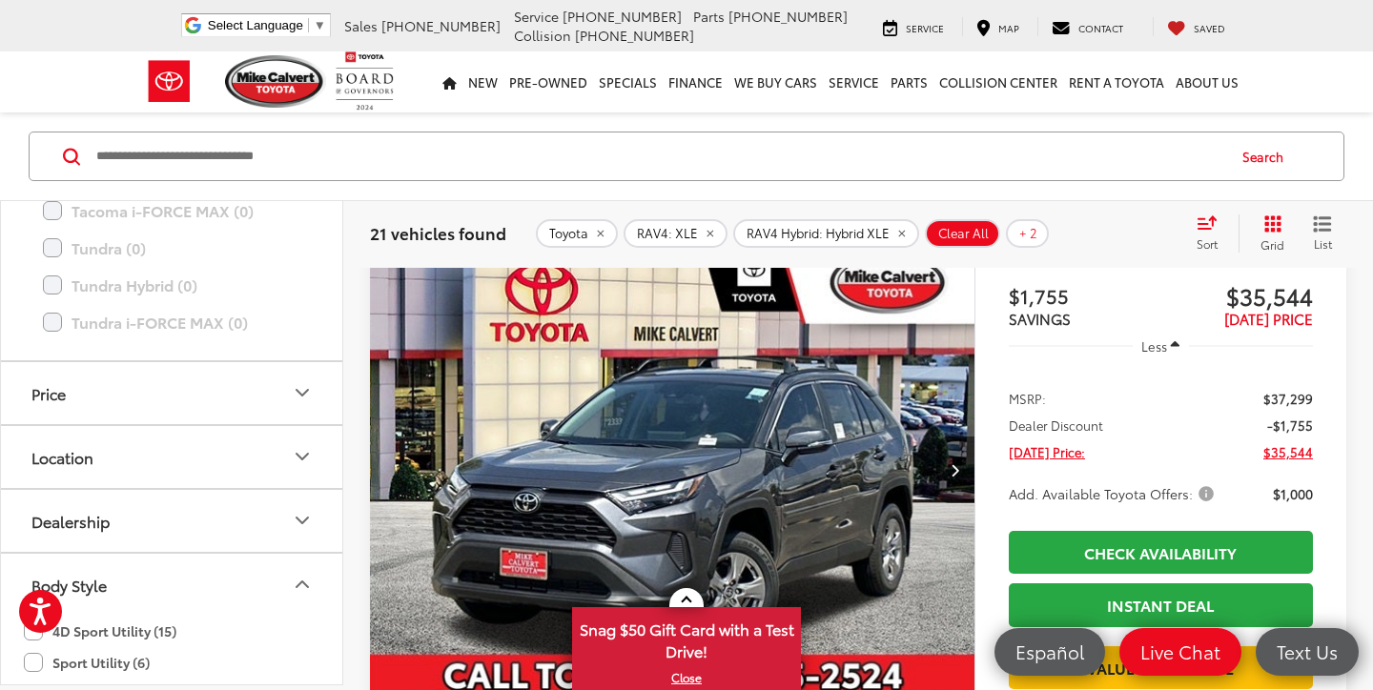
scroll to position [1286, 0]
click at [248, 406] on button "Price" at bounding box center [172, 399] width 343 height 62
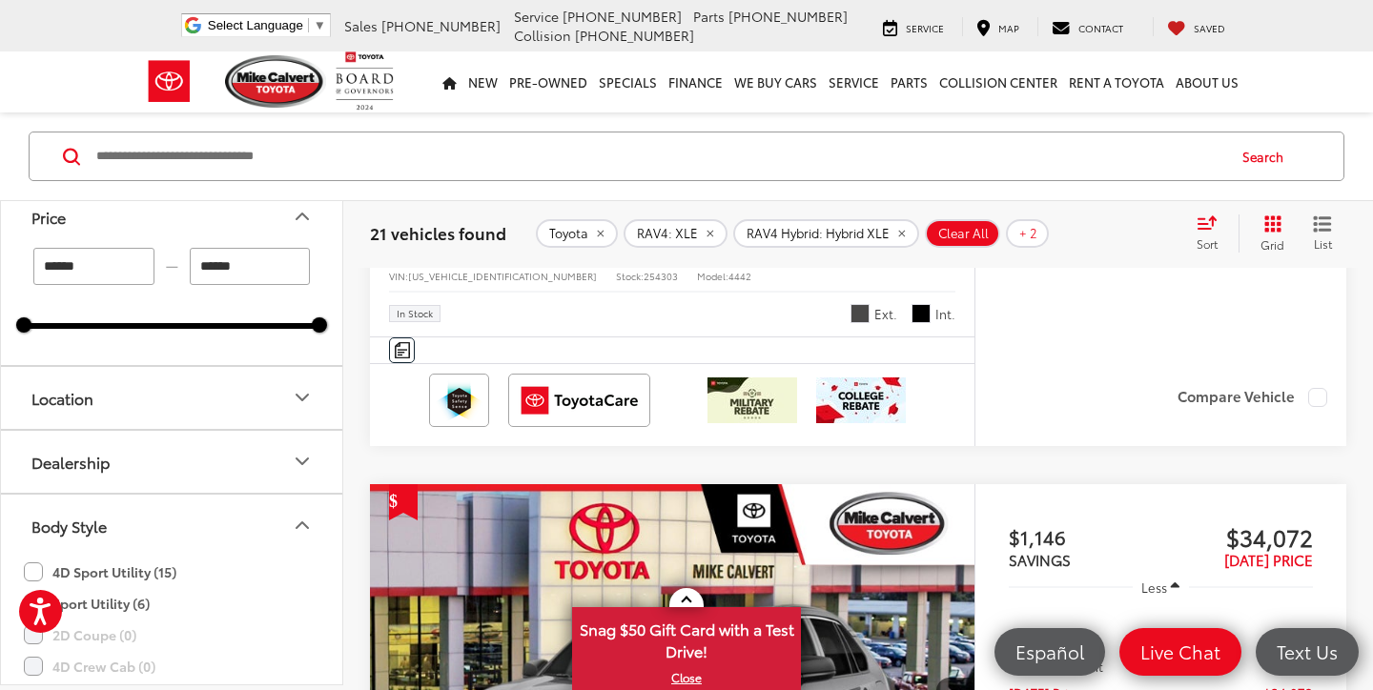
scroll to position [0, 0]
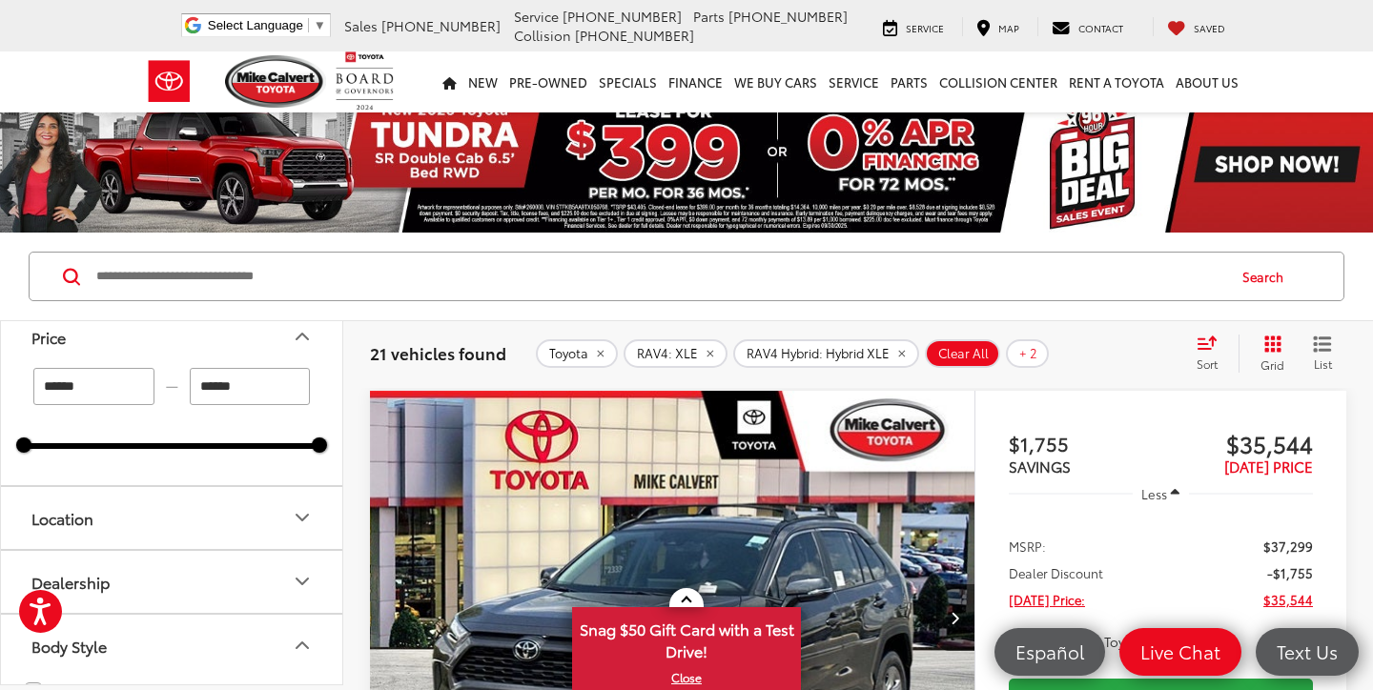
click at [1206, 349] on icon "Select sort value" at bounding box center [1206, 343] width 17 height 11
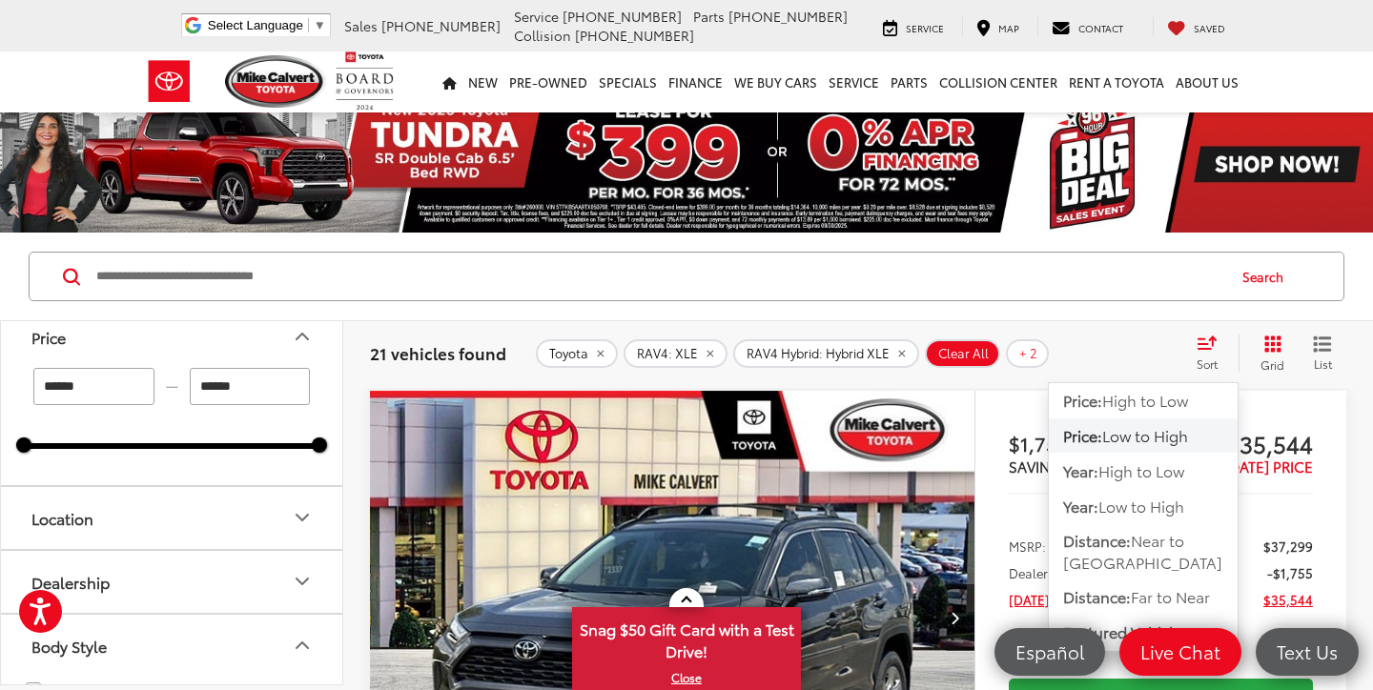
click at [1169, 433] on span "Low to High" at bounding box center [1145, 435] width 86 height 22
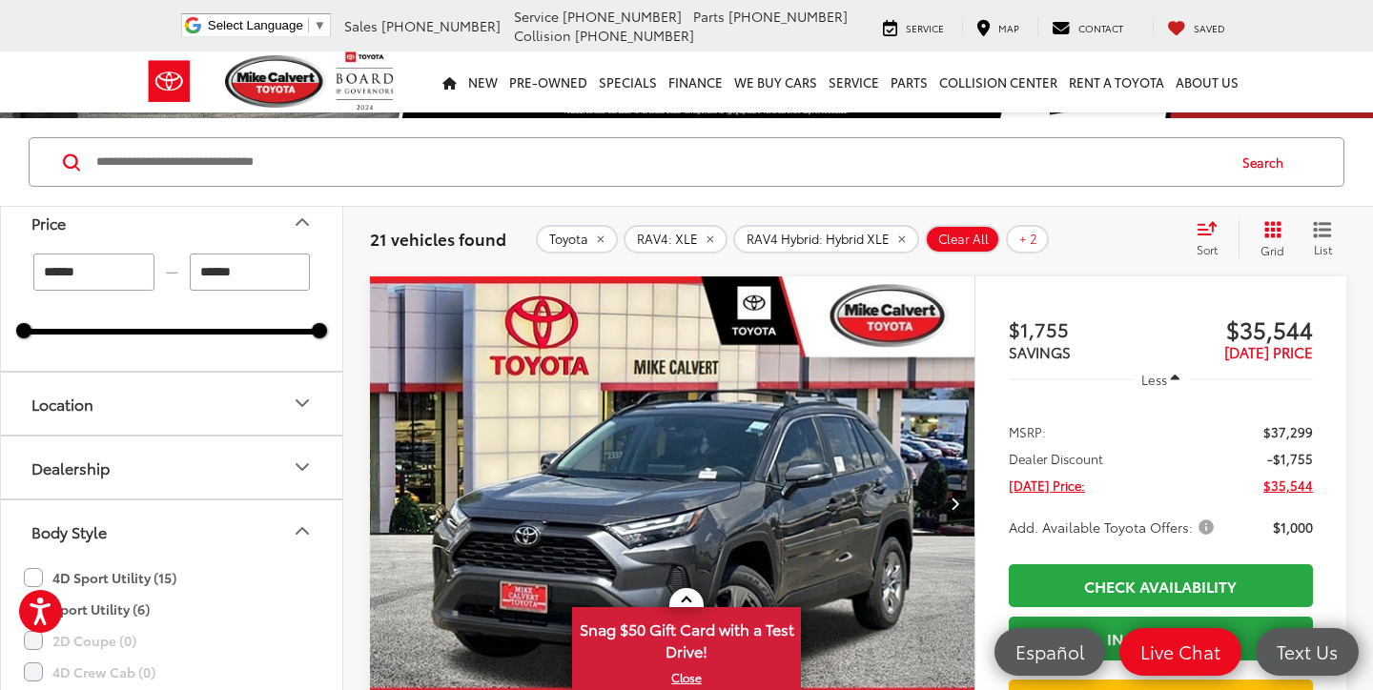
scroll to position [111, 0]
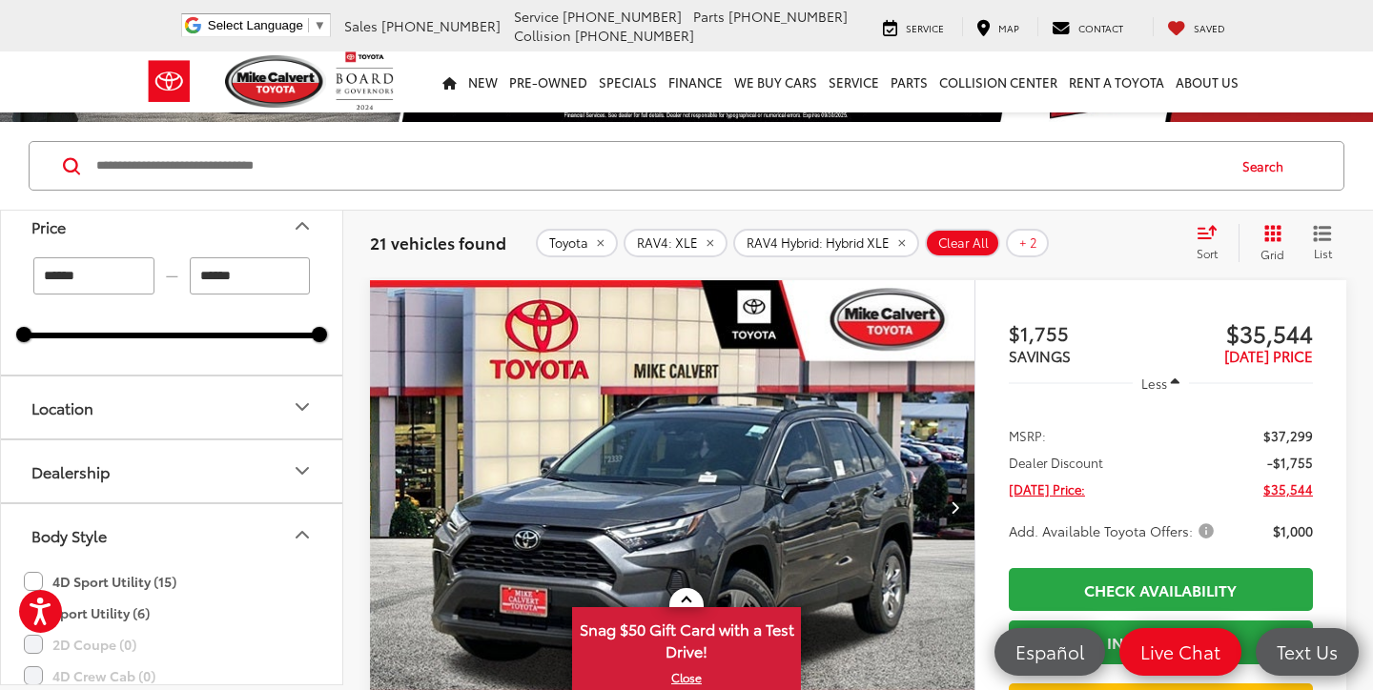
click at [953, 505] on icon "Next image" at bounding box center [955, 507] width 9 height 13
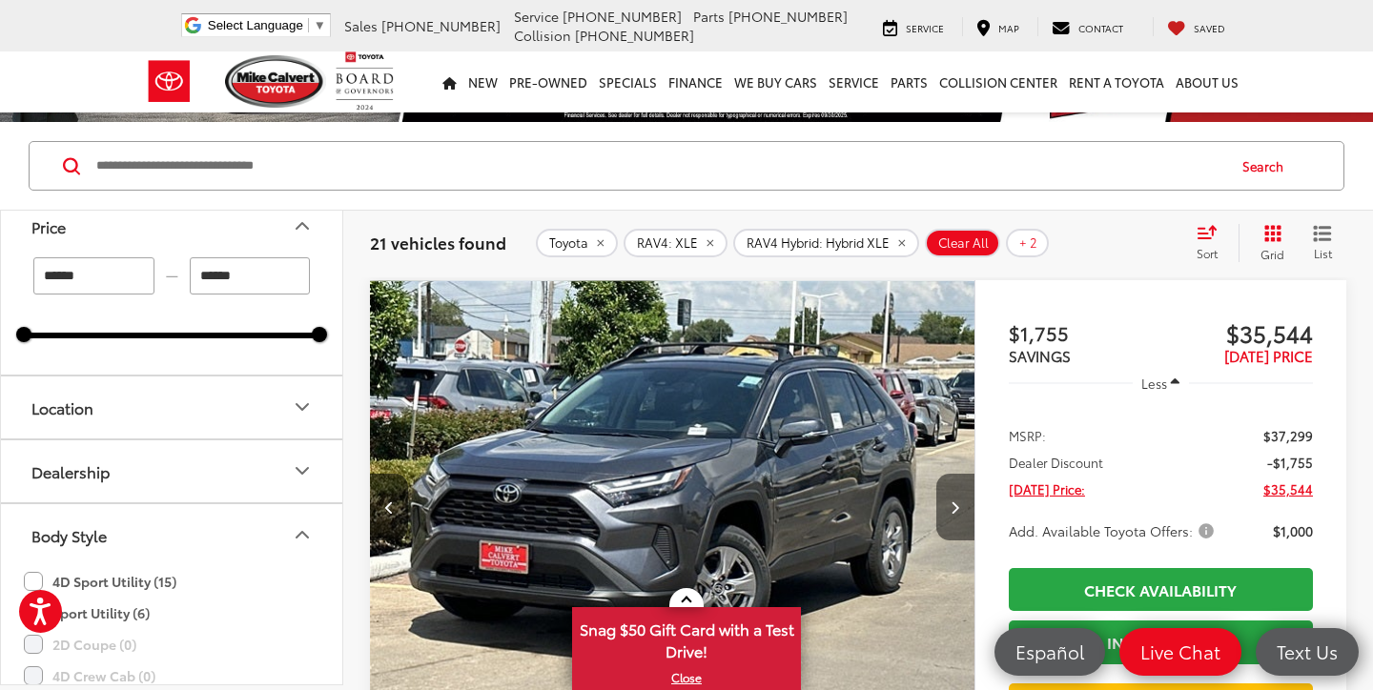
click at [953, 505] on icon "Next image" at bounding box center [955, 507] width 9 height 13
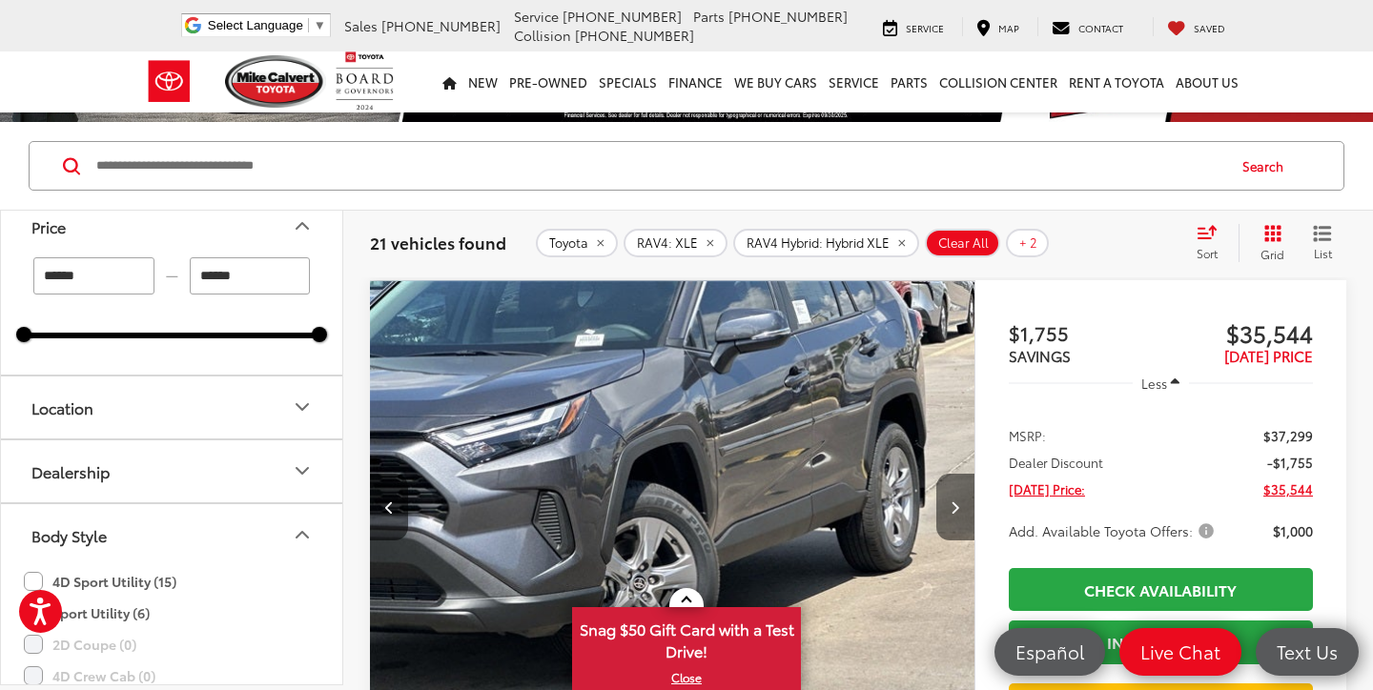
click at [953, 505] on icon "Next image" at bounding box center [955, 507] width 9 height 13
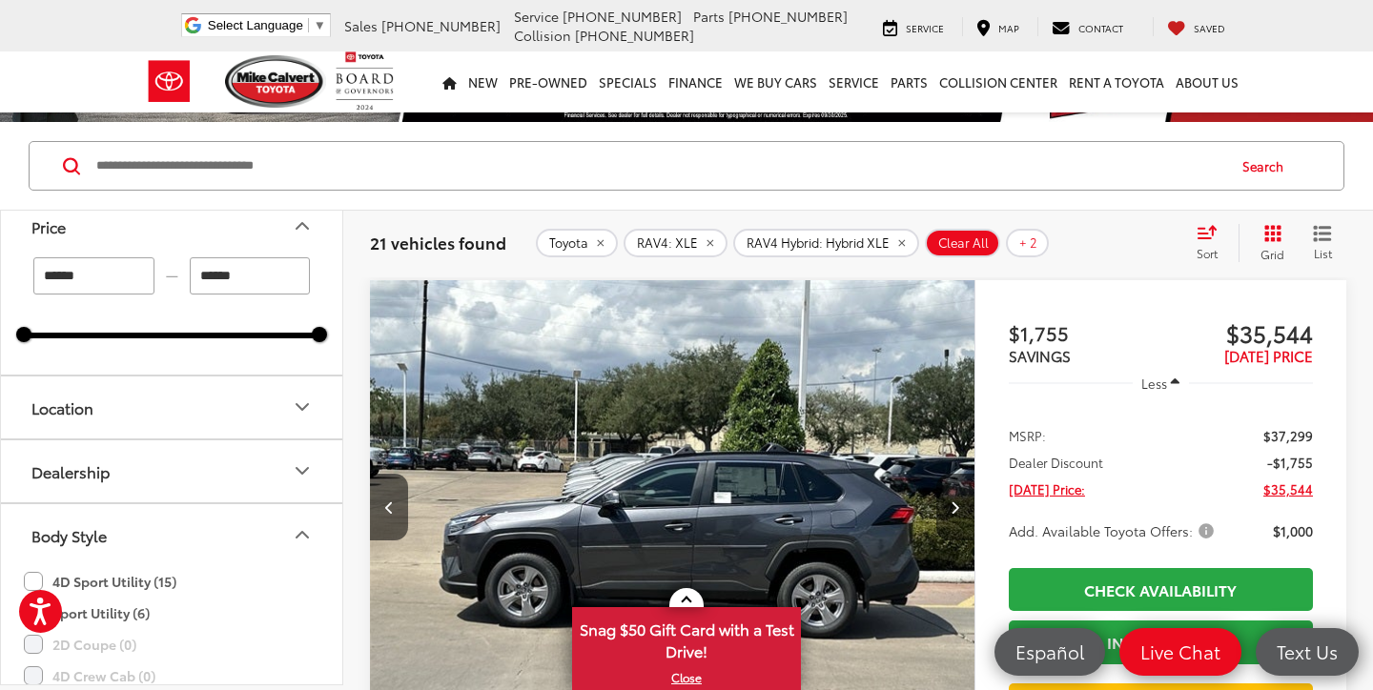
click at [953, 505] on icon "Next image" at bounding box center [955, 507] width 9 height 13
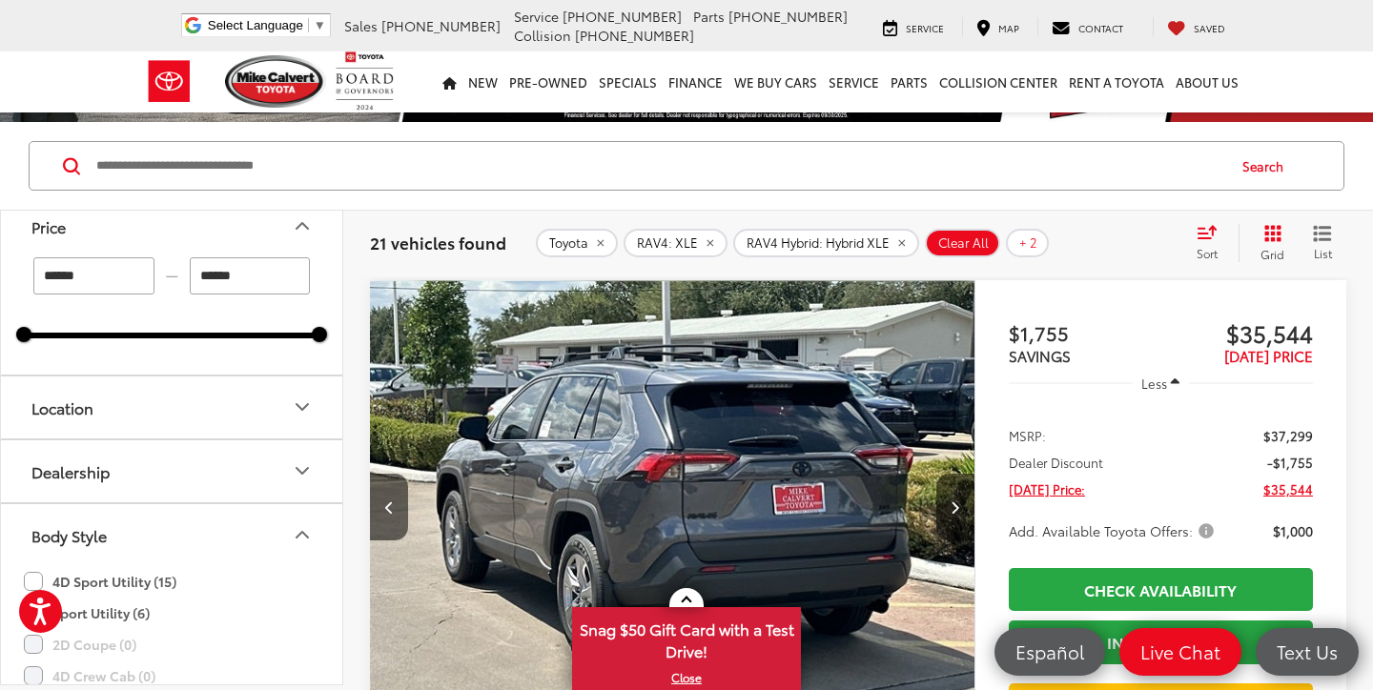
click at [953, 505] on icon "Next image" at bounding box center [955, 507] width 9 height 13
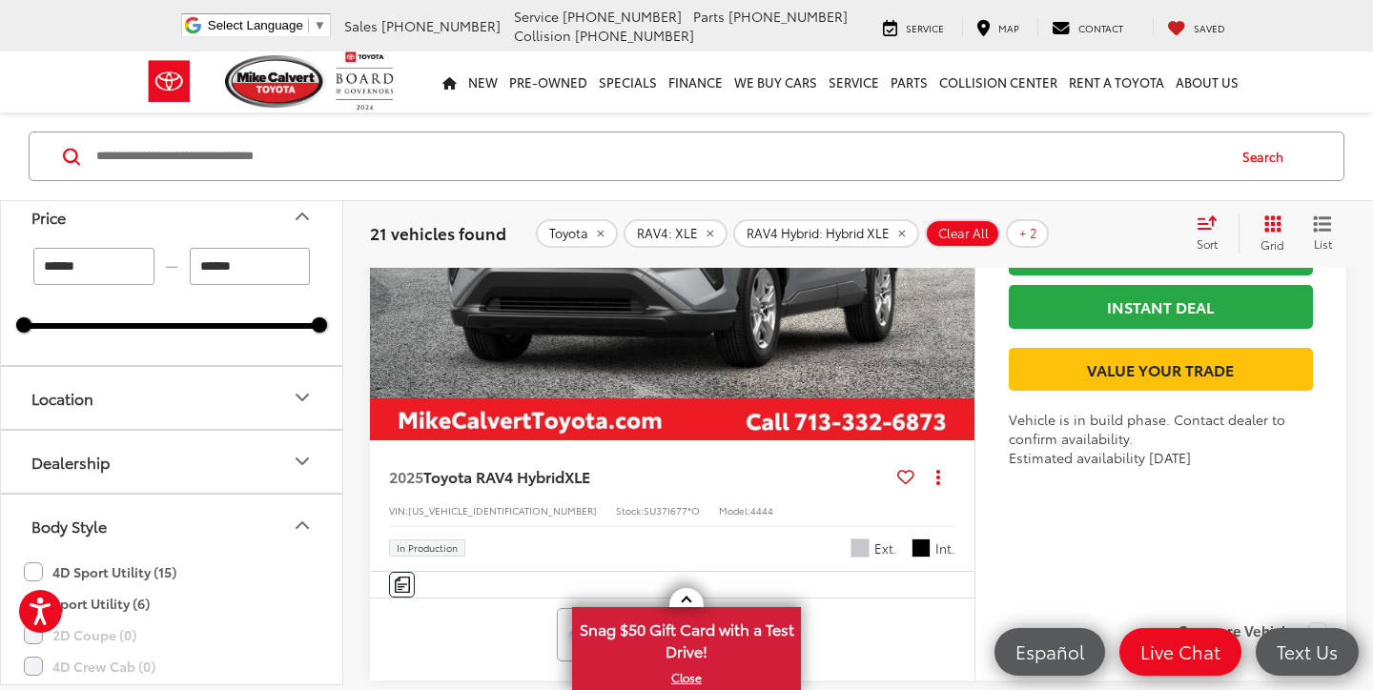
scroll to position [6267, 0]
